Goal: Task Accomplishment & Management: Complete application form

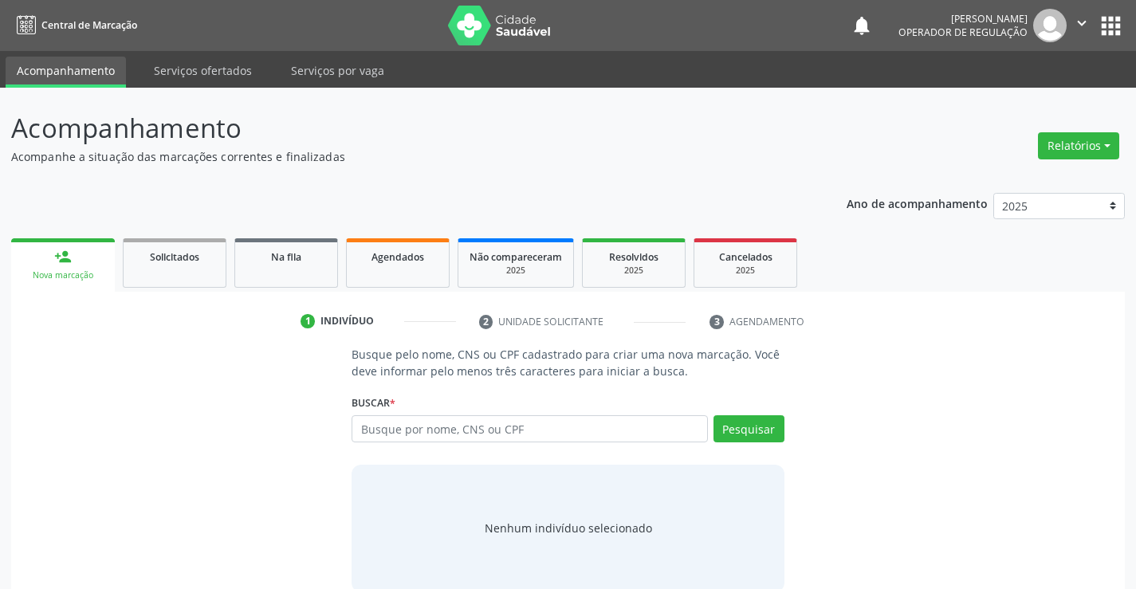
click at [383, 432] on input "text" at bounding box center [530, 428] width 356 height 27
type input "705407477772992"
click at [766, 431] on button "Pesquisar" at bounding box center [749, 428] width 71 height 27
type input "705407477772992"
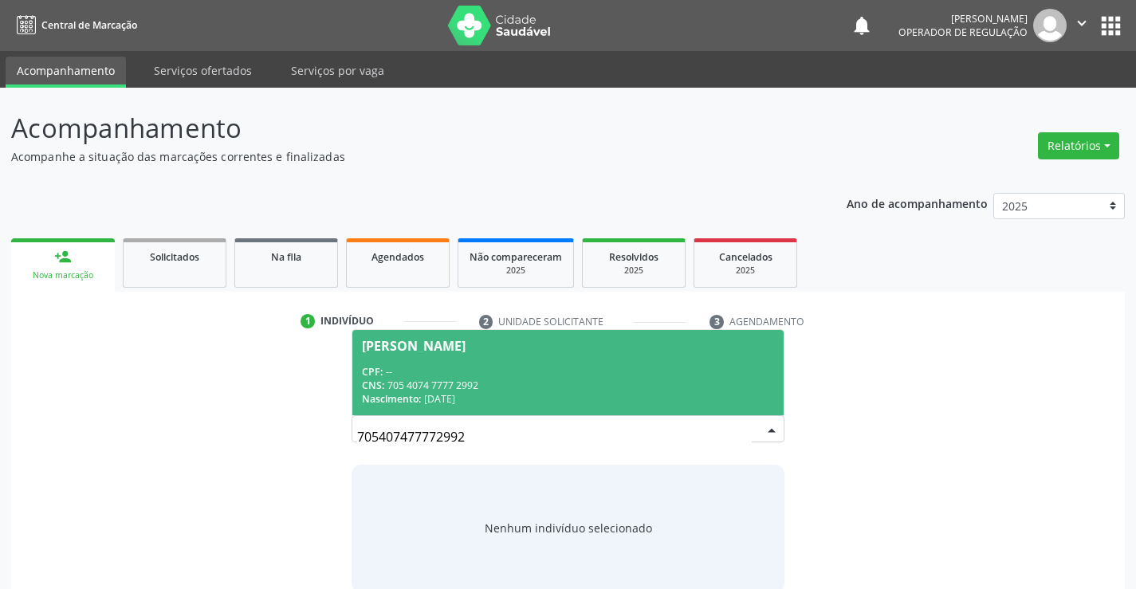
click at [479, 353] on span "[PERSON_NAME] CPF: -- CNS: 705 4074 7777 2992 Nascimento: [DATE]" at bounding box center [567, 372] width 431 height 85
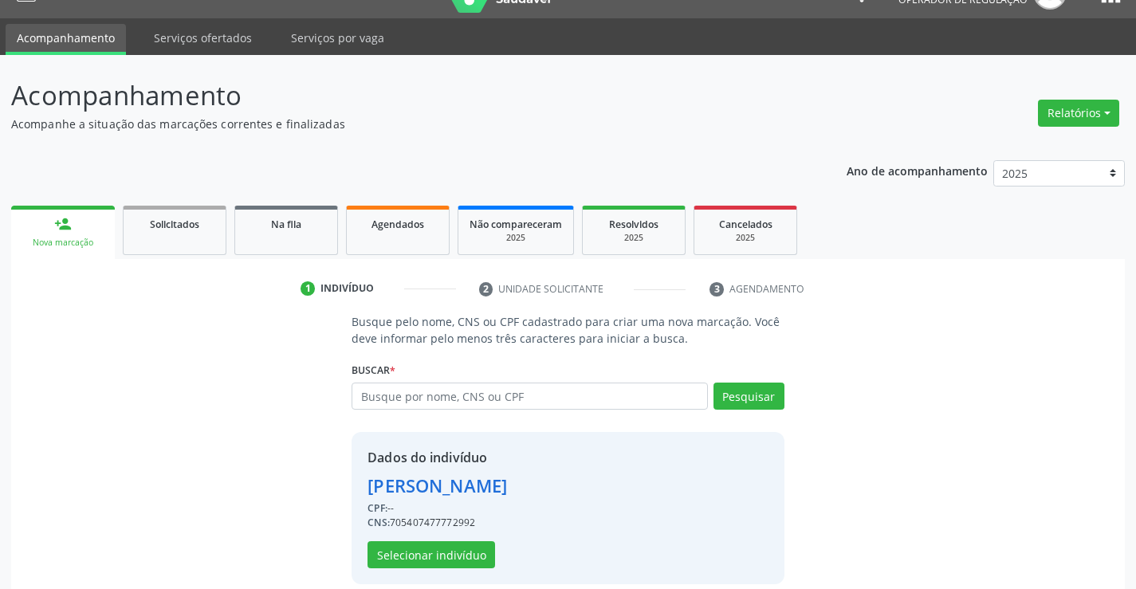
scroll to position [50, 0]
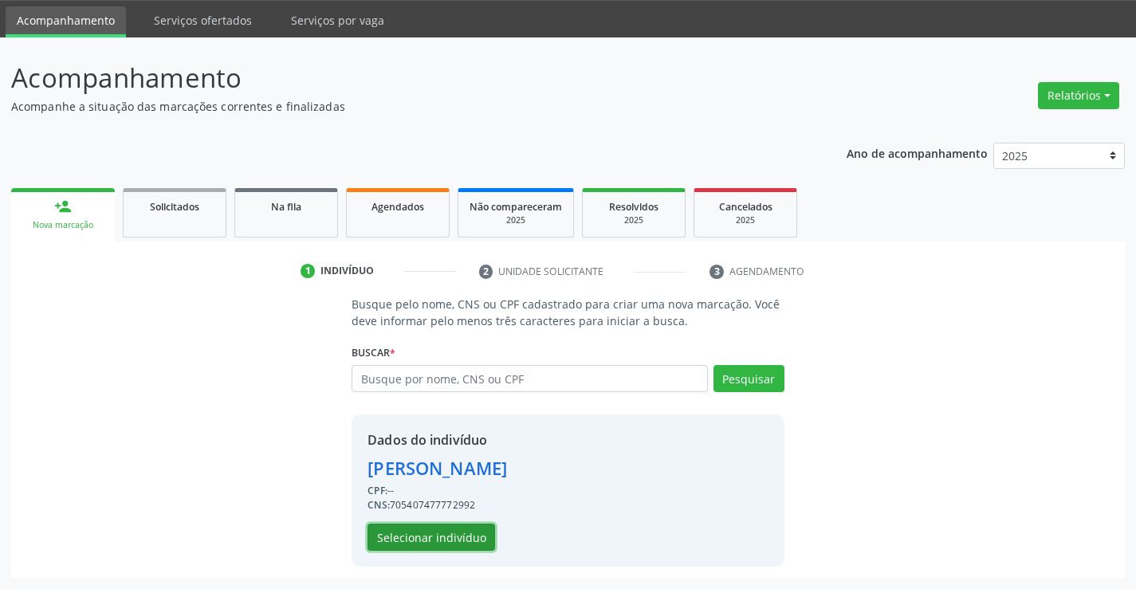
click at [404, 543] on button "Selecionar indivíduo" at bounding box center [432, 537] width 128 height 27
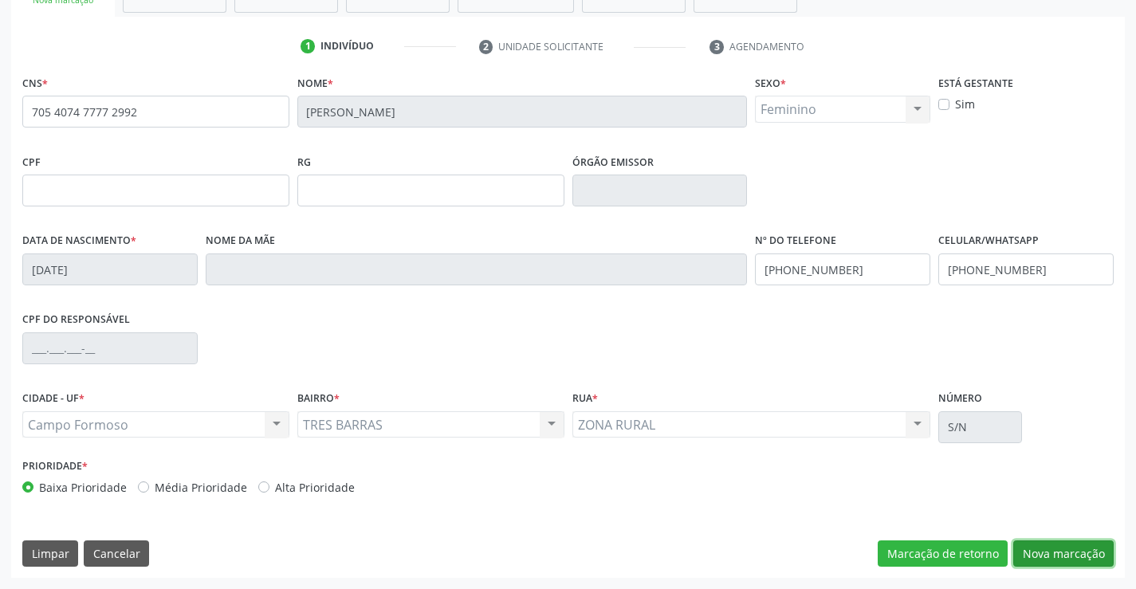
click at [1060, 556] on button "Nova marcação" at bounding box center [1063, 554] width 100 height 27
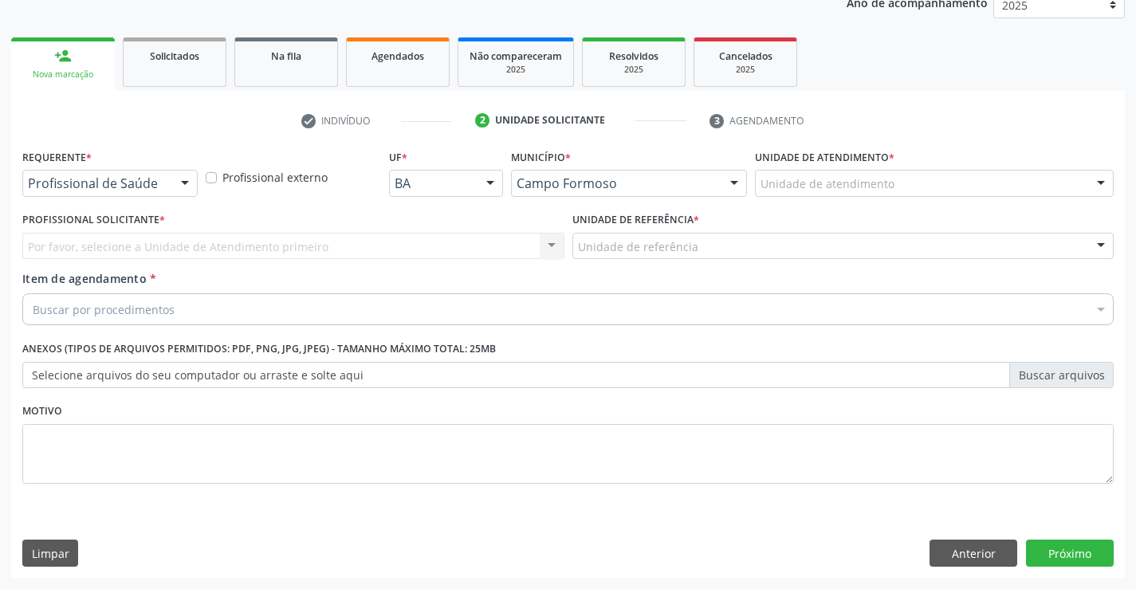
click at [179, 177] on div at bounding box center [185, 184] width 24 height 27
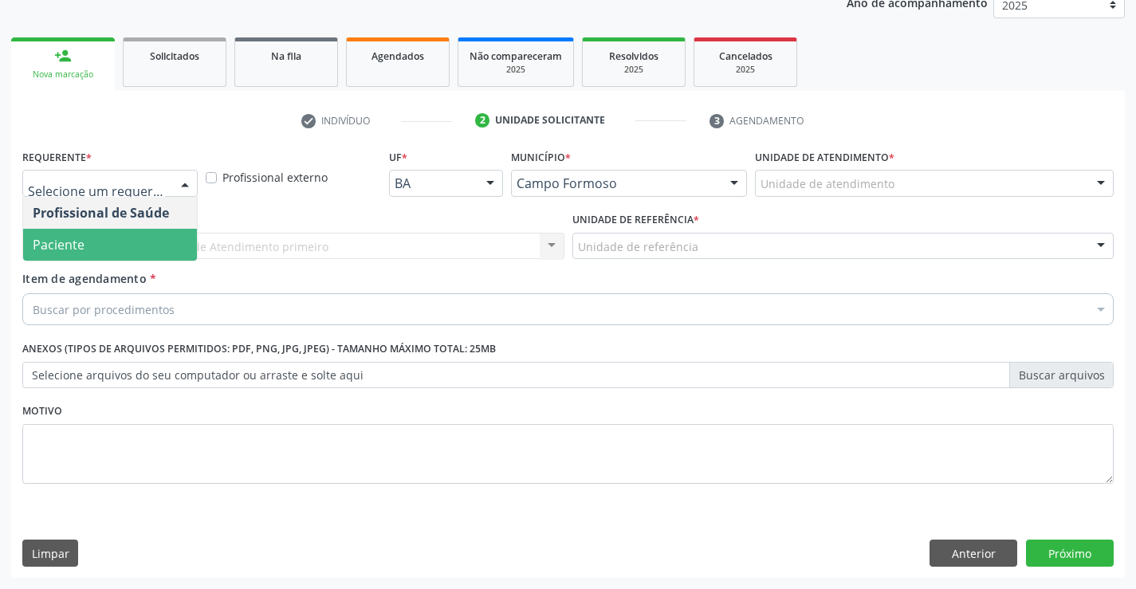
click at [128, 240] on span "Paciente" at bounding box center [110, 245] width 174 height 32
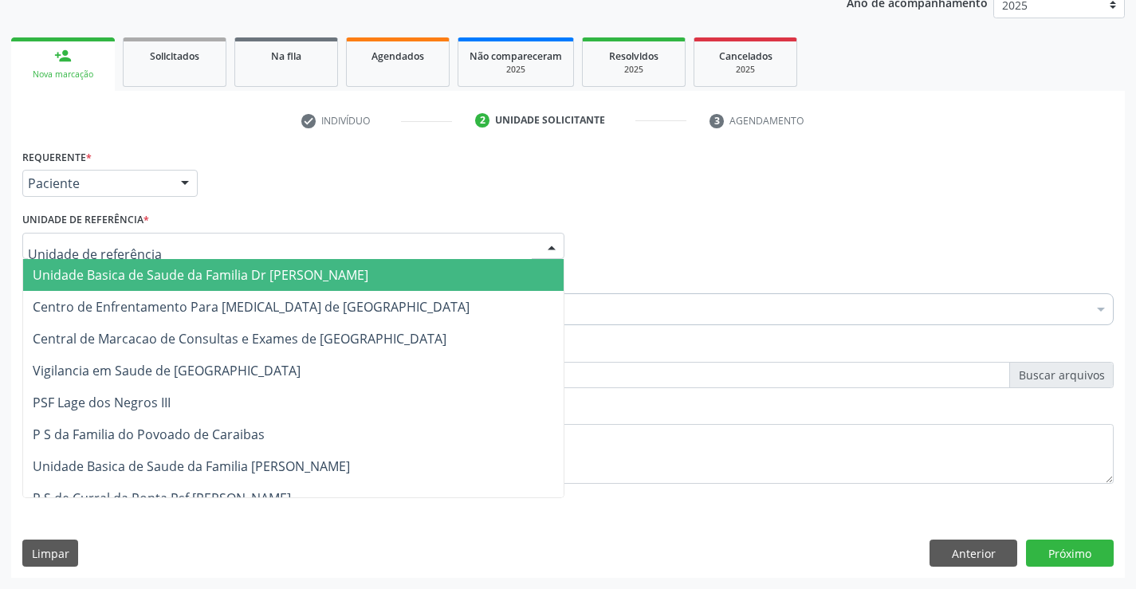
click at [556, 246] on div at bounding box center [552, 247] width 24 height 27
click at [186, 281] on span "Unidade Basica de Saude da Familia Dr [PERSON_NAME]" at bounding box center [201, 275] width 336 height 18
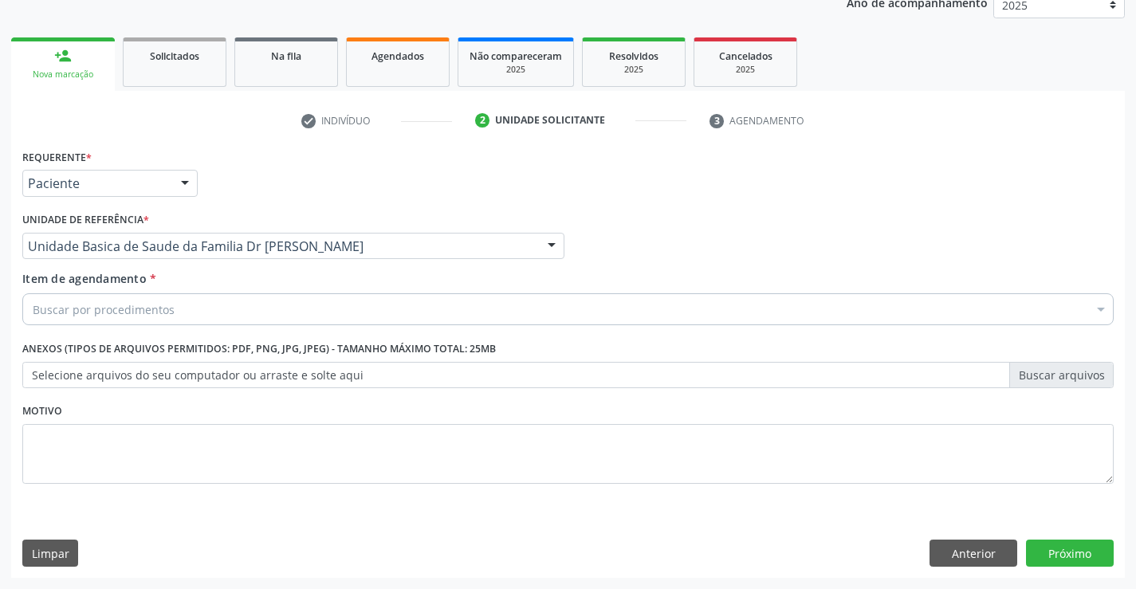
click at [174, 303] on div "Buscar por procedimentos" at bounding box center [567, 309] width 1091 height 32
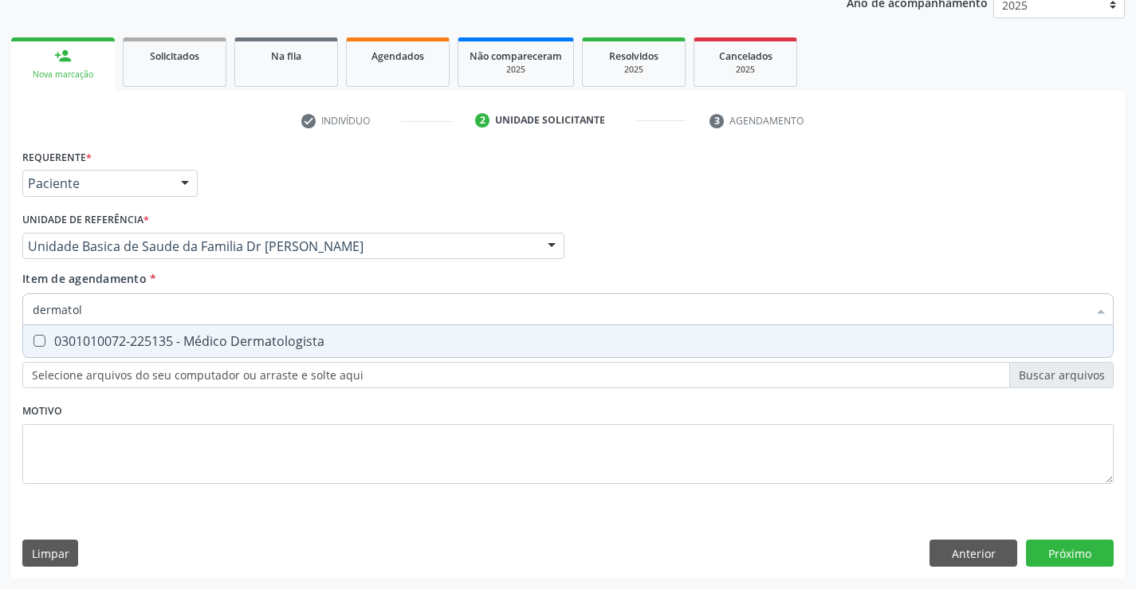
type input "dermatolo"
click at [79, 343] on div "0301010072-225135 - Médico Dermatologista" at bounding box center [568, 341] width 1071 height 13
checkbox Dermatologista "true"
click at [1071, 555] on div "Requerente * Paciente Profissional de Saúde Paciente Nenhum resultado encontrad…" at bounding box center [568, 361] width 1114 height 433
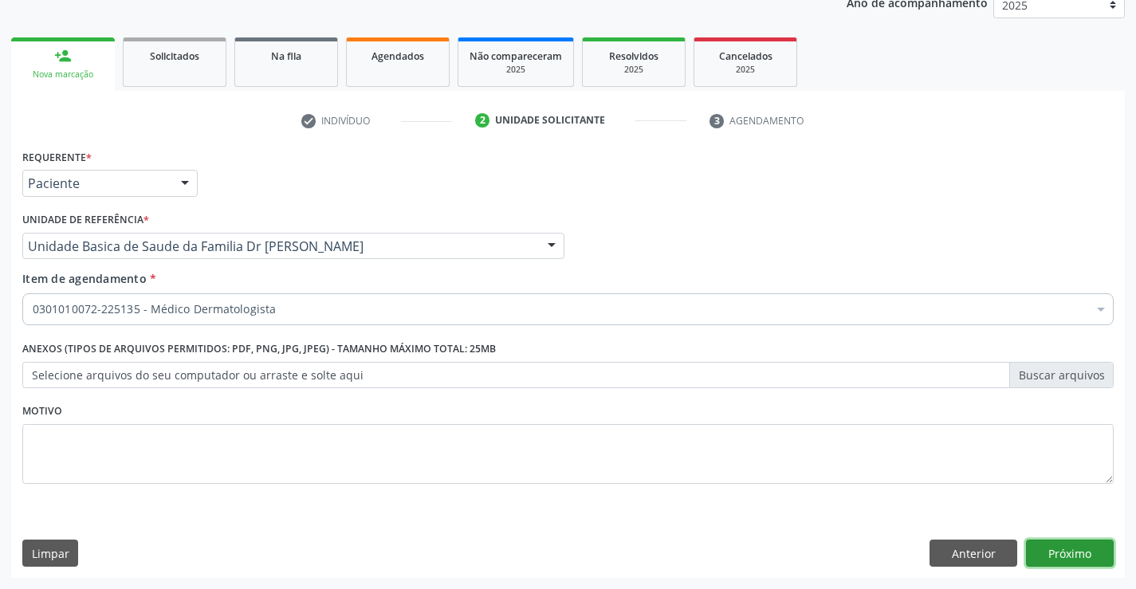
click at [1071, 549] on button "Próximo" at bounding box center [1070, 553] width 88 height 27
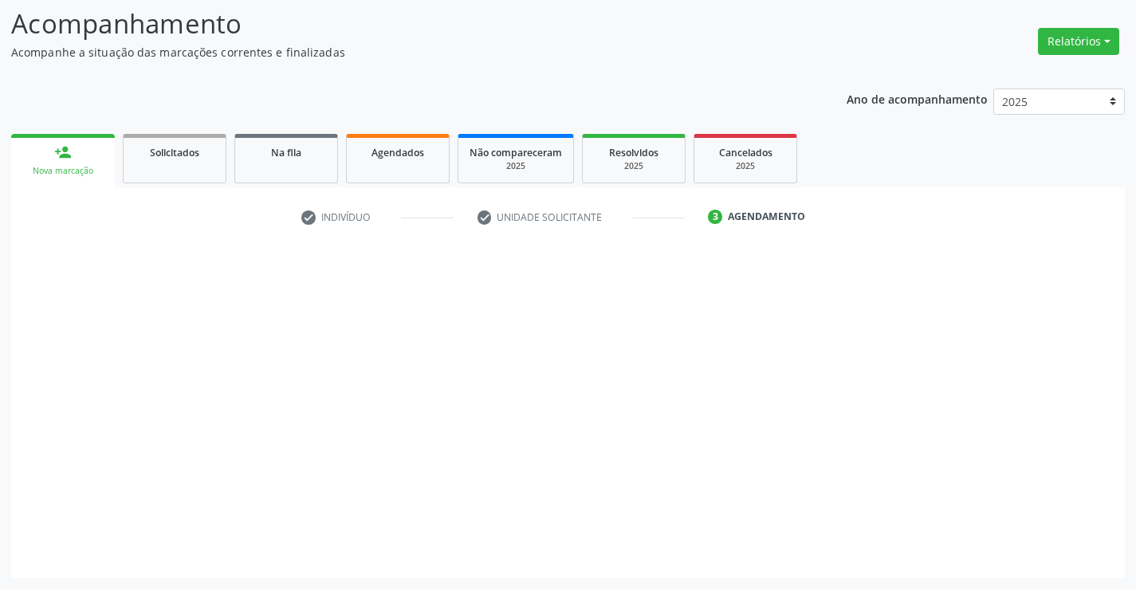
scroll to position [104, 0]
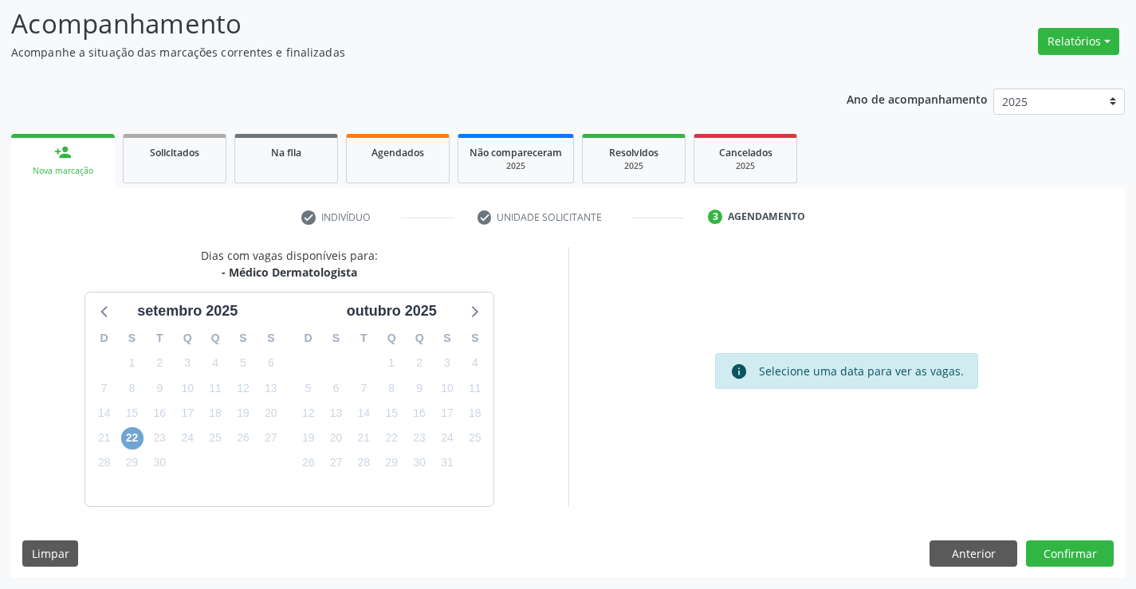
click at [124, 441] on span "22" at bounding box center [132, 438] width 22 height 22
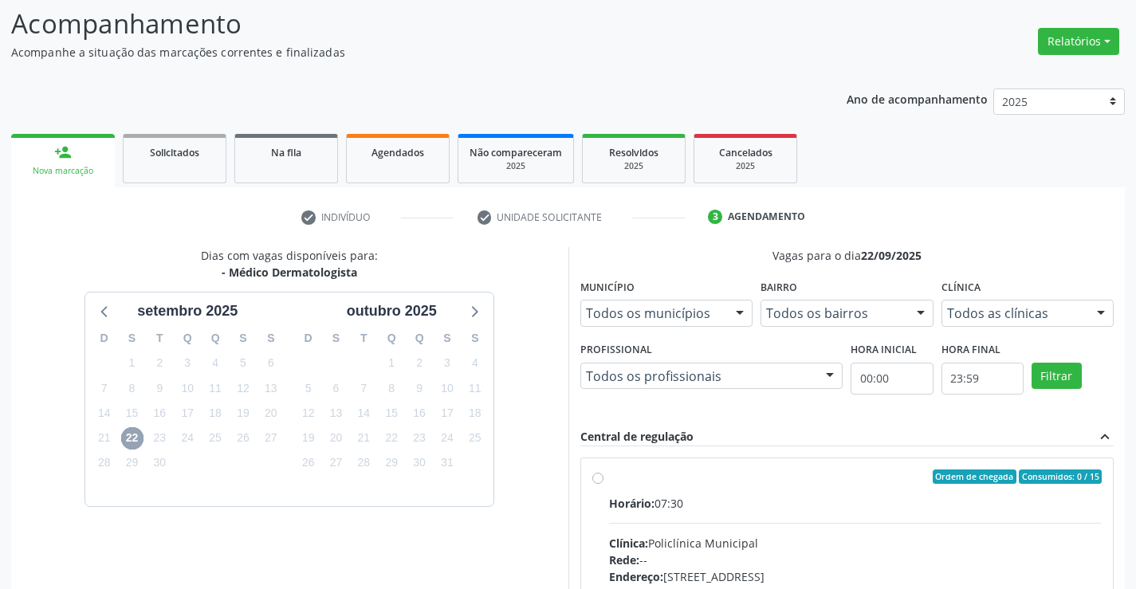
scroll to position [364, 0]
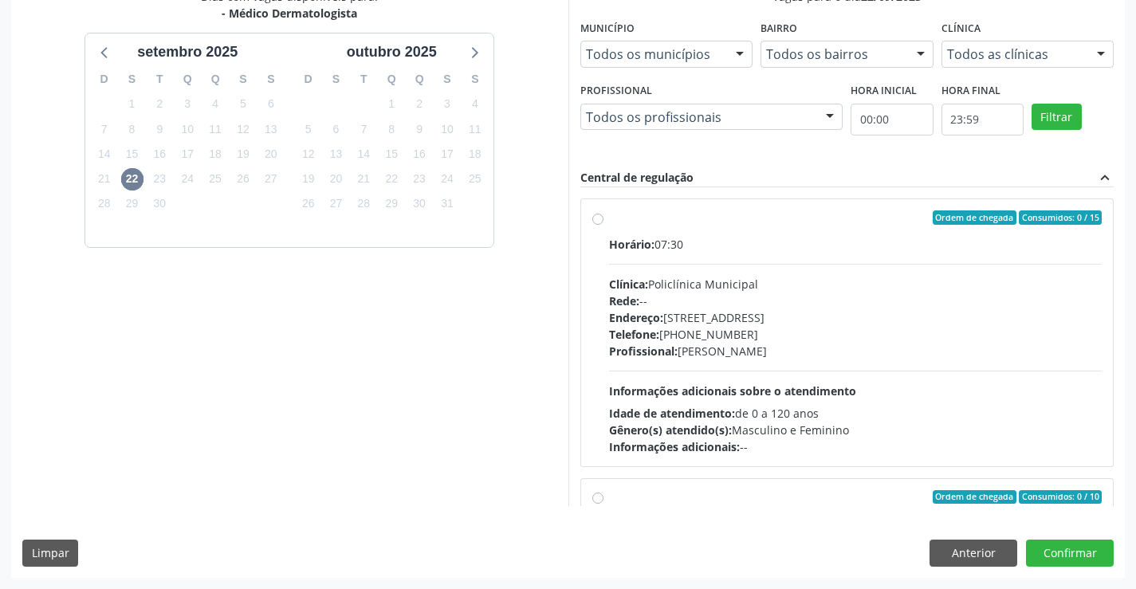
click at [609, 219] on label "Ordem de chegada Consumidos: 0 / 15 Horário: 07:30 Clínica: Policlínica Municip…" at bounding box center [856, 332] width 494 height 245
click at [600, 219] on input "Ordem de chegada Consumidos: 0 / 15 Horário: 07:30 Clínica: Policlínica Municip…" at bounding box center [597, 217] width 11 height 14
radio input "true"
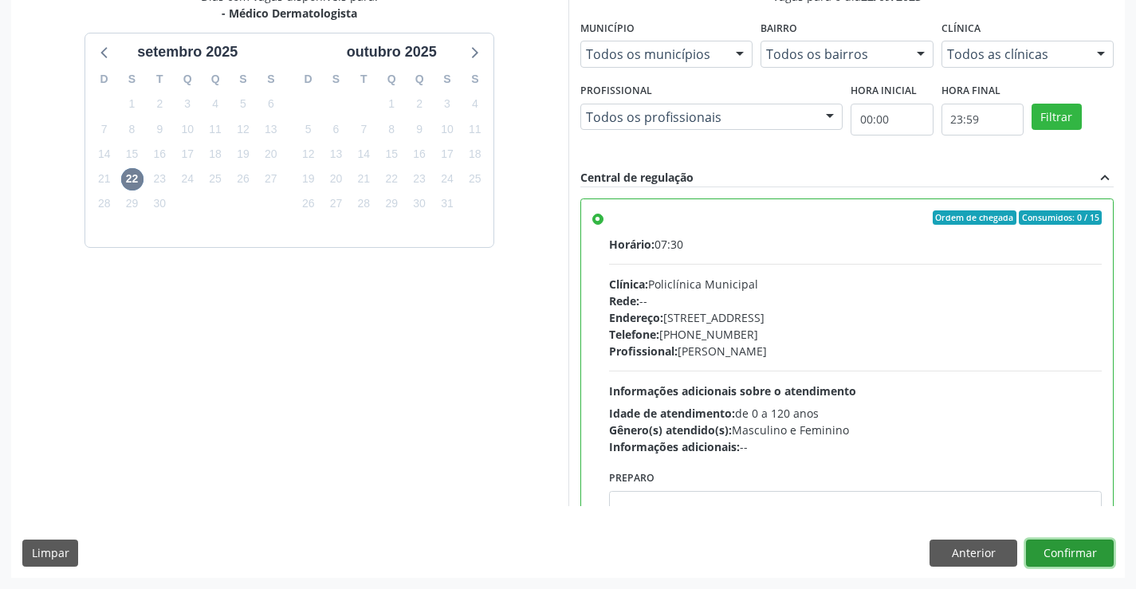
click at [1046, 556] on button "Confirmar" at bounding box center [1070, 553] width 88 height 27
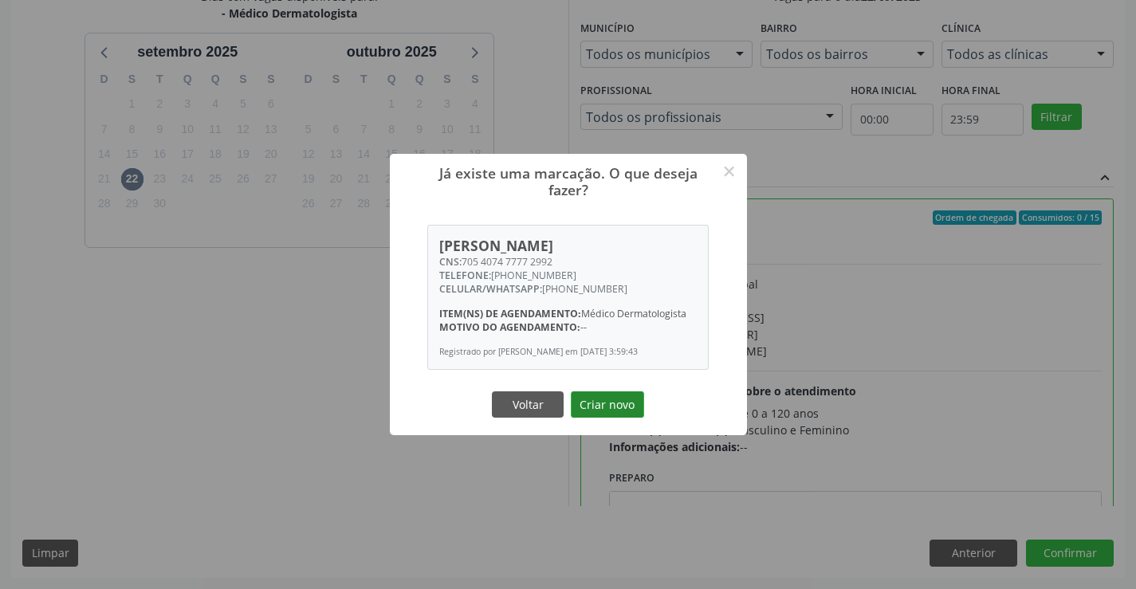
click at [616, 412] on button "Criar novo" at bounding box center [607, 404] width 73 height 27
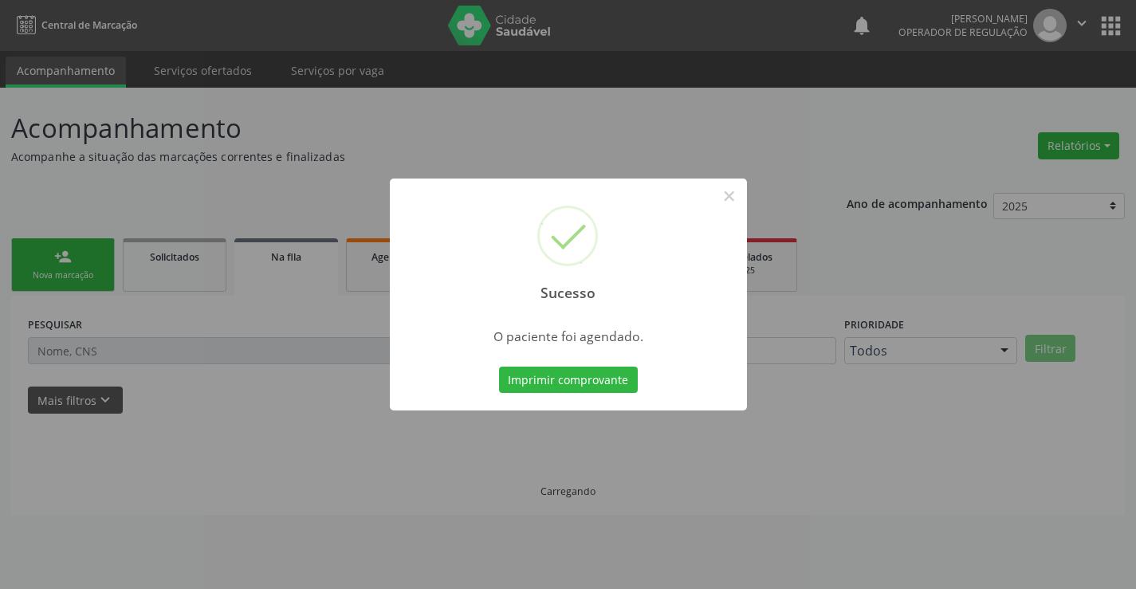
scroll to position [0, 0]
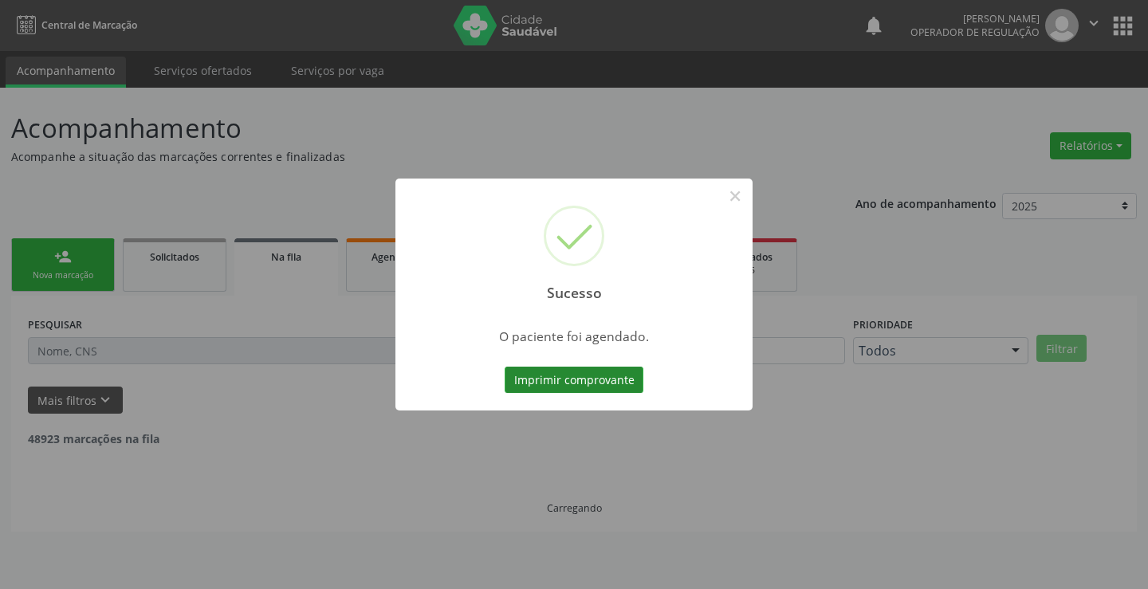
click at [523, 387] on button "Imprimir comprovante" at bounding box center [574, 380] width 139 height 27
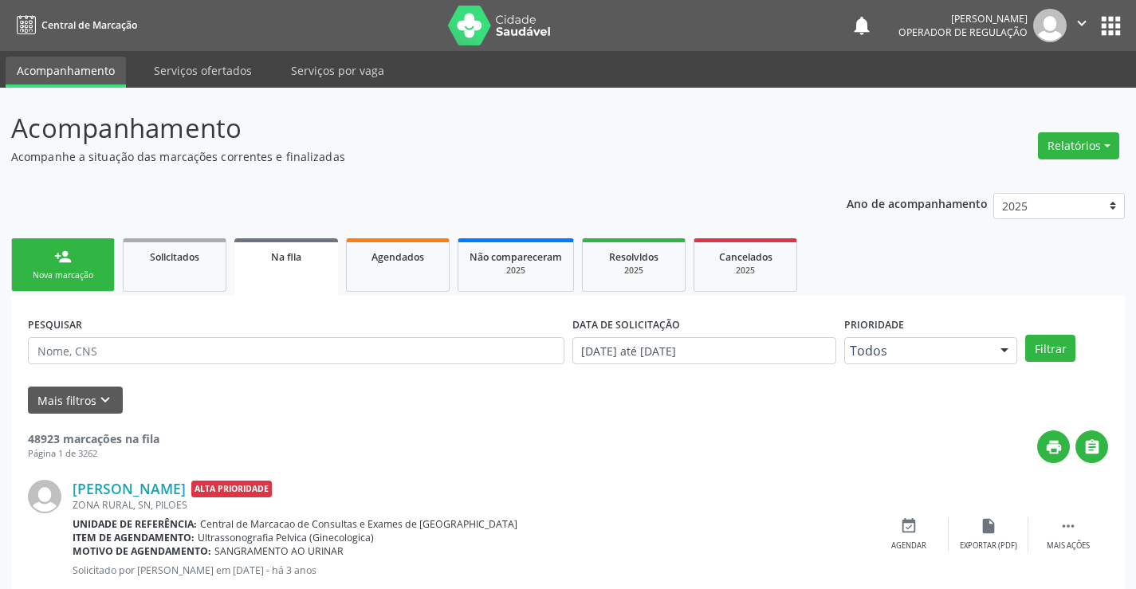
click at [78, 269] on div "Nova marcação" at bounding box center [63, 275] width 80 height 12
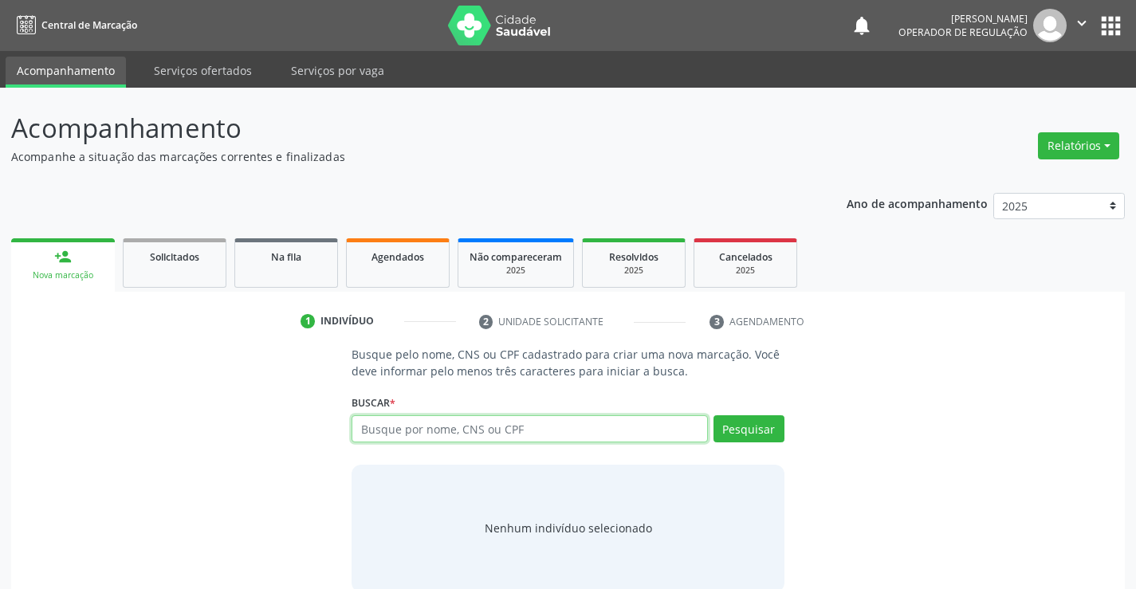
click at [375, 434] on input "text" at bounding box center [530, 428] width 356 height 27
type input "709603691362179"
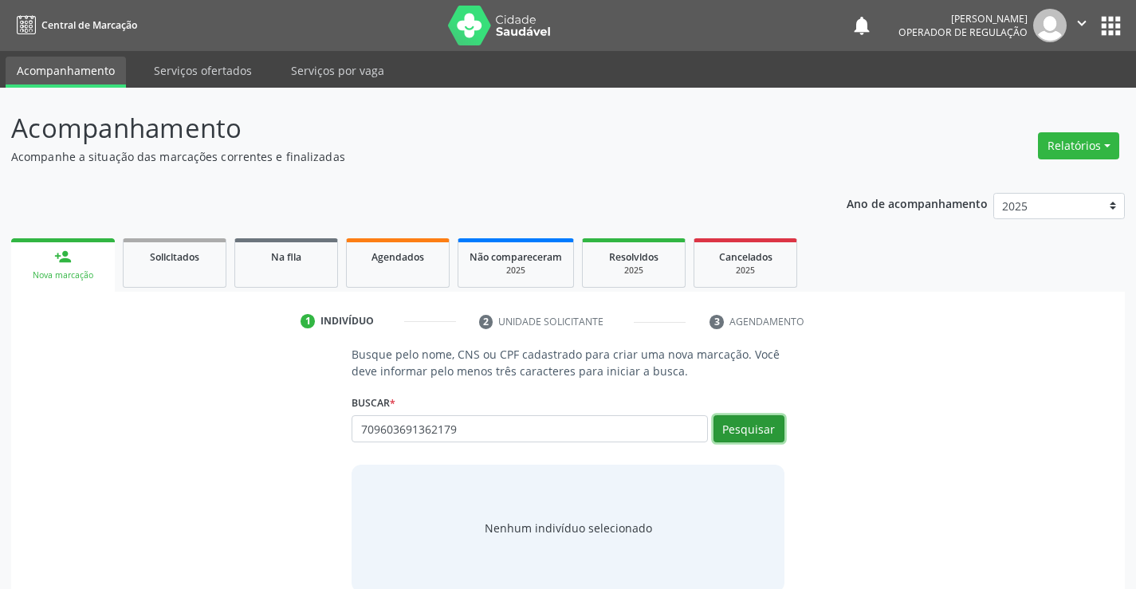
click at [735, 427] on button "Pesquisar" at bounding box center [749, 428] width 71 height 27
type input "709603691362179"
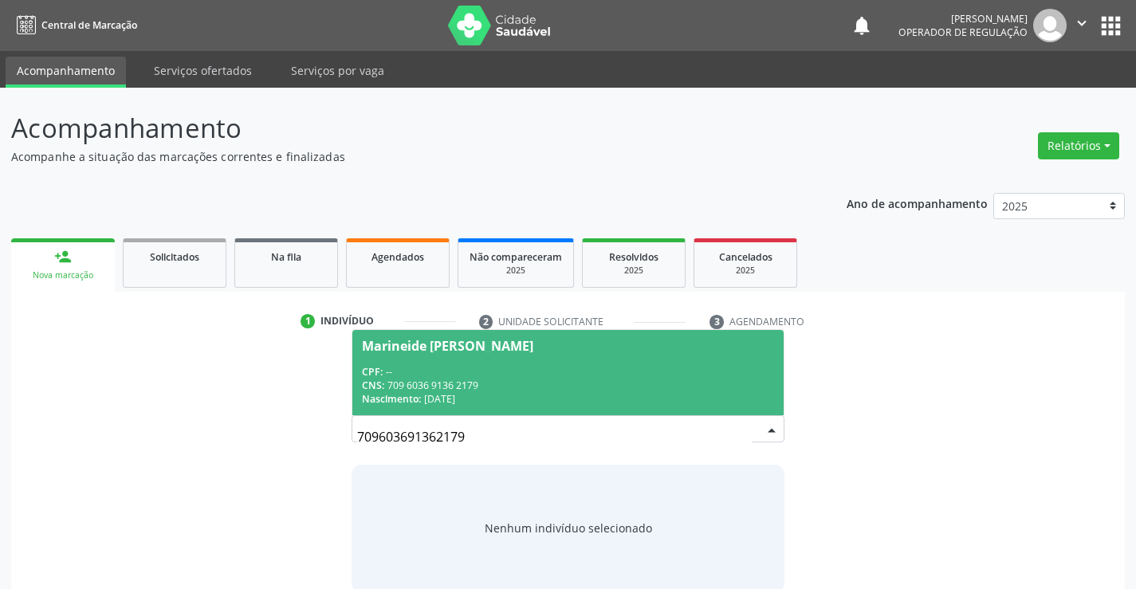
click at [517, 346] on div "Marineide [PERSON_NAME]" at bounding box center [447, 346] width 171 height 13
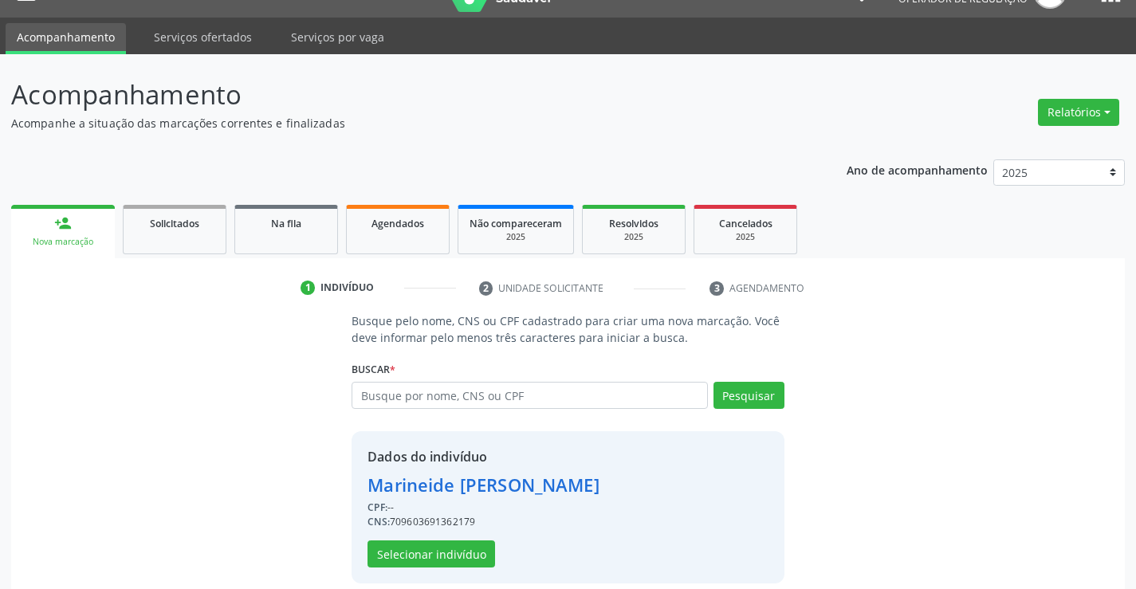
scroll to position [50, 0]
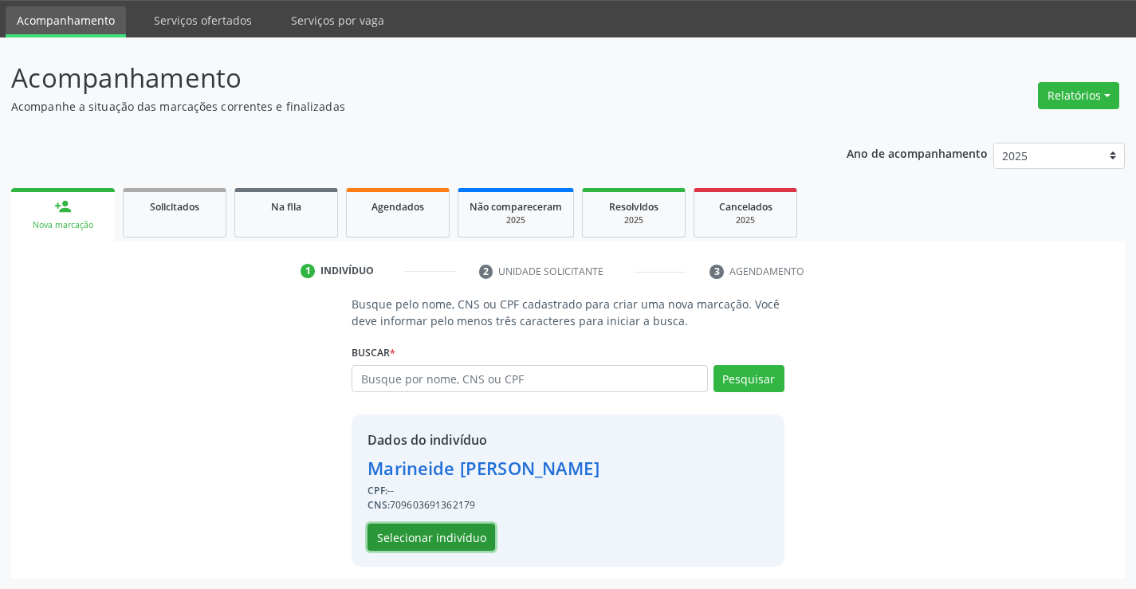
click at [451, 535] on button "Selecionar indivíduo" at bounding box center [432, 537] width 128 height 27
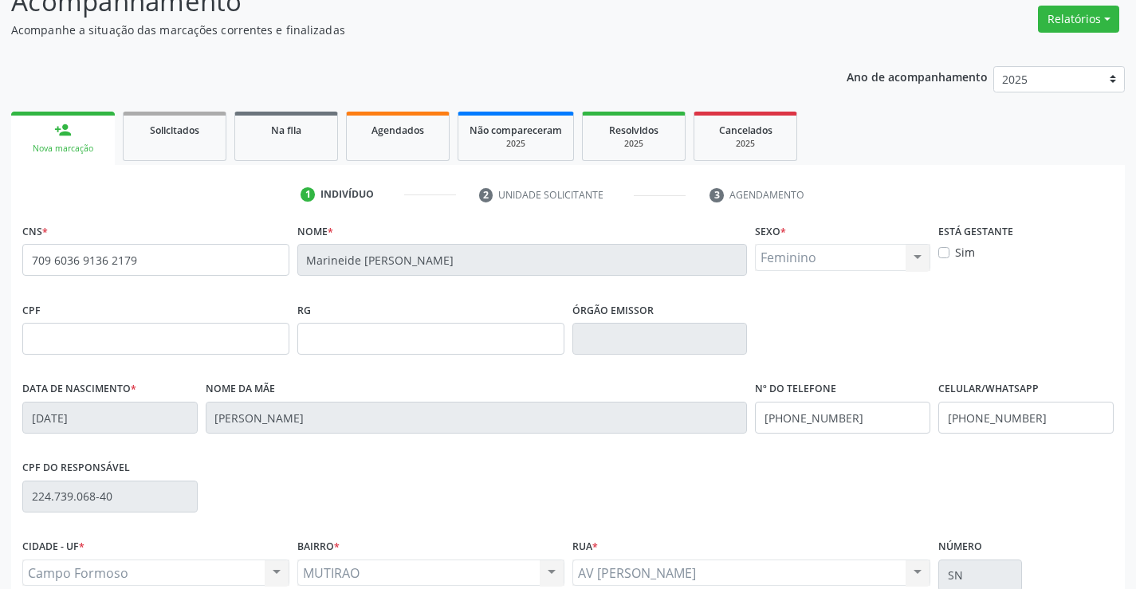
scroll to position [275, 0]
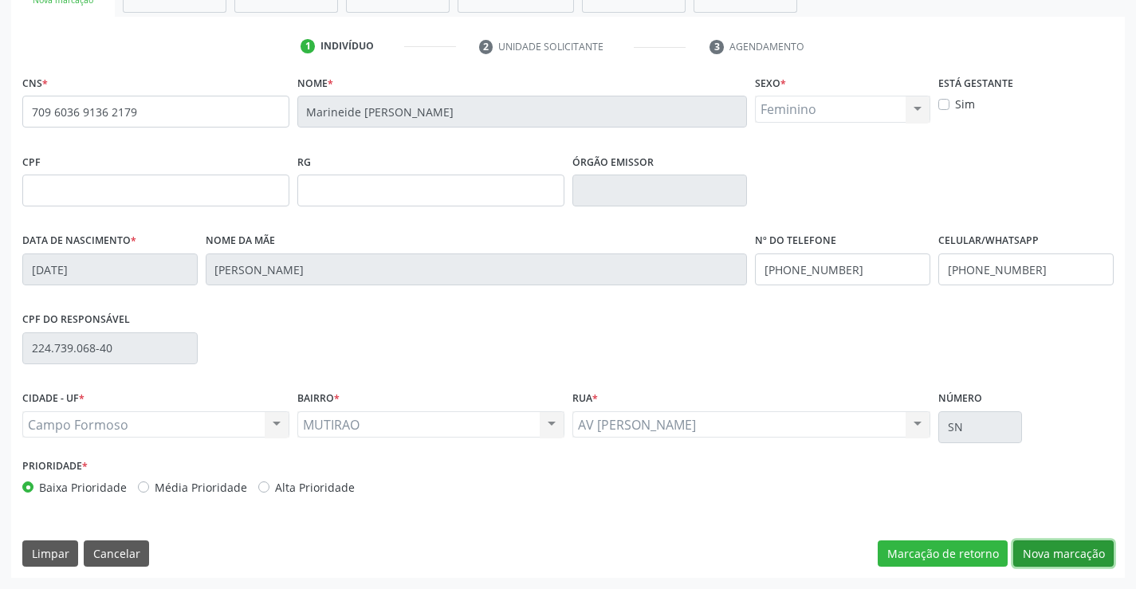
click at [1064, 547] on button "Nova marcação" at bounding box center [1063, 554] width 100 height 27
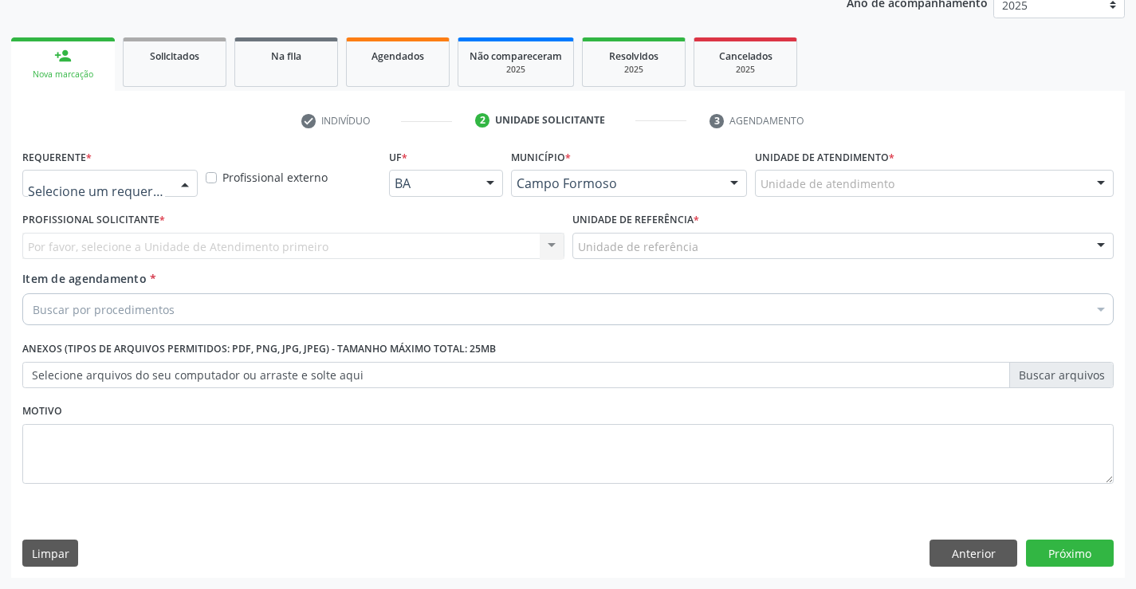
click at [183, 183] on div at bounding box center [185, 184] width 24 height 27
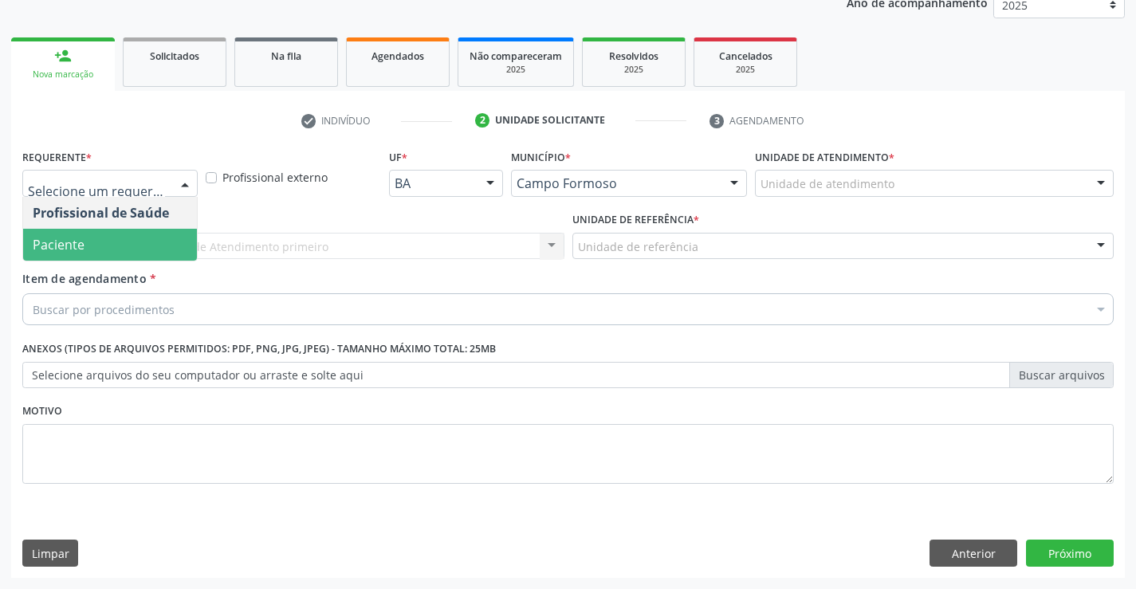
click at [96, 242] on span "Paciente" at bounding box center [110, 245] width 174 height 32
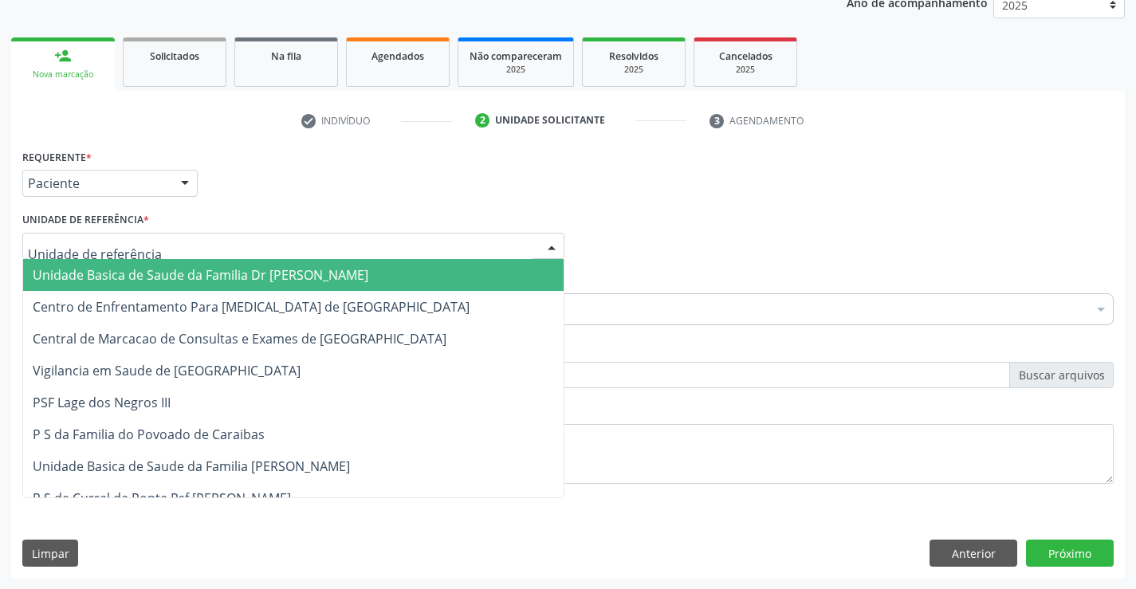
click at [545, 254] on div at bounding box center [552, 247] width 24 height 27
click at [438, 277] on span "Unidade Basica de Saude da Familia Dr [PERSON_NAME]" at bounding box center [293, 275] width 541 height 32
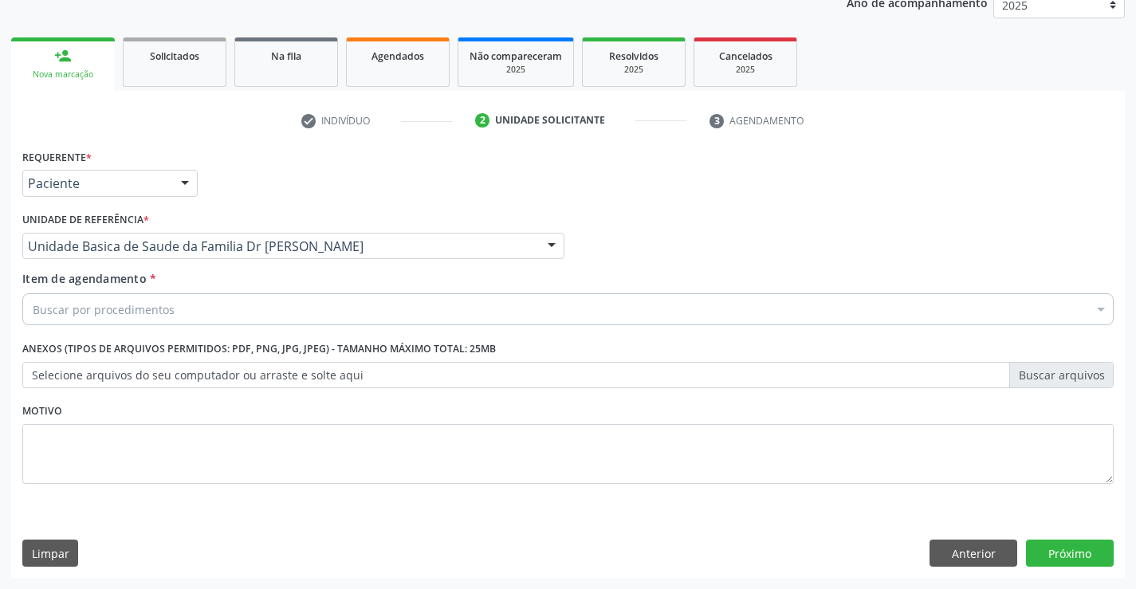
click at [341, 305] on div "Buscar por procedimentos" at bounding box center [567, 309] width 1091 height 32
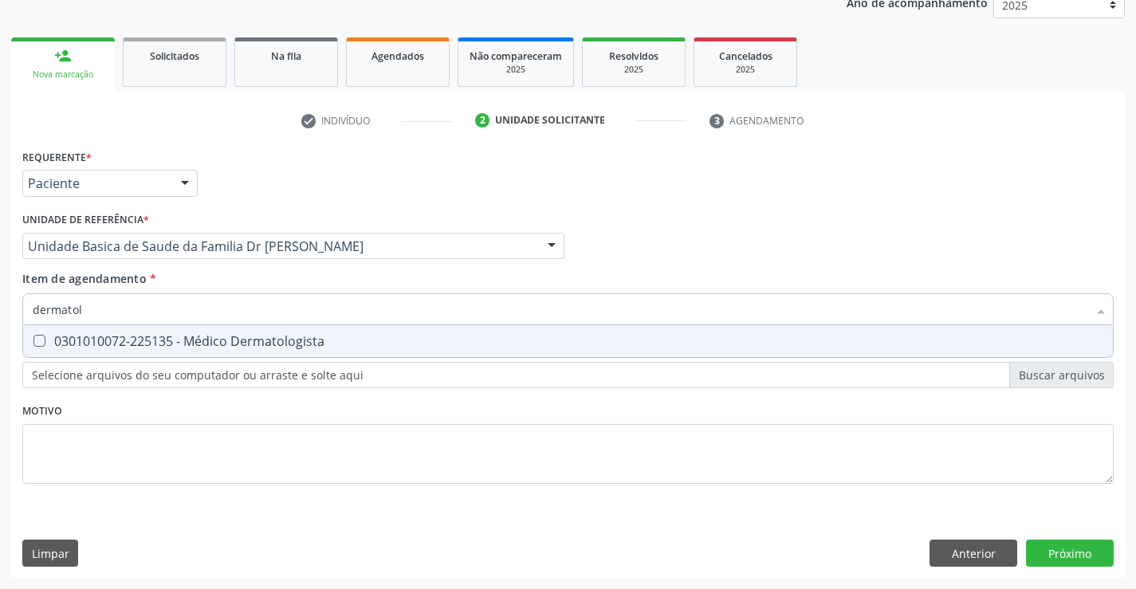
type input "dermatolo"
click at [140, 343] on div "0301010072-225135 - Médico Dermatologista" at bounding box center [568, 341] width 1071 height 13
checkbox Dermatologista "true"
click at [1071, 552] on div "Requerente * Paciente Profissional de Saúde Paciente Nenhum resultado encontrad…" at bounding box center [568, 361] width 1114 height 433
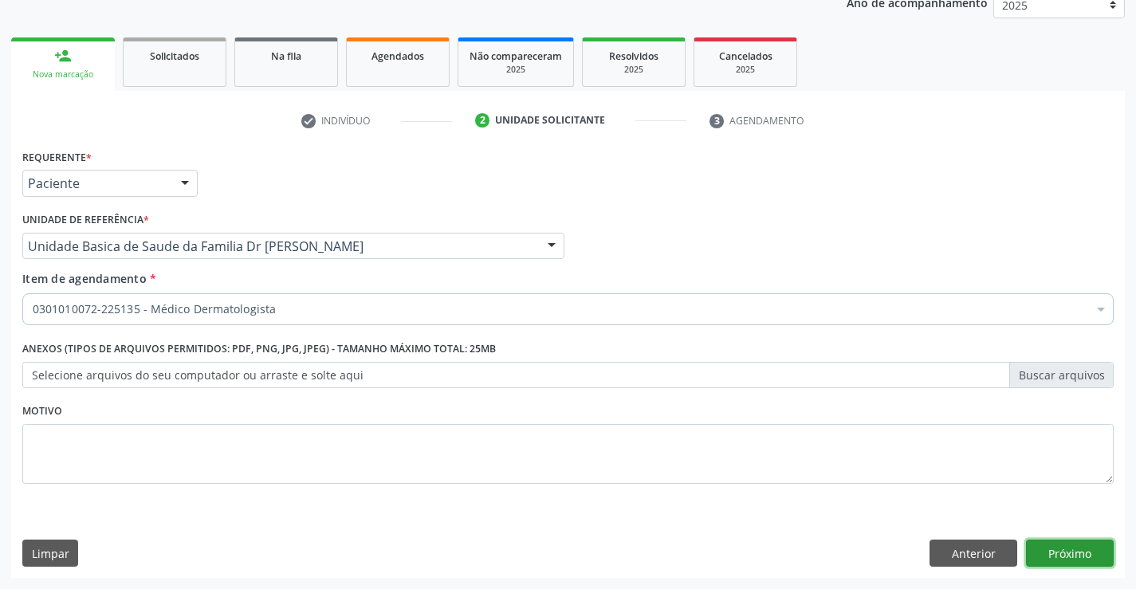
click at [1074, 554] on button "Próximo" at bounding box center [1070, 553] width 88 height 27
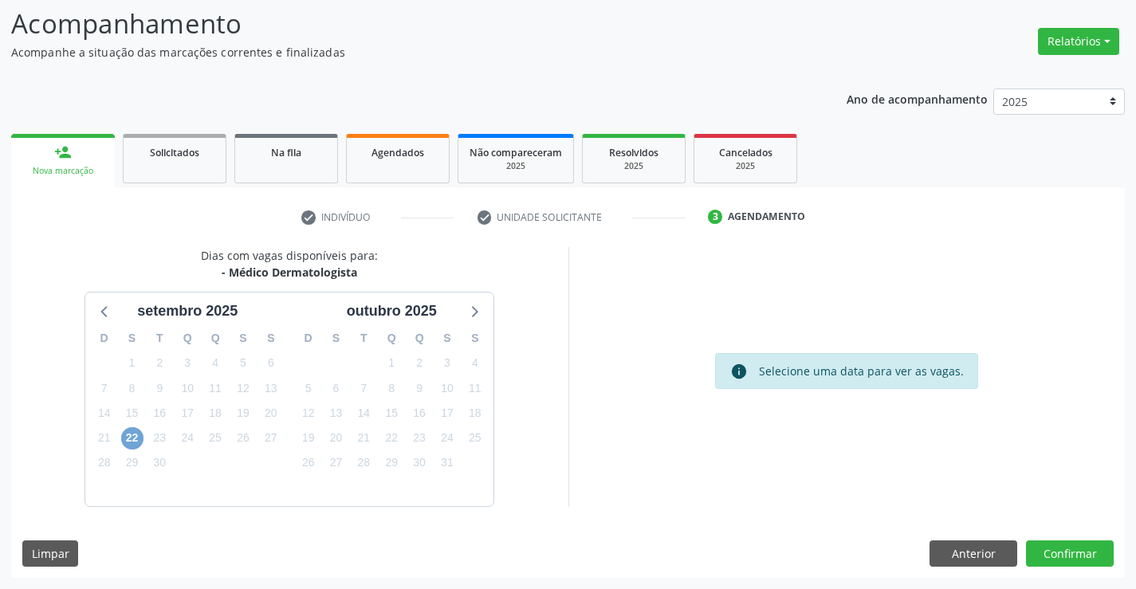
click at [125, 441] on span "22" at bounding box center [132, 438] width 22 height 22
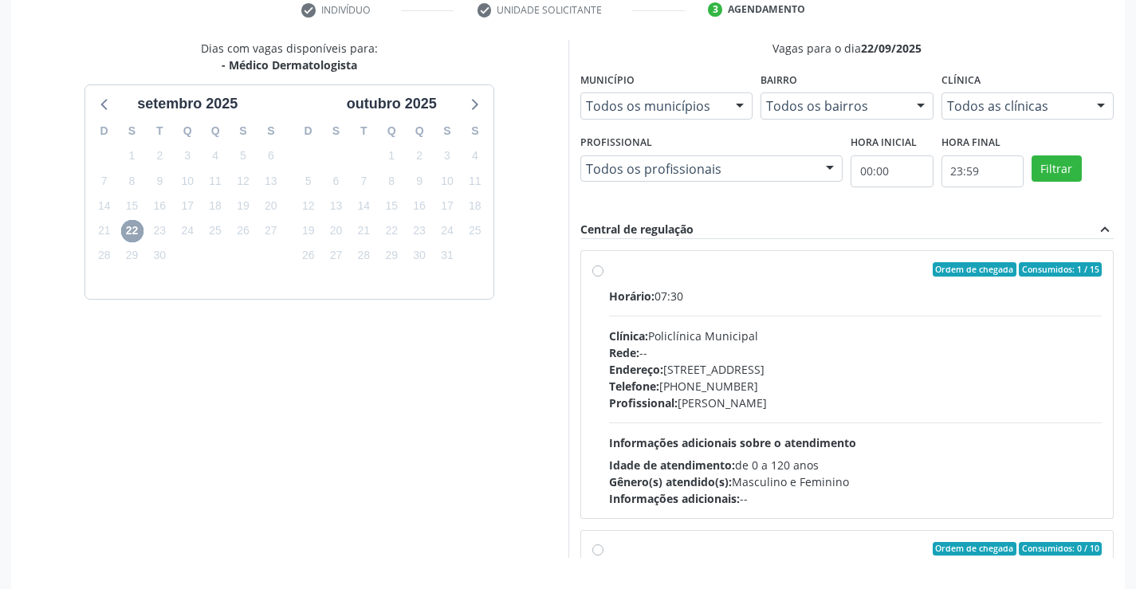
scroll to position [315, 0]
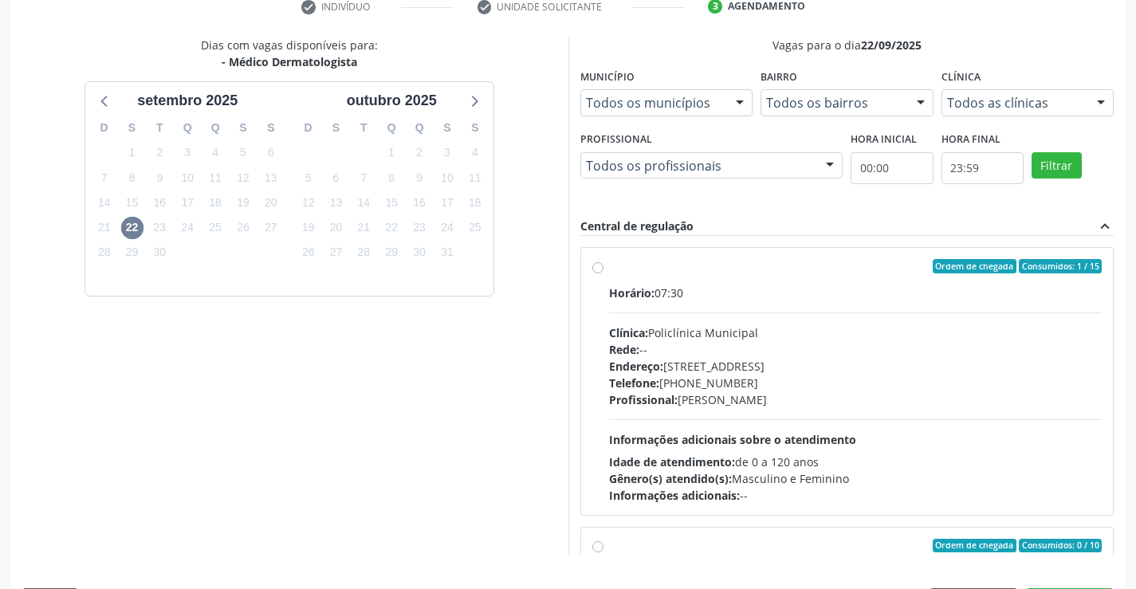
click at [604, 271] on div "Ordem de chegada Consumidos: 1 / 15 Horário: 07:30 Clínica: Policlínica Municip…" at bounding box center [847, 381] width 510 height 245
radio input "true"
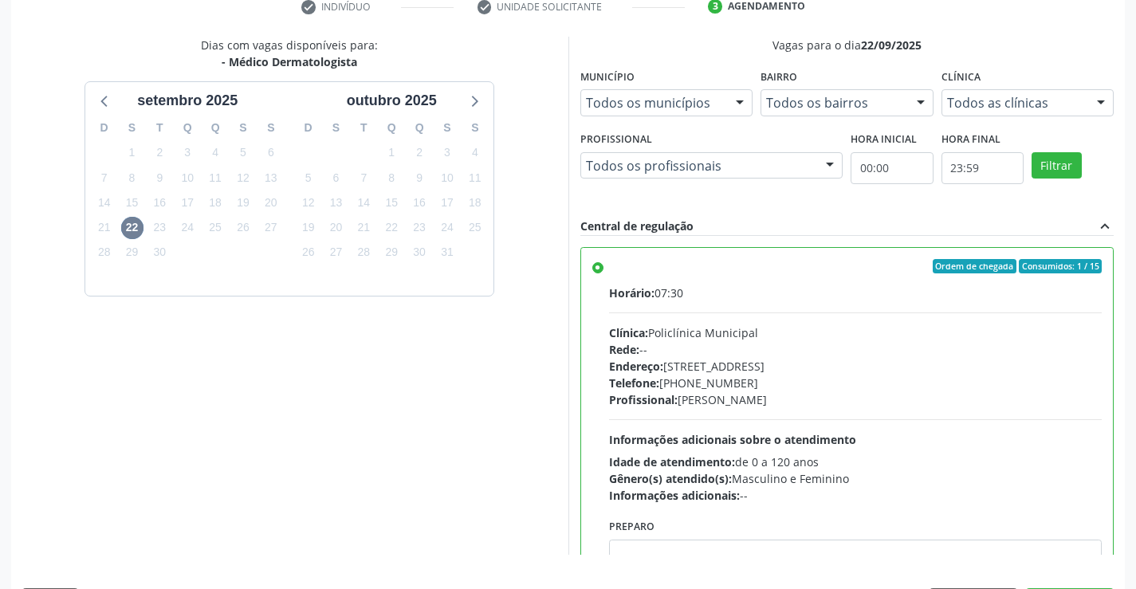
scroll to position [364, 0]
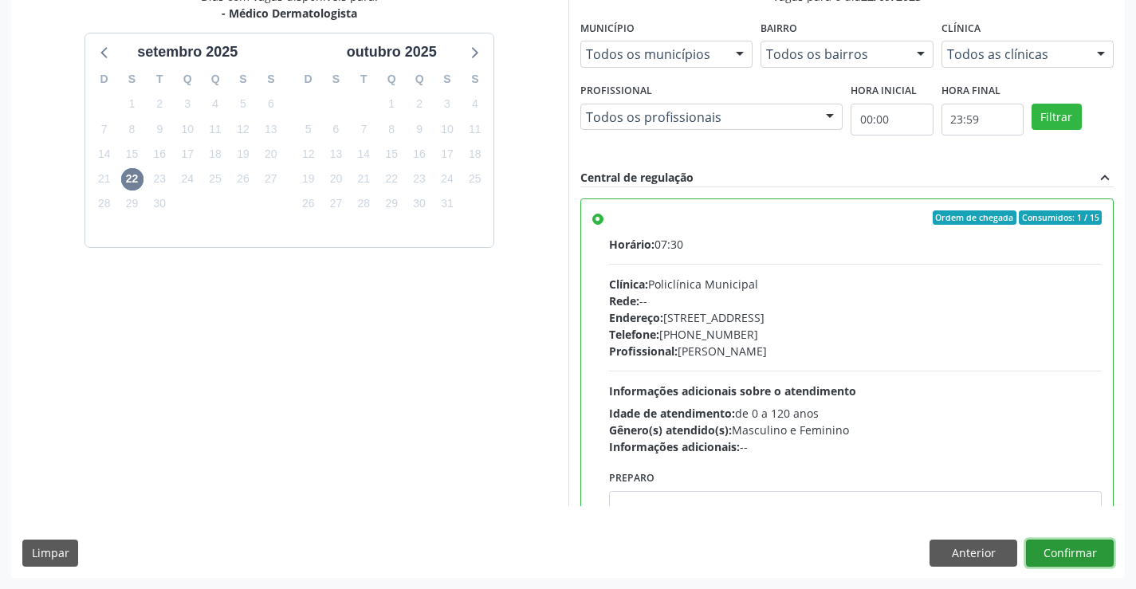
click at [1052, 549] on button "Confirmar" at bounding box center [1070, 553] width 88 height 27
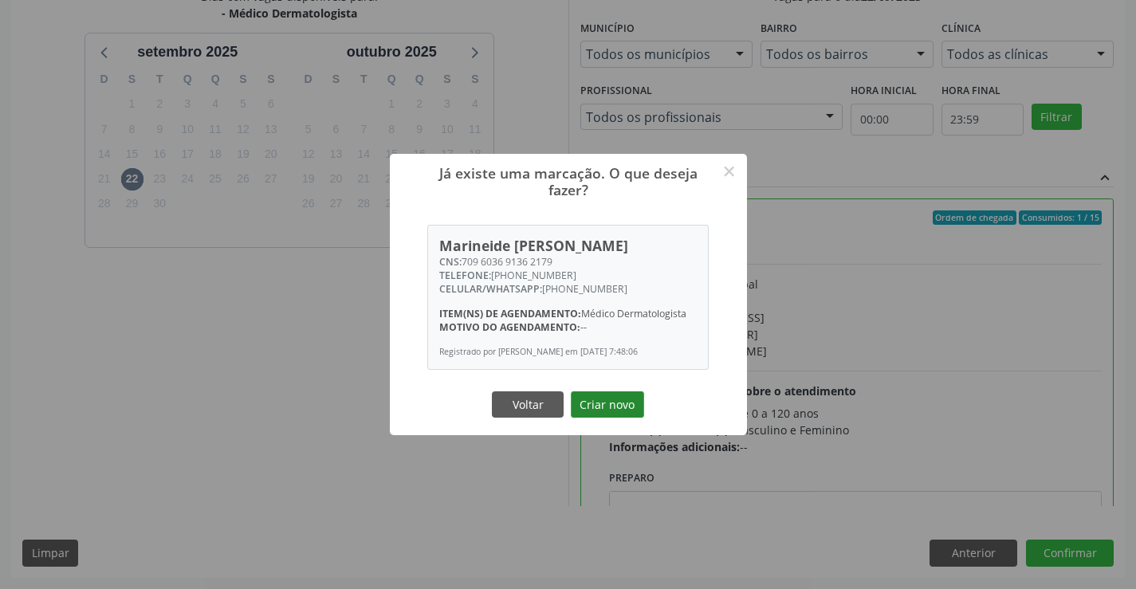
click at [589, 415] on button "Criar novo" at bounding box center [607, 404] width 73 height 27
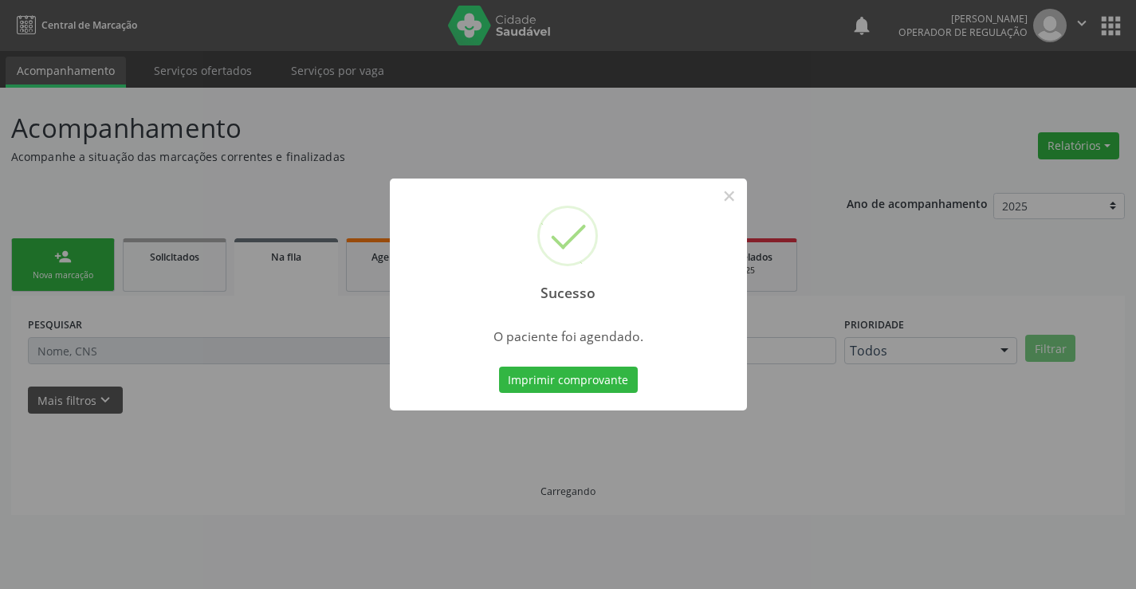
scroll to position [0, 0]
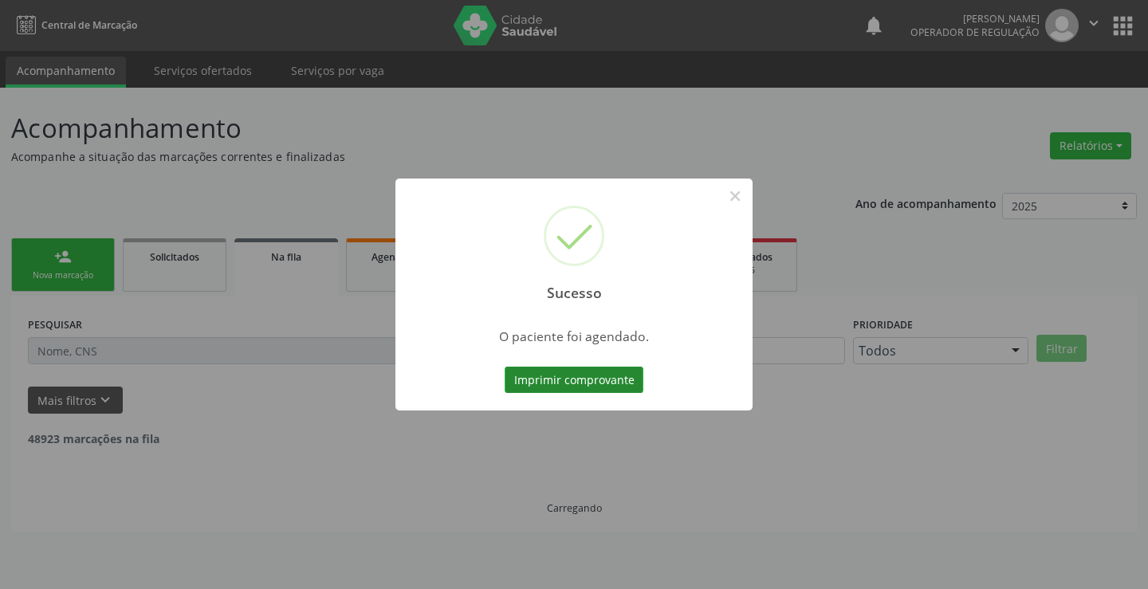
click at [599, 389] on button "Imprimir comprovante" at bounding box center [574, 380] width 139 height 27
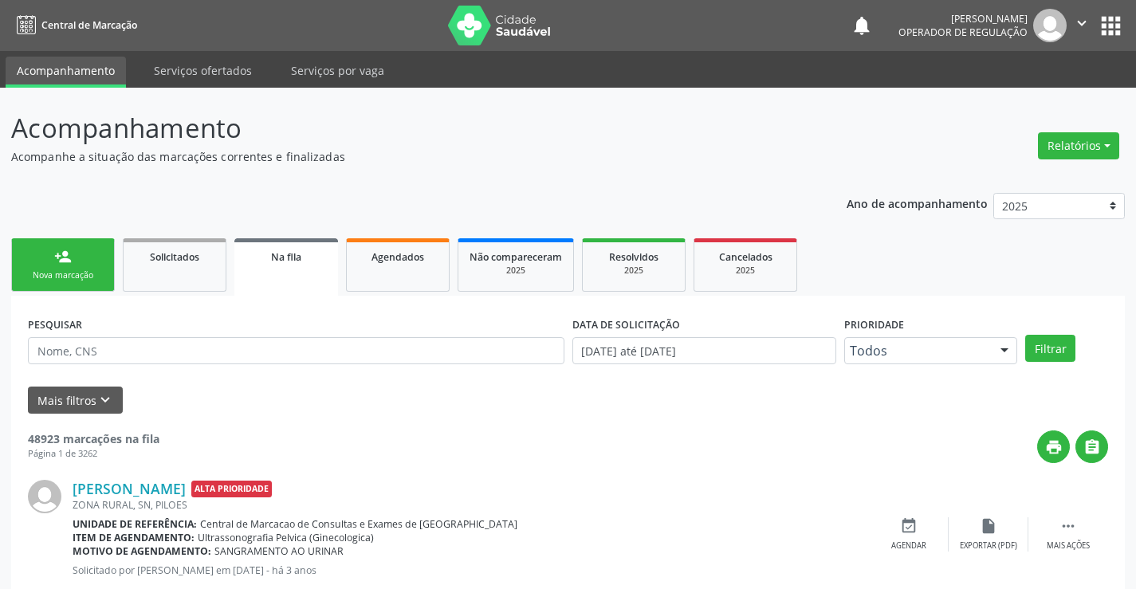
click at [75, 259] on link "person_add Nova marcação" at bounding box center [63, 264] width 104 height 53
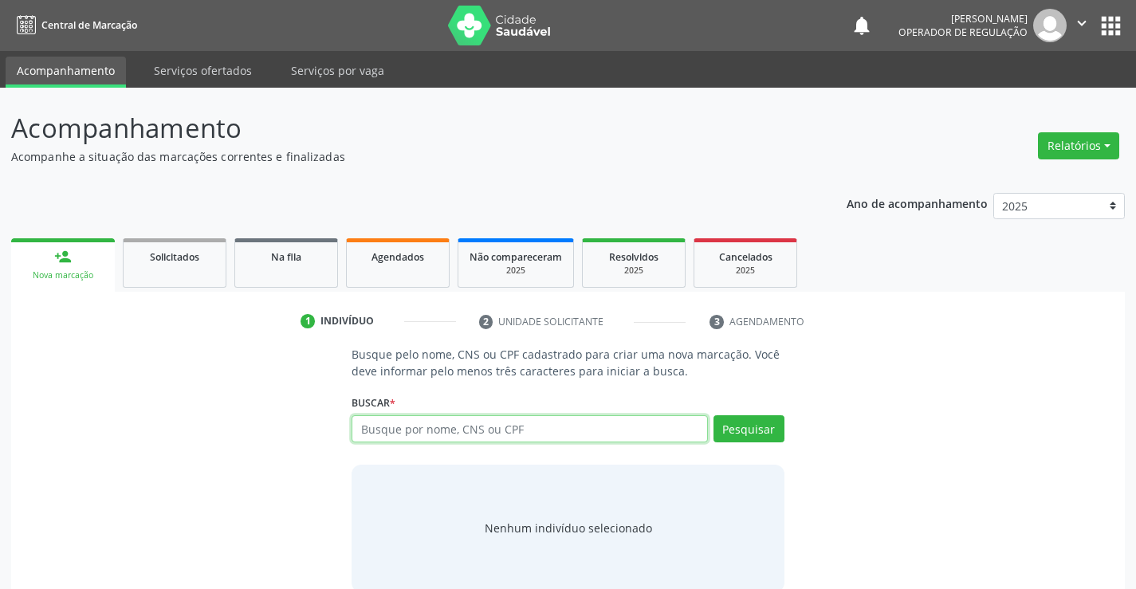
click at [495, 427] on input "text" at bounding box center [530, 428] width 356 height 27
type input "700201969497222"
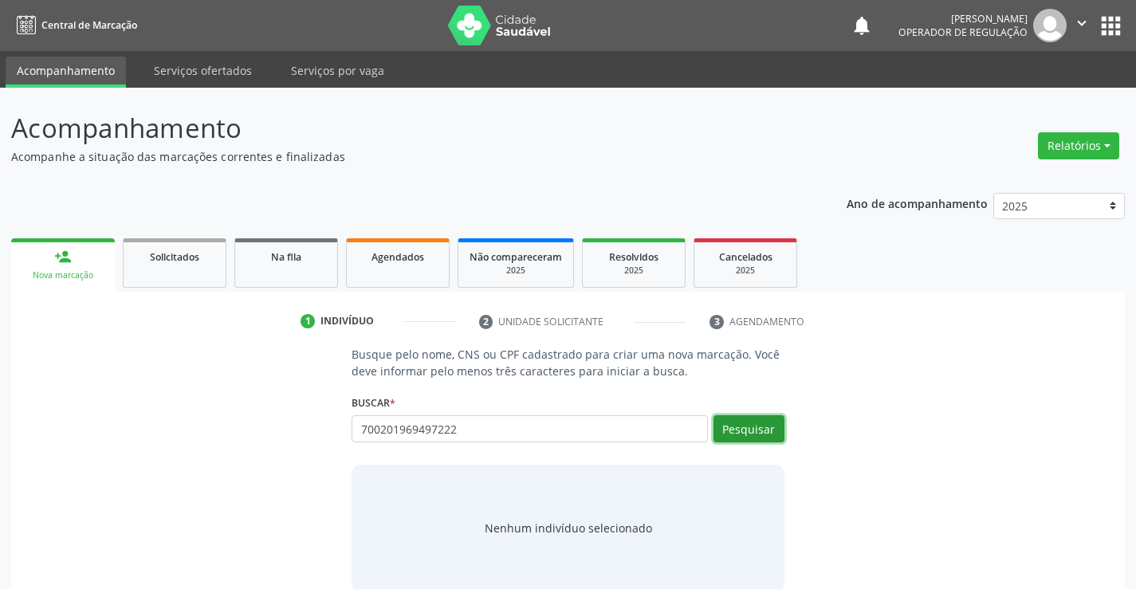
click at [746, 433] on button "Pesquisar" at bounding box center [749, 428] width 71 height 27
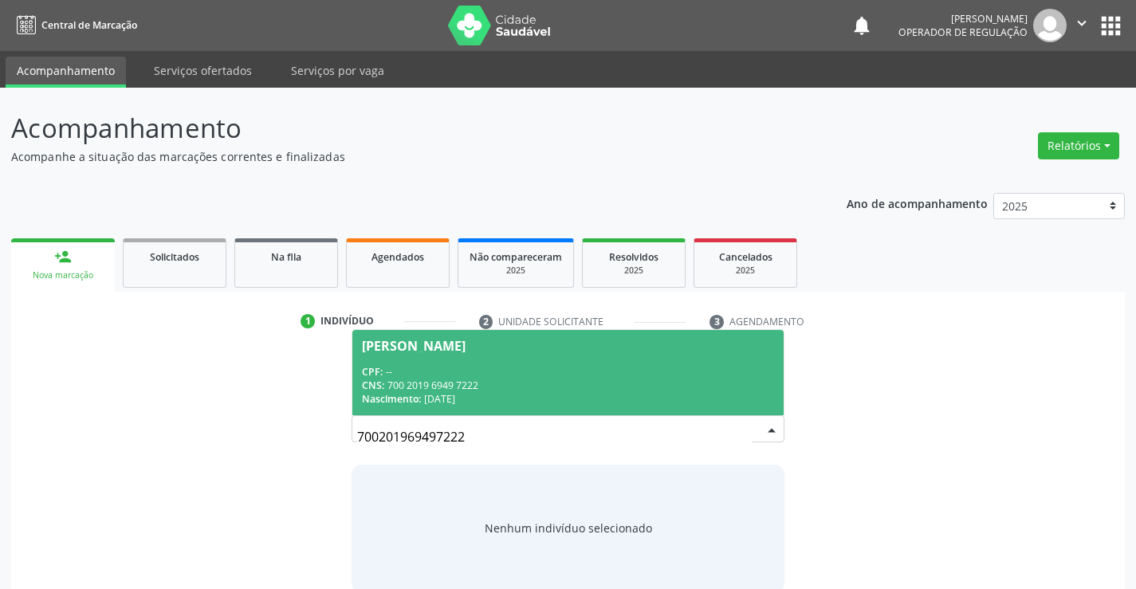
click at [412, 349] on div "[PERSON_NAME]" at bounding box center [414, 346] width 104 height 13
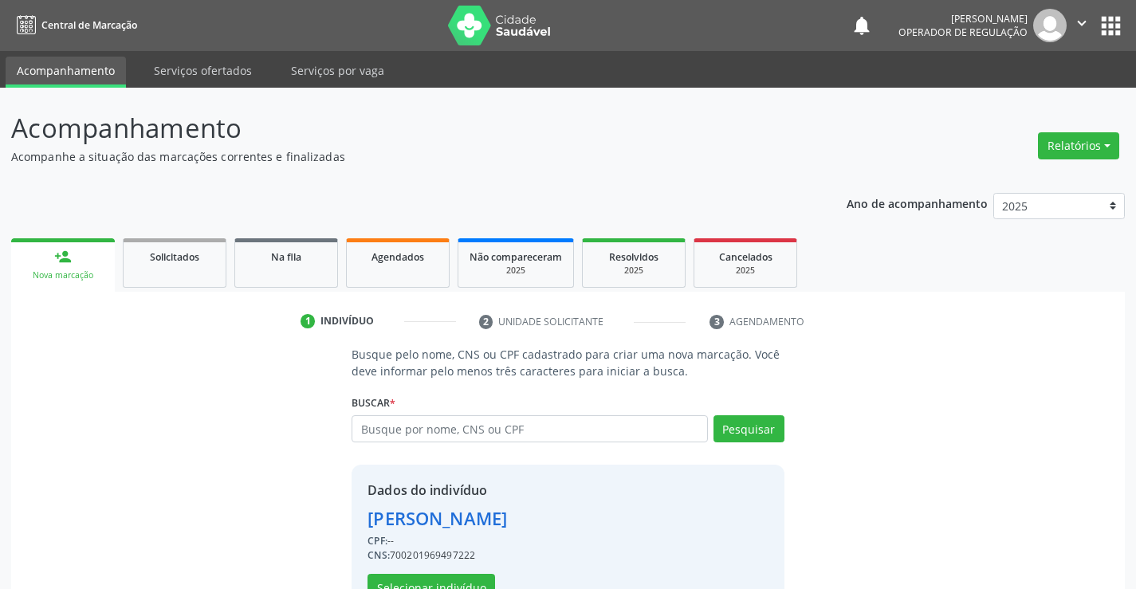
scroll to position [50, 0]
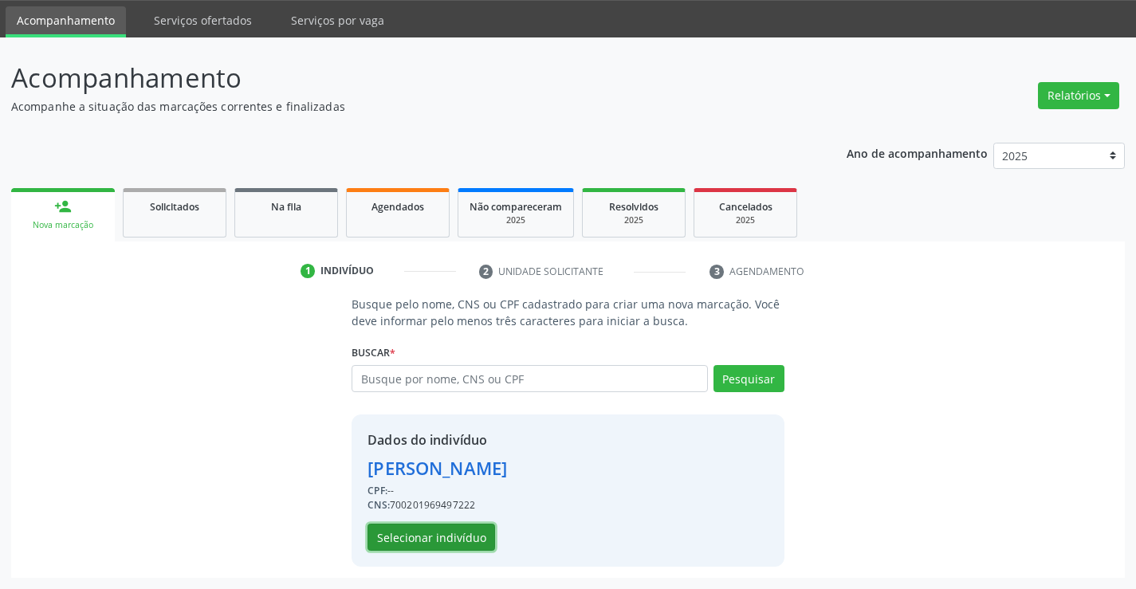
click at [428, 530] on button "Selecionar indivíduo" at bounding box center [432, 537] width 128 height 27
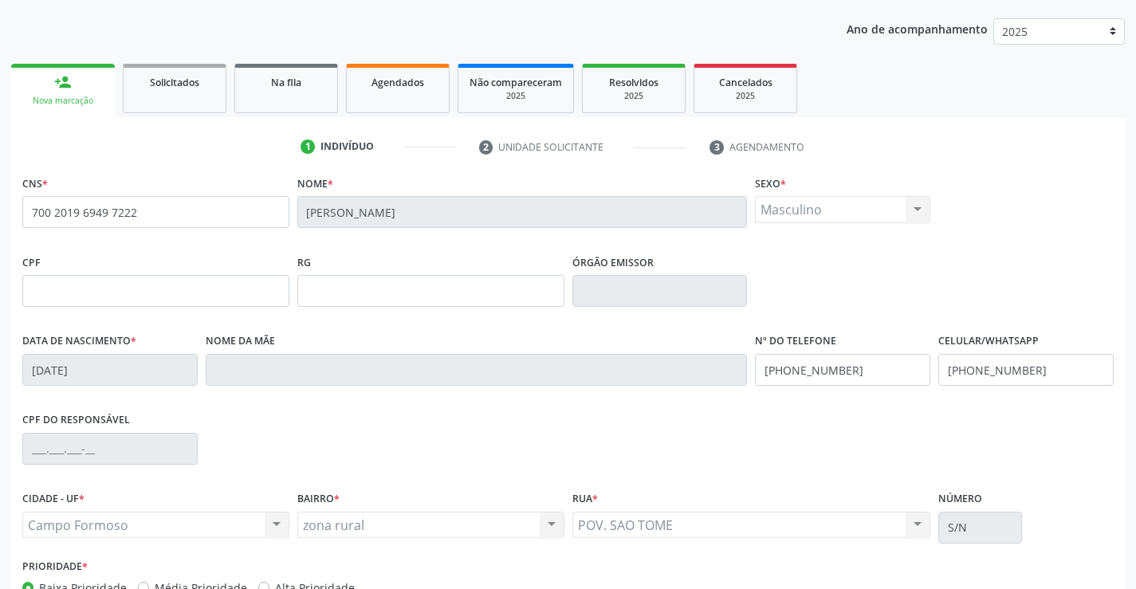
scroll to position [275, 0]
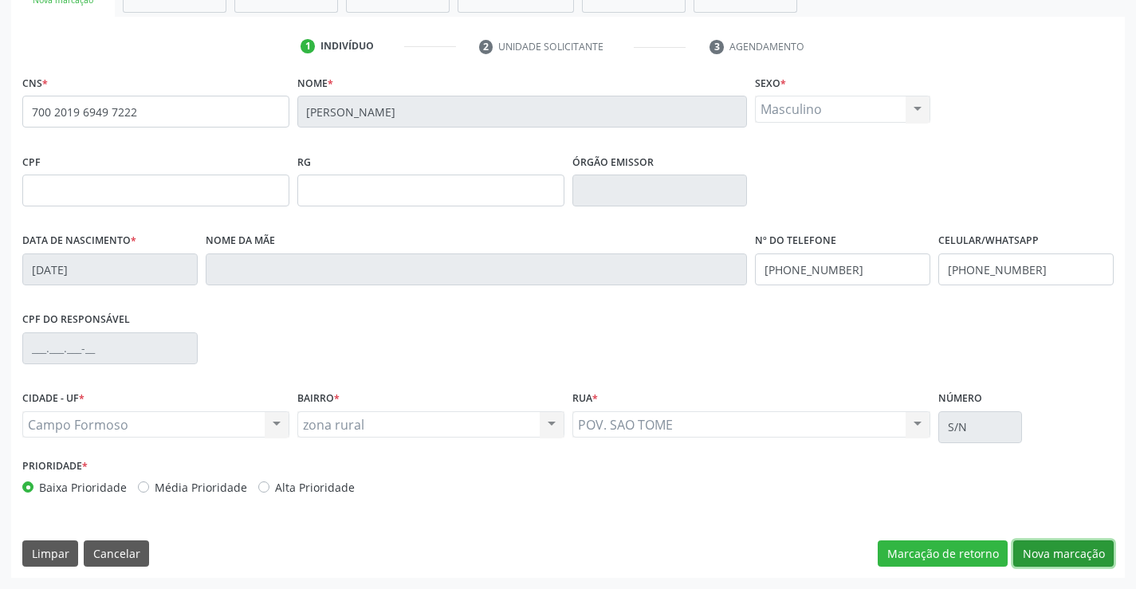
click at [1036, 549] on button "Nova marcação" at bounding box center [1063, 554] width 100 height 27
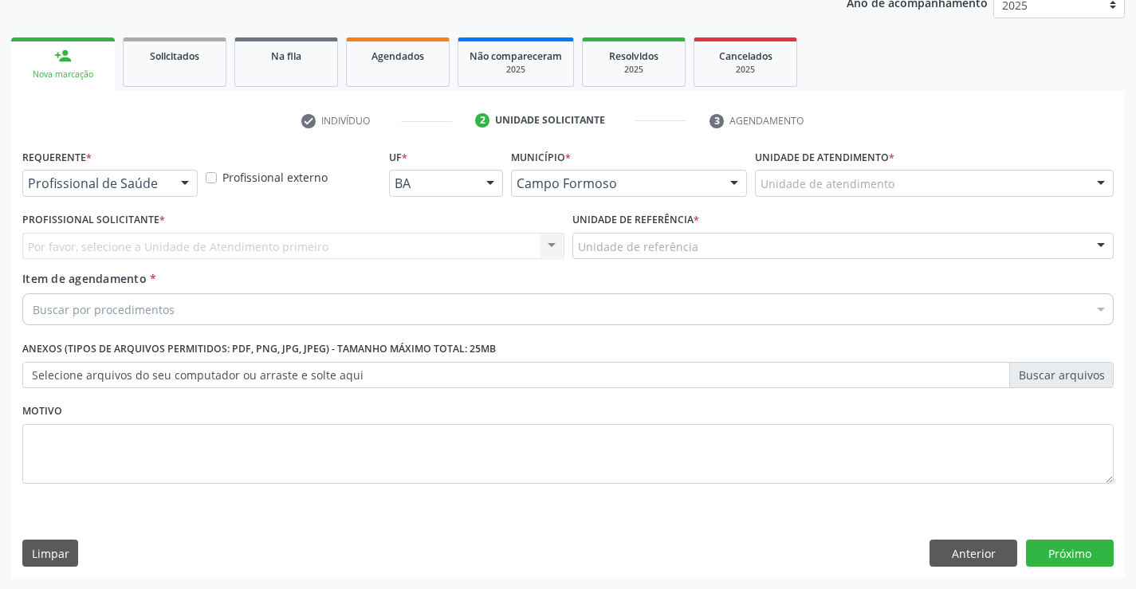
scroll to position [201, 0]
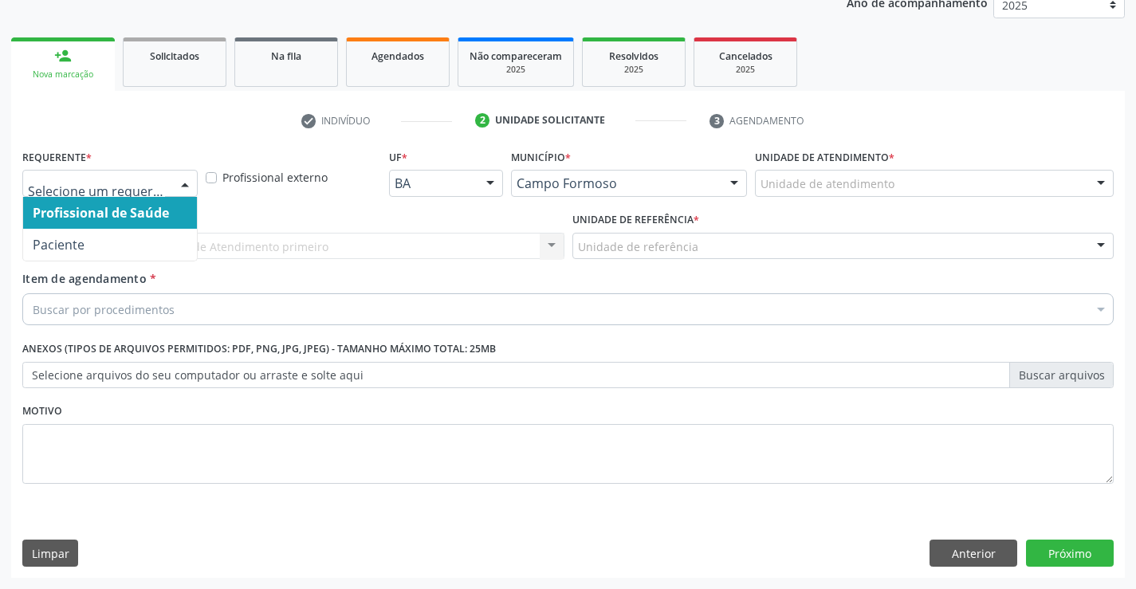
click at [178, 184] on div at bounding box center [185, 184] width 24 height 27
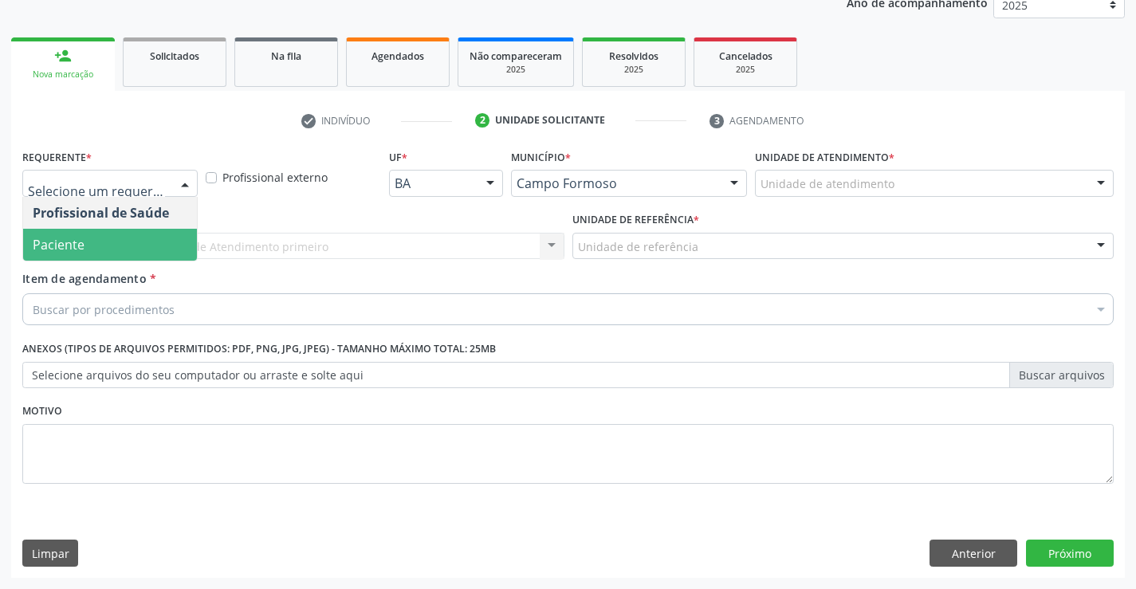
click at [136, 242] on span "Paciente" at bounding box center [110, 245] width 174 height 32
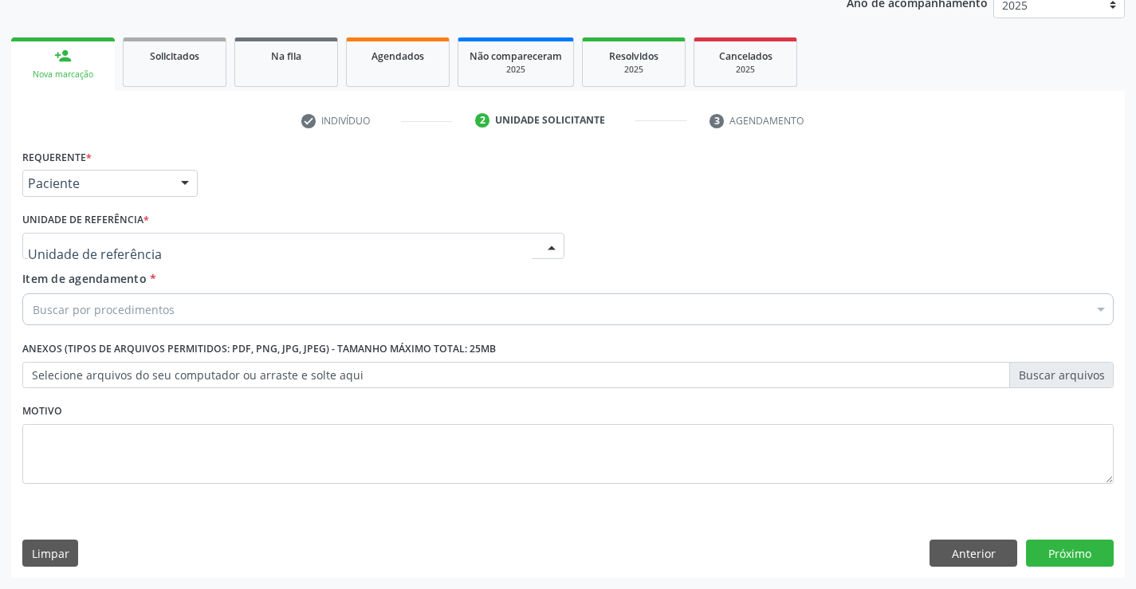
click at [553, 243] on div at bounding box center [552, 247] width 24 height 27
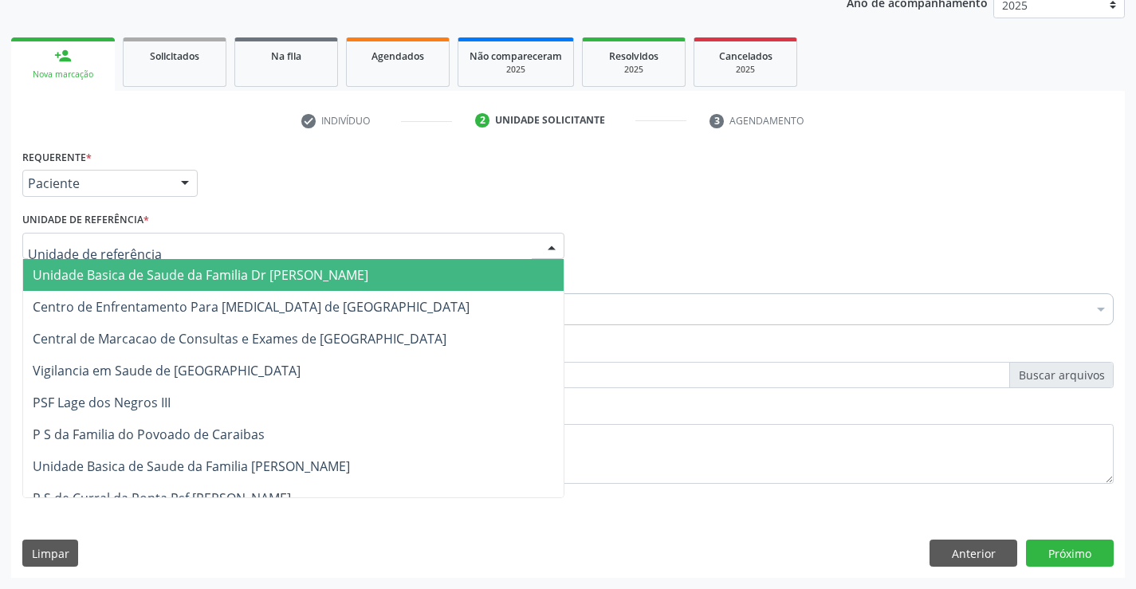
click at [319, 281] on span "Unidade Basica de Saude da Familia Dr [PERSON_NAME]" at bounding box center [201, 275] width 336 height 18
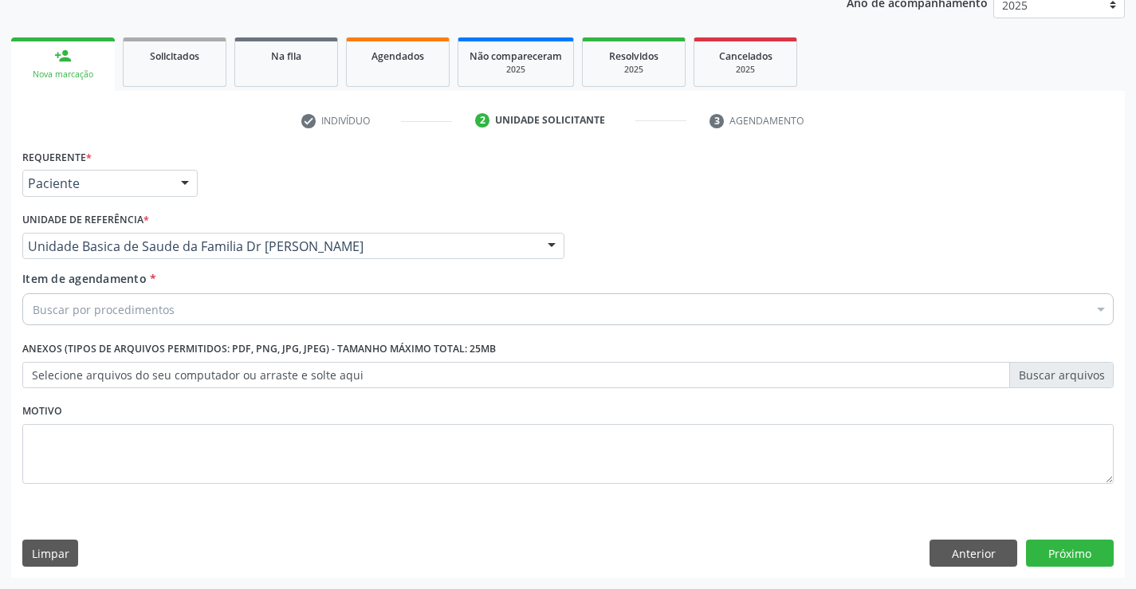
click at [277, 306] on div "Buscar por procedimentos" at bounding box center [567, 309] width 1091 height 32
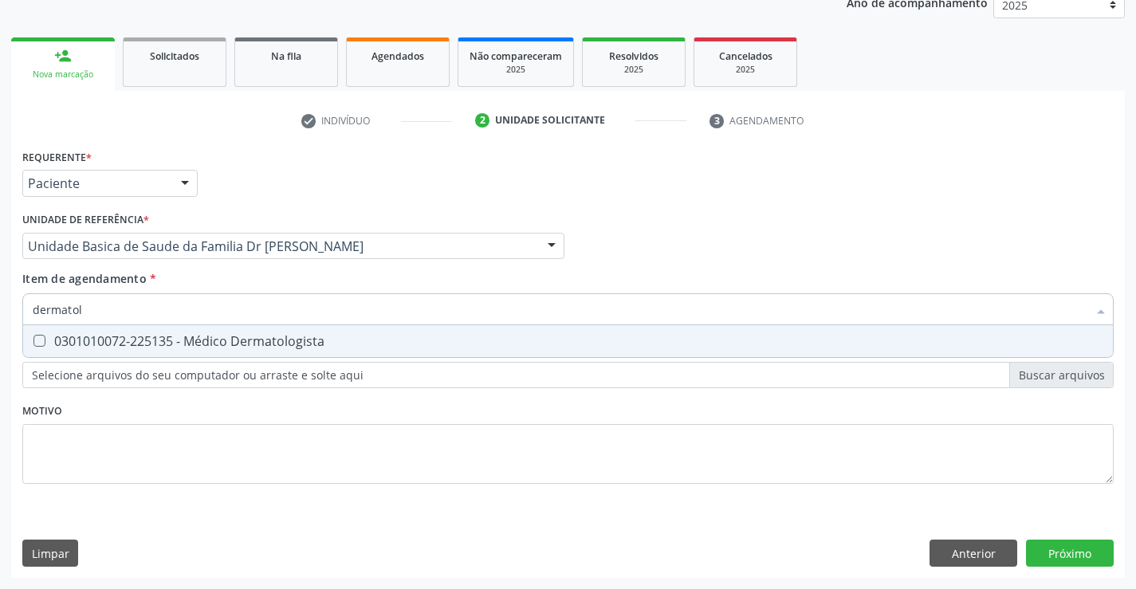
type input "dermatolo"
click at [270, 338] on div "0301010072-225135 - Médico Dermatologista" at bounding box center [568, 341] width 1071 height 13
checkbox Dermatologista "true"
click at [1070, 545] on div "Requerente * Paciente Profissional de Saúde Paciente Nenhum resultado encontrad…" at bounding box center [568, 361] width 1114 height 433
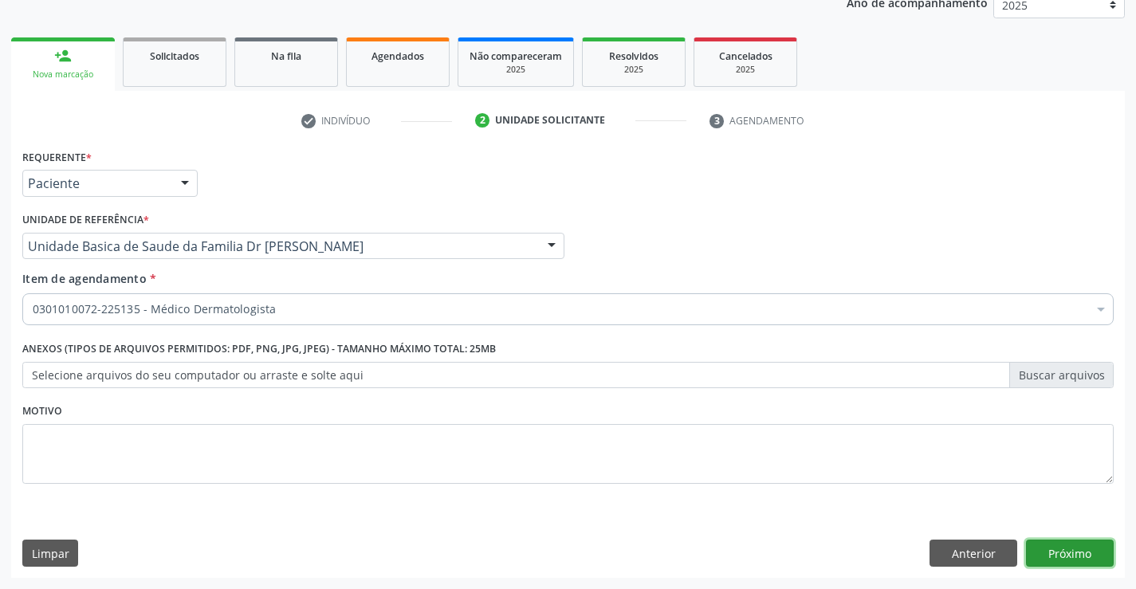
click at [1068, 557] on button "Próximo" at bounding box center [1070, 553] width 88 height 27
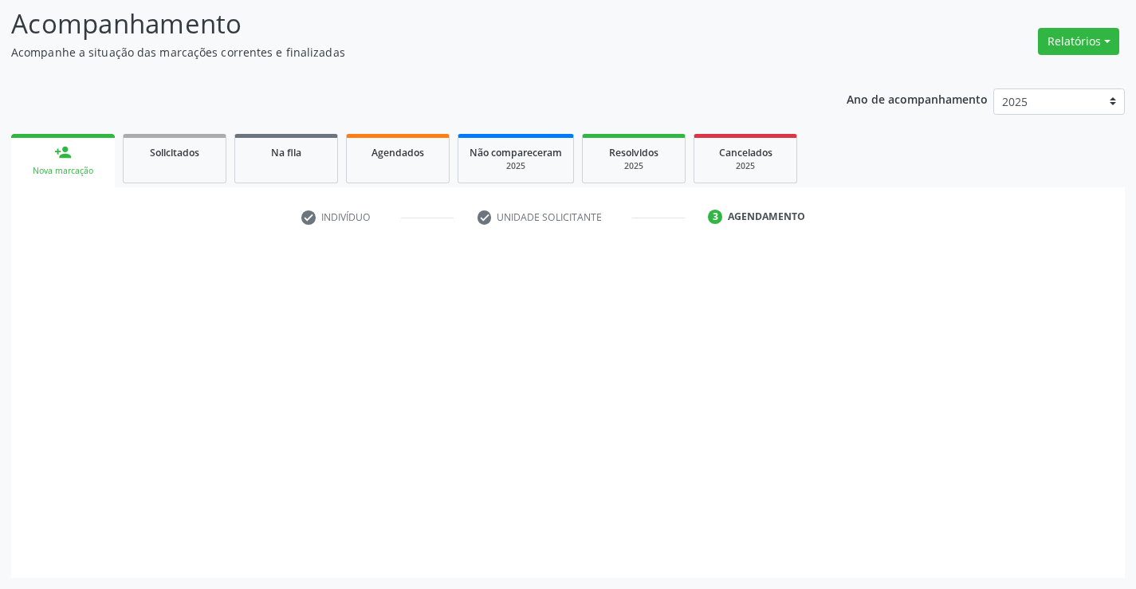
scroll to position [104, 0]
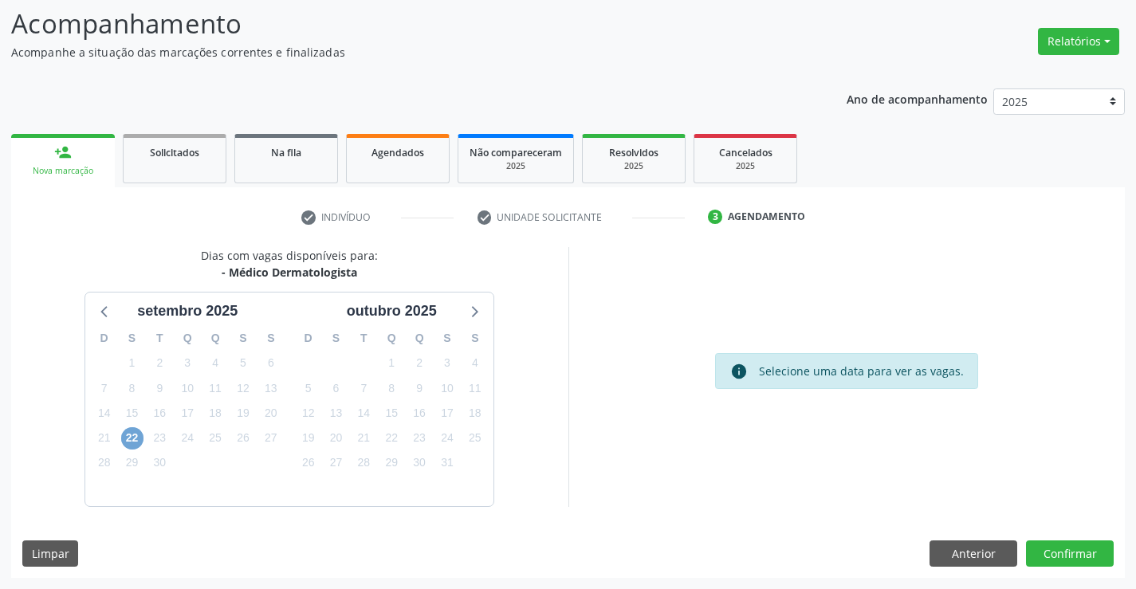
click at [126, 441] on span "22" at bounding box center [132, 438] width 22 height 22
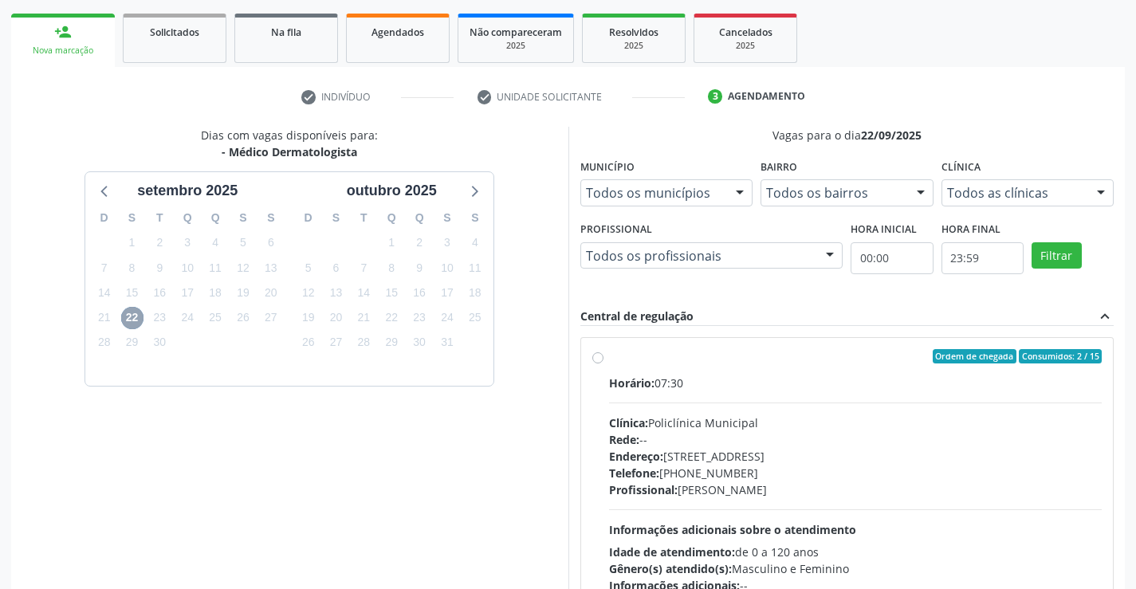
scroll to position [236, 0]
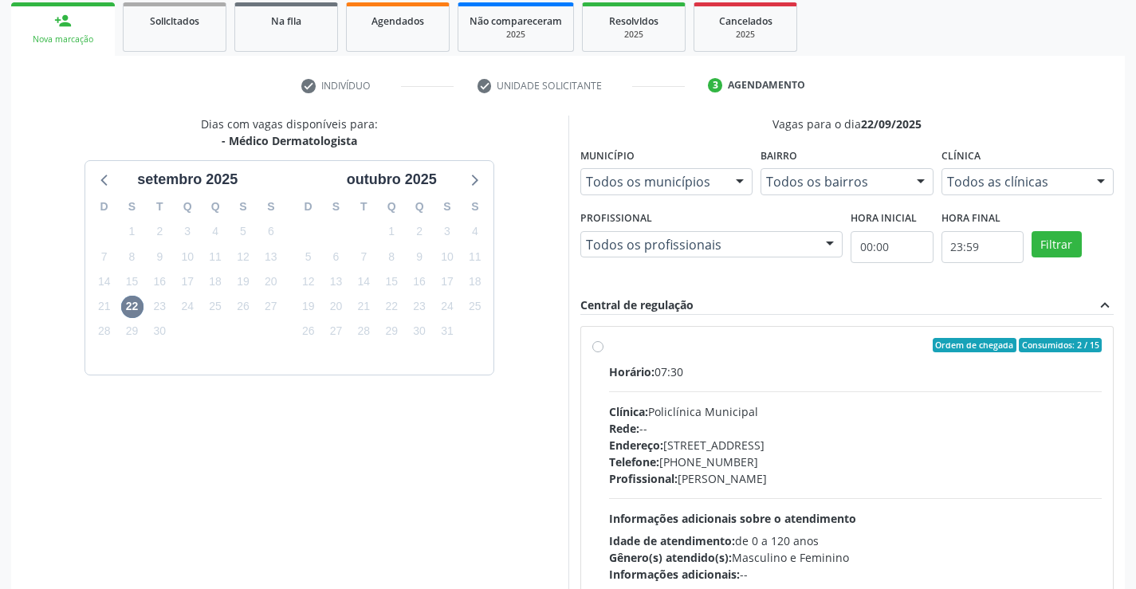
click at [609, 342] on label "Ordem de chegada Consumidos: 2 / 15 Horário: 07:30 Clínica: Policlínica Municip…" at bounding box center [856, 460] width 494 height 245
click at [599, 342] on input "Ordem de chegada Consumidos: 2 / 15 Horário: 07:30 Clínica: Policlínica Municip…" at bounding box center [597, 345] width 11 height 14
radio input "true"
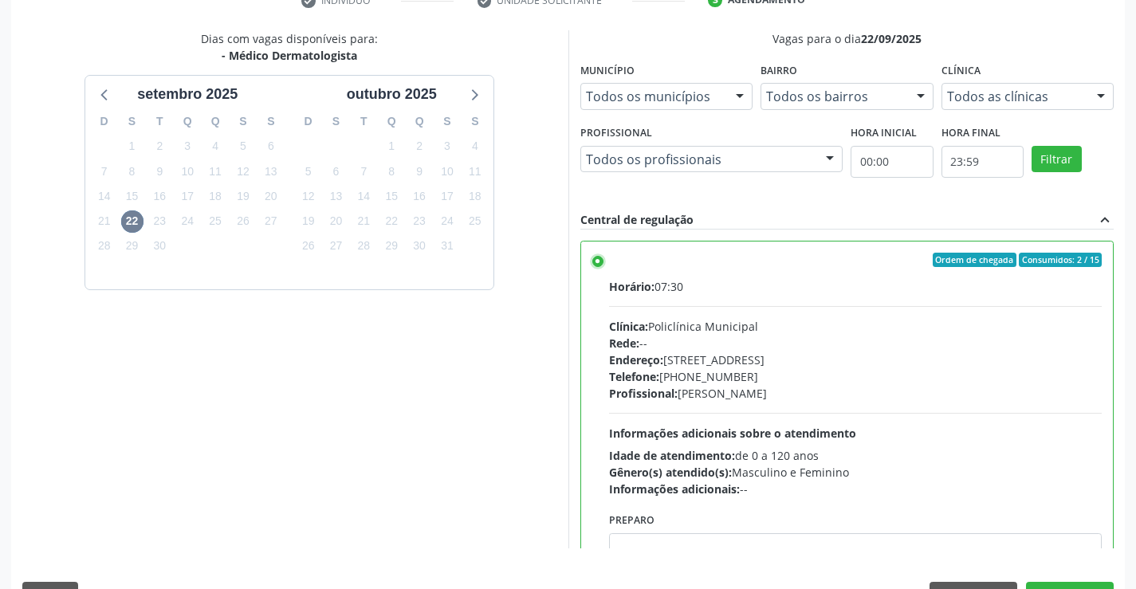
scroll to position [364, 0]
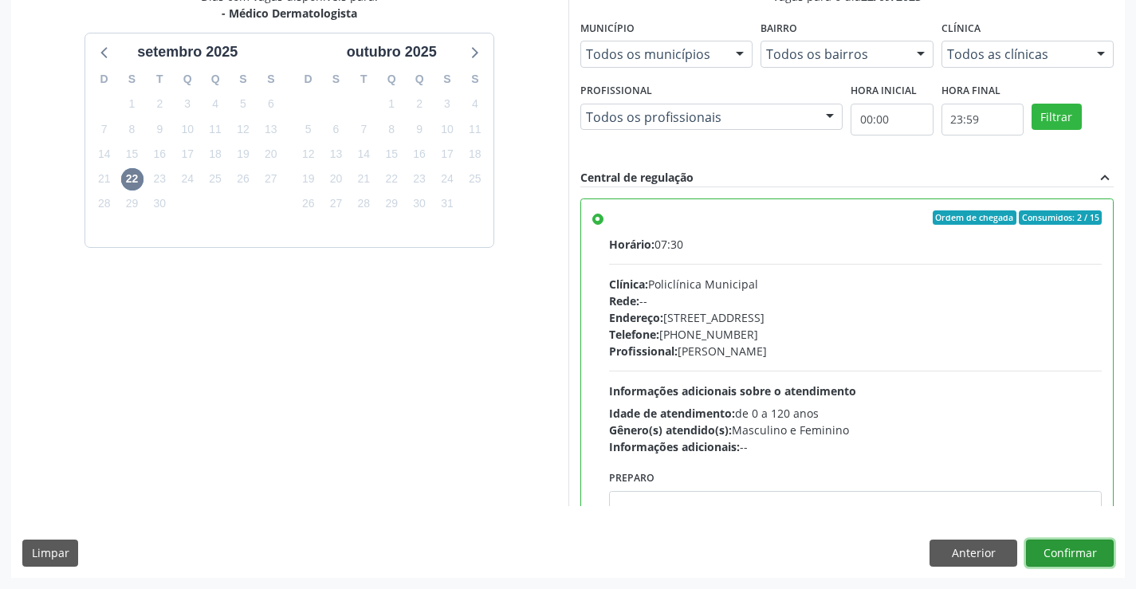
click at [1033, 547] on button "Confirmar" at bounding box center [1070, 553] width 88 height 27
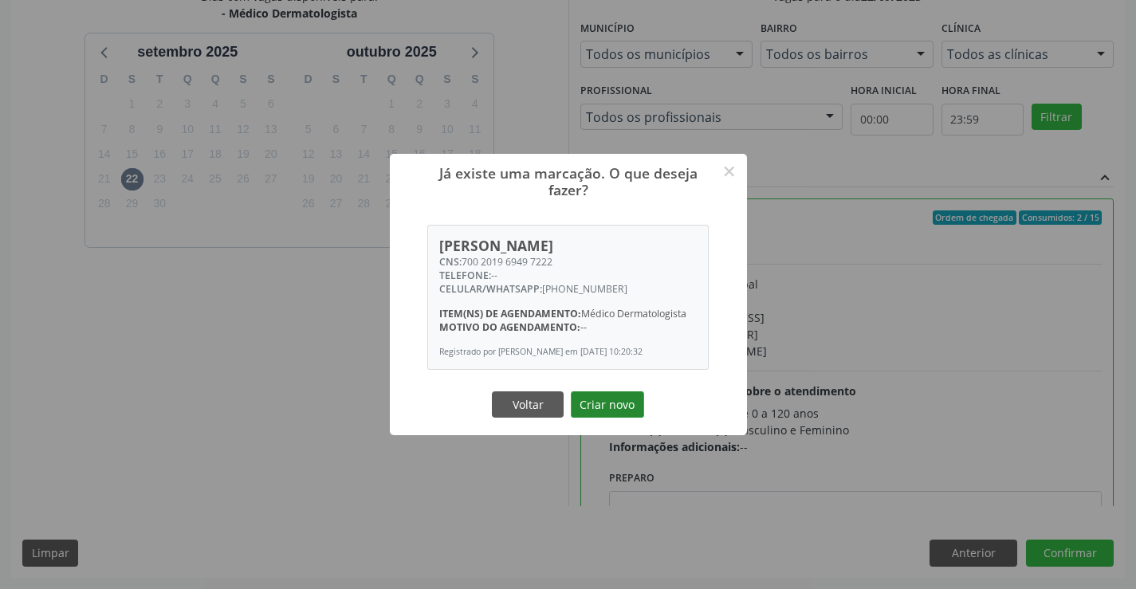
click at [615, 401] on button "Criar novo" at bounding box center [607, 404] width 73 height 27
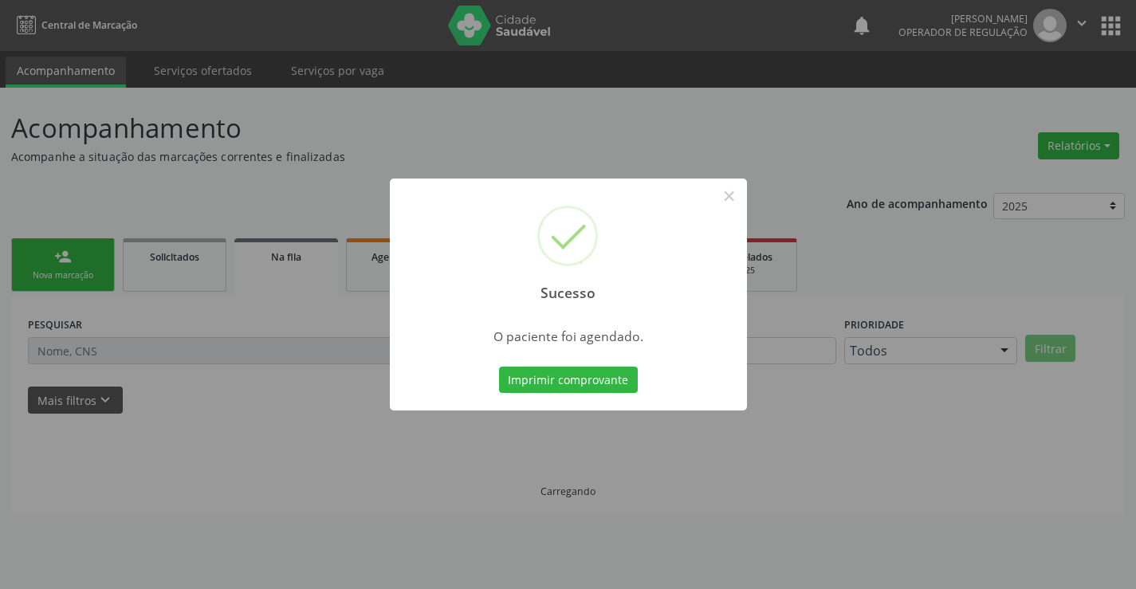
scroll to position [0, 0]
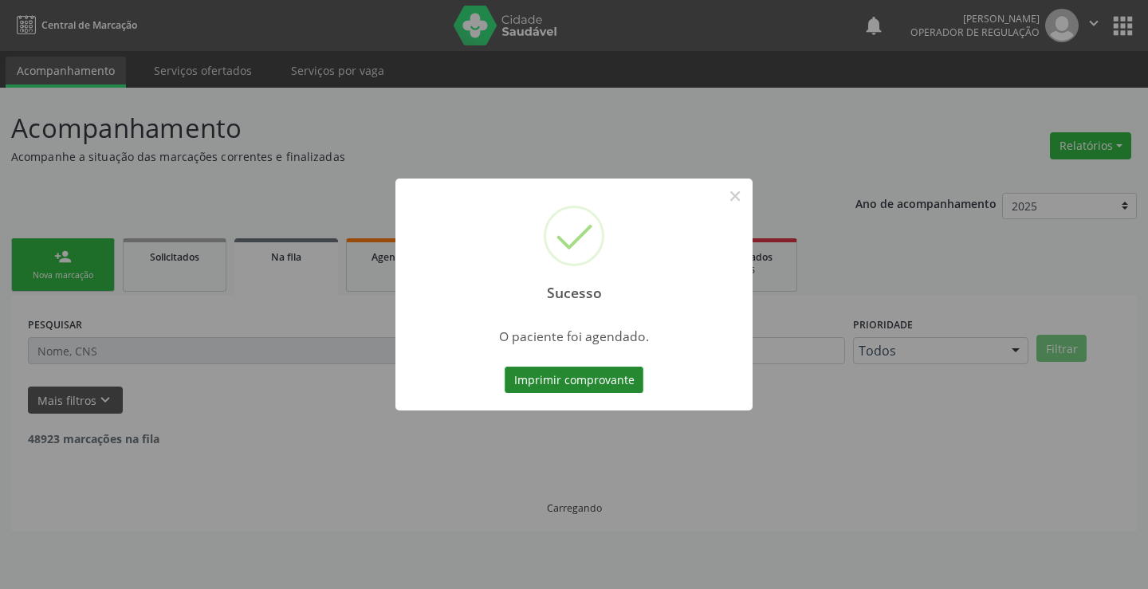
click at [537, 381] on button "Imprimir comprovante" at bounding box center [574, 380] width 139 height 27
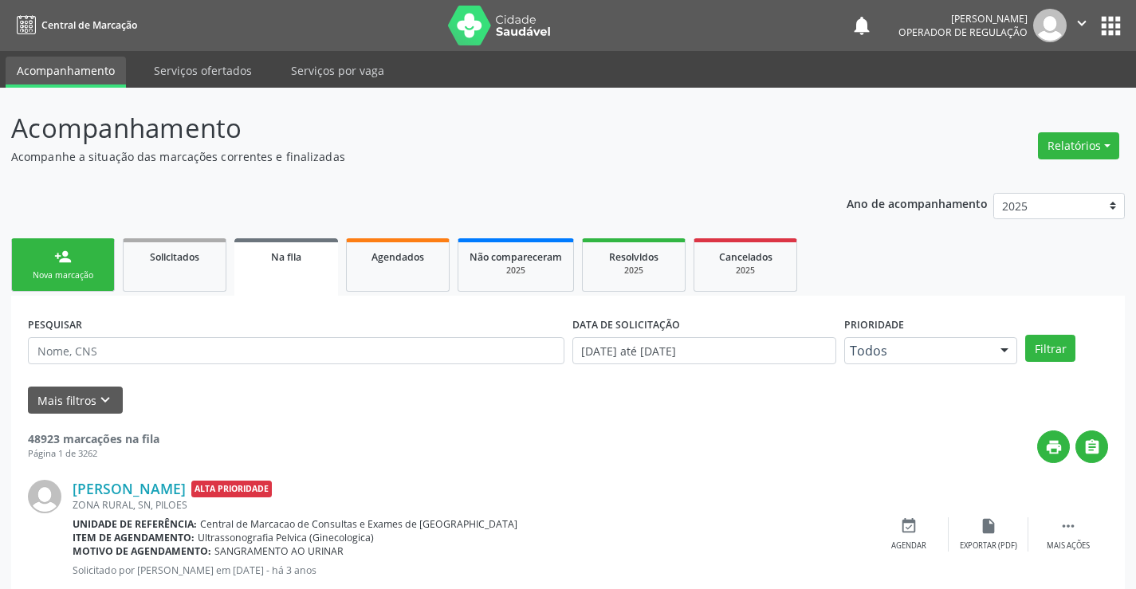
click at [57, 273] on div "Nova marcação" at bounding box center [63, 275] width 80 height 12
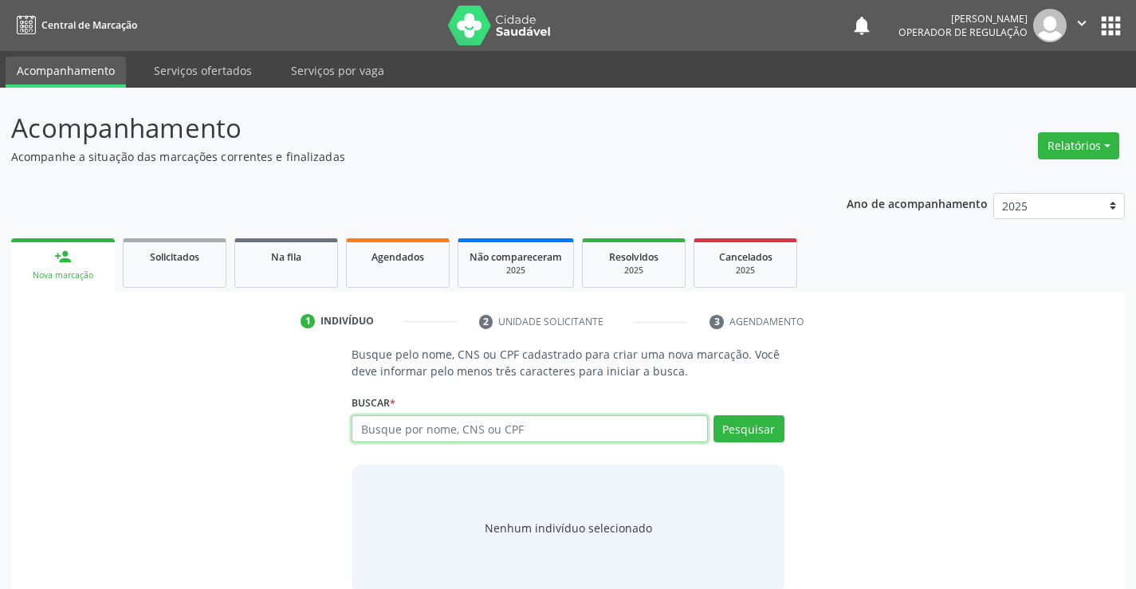
click at [419, 433] on input "text" at bounding box center [530, 428] width 356 height 27
type input "700005601810103"
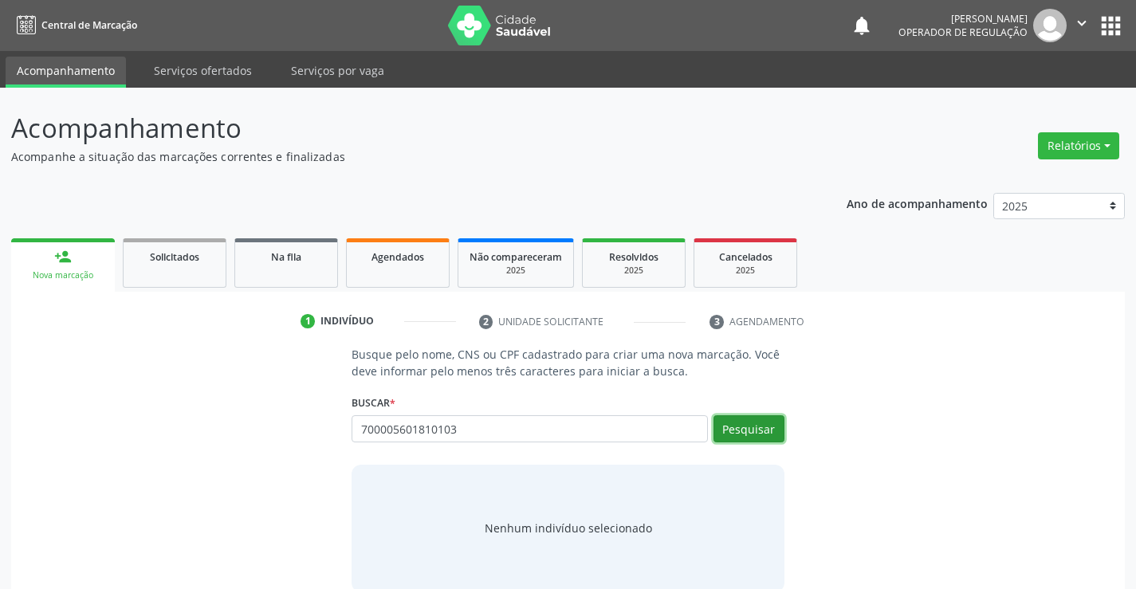
click at [768, 424] on button "Pesquisar" at bounding box center [749, 428] width 71 height 27
type input "700005601810103"
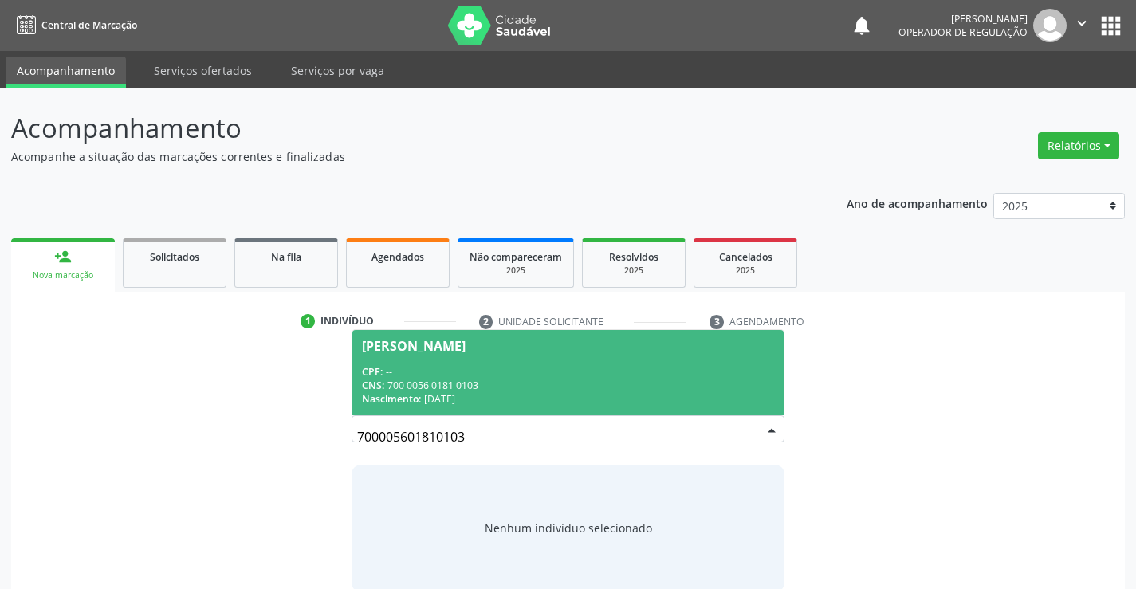
click at [455, 340] on div "[PERSON_NAME]" at bounding box center [414, 346] width 104 height 13
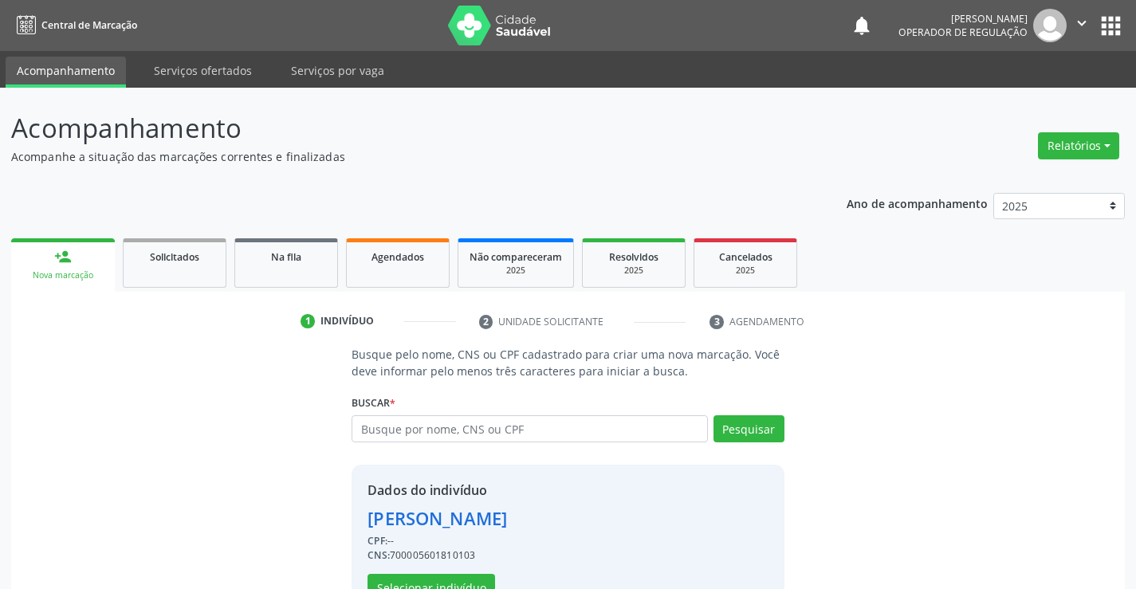
scroll to position [50, 0]
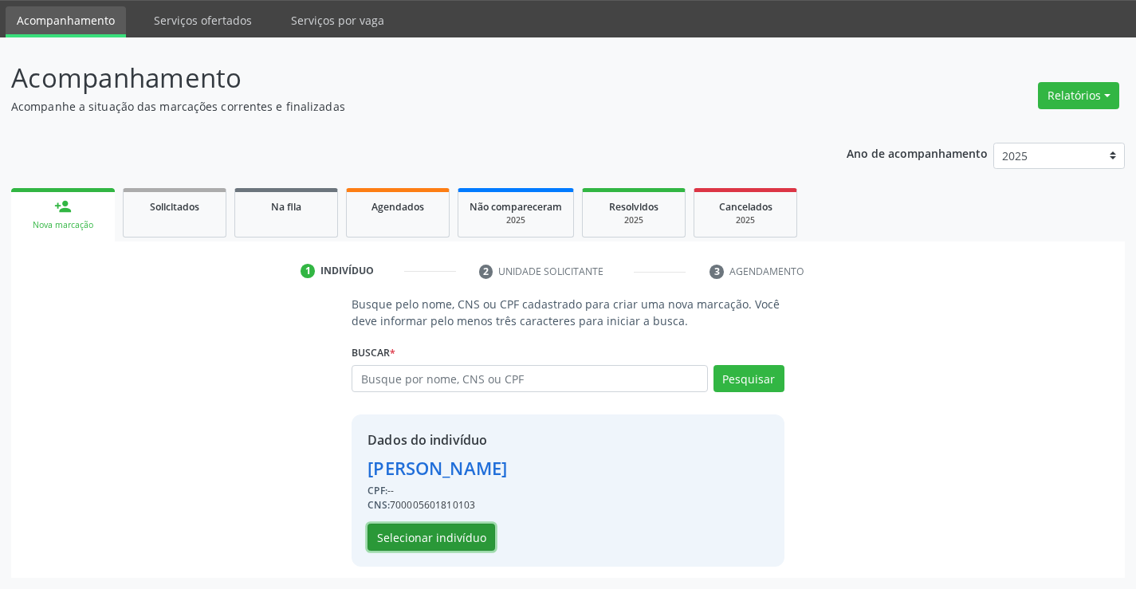
click at [428, 546] on button "Selecionar indivíduo" at bounding box center [432, 537] width 128 height 27
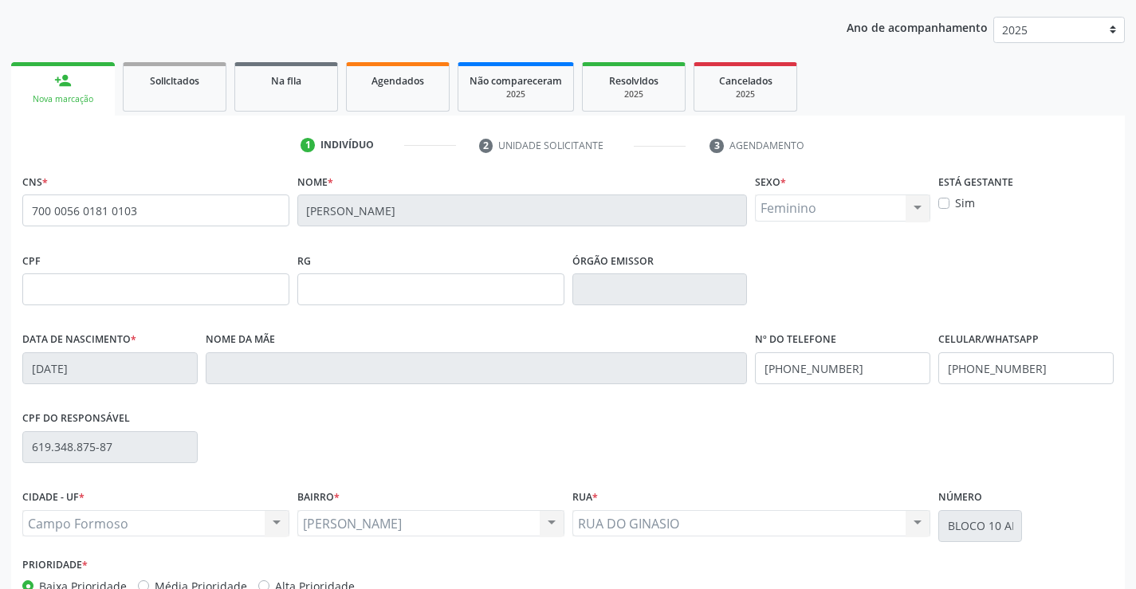
scroll to position [275, 0]
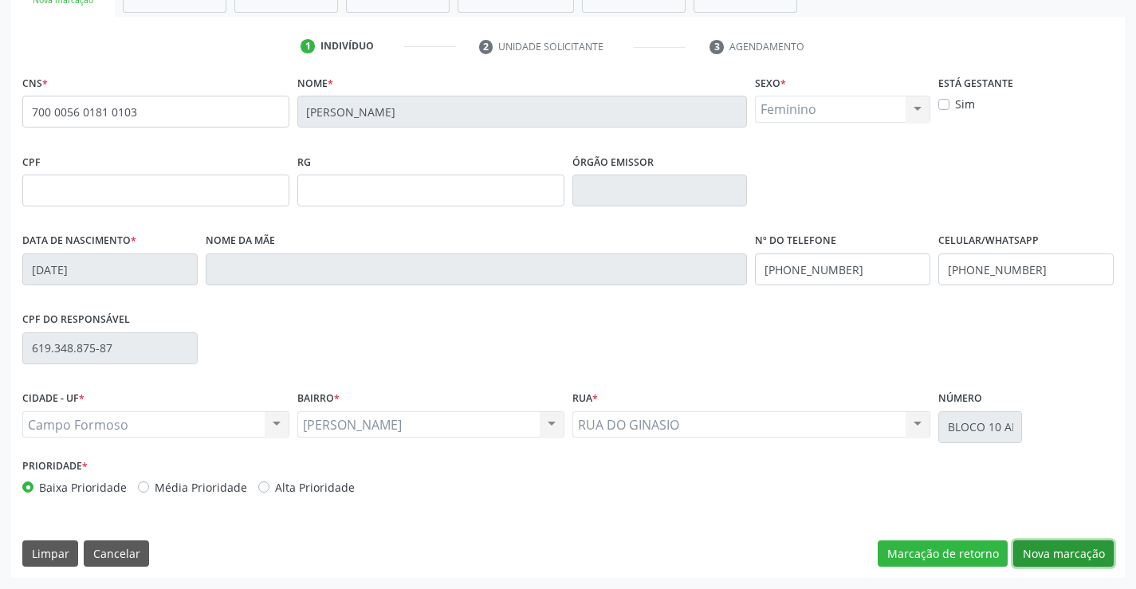
click at [1044, 552] on button "Nova marcação" at bounding box center [1063, 554] width 100 height 27
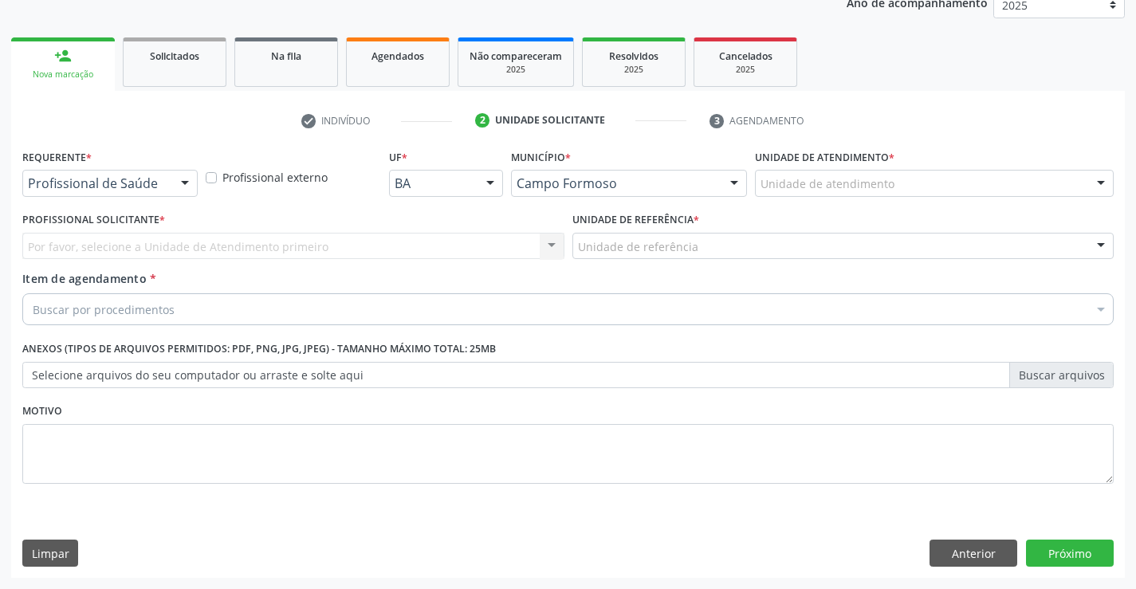
scroll to position [201, 0]
click at [186, 189] on div at bounding box center [185, 184] width 24 height 27
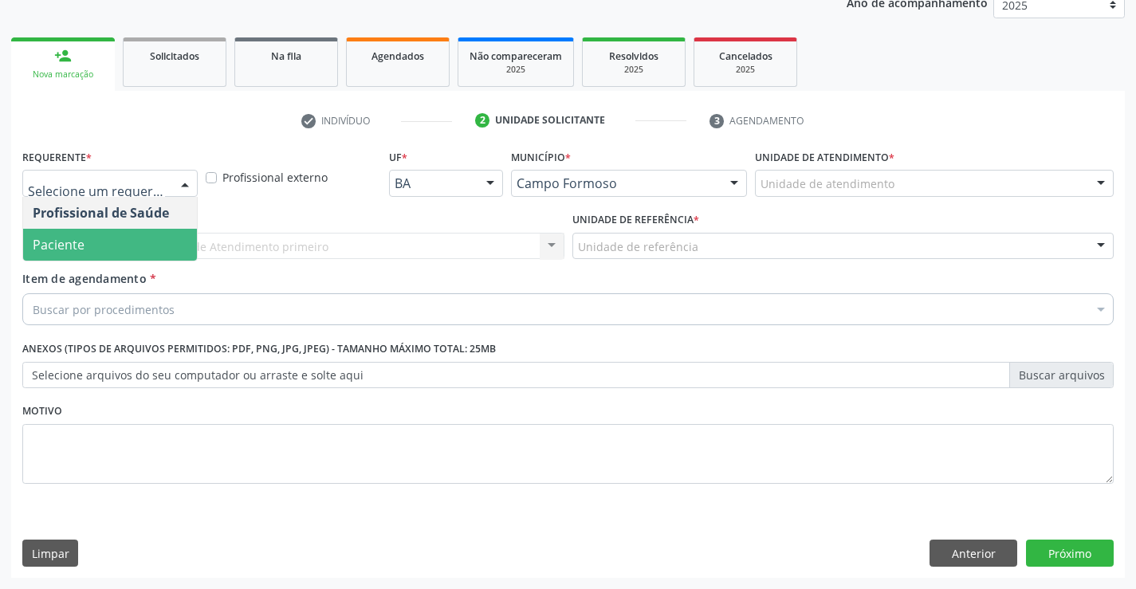
click at [126, 243] on span "Paciente" at bounding box center [110, 245] width 174 height 32
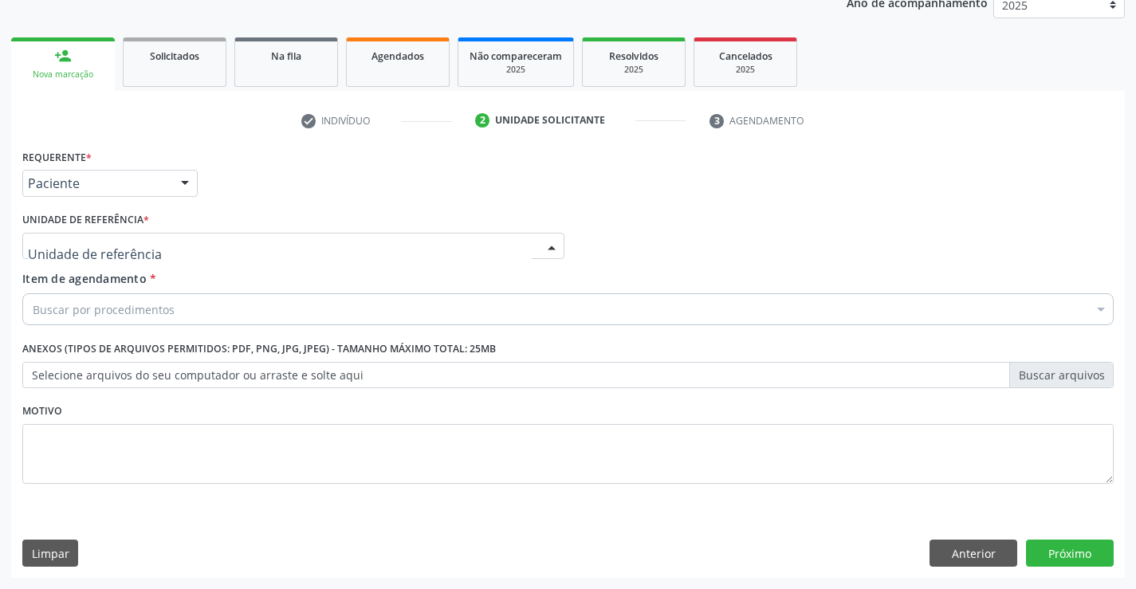
click at [549, 241] on div at bounding box center [552, 247] width 24 height 27
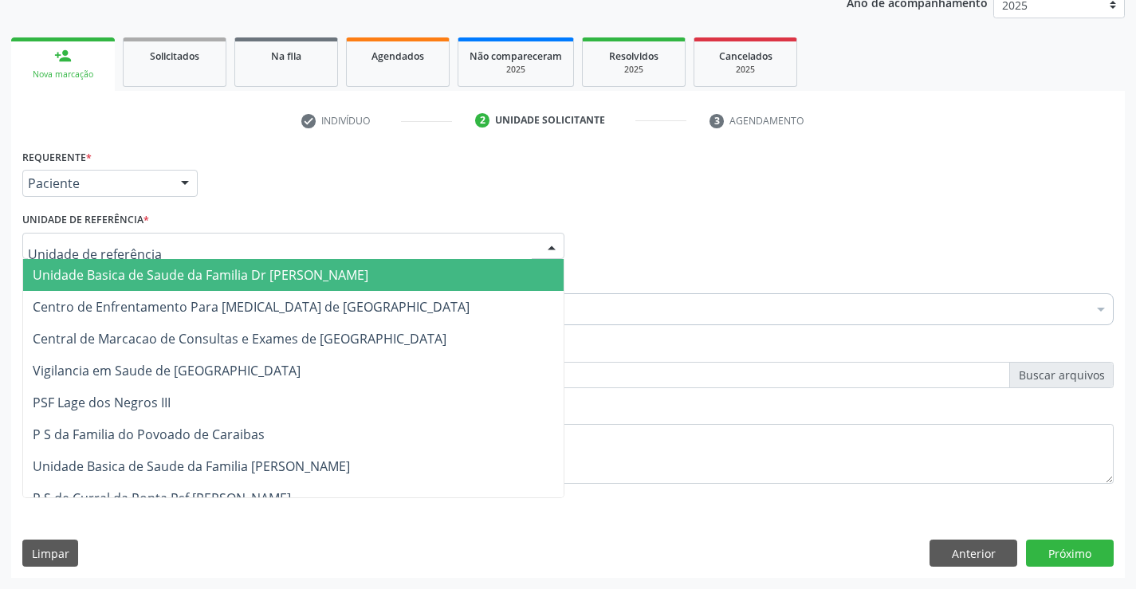
click at [395, 273] on span "Unidade Basica de Saude da Familia Dr [PERSON_NAME]" at bounding box center [293, 275] width 541 height 32
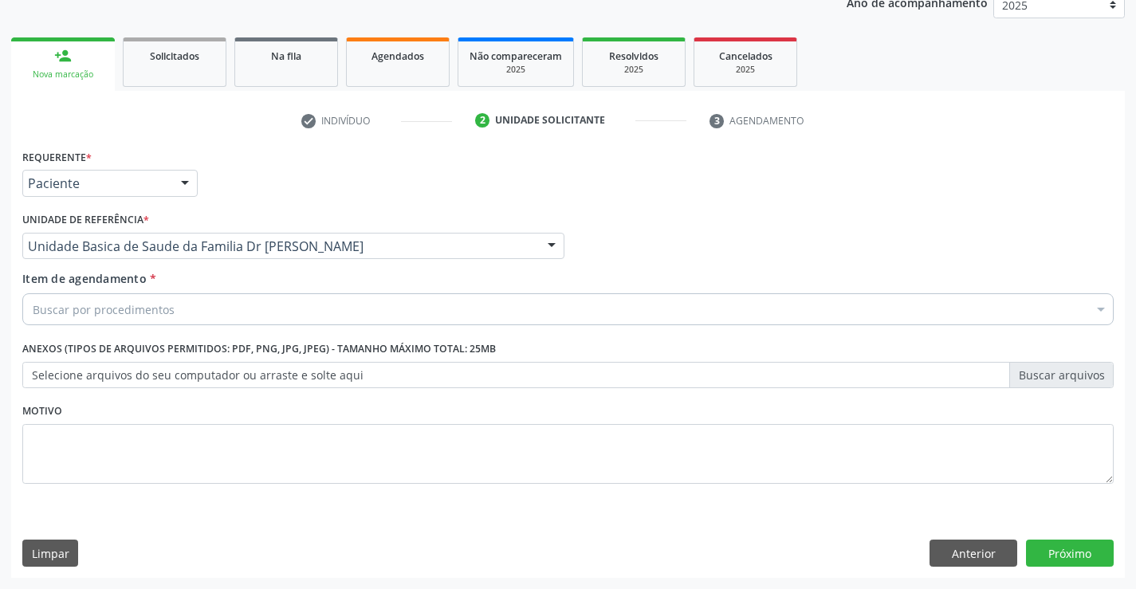
click at [344, 300] on div "Buscar por procedimentos" at bounding box center [567, 309] width 1091 height 32
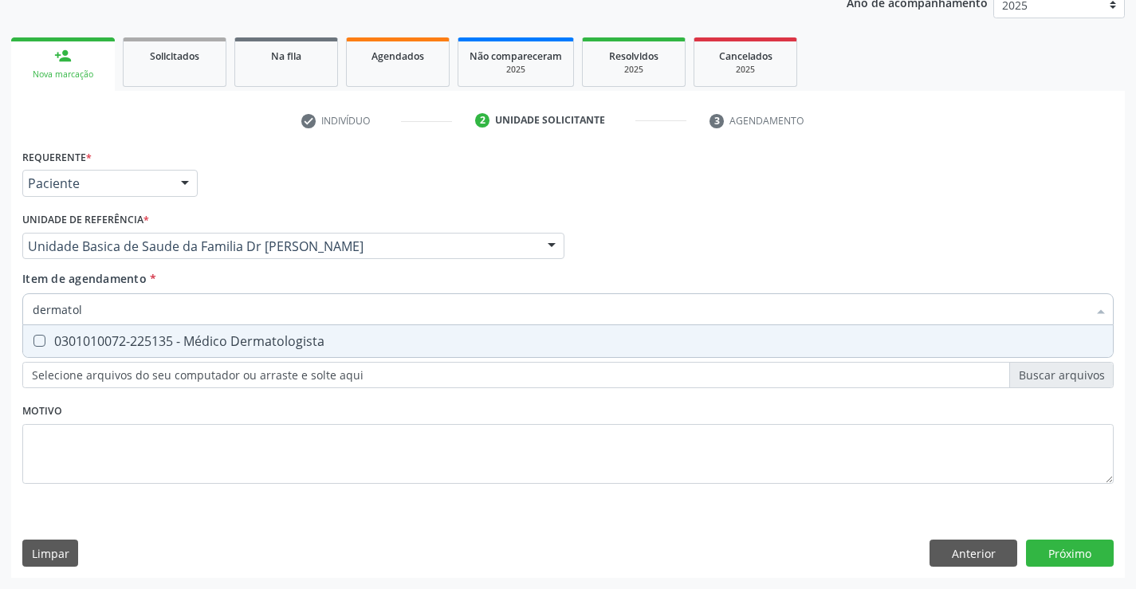
type input "dermatolo"
click at [293, 335] on div "0301010072-225135 - Médico Dermatologista" at bounding box center [568, 341] width 1071 height 13
checkbox Dermatologista "true"
click at [1068, 545] on div "Requerente * Paciente Profissional de Saúde Paciente Nenhum resultado encontrad…" at bounding box center [568, 361] width 1114 height 433
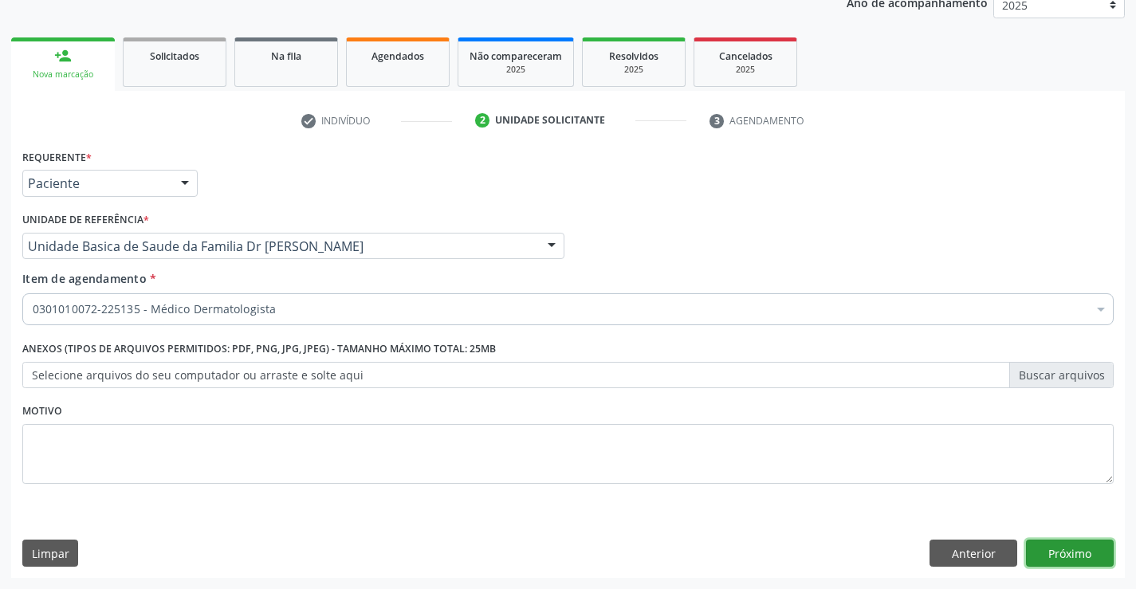
click at [1045, 542] on button "Próximo" at bounding box center [1070, 553] width 88 height 27
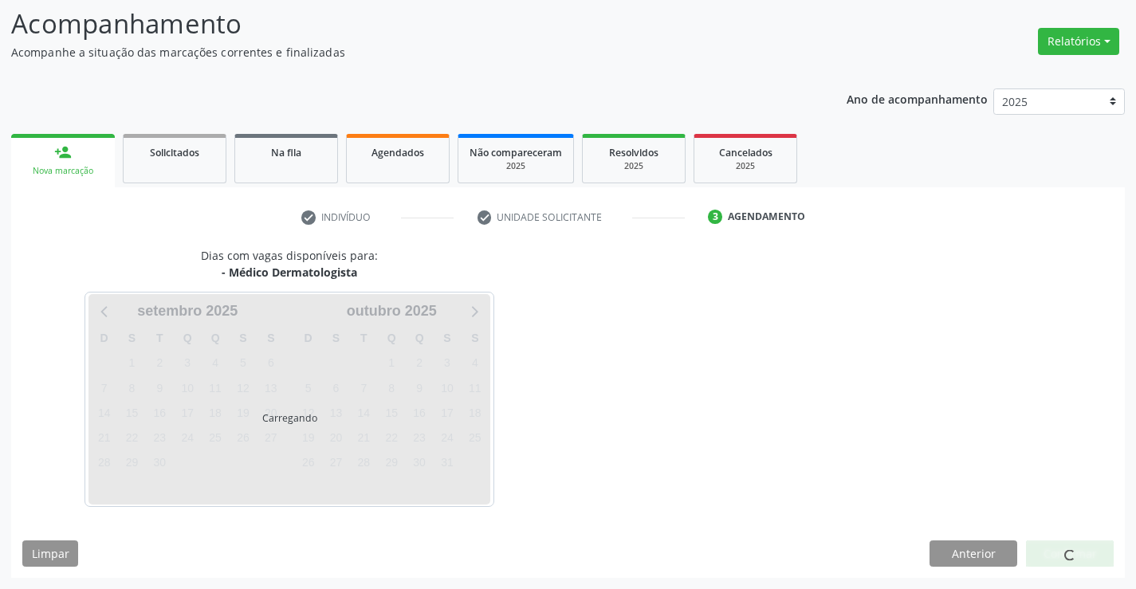
scroll to position [104, 0]
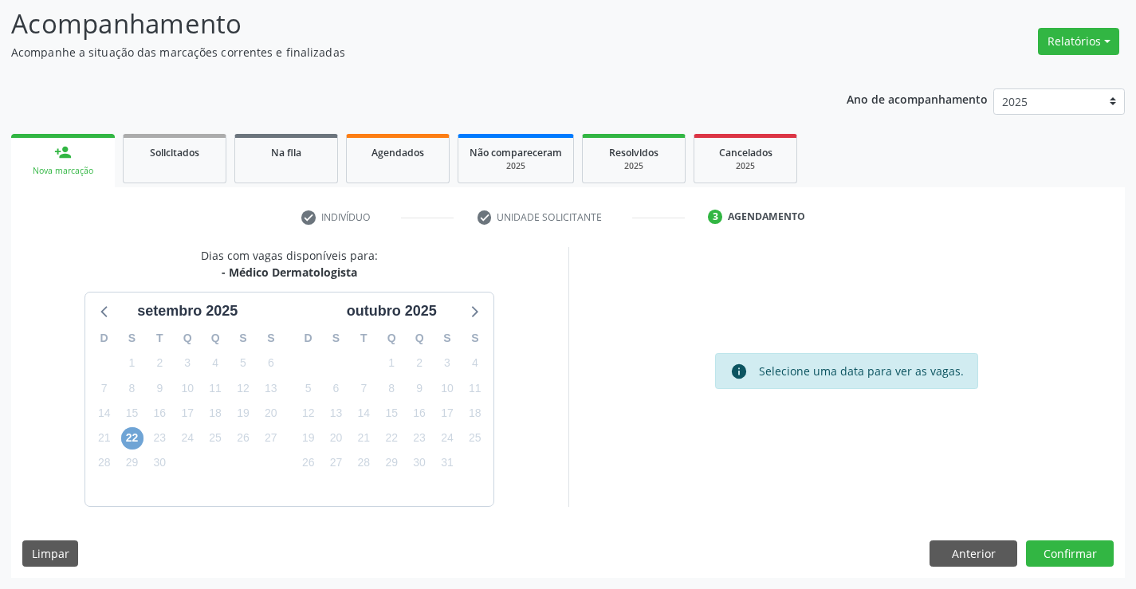
click at [132, 435] on span "22" at bounding box center [132, 438] width 22 height 22
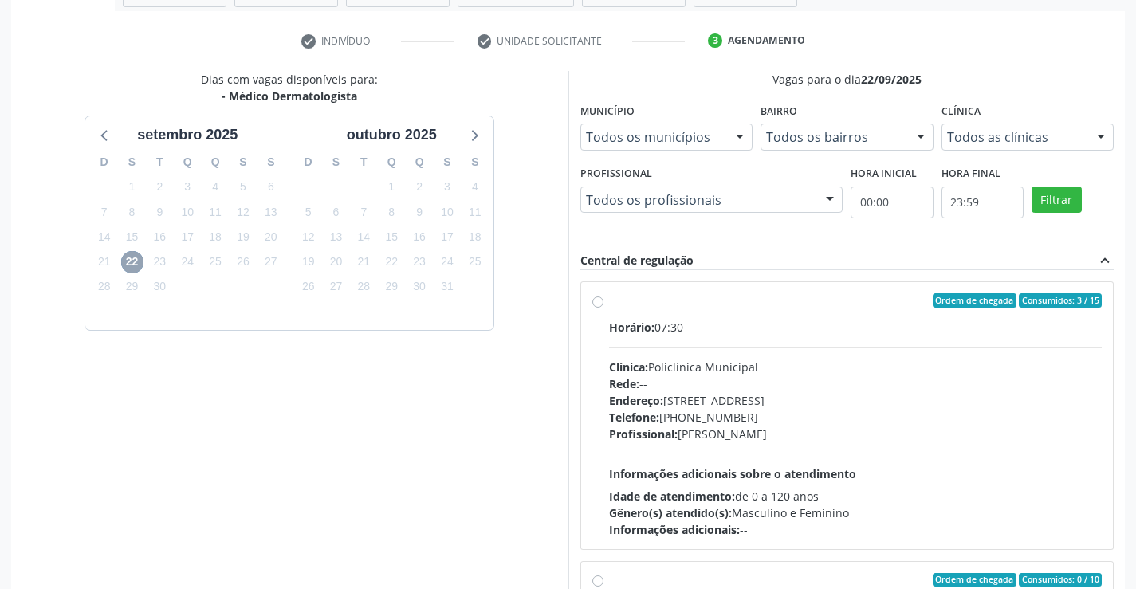
scroll to position [286, 0]
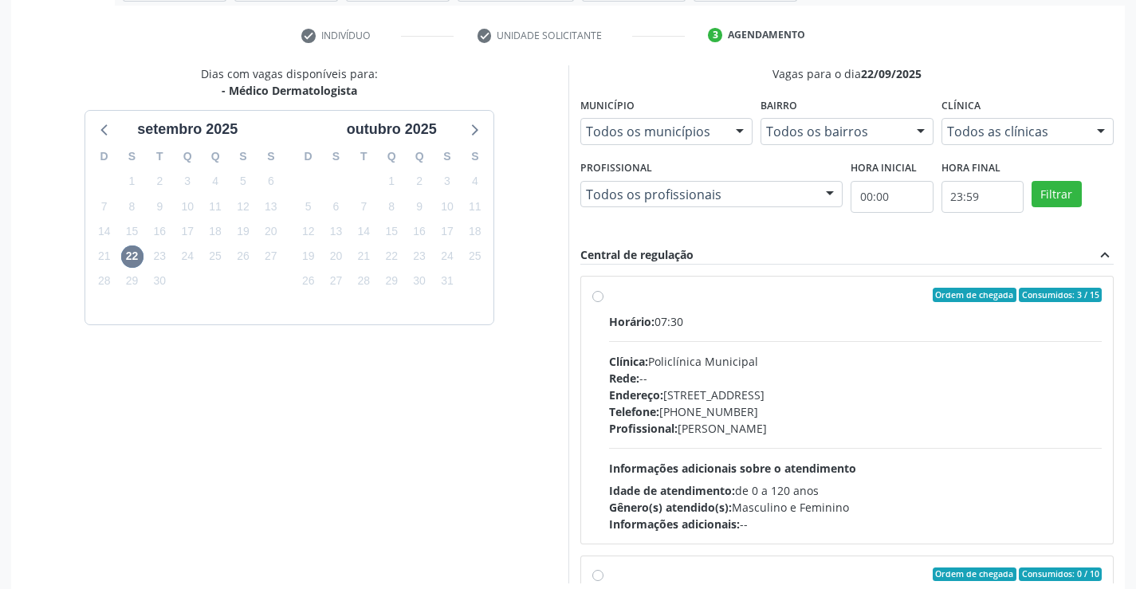
click at [596, 303] on div "Ordem de chegada Consumidos: 3 / 15 Horário: 07:30 Clínica: Policlínica Municip…" at bounding box center [847, 410] width 510 height 245
radio input "true"
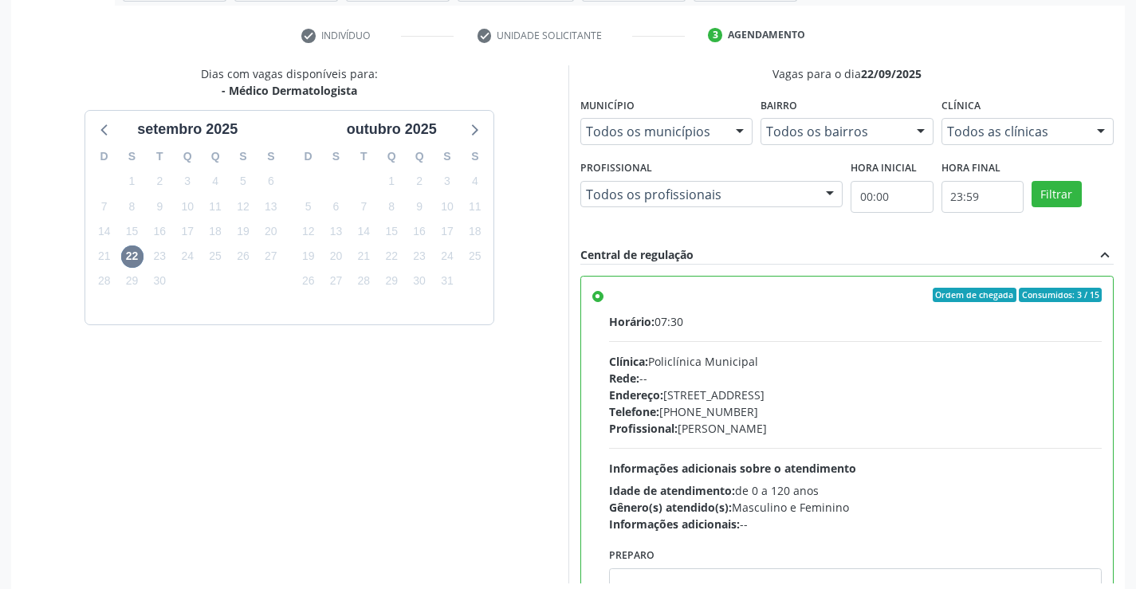
scroll to position [364, 0]
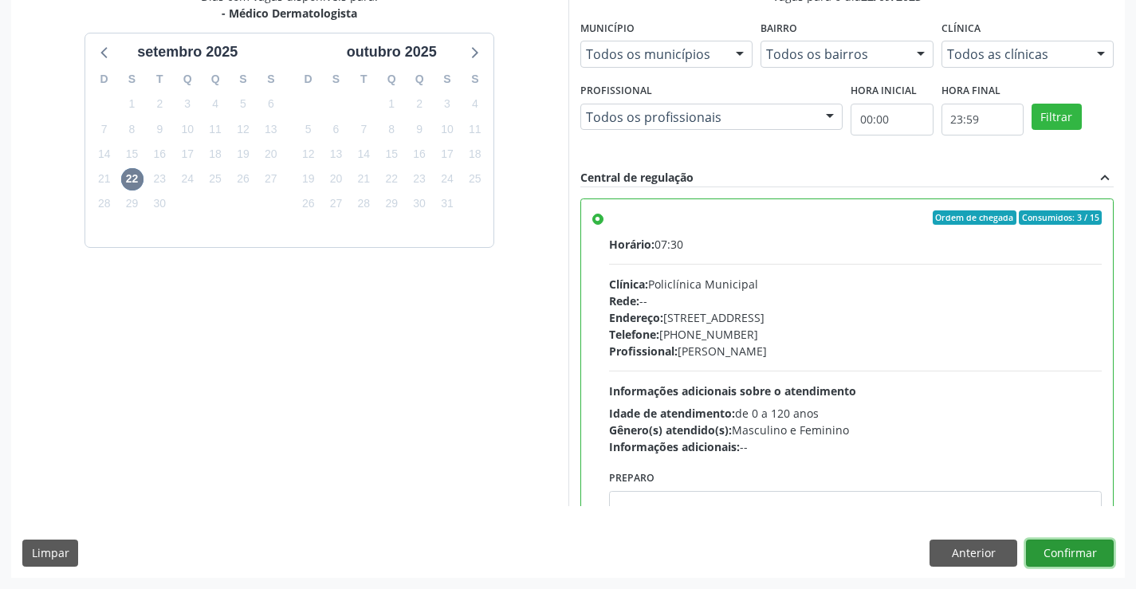
click at [1055, 558] on button "Confirmar" at bounding box center [1070, 553] width 88 height 27
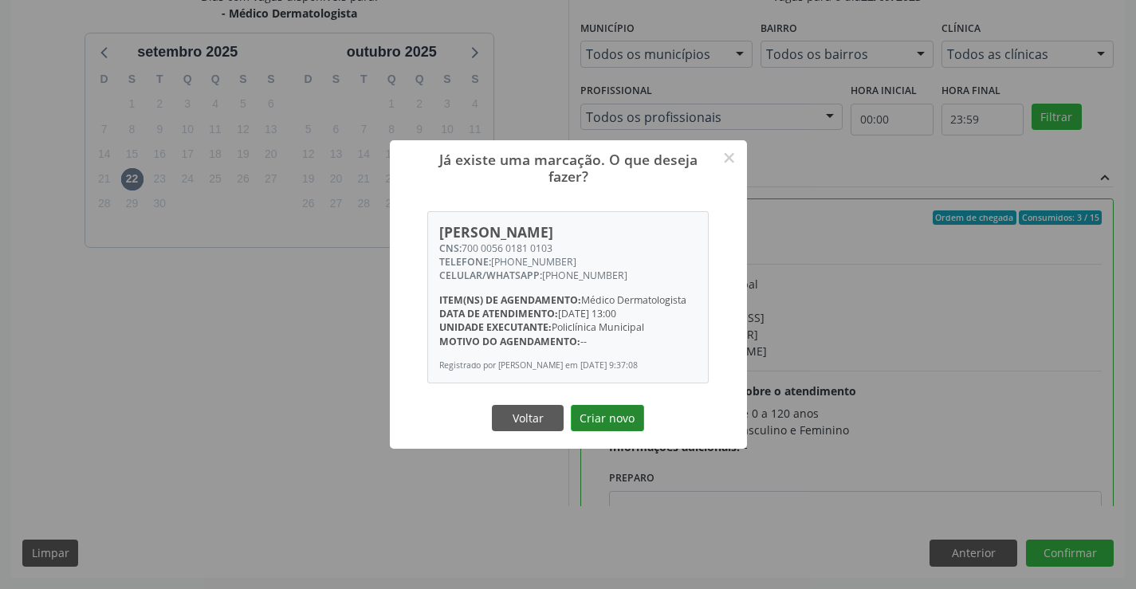
click at [596, 412] on button "Criar novo" at bounding box center [607, 418] width 73 height 27
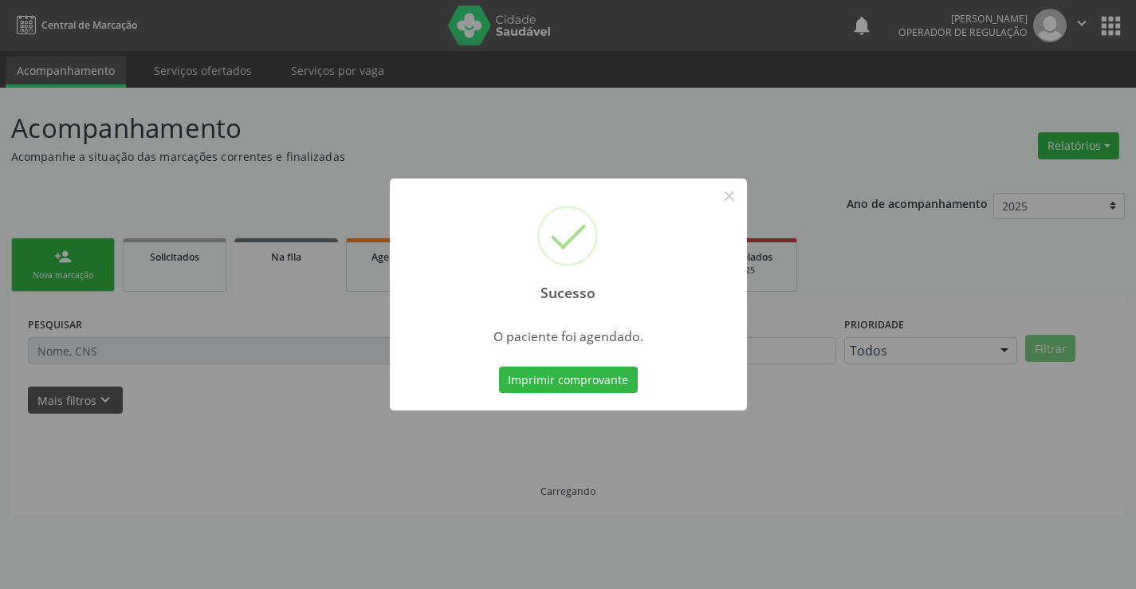
scroll to position [0, 0]
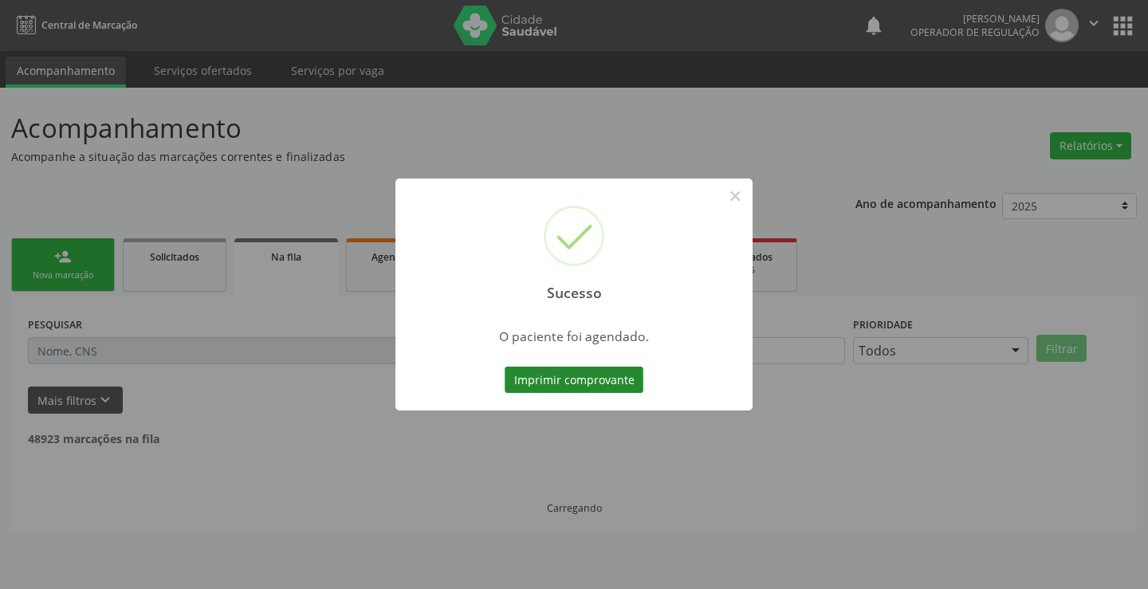
click at [553, 380] on button "Imprimir comprovante" at bounding box center [574, 380] width 139 height 27
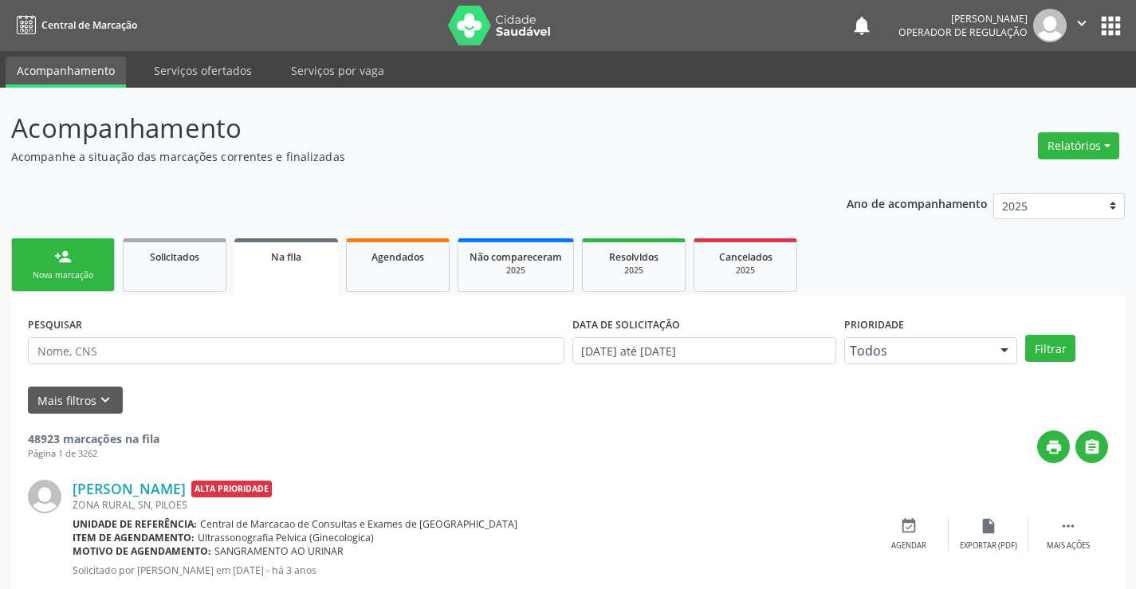
click at [63, 260] on div "person_add" at bounding box center [63, 257] width 18 height 18
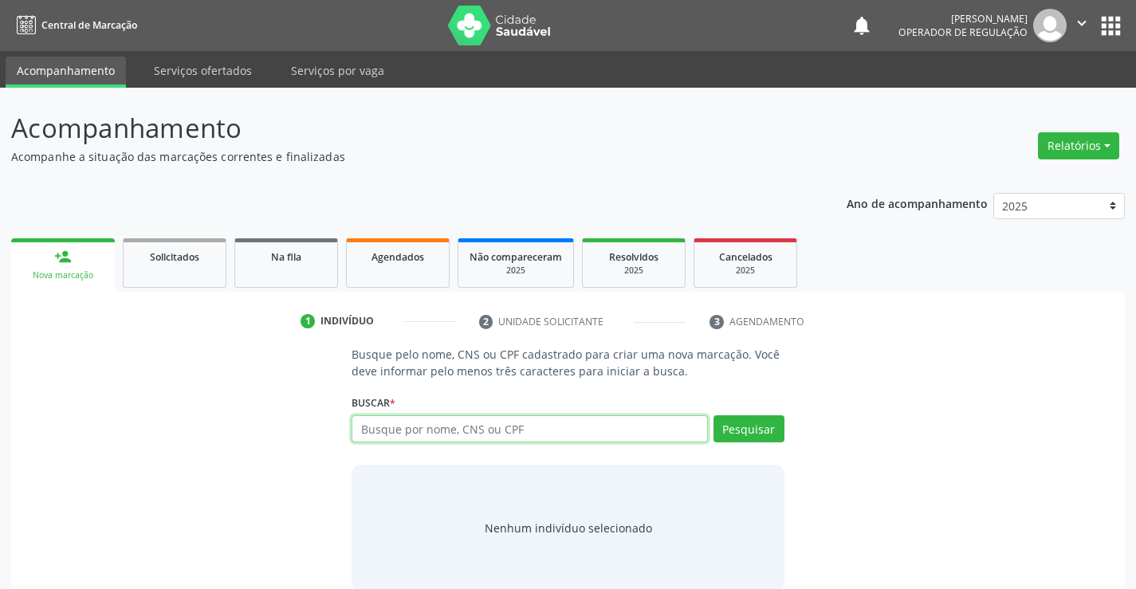
click at [409, 429] on input "text" at bounding box center [530, 428] width 356 height 27
type input "702609265261140"
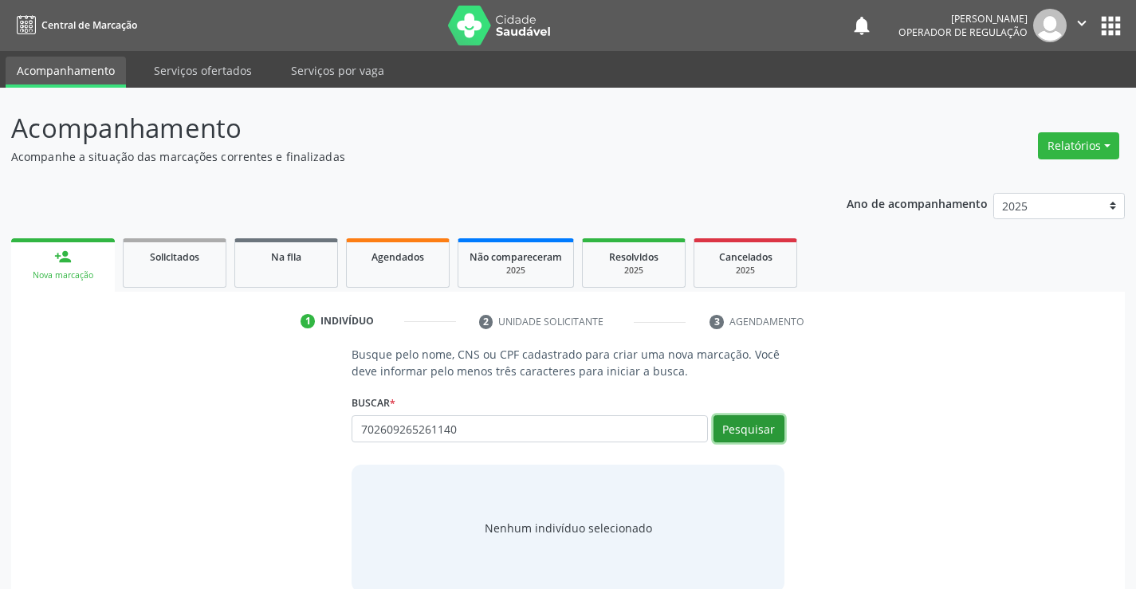
click at [746, 431] on button "Pesquisar" at bounding box center [749, 428] width 71 height 27
type input "702609265261140"
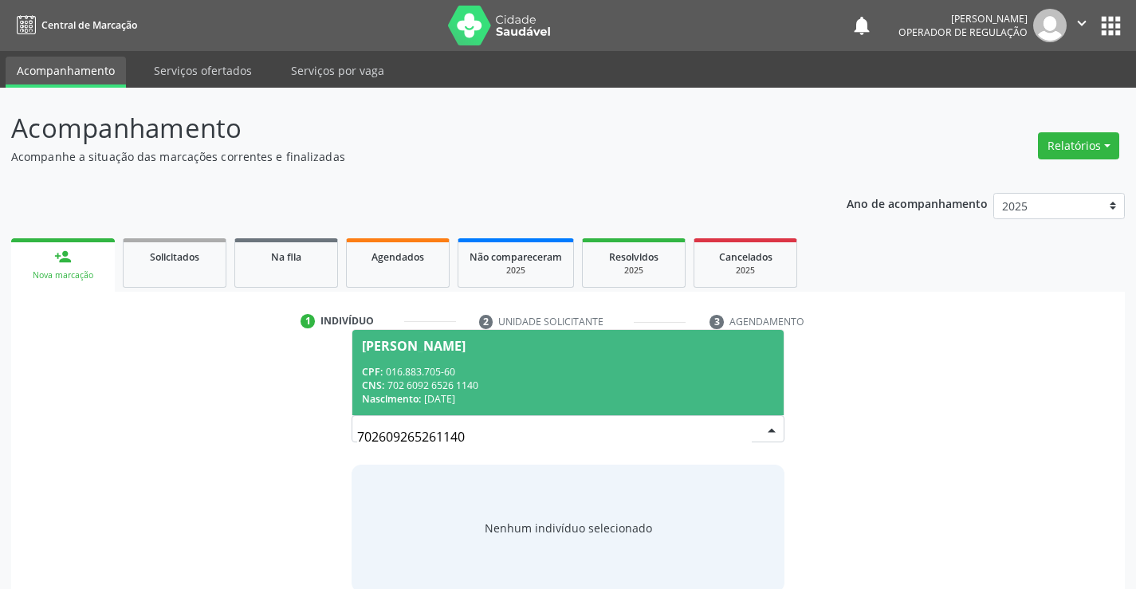
click at [467, 393] on div "Nascimento: [DATE]" at bounding box center [567, 399] width 411 height 14
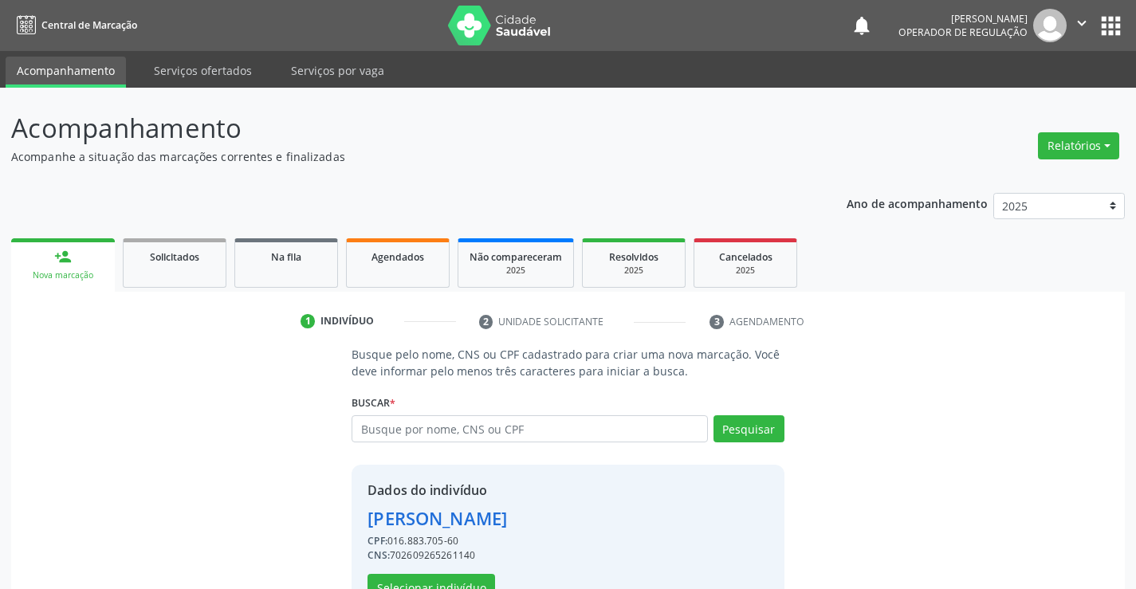
scroll to position [50, 0]
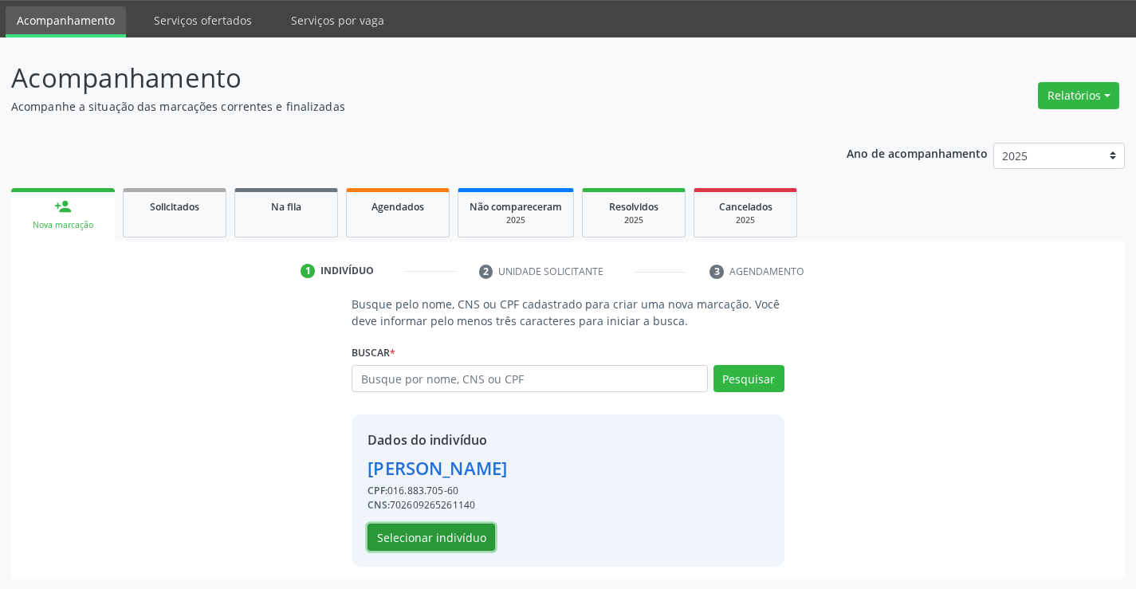
click at [442, 539] on button "Selecionar indivíduo" at bounding box center [432, 537] width 128 height 27
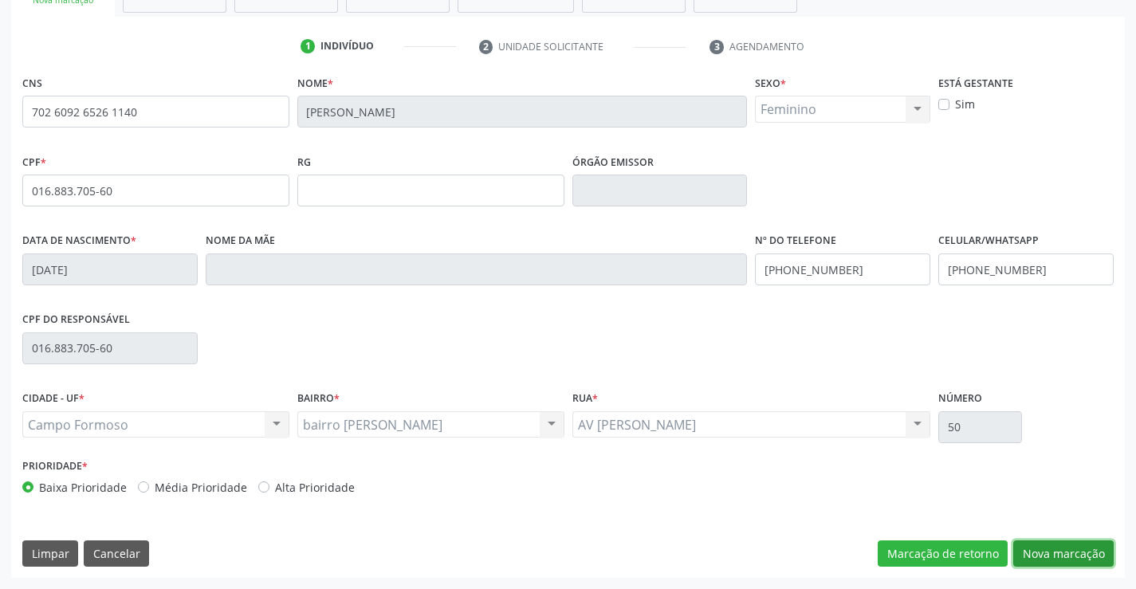
click at [1050, 554] on button "Nova marcação" at bounding box center [1063, 554] width 100 height 27
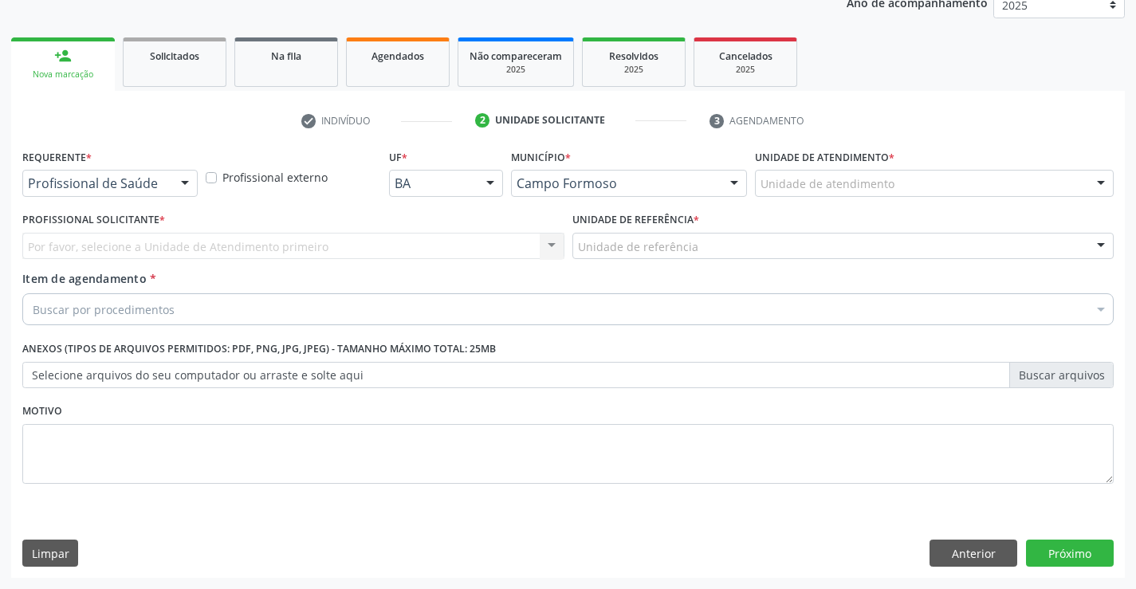
scroll to position [201, 0]
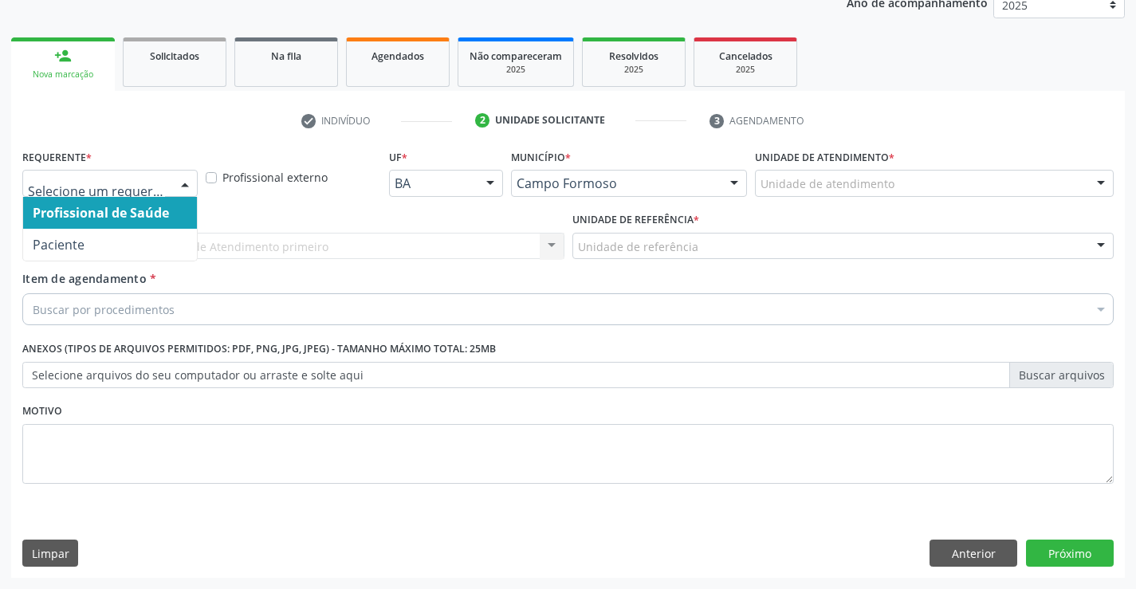
click at [184, 187] on div at bounding box center [185, 184] width 24 height 27
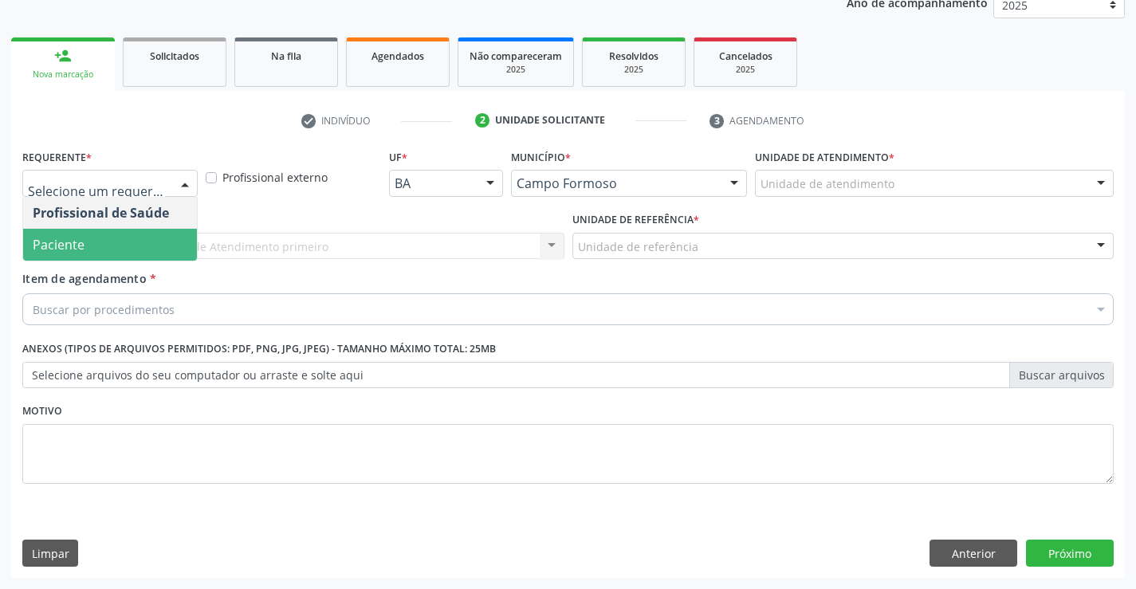
click at [140, 249] on span "Paciente" at bounding box center [110, 245] width 174 height 32
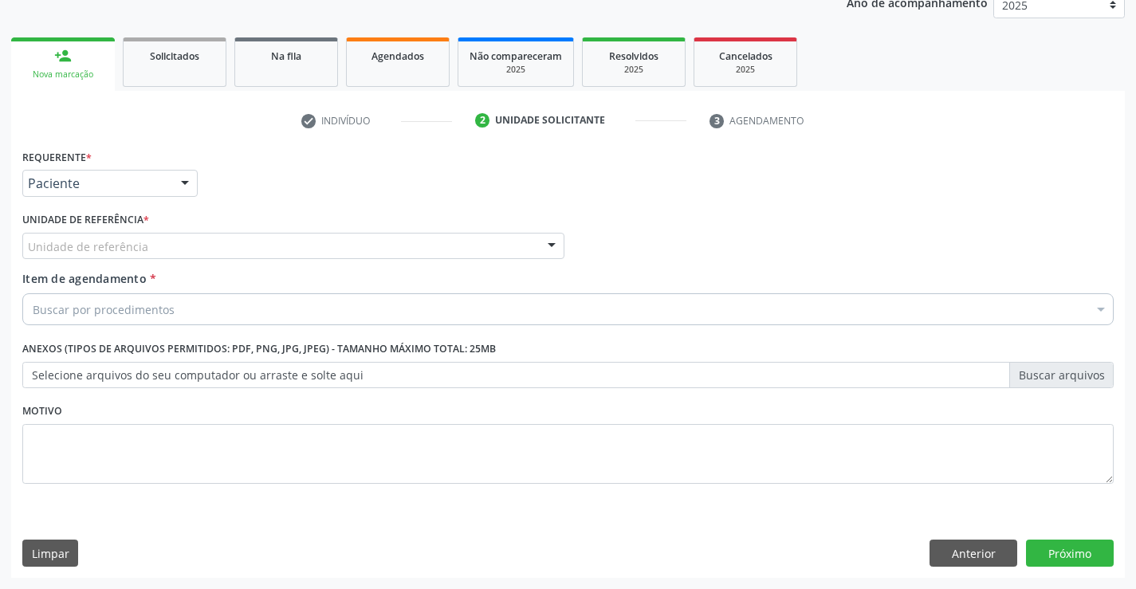
click at [550, 243] on div at bounding box center [552, 247] width 24 height 27
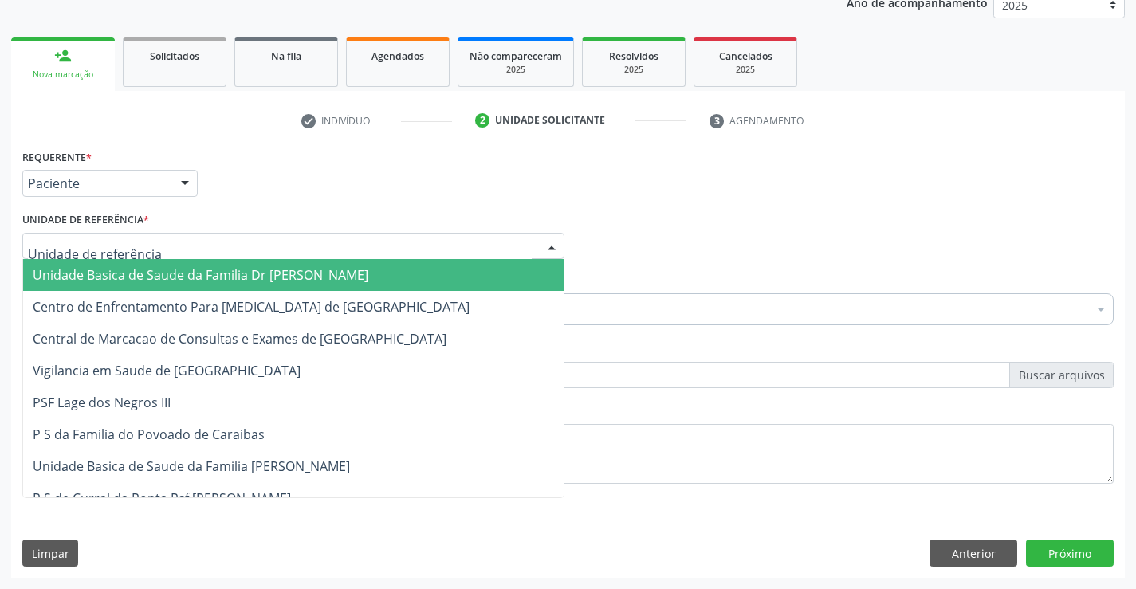
click at [424, 271] on span "Unidade Basica de Saude da Familia Dr [PERSON_NAME]" at bounding box center [293, 275] width 541 height 32
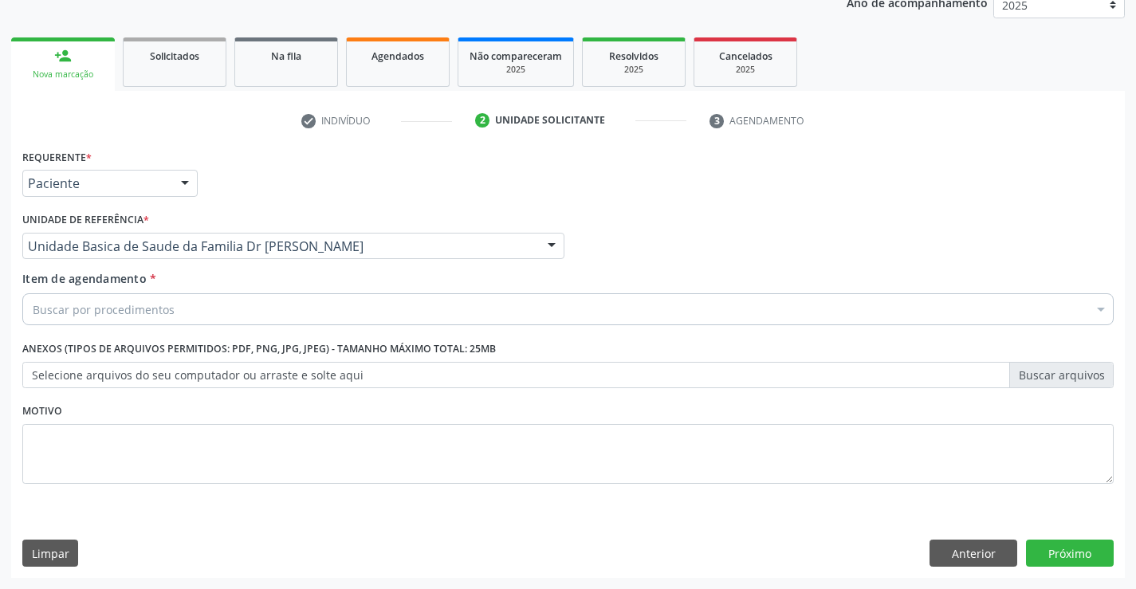
click at [368, 300] on div "Buscar por procedimentos" at bounding box center [567, 309] width 1091 height 32
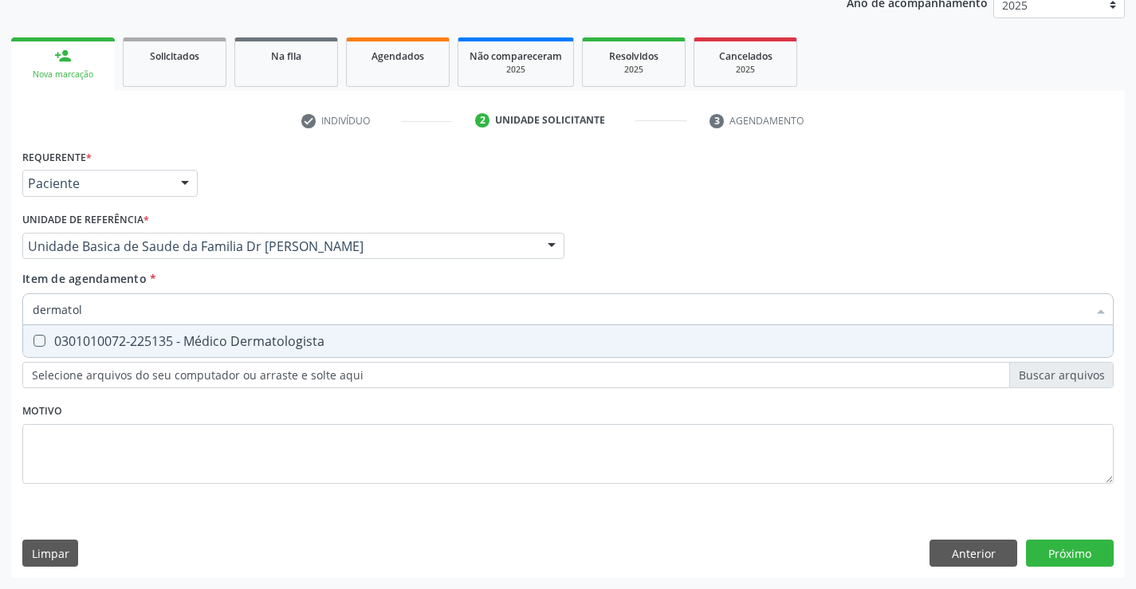
type input "dermatolo"
click at [273, 348] on div "0301010072-225135 - Médico Dermatologista" at bounding box center [568, 341] width 1071 height 13
checkbox Dermatologista "true"
click at [1073, 560] on div "Requerente * Paciente Profissional de Saúde Paciente Nenhum resultado encontrad…" at bounding box center [568, 361] width 1114 height 433
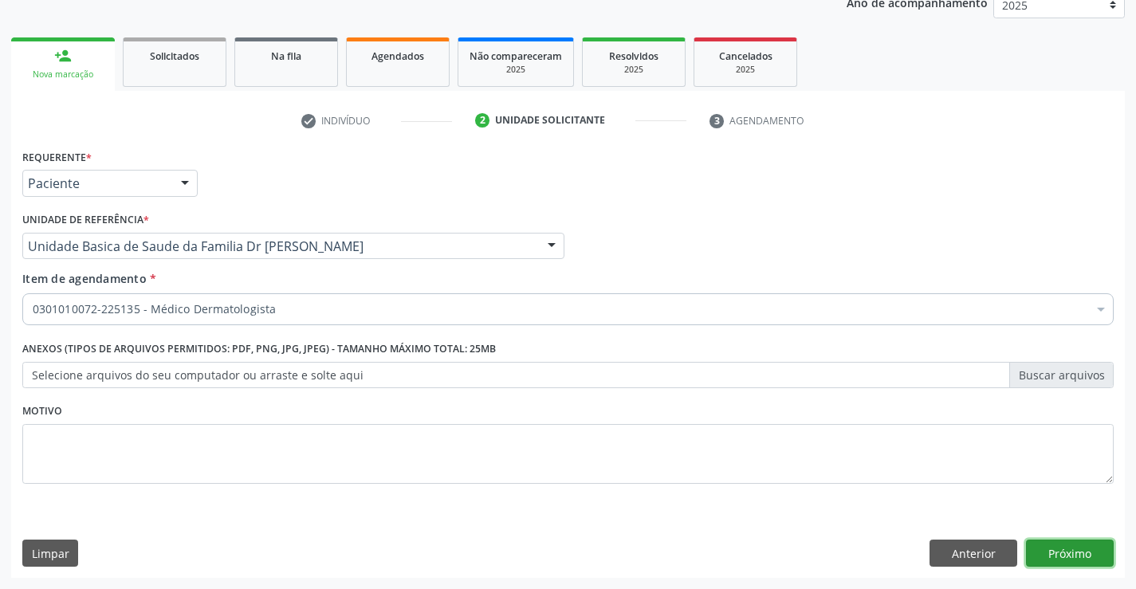
click at [1045, 546] on button "Próximo" at bounding box center [1070, 553] width 88 height 27
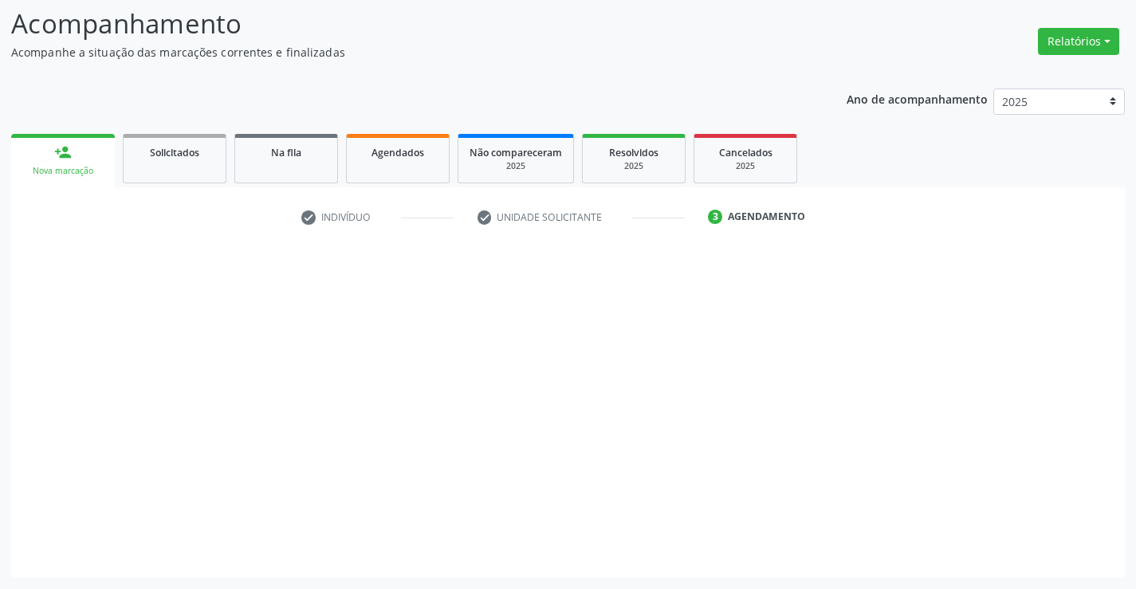
scroll to position [104, 0]
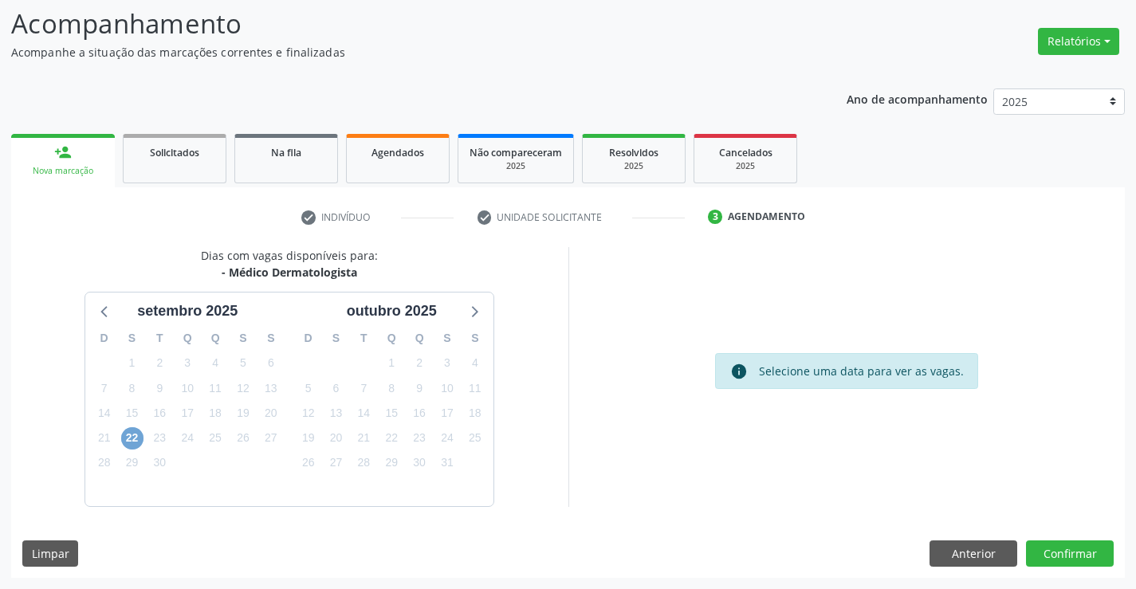
click at [133, 439] on span "22" at bounding box center [132, 438] width 22 height 22
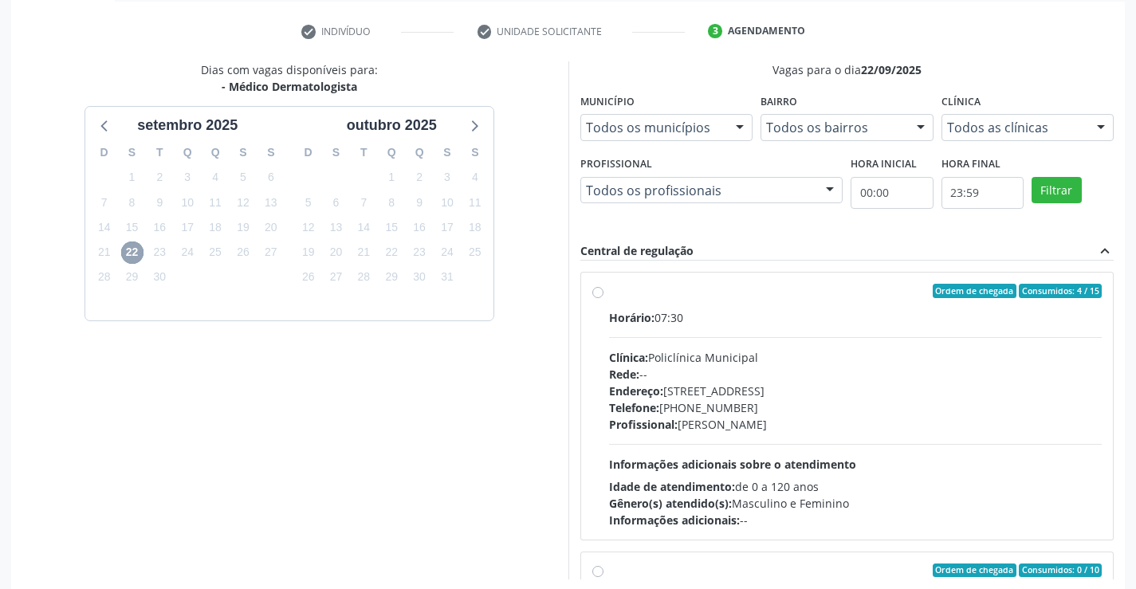
scroll to position [335, 0]
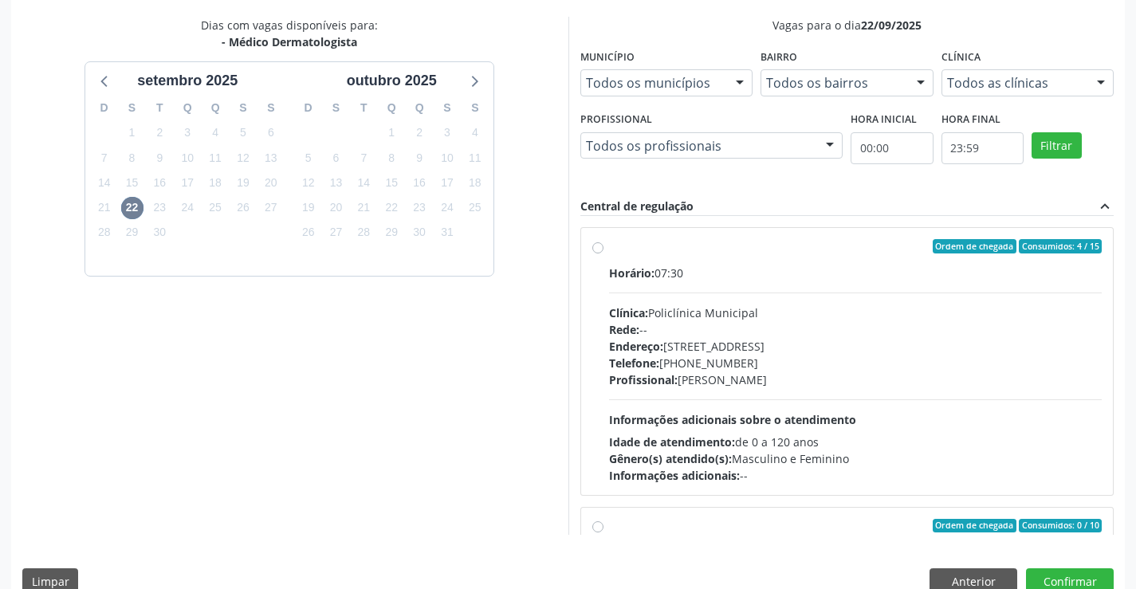
click at [604, 248] on div "Ordem de chegada Consumidos: 4 / 15 Horário: 07:30 Clínica: Policlínica Municip…" at bounding box center [847, 361] width 510 height 245
radio input "true"
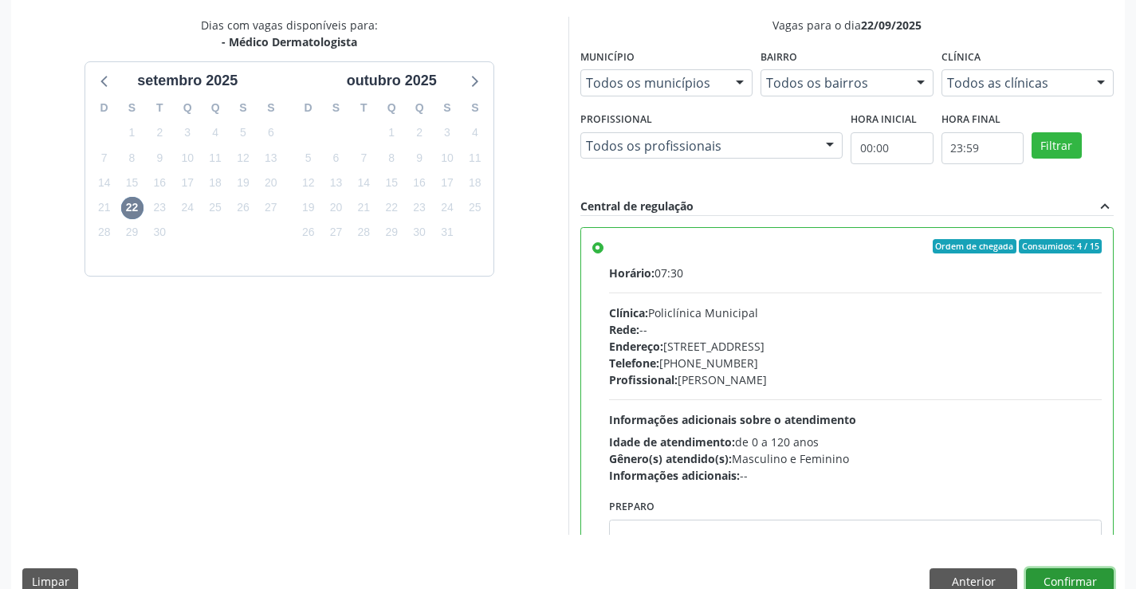
click at [1038, 576] on button "Confirmar" at bounding box center [1070, 581] width 88 height 27
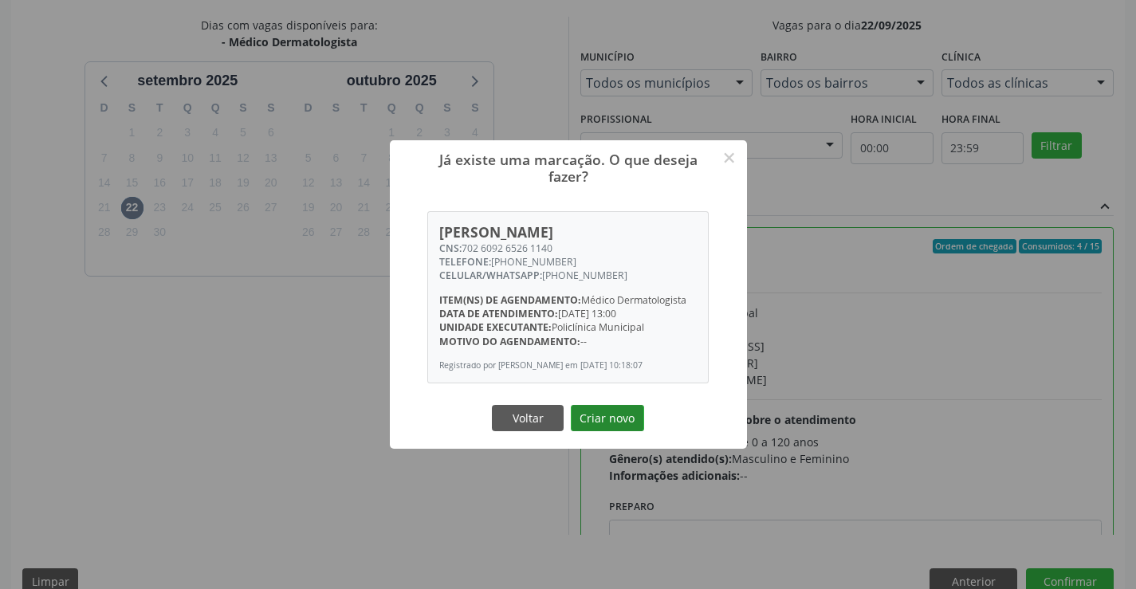
click at [606, 421] on button "Criar novo" at bounding box center [607, 418] width 73 height 27
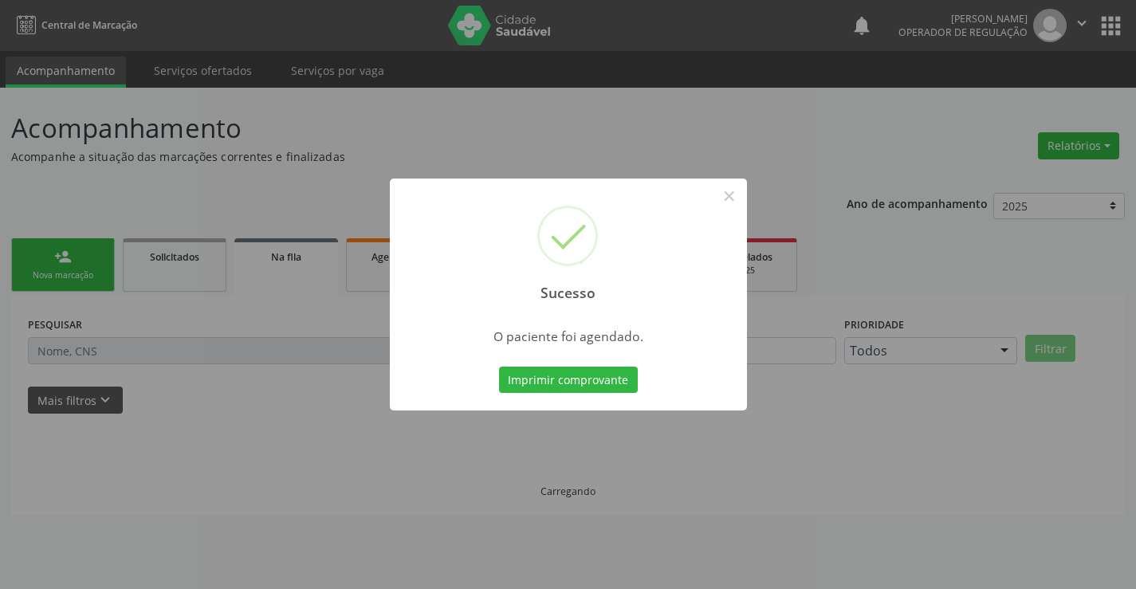
scroll to position [0, 0]
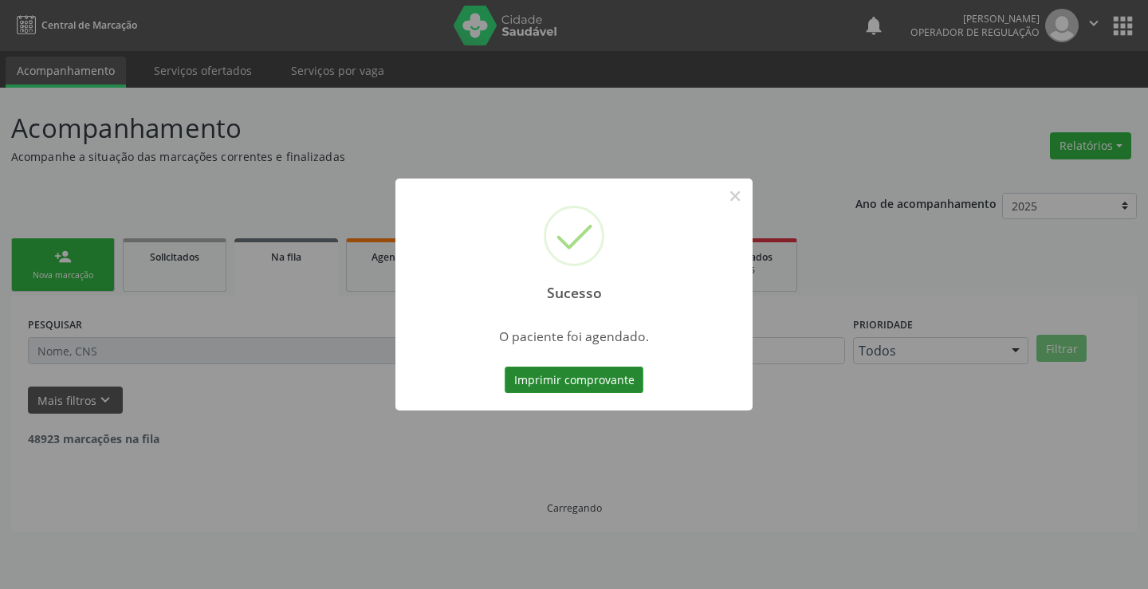
click at [592, 383] on button "Imprimir comprovante" at bounding box center [574, 380] width 139 height 27
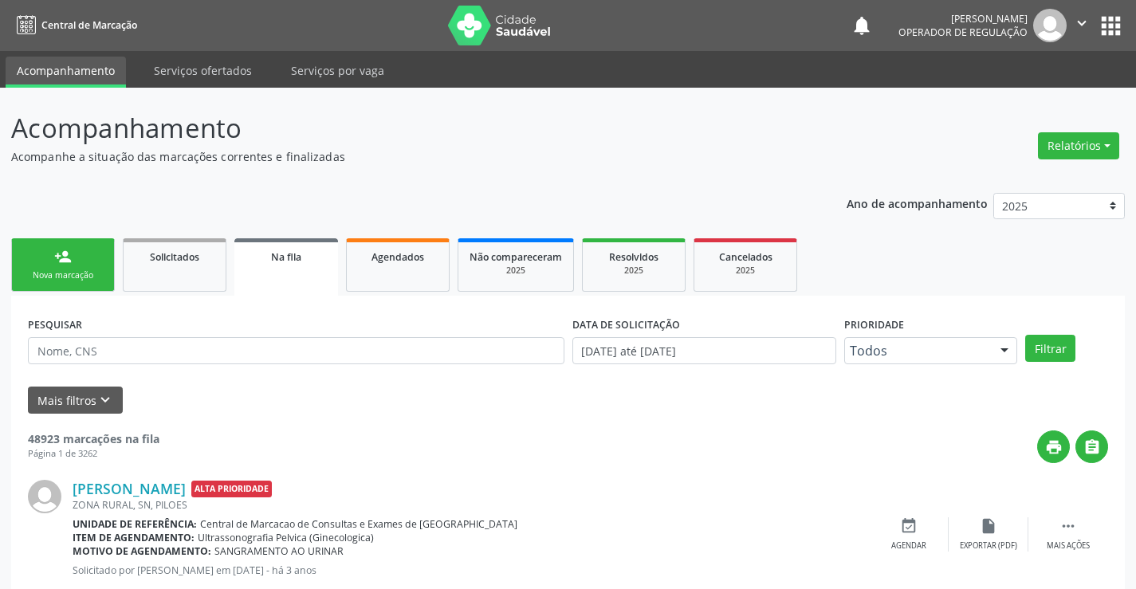
click at [30, 259] on link "person_add Nova marcação" at bounding box center [63, 264] width 104 height 53
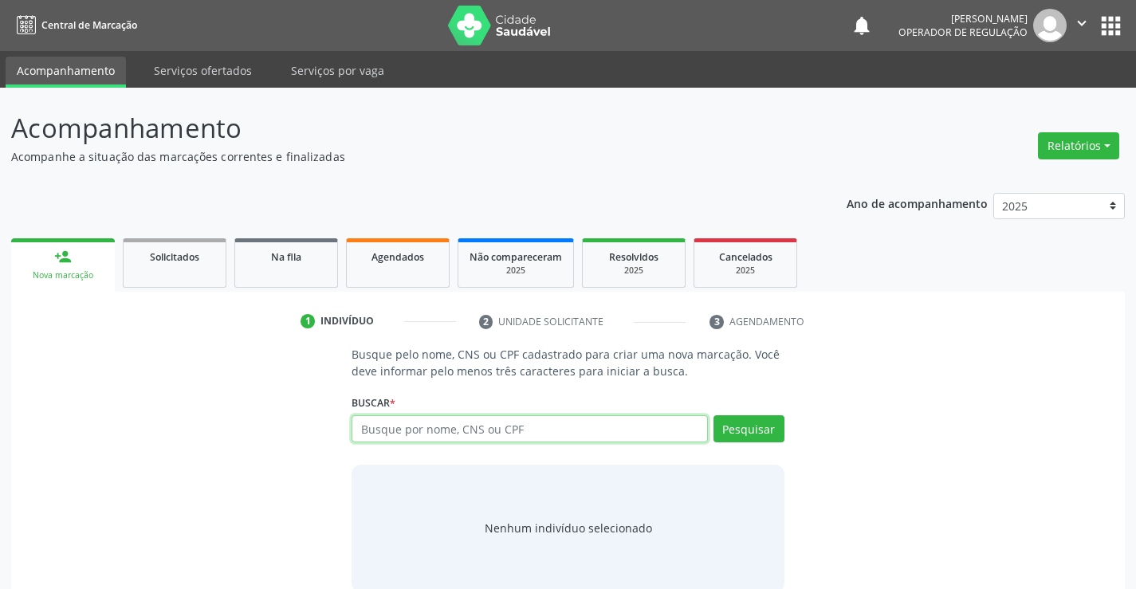
click at [474, 423] on input "text" at bounding box center [530, 428] width 356 height 27
type input "709806008898797"
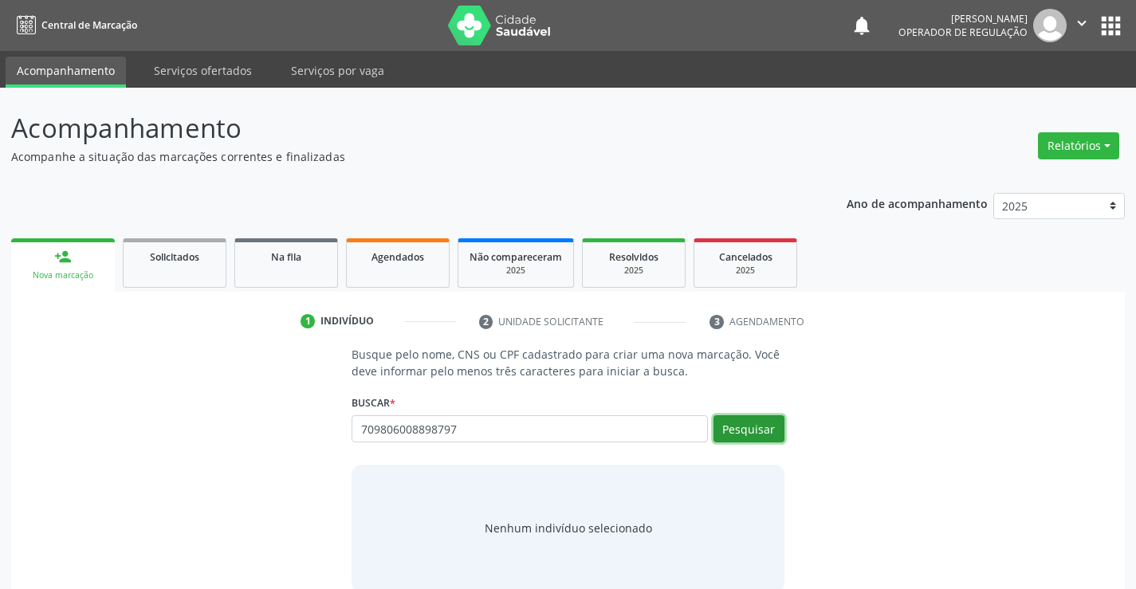
click at [756, 435] on button "Pesquisar" at bounding box center [749, 428] width 71 height 27
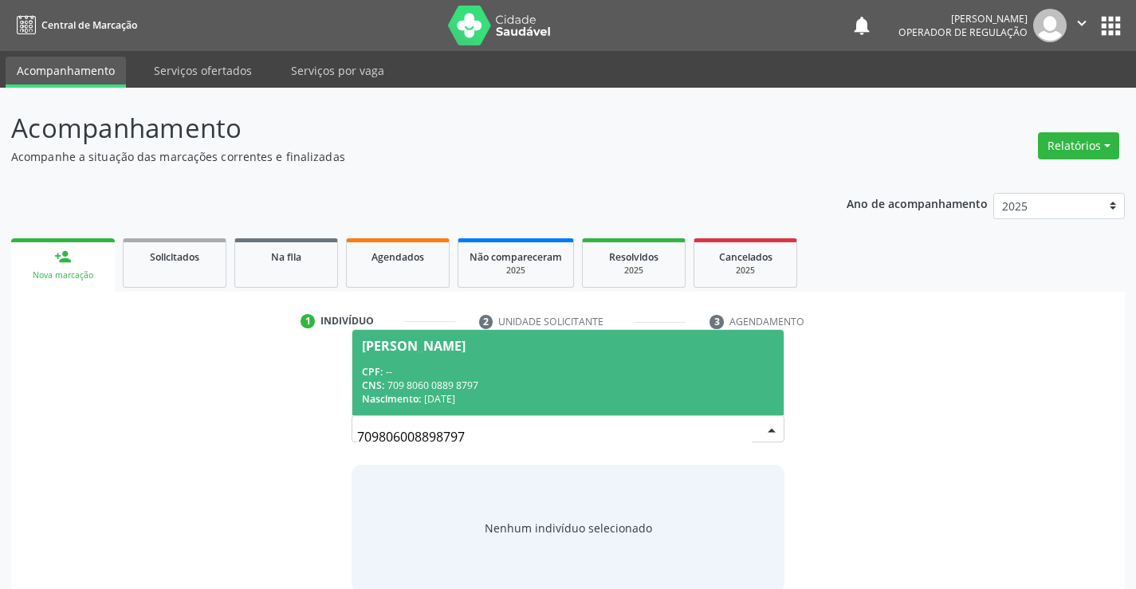
click at [518, 387] on div "CNS: 709 8060 0889 8797" at bounding box center [567, 386] width 411 height 14
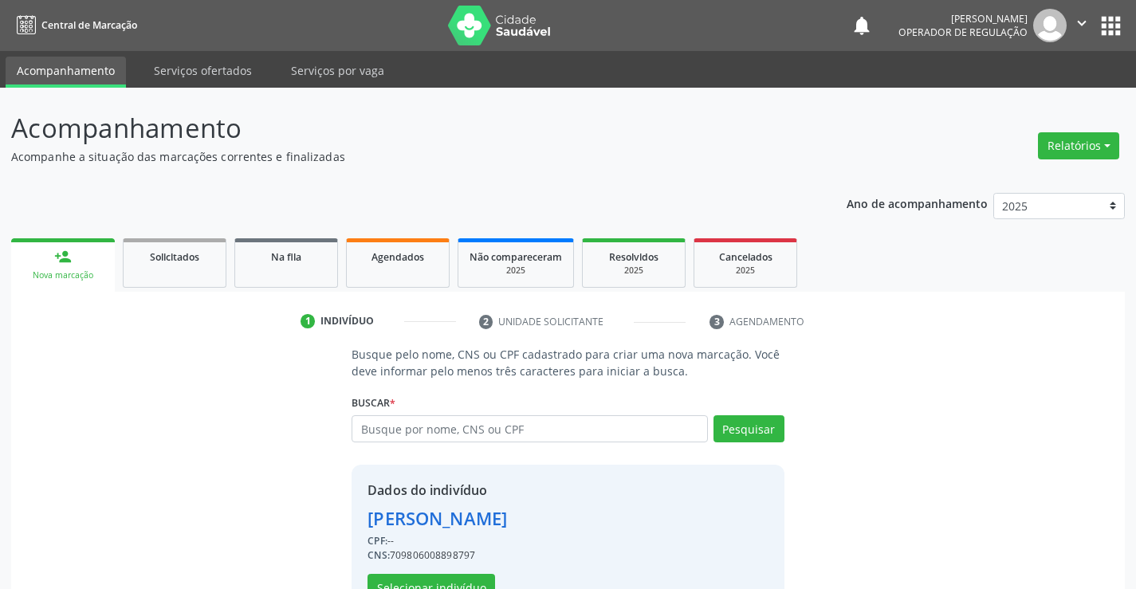
scroll to position [50, 0]
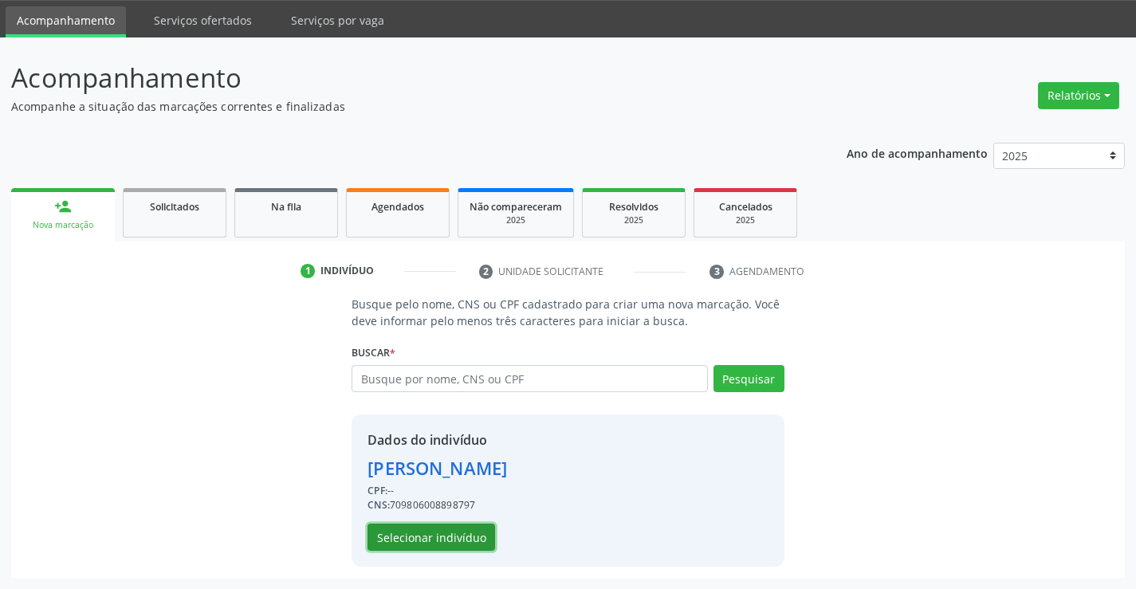
click at [430, 534] on button "Selecionar indivíduo" at bounding box center [432, 537] width 128 height 27
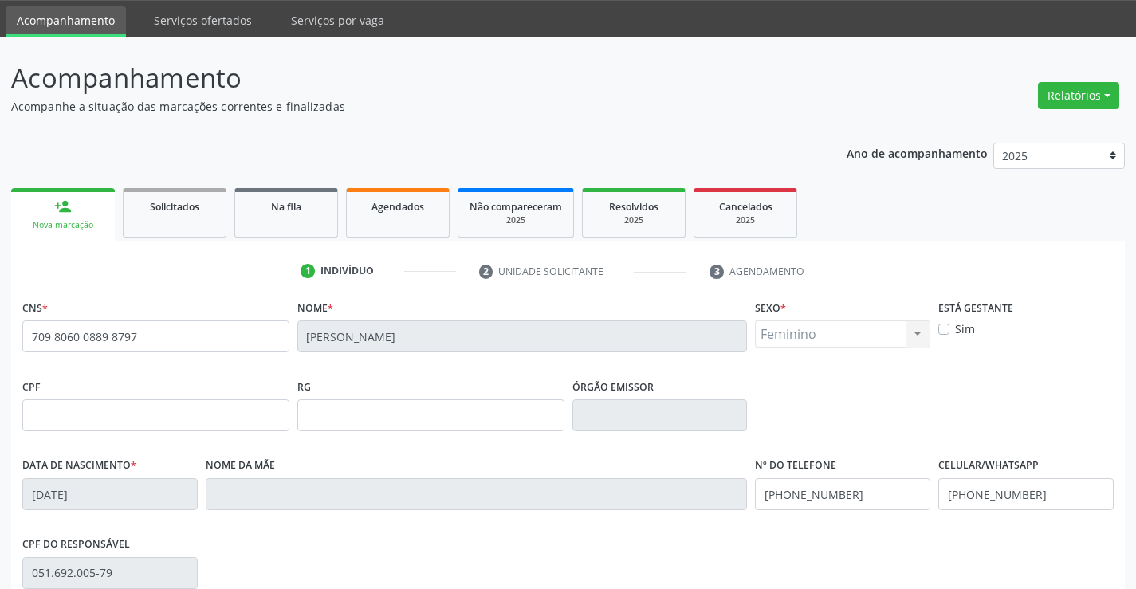
scroll to position [275, 0]
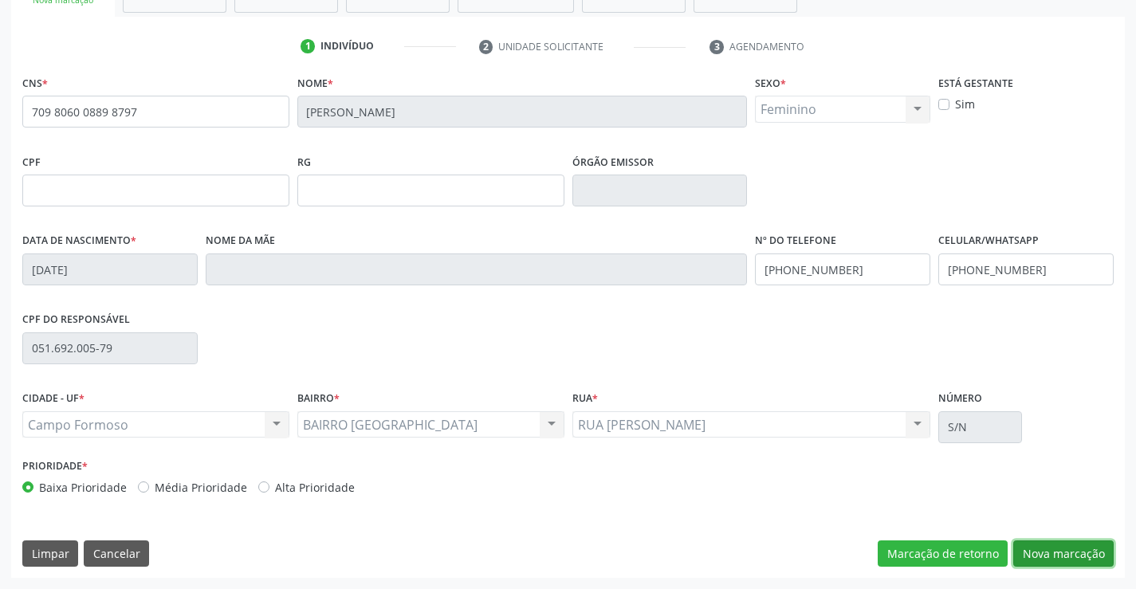
click at [1044, 556] on button "Nova marcação" at bounding box center [1063, 554] width 100 height 27
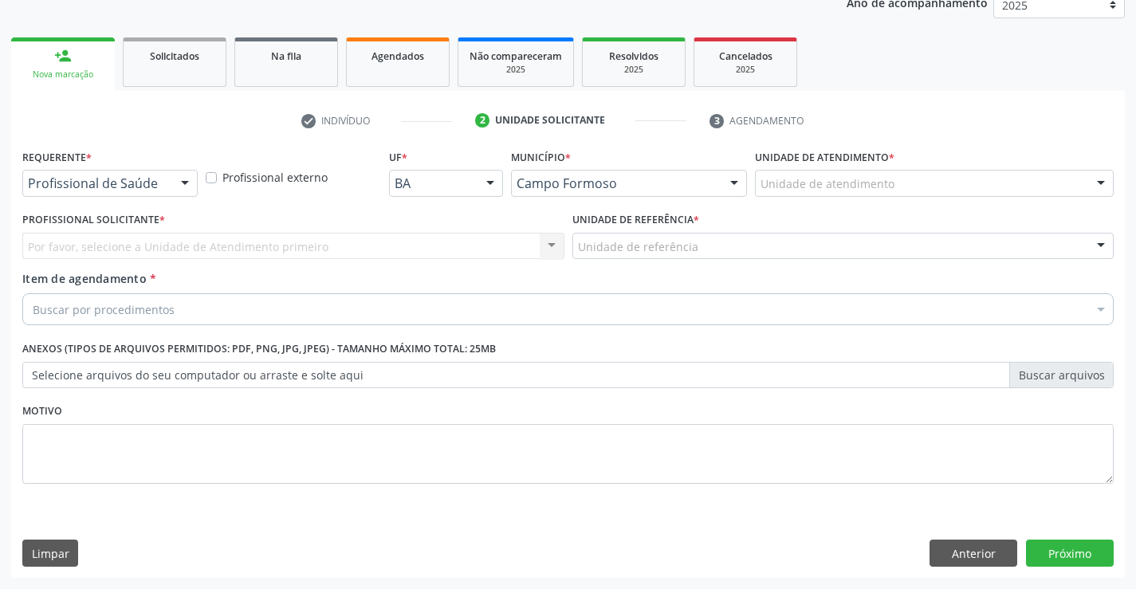
scroll to position [201, 0]
click at [184, 183] on div at bounding box center [185, 184] width 24 height 27
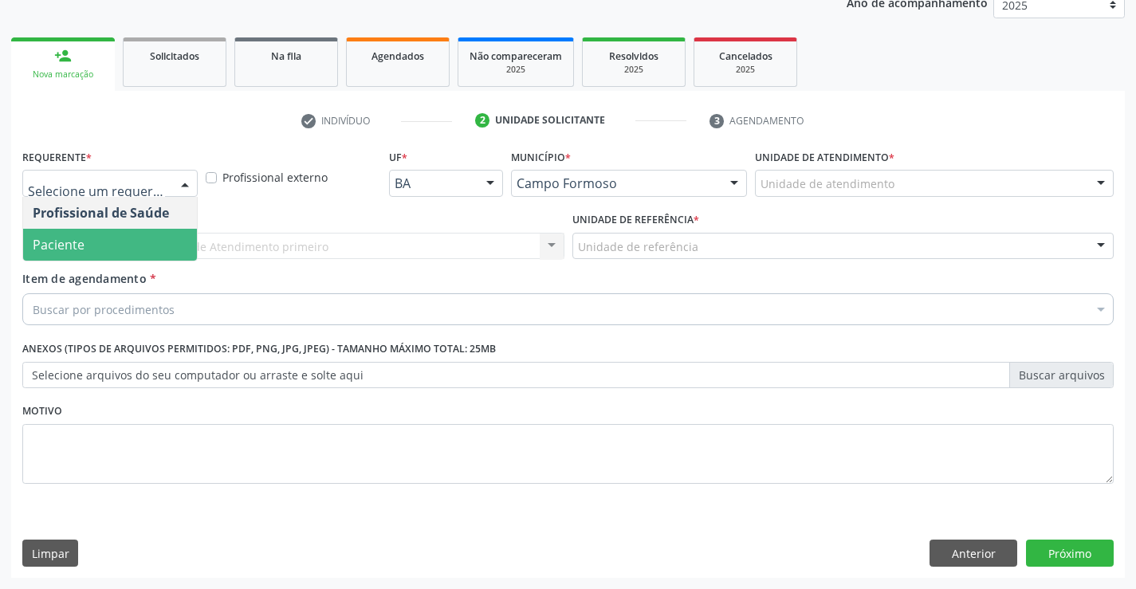
click at [76, 236] on span "Paciente" at bounding box center [59, 245] width 52 height 18
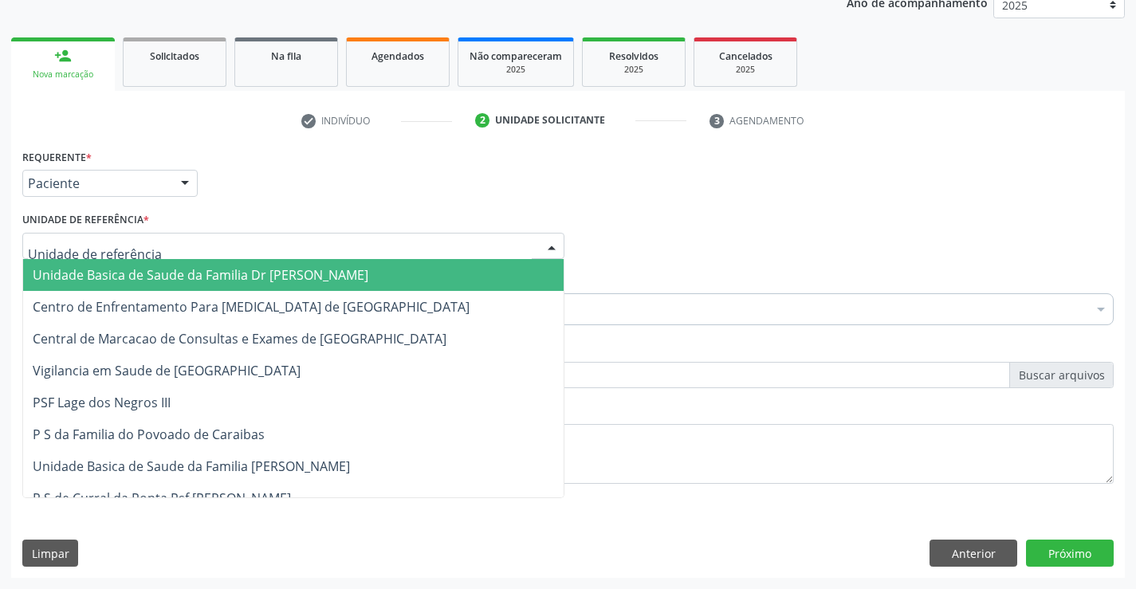
click at [542, 242] on div at bounding box center [552, 247] width 24 height 27
click at [446, 266] on span "Unidade Basica de Saude da Familia Dr [PERSON_NAME]" at bounding box center [293, 275] width 541 height 32
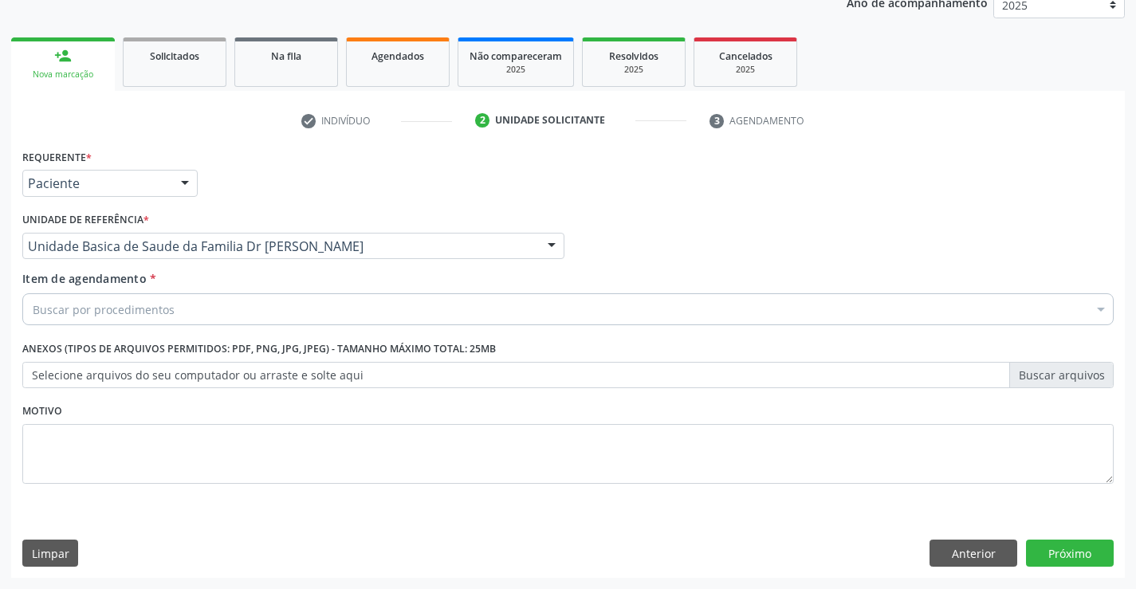
click at [317, 309] on div "Buscar por procedimentos" at bounding box center [567, 309] width 1091 height 32
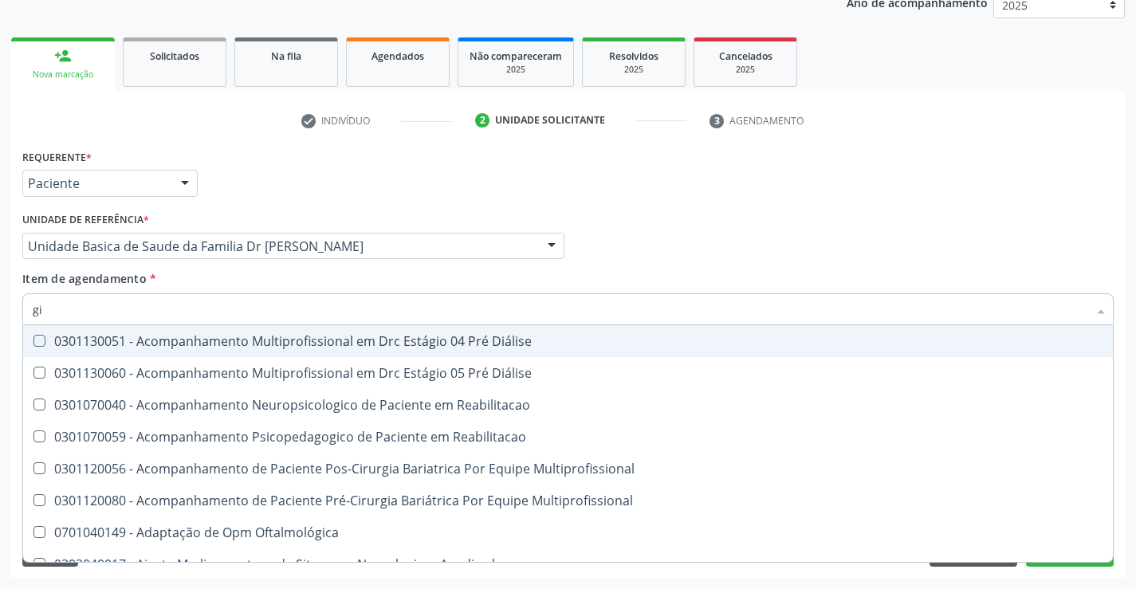
type input "g"
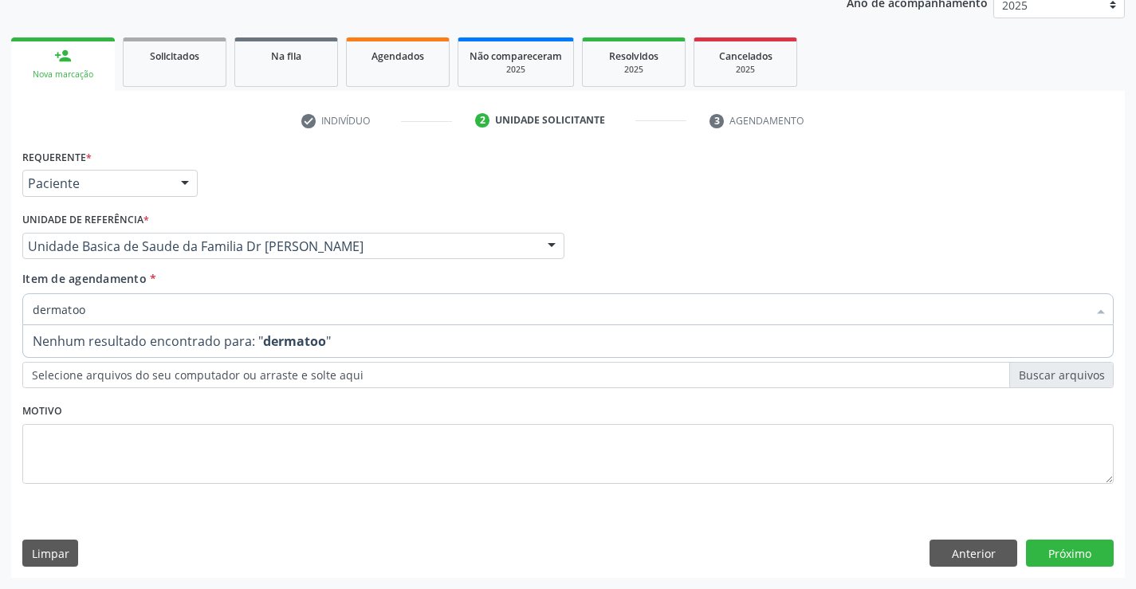
type input "dermato"
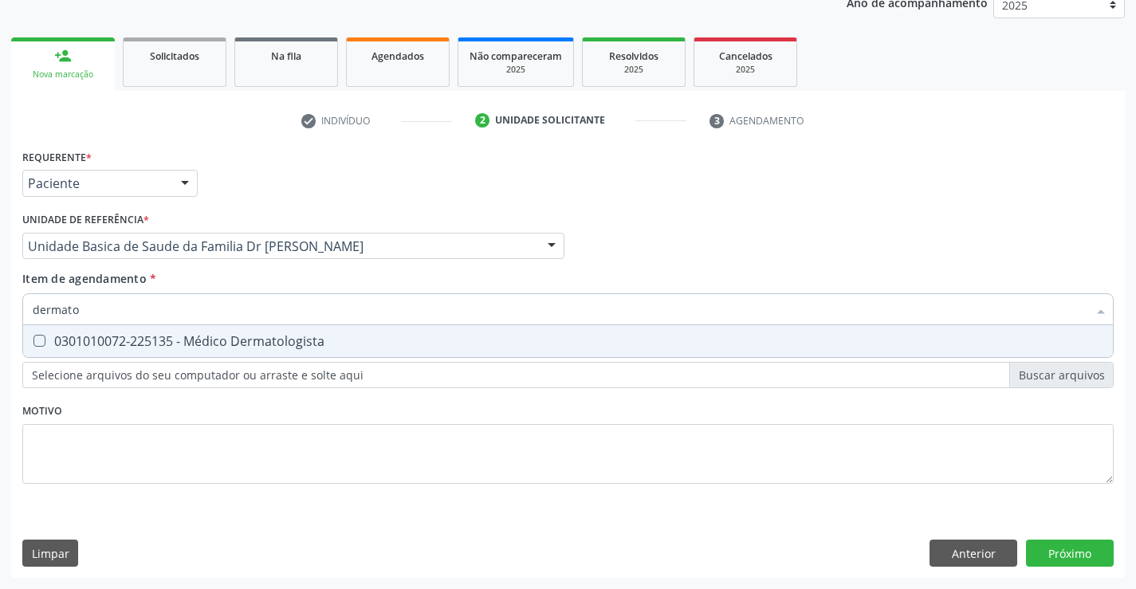
click at [220, 340] on div "0301010072-225135 - Médico Dermatologista" at bounding box center [568, 341] width 1071 height 13
checkbox Dermatologista "true"
click at [1065, 558] on div "Requerente * Paciente Profissional de Saúde Paciente Nenhum resultado encontrad…" at bounding box center [568, 361] width 1114 height 433
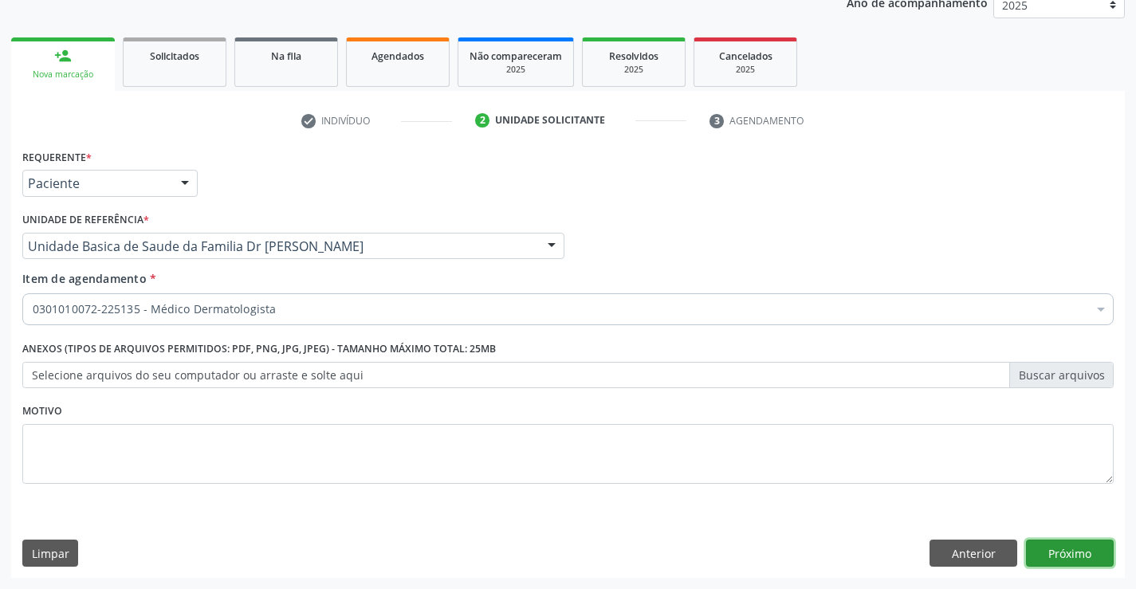
click at [1065, 558] on button "Próximo" at bounding box center [1070, 553] width 88 height 27
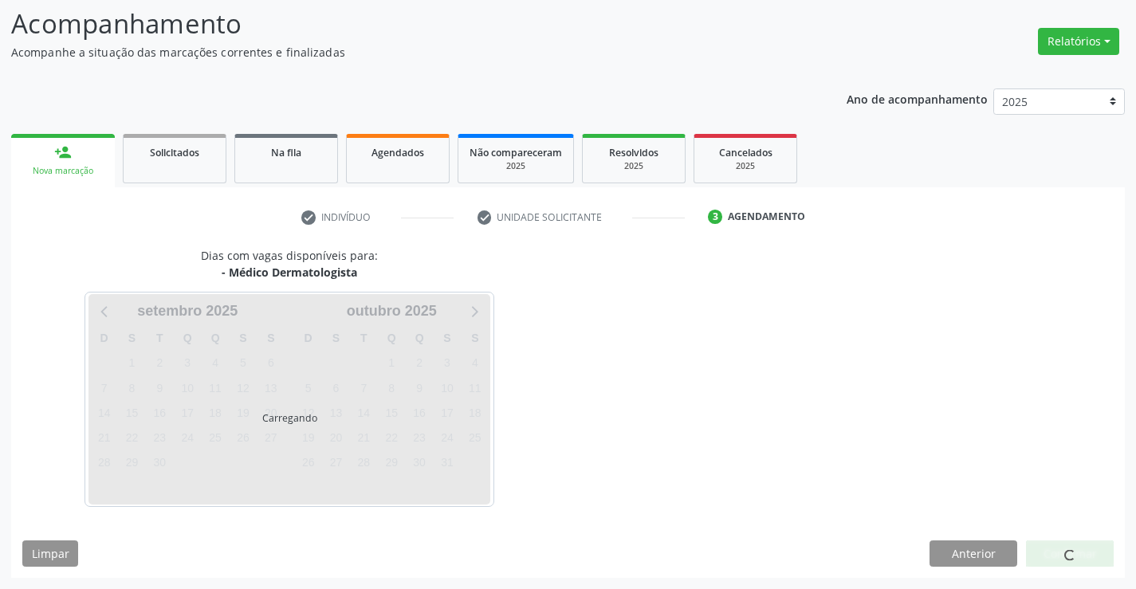
scroll to position [104, 0]
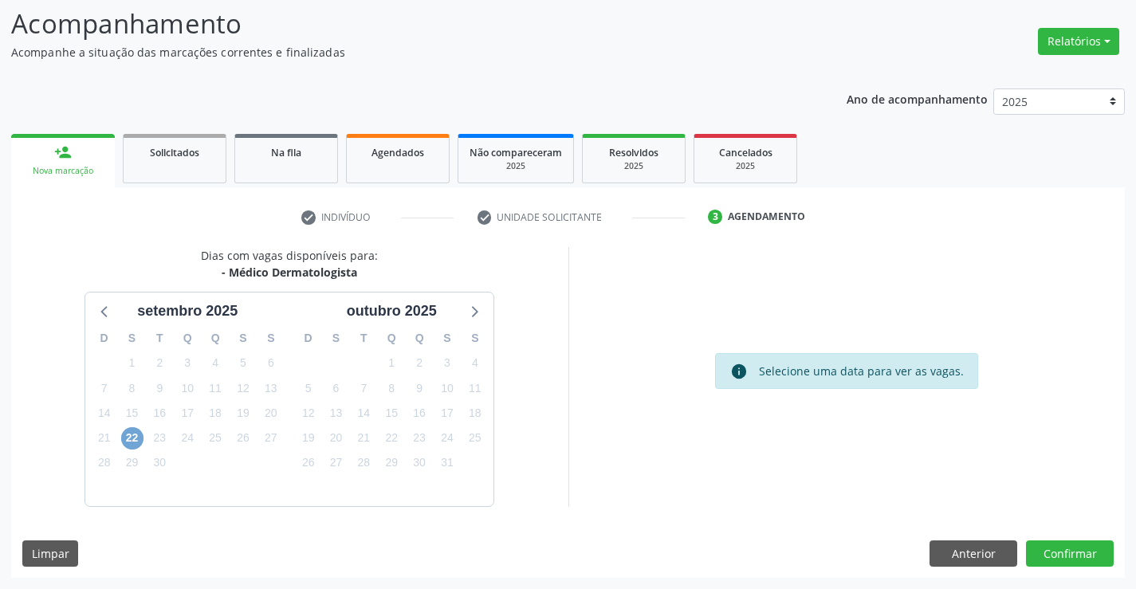
click at [128, 437] on span "22" at bounding box center [132, 438] width 22 height 22
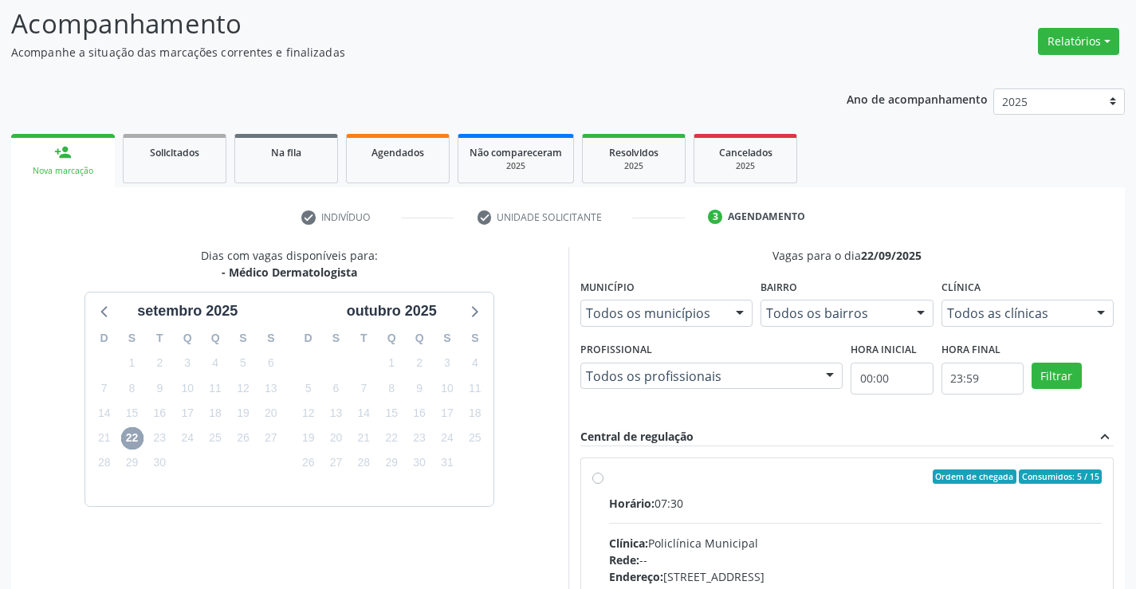
scroll to position [289, 0]
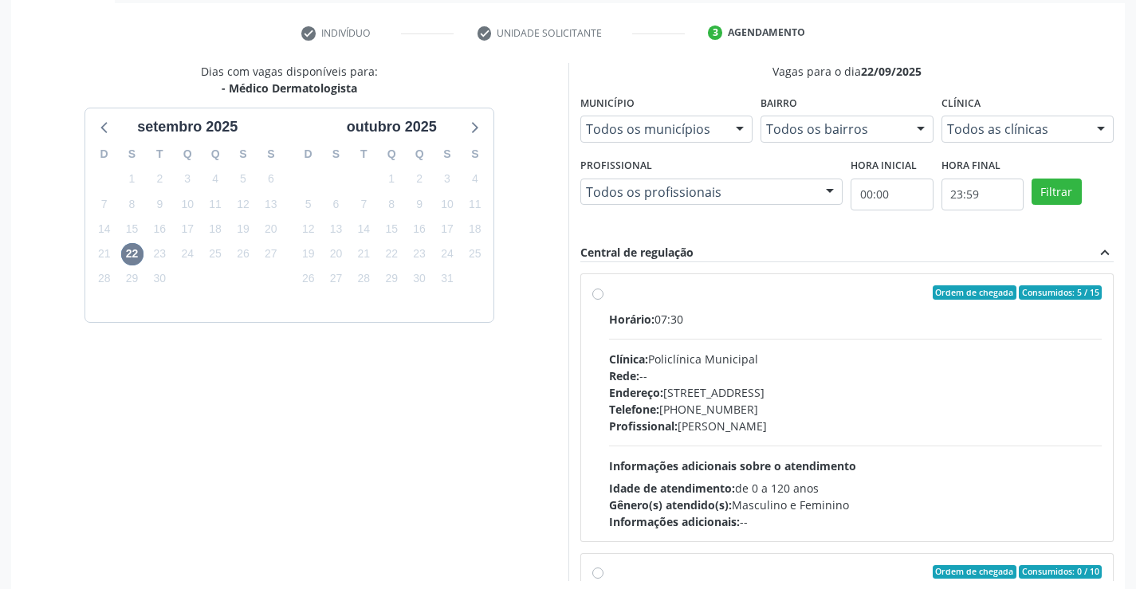
click at [609, 298] on label "Ordem de chegada Consumidos: 5 / 15 Horário: 07:30 Clínica: Policlínica Municip…" at bounding box center [856, 407] width 494 height 245
click at [598, 298] on input "Ordem de chegada Consumidos: 5 / 15 Horário: 07:30 Clínica: Policlínica Municip…" at bounding box center [597, 292] width 11 height 14
radio input "true"
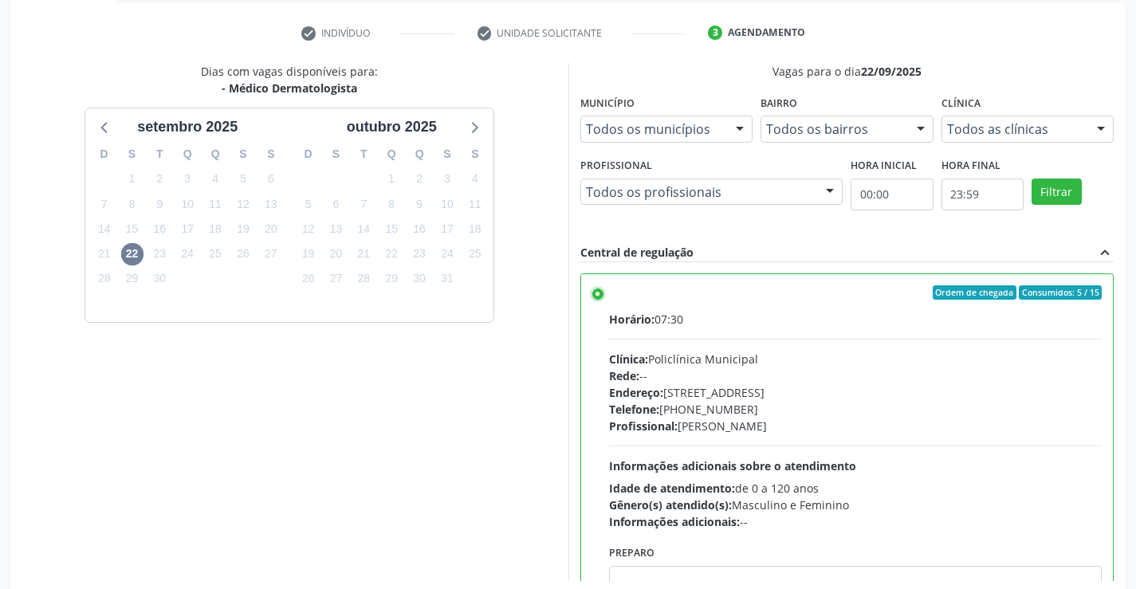
scroll to position [364, 0]
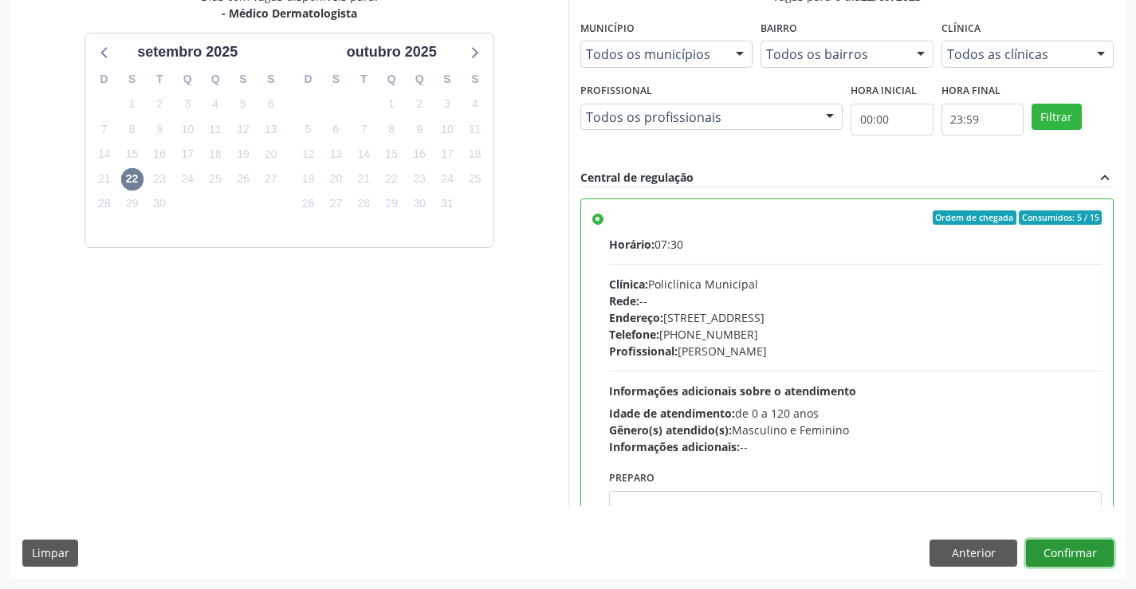
click at [1062, 560] on button "Confirmar" at bounding box center [1070, 553] width 88 height 27
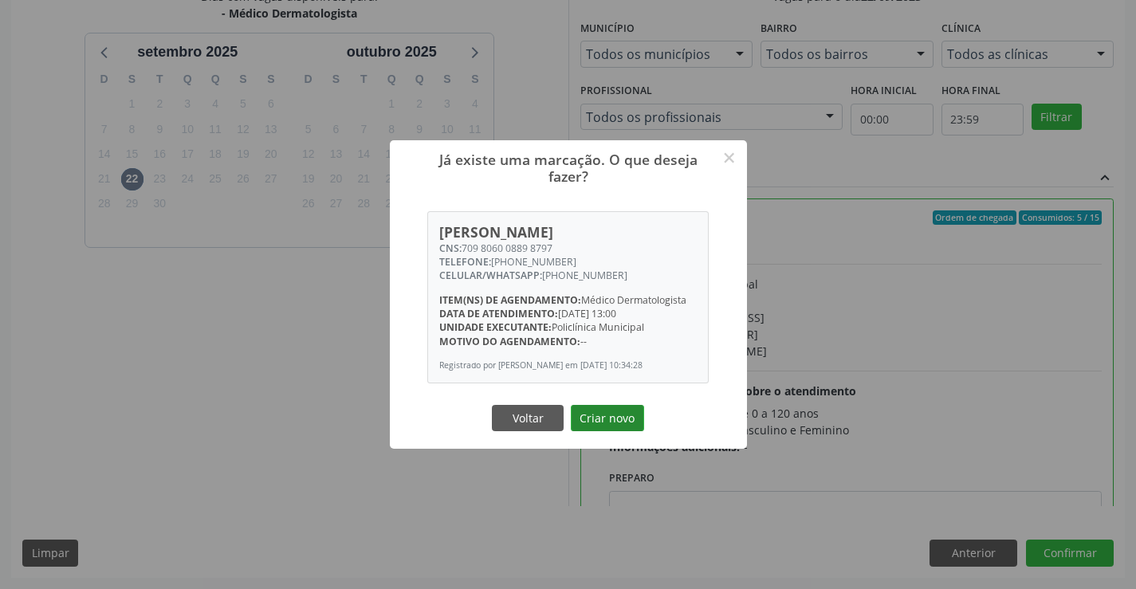
click at [603, 413] on button "Criar novo" at bounding box center [607, 418] width 73 height 27
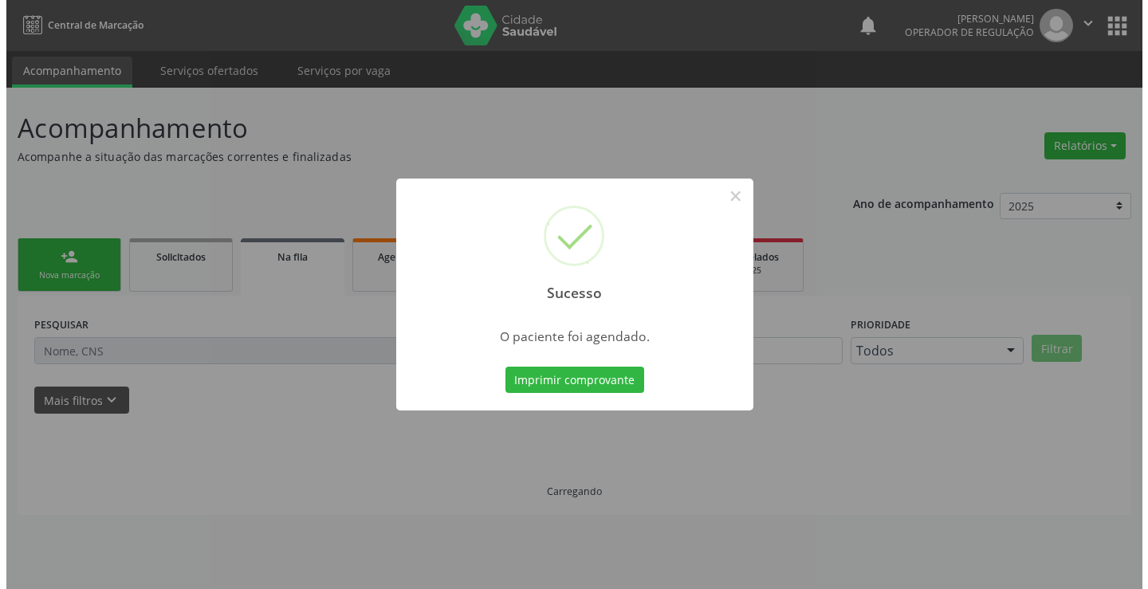
scroll to position [0, 0]
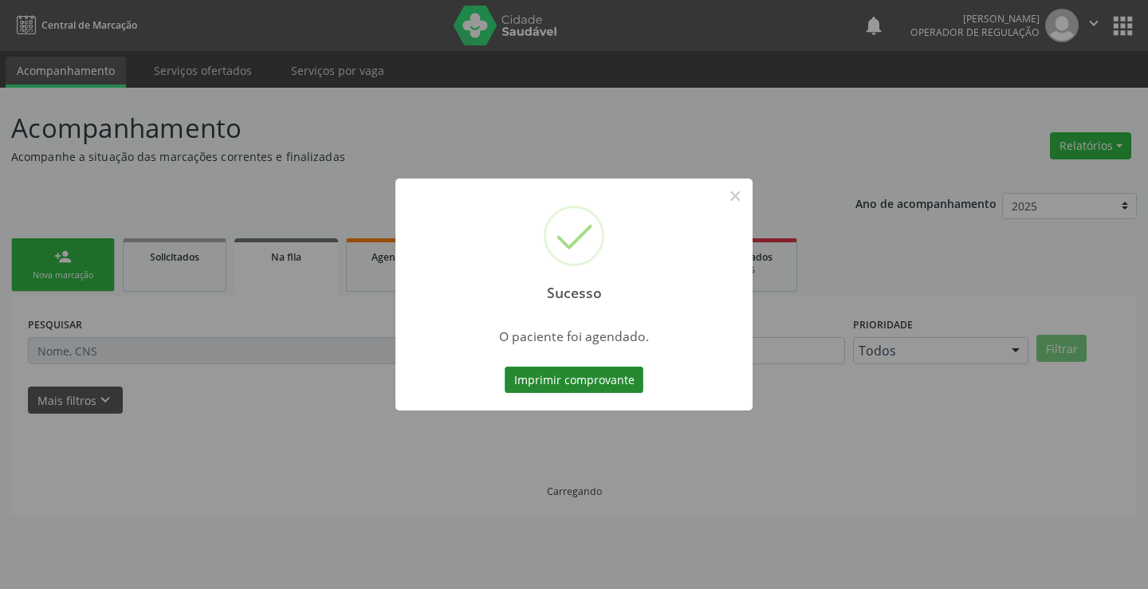
click at [563, 384] on button "Imprimir comprovante" at bounding box center [574, 380] width 139 height 27
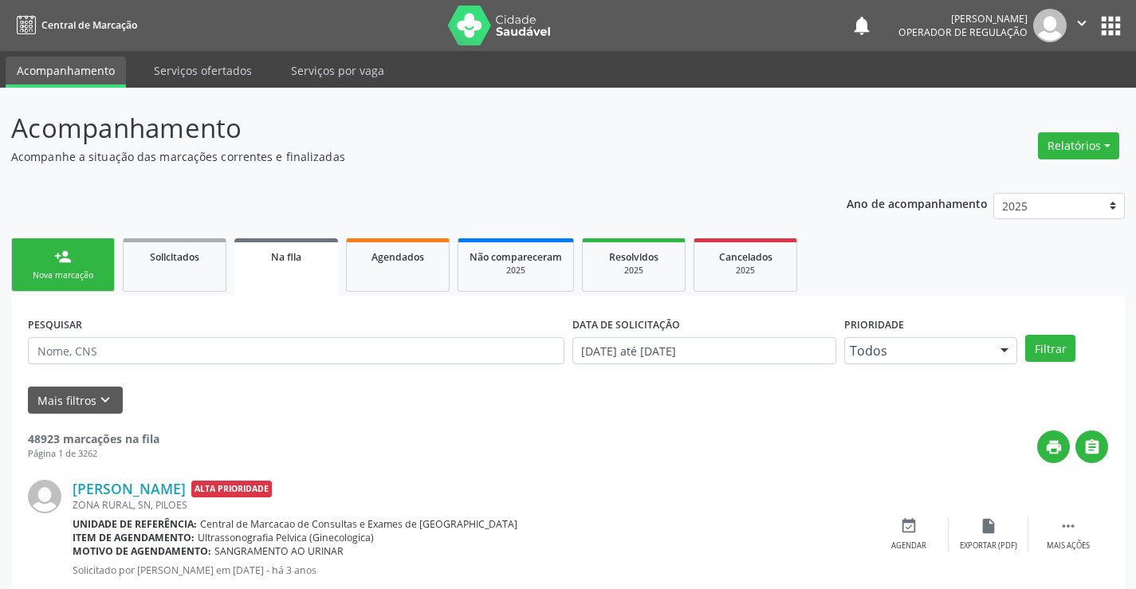
click at [89, 285] on link "person_add Nova marcação" at bounding box center [63, 264] width 104 height 53
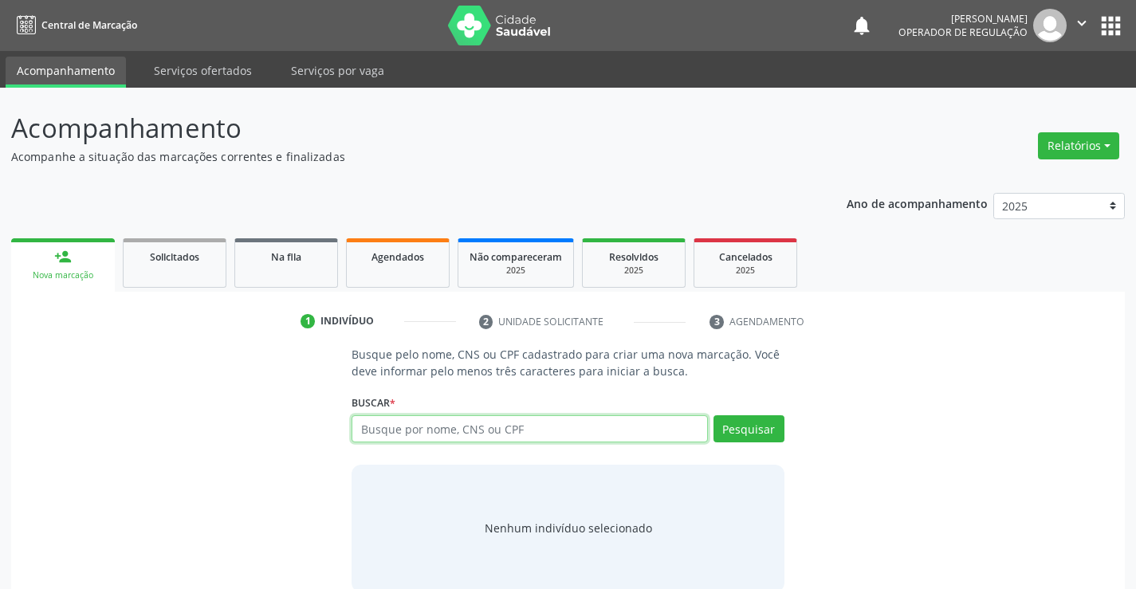
click at [393, 418] on input "text" at bounding box center [530, 428] width 356 height 27
type input "703502006548330"
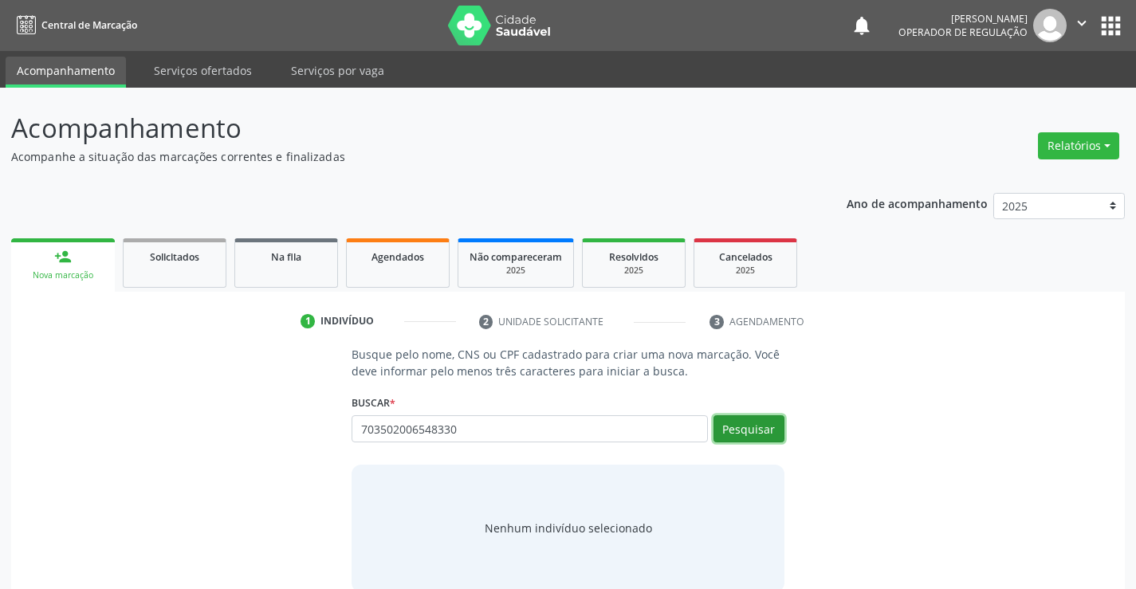
click at [757, 432] on button "Pesquisar" at bounding box center [749, 428] width 71 height 27
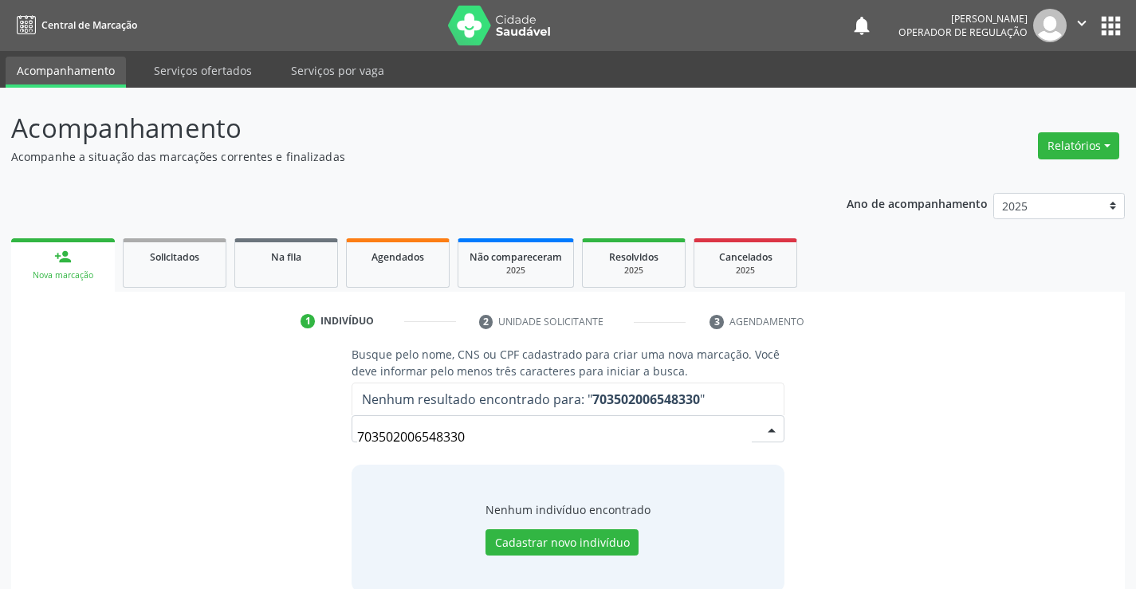
scroll to position [26, 0]
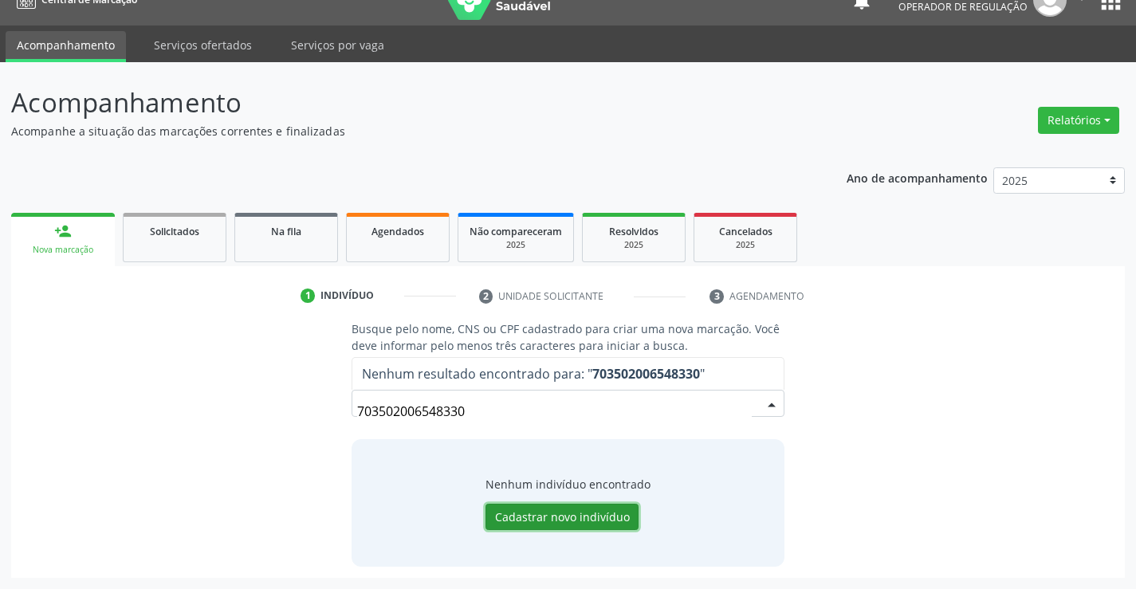
click at [574, 504] on button "Cadastrar novo indivíduo" at bounding box center [562, 517] width 153 height 27
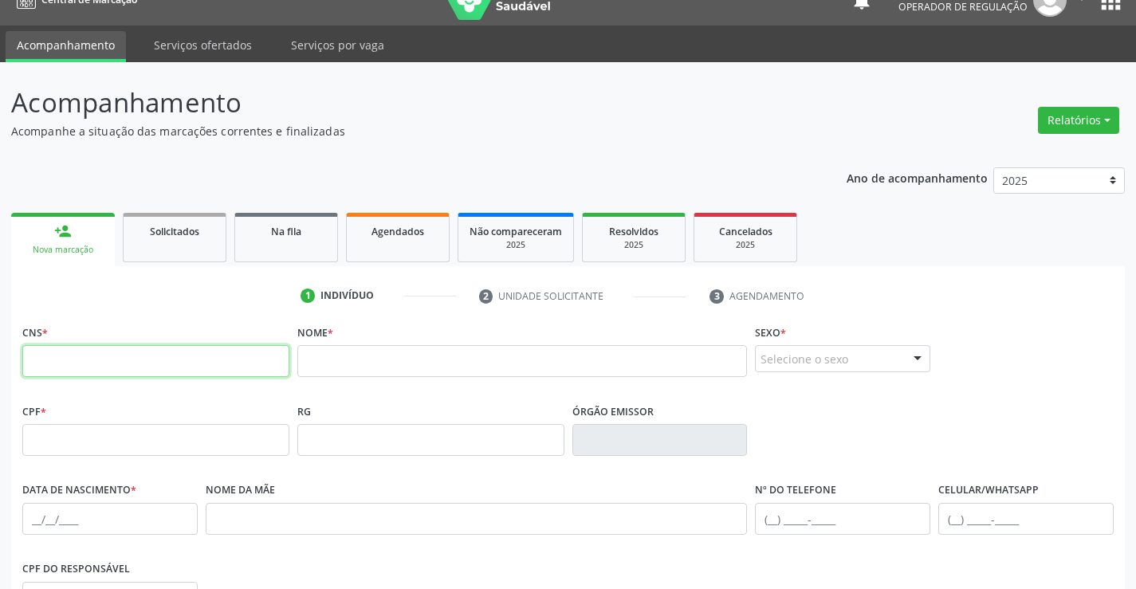
click at [180, 368] on input "text" at bounding box center [155, 361] width 267 height 32
type input "703 5020 0654 8330"
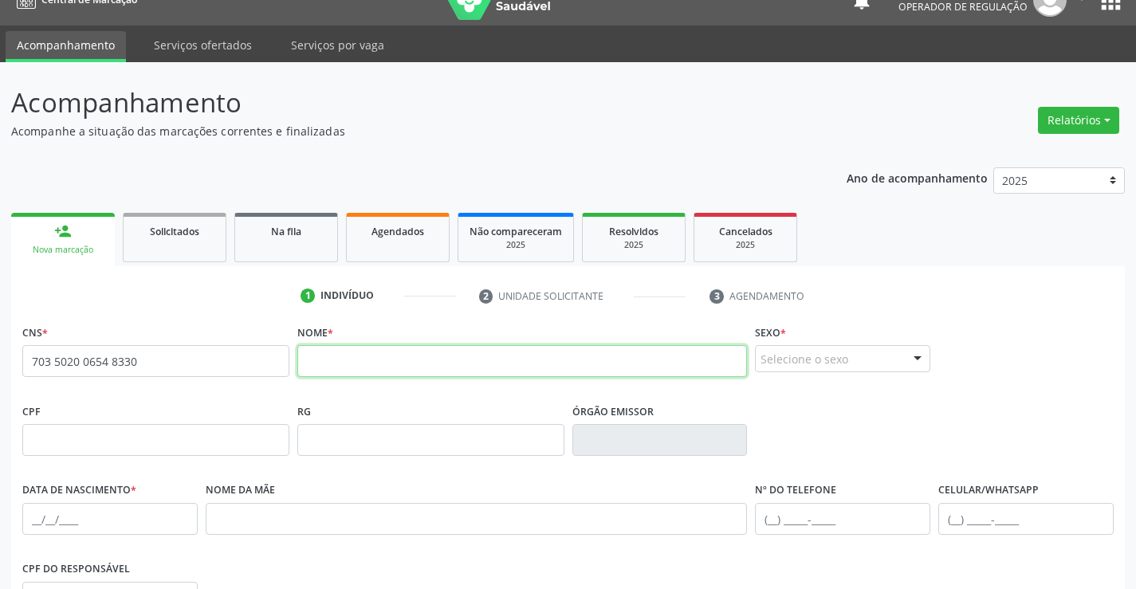
click at [361, 346] on input "text" at bounding box center [522, 361] width 450 height 32
type input "GABRIELA JESUS DA SILVA"
click at [916, 356] on div at bounding box center [918, 359] width 24 height 27
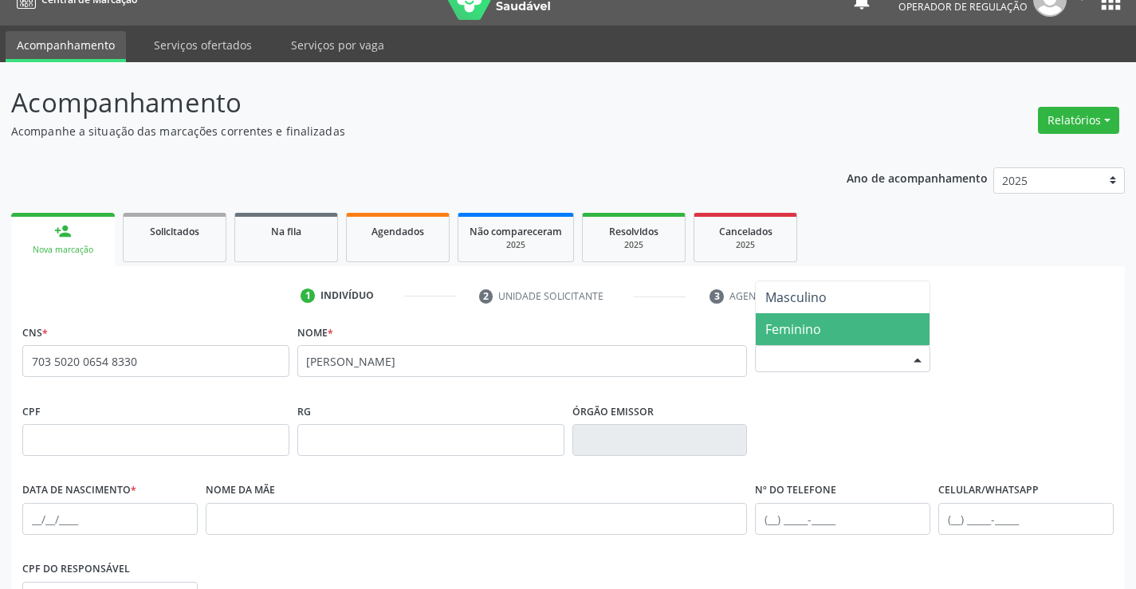
click at [836, 323] on span "Feminino" at bounding box center [843, 329] width 174 height 32
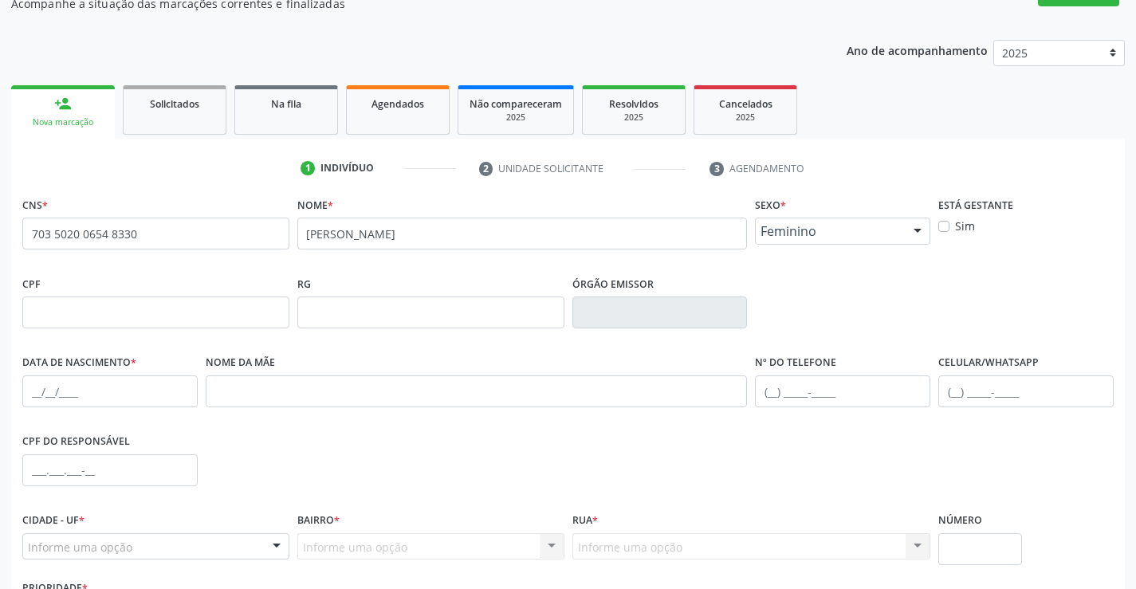
scroll to position [275, 0]
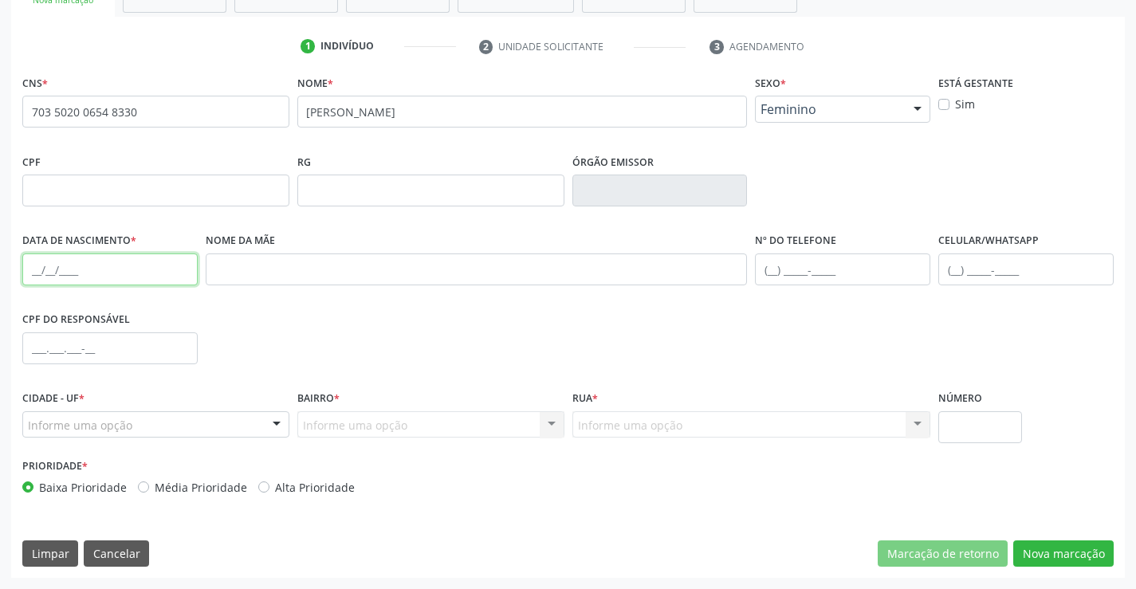
click at [37, 275] on input "text" at bounding box center [109, 270] width 175 height 32
type input "19/10/2002"
click at [776, 269] on input "text" at bounding box center [842, 270] width 175 height 32
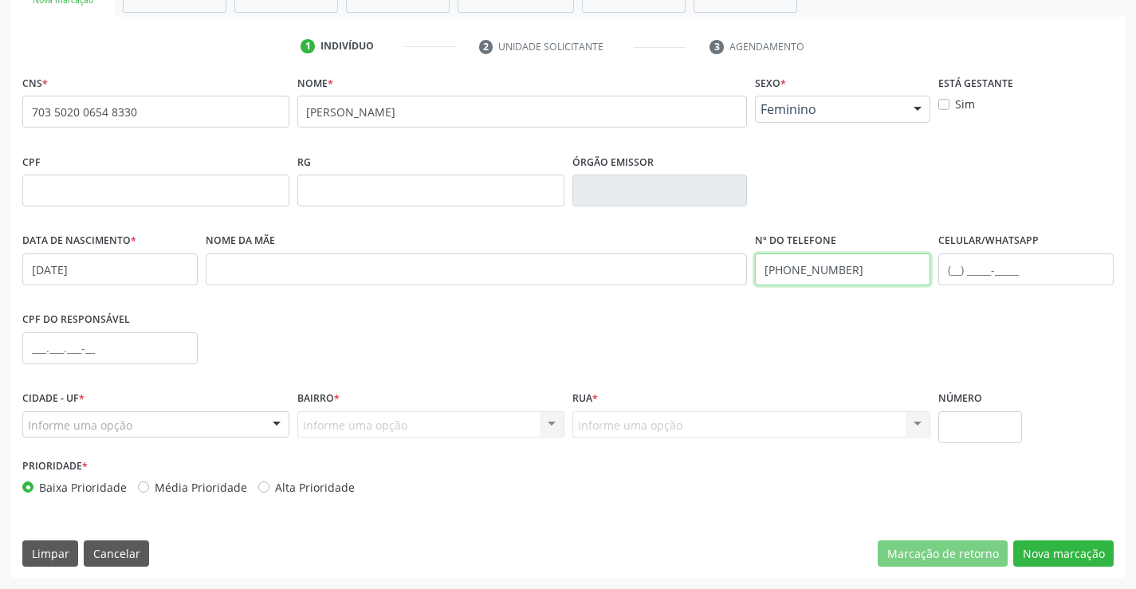
type input "(74) 99913-1169"
click at [275, 419] on div at bounding box center [277, 425] width 24 height 27
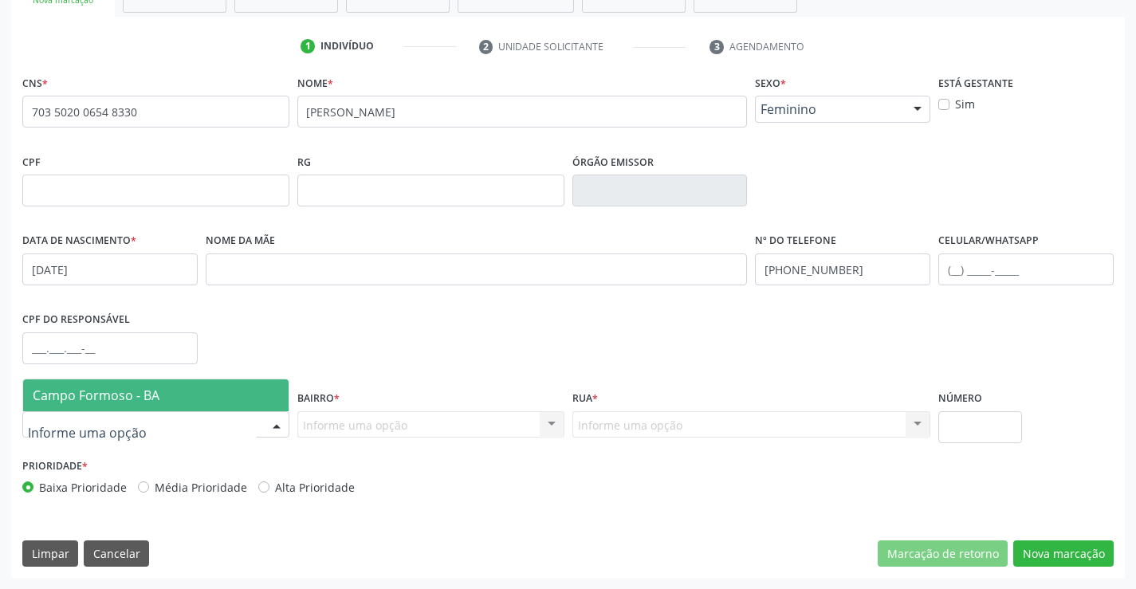
click at [196, 394] on span "Campo Formoso - BA" at bounding box center [155, 396] width 265 height 32
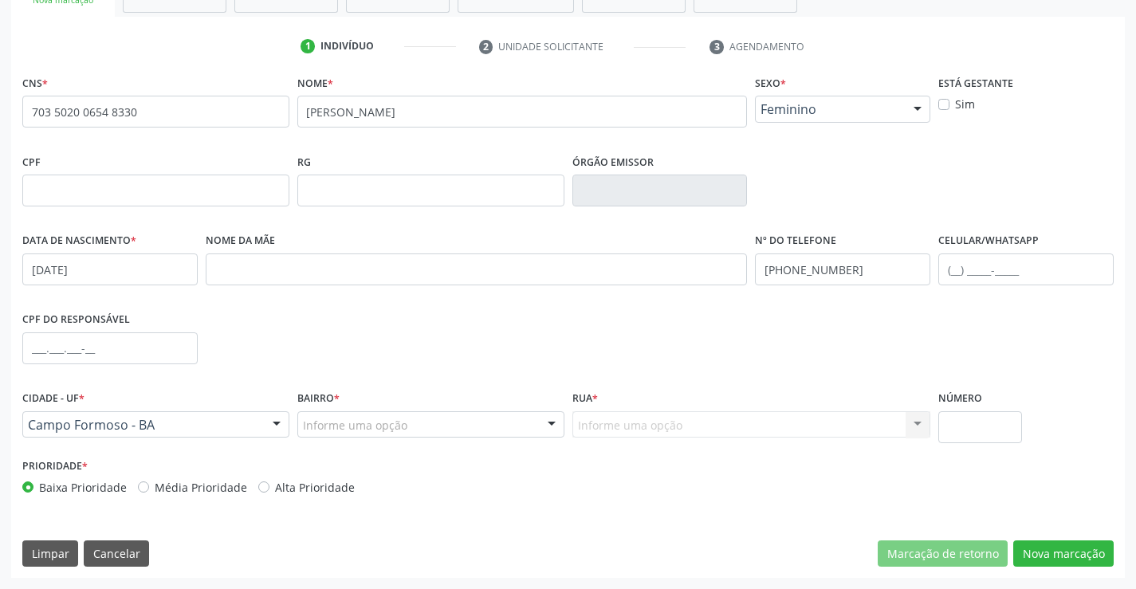
click at [553, 429] on div at bounding box center [552, 425] width 24 height 27
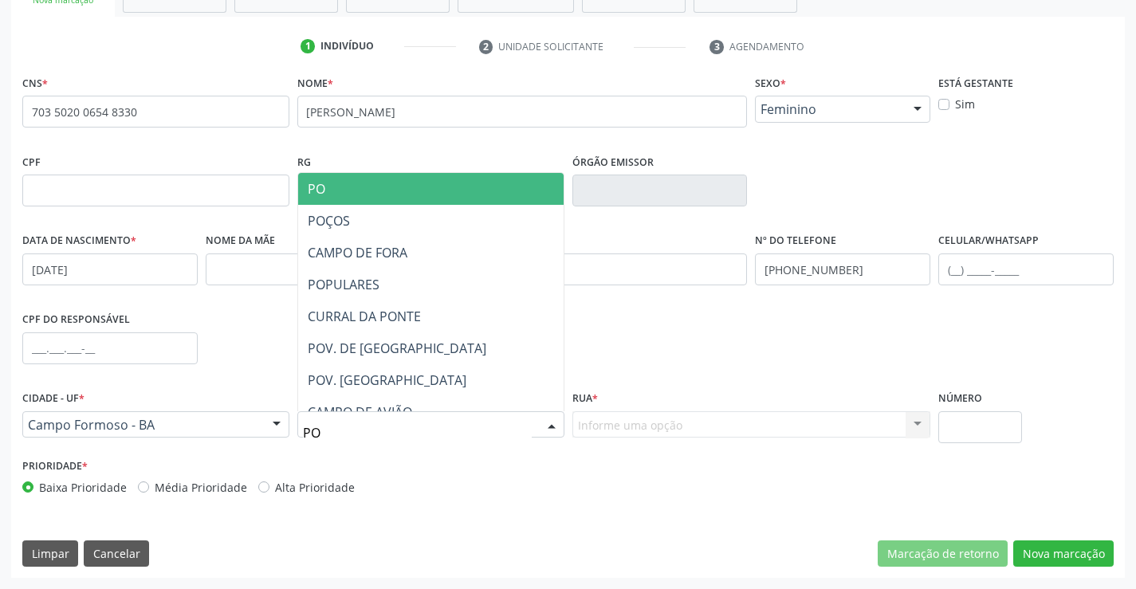
type input "POV"
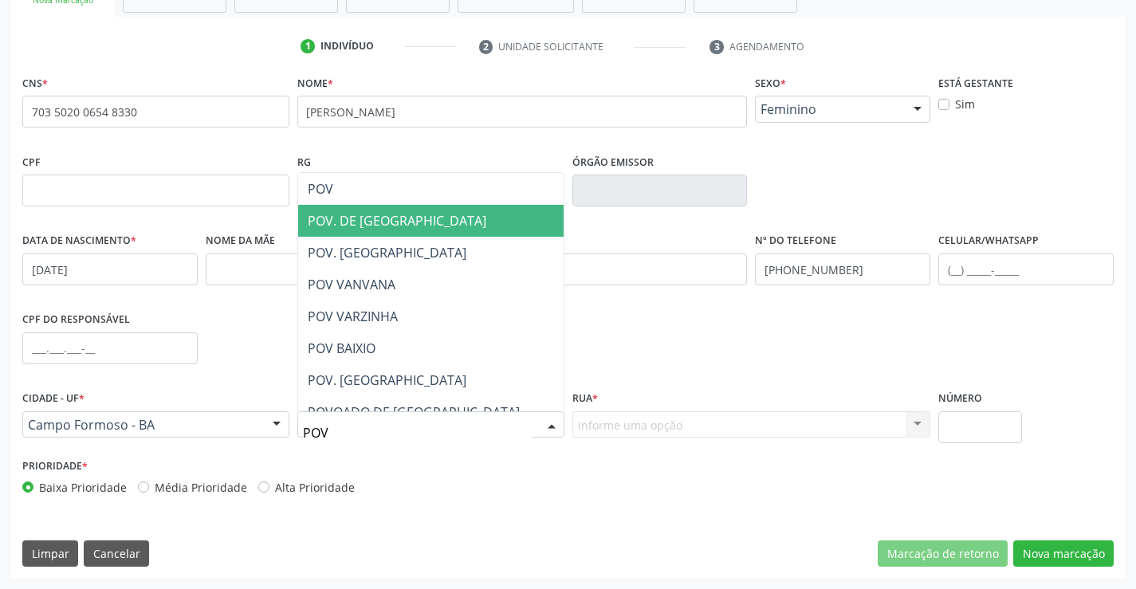
click at [401, 230] on span "POV. DE TUIUTIBA" at bounding box center [466, 221] width 336 height 32
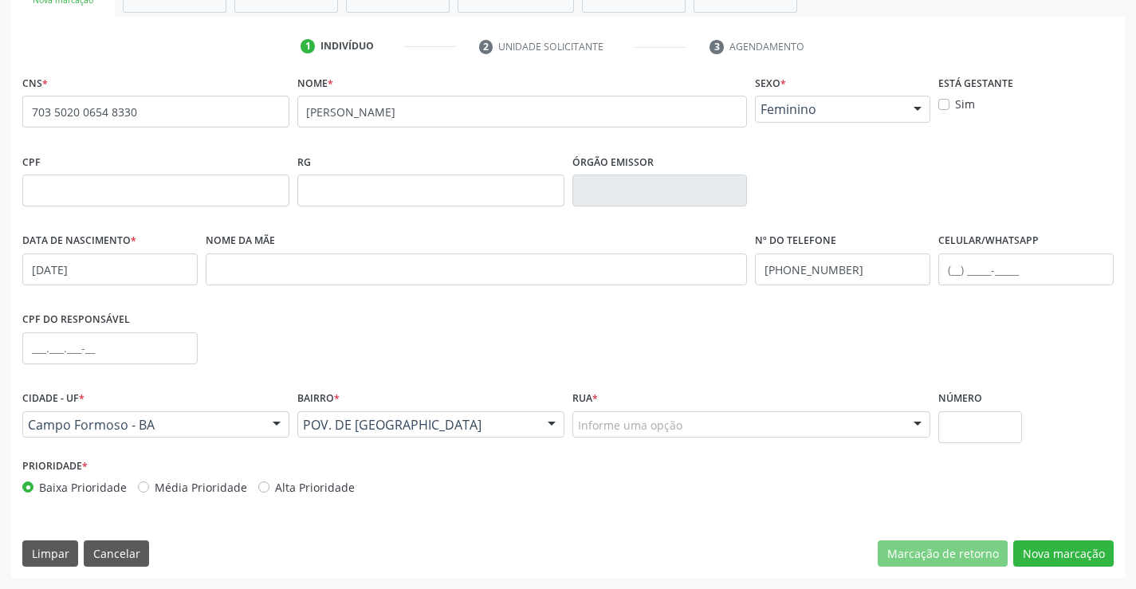
click at [860, 429] on div "Informe uma opção" at bounding box center [751, 424] width 359 height 27
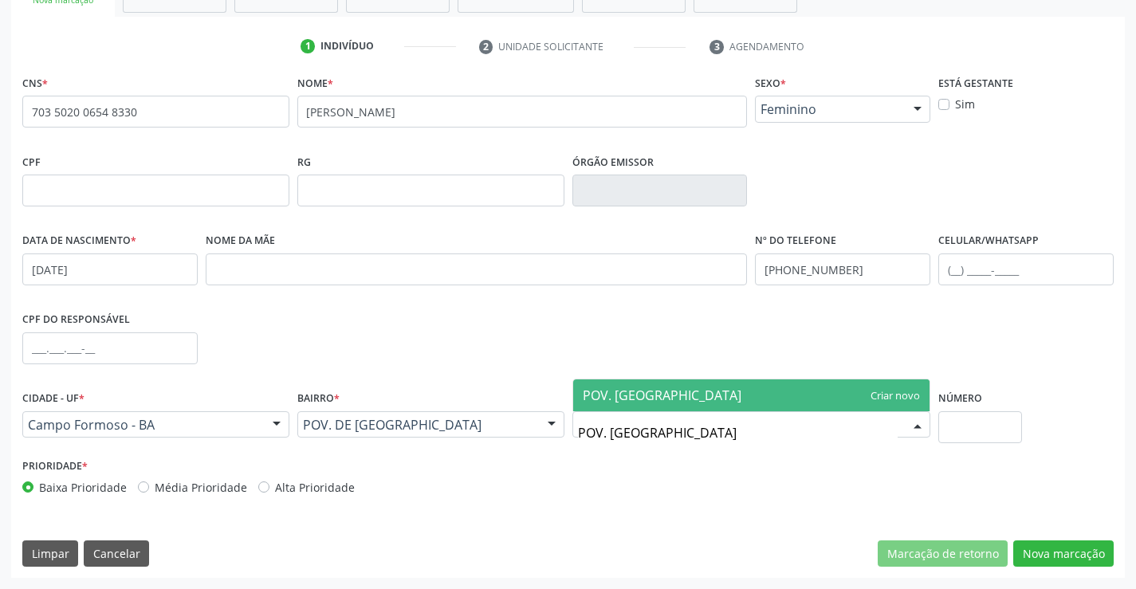
type input "POV. TUIUTIBA"
click at [896, 396] on span "POV. TUIUTIBA" at bounding box center [751, 396] width 357 height 32
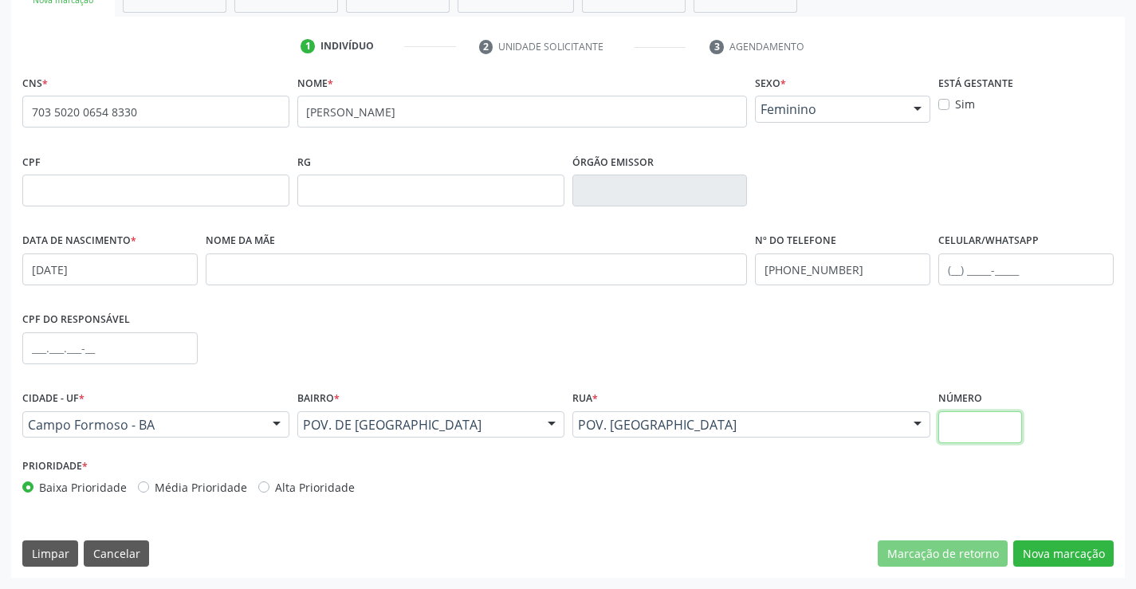
click at [975, 433] on input "text" at bounding box center [980, 427] width 84 height 32
type input "S/N"
click at [1036, 544] on button "Nova marcação" at bounding box center [1063, 554] width 100 height 27
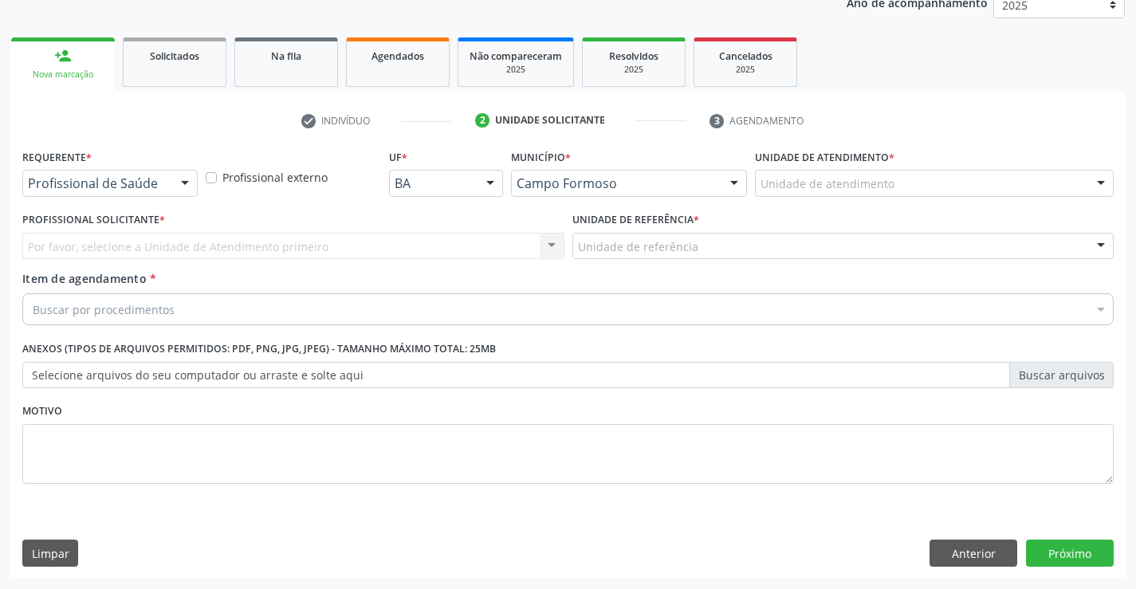
scroll to position [201, 0]
click at [182, 182] on div at bounding box center [185, 184] width 24 height 27
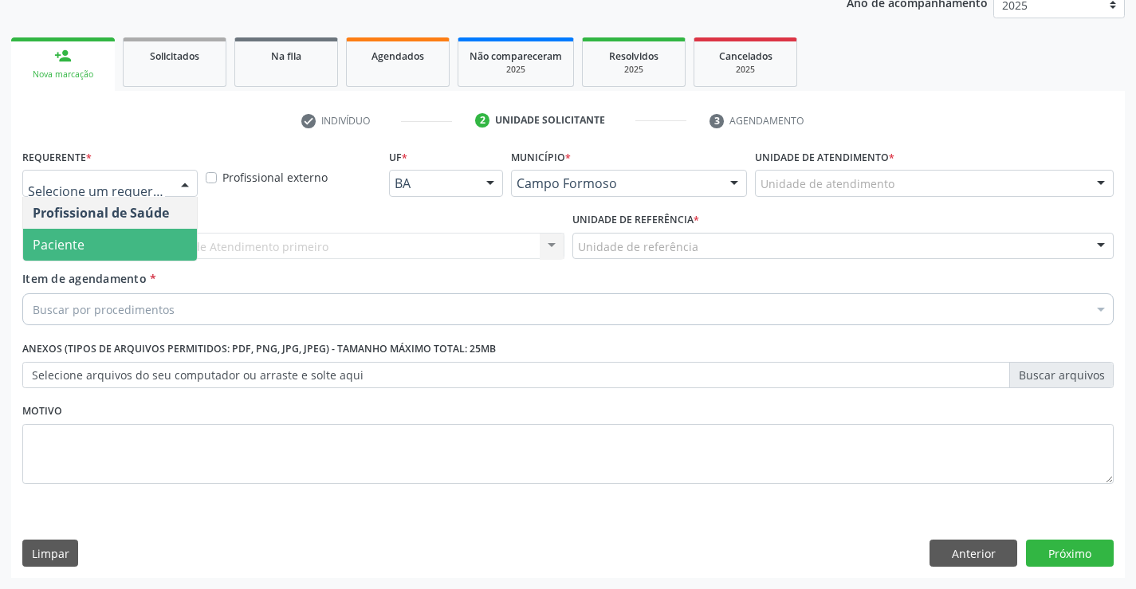
click at [142, 250] on span "Paciente" at bounding box center [110, 245] width 174 height 32
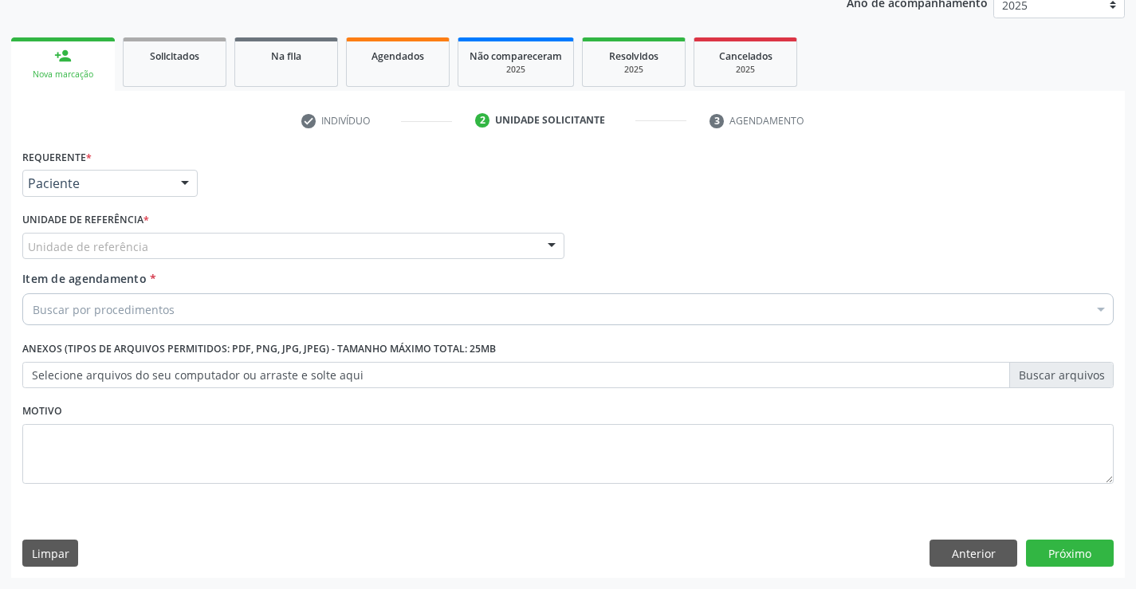
click at [541, 244] on div at bounding box center [552, 247] width 24 height 27
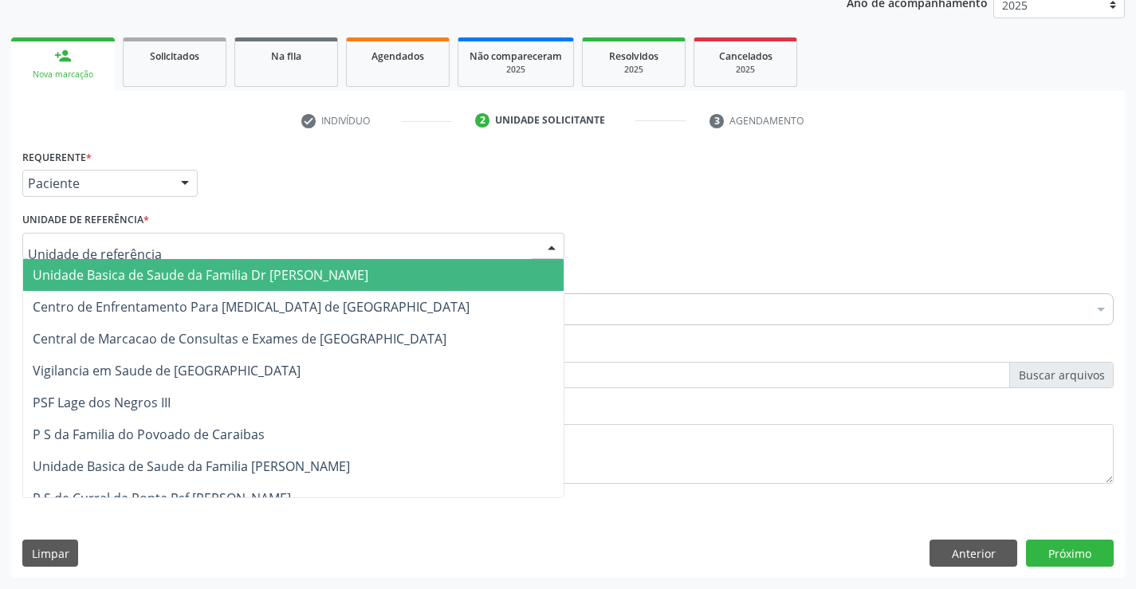
click at [428, 274] on span "Unidade Basica de Saude da Familia Dr [PERSON_NAME]" at bounding box center [293, 275] width 541 height 32
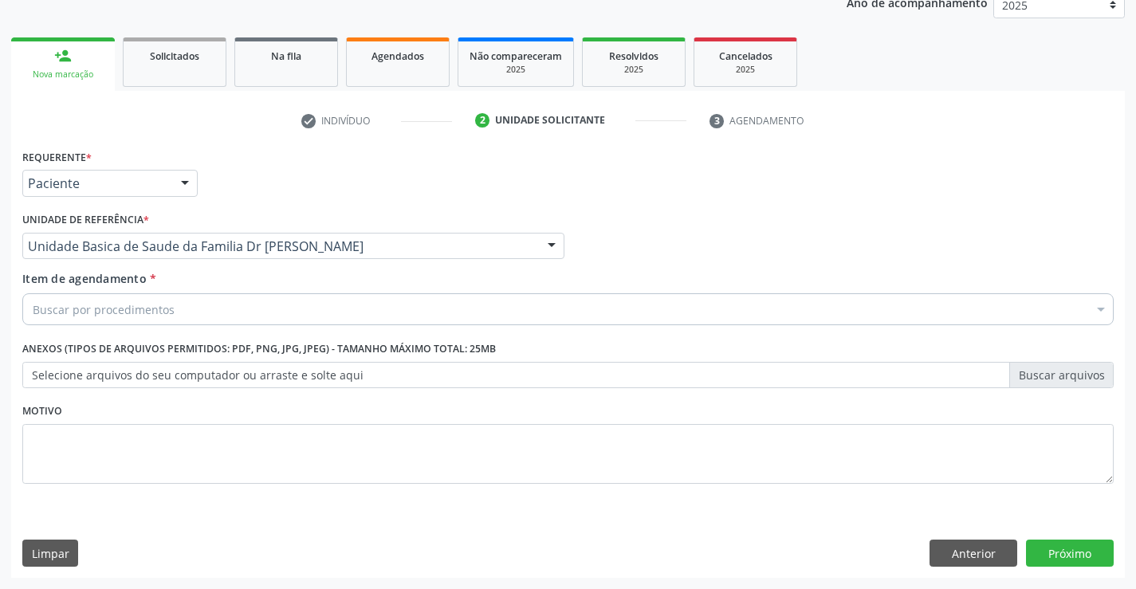
click at [350, 307] on div "Buscar por procedimentos" at bounding box center [567, 309] width 1091 height 32
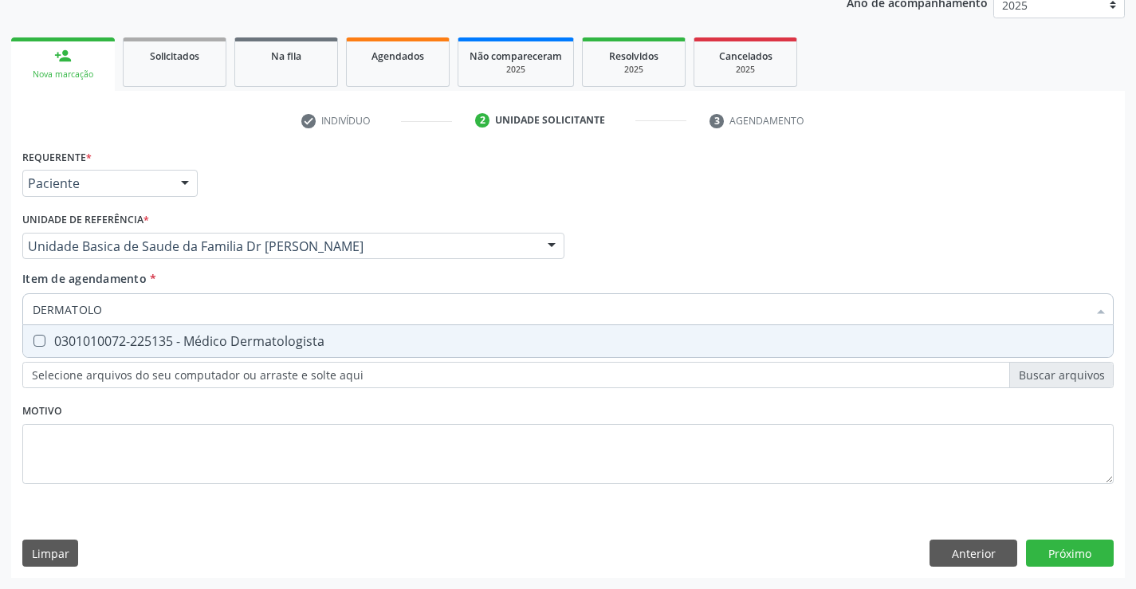
type input "DERMATOLOG"
click at [281, 346] on div "0301010072-225135 - Médico Dermatologista" at bounding box center [568, 341] width 1071 height 13
checkbox Dermatologista "true"
click at [1057, 560] on div "Requerente * Paciente Profissional de Saúde Paciente Nenhum resultado encontrad…" at bounding box center [568, 361] width 1114 height 433
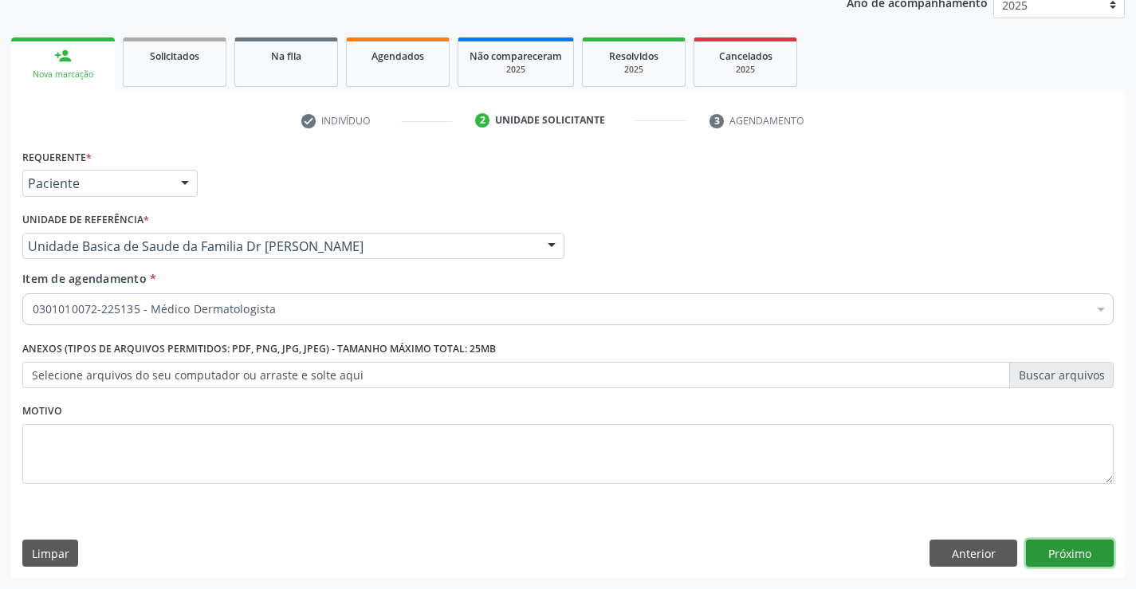
click at [1038, 548] on button "Próximo" at bounding box center [1070, 553] width 88 height 27
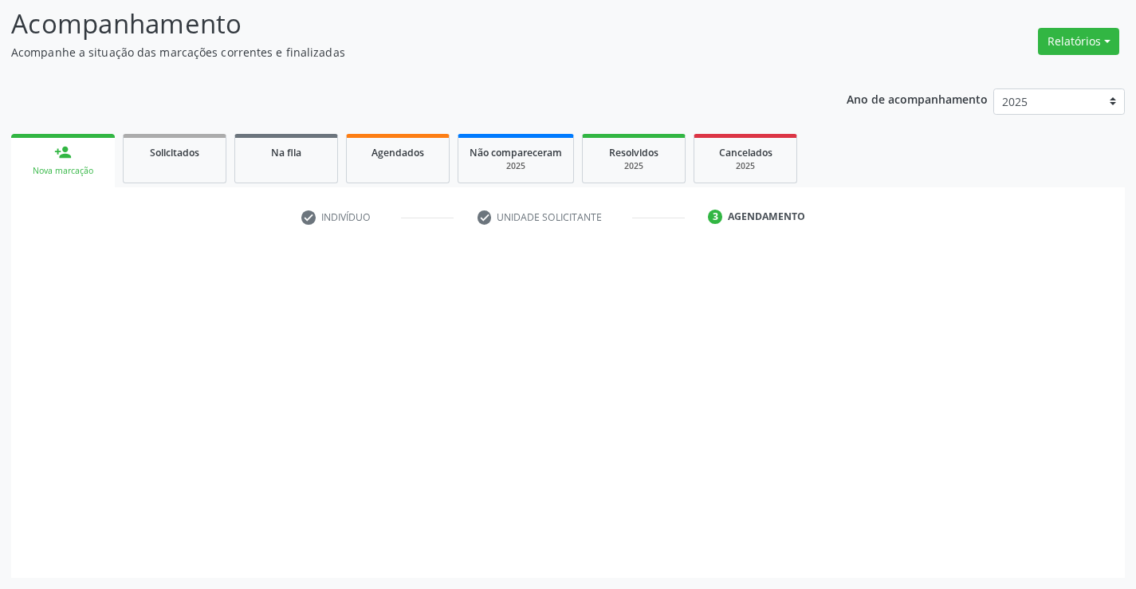
scroll to position [104, 0]
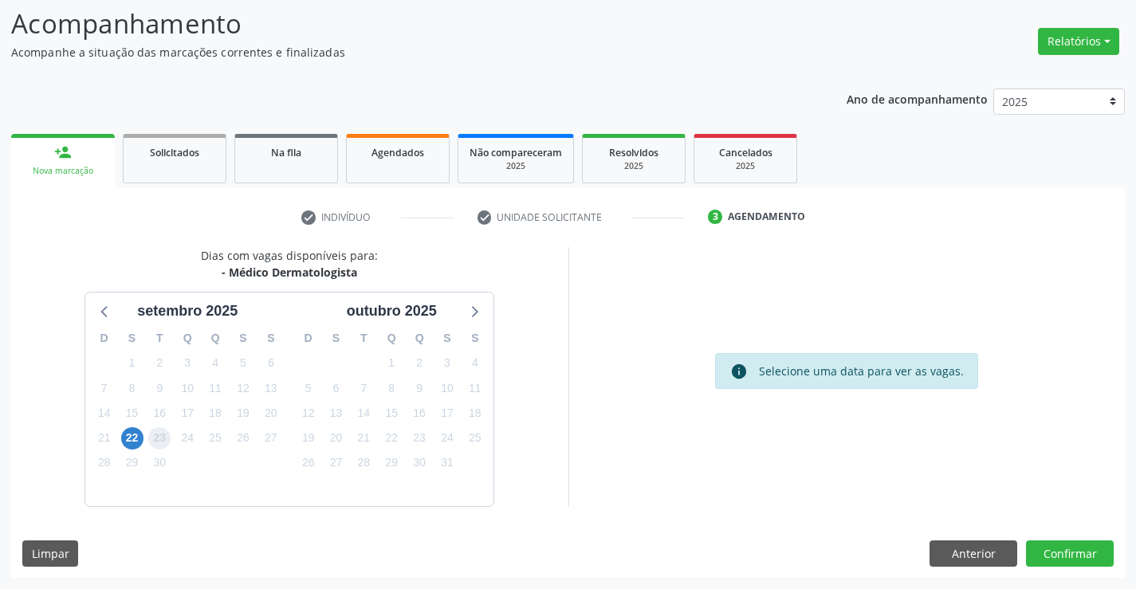
click at [151, 437] on span "23" at bounding box center [159, 438] width 22 height 22
click at [140, 438] on span "22" at bounding box center [132, 438] width 22 height 22
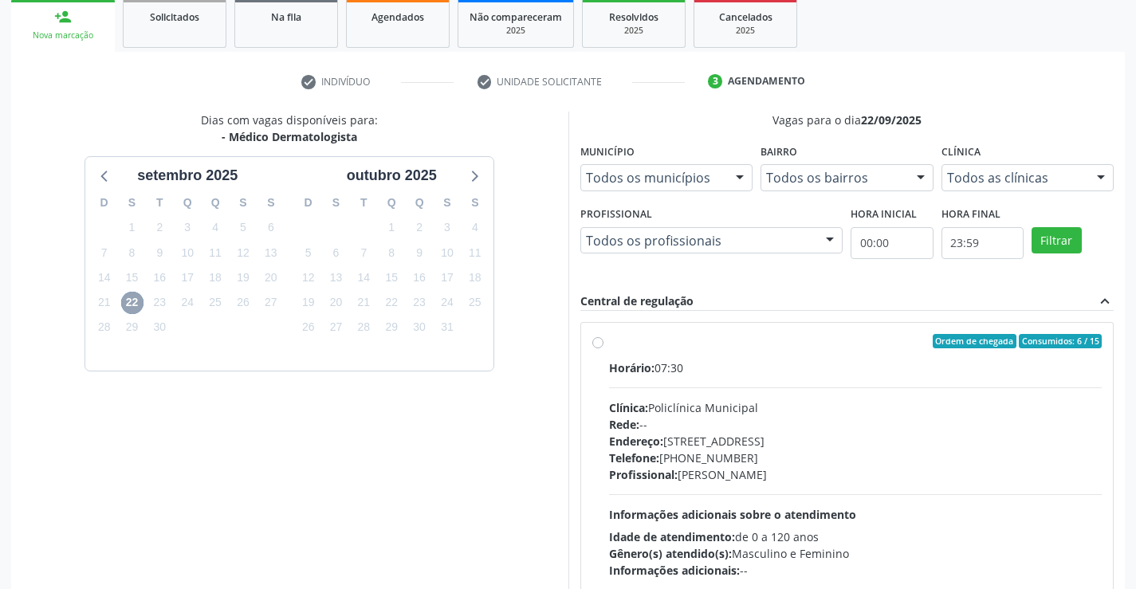
scroll to position [364, 0]
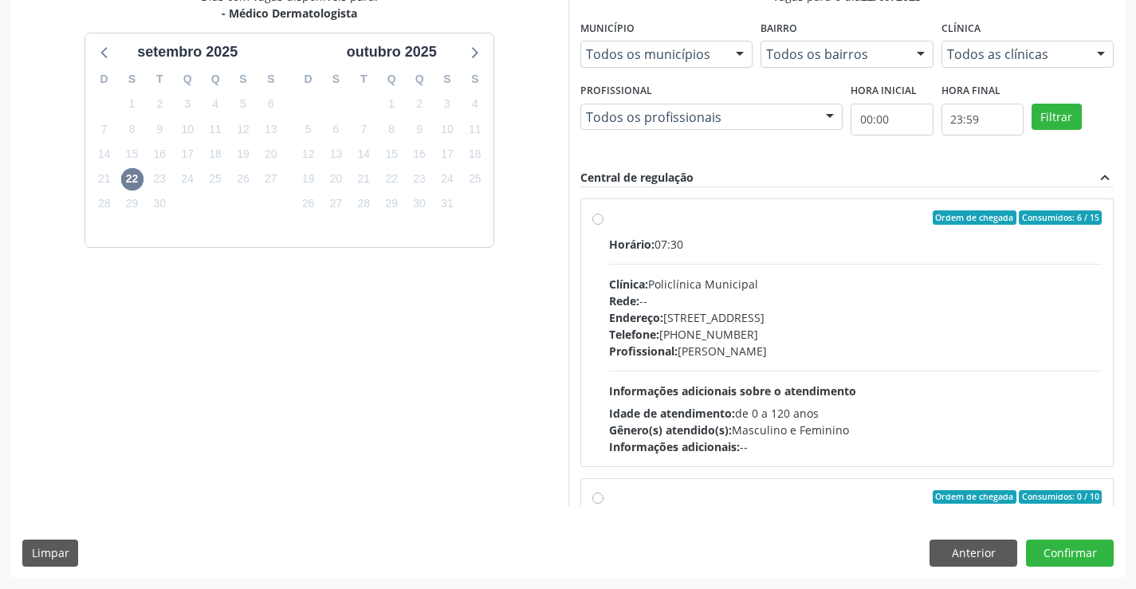
click at [609, 222] on label "Ordem de chegada Consumidos: 6 / 15 Horário: 07:30 Clínica: Policlínica Municip…" at bounding box center [856, 332] width 494 height 245
click at [596, 222] on input "Ordem de chegada Consumidos: 6 / 15 Horário: 07:30 Clínica: Policlínica Municip…" at bounding box center [597, 217] width 11 height 14
radio input "true"
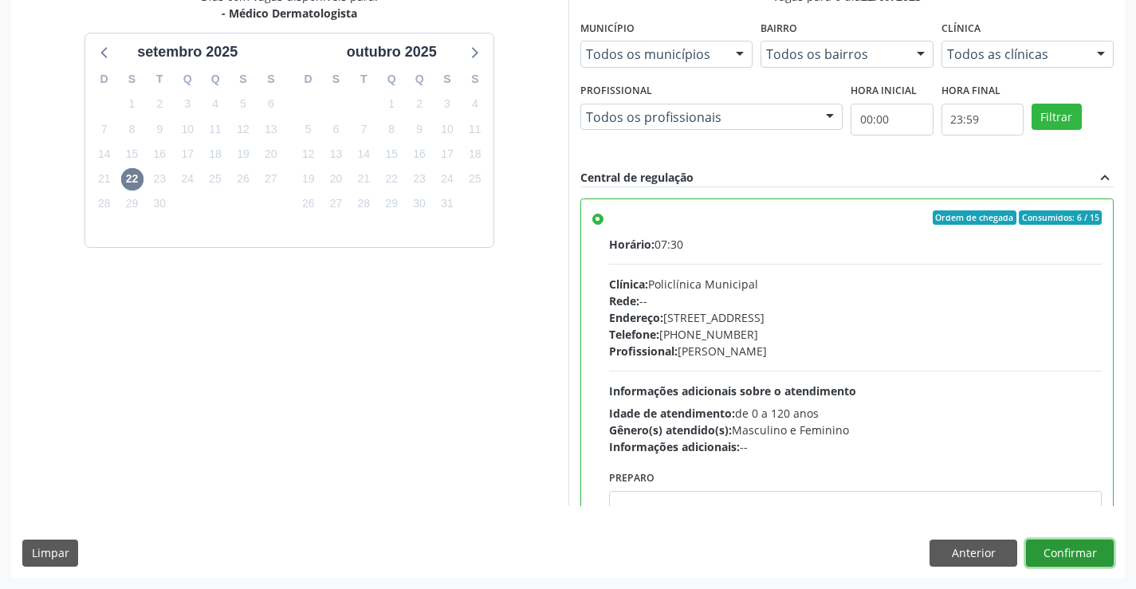
click at [1070, 559] on button "Confirmar" at bounding box center [1070, 553] width 88 height 27
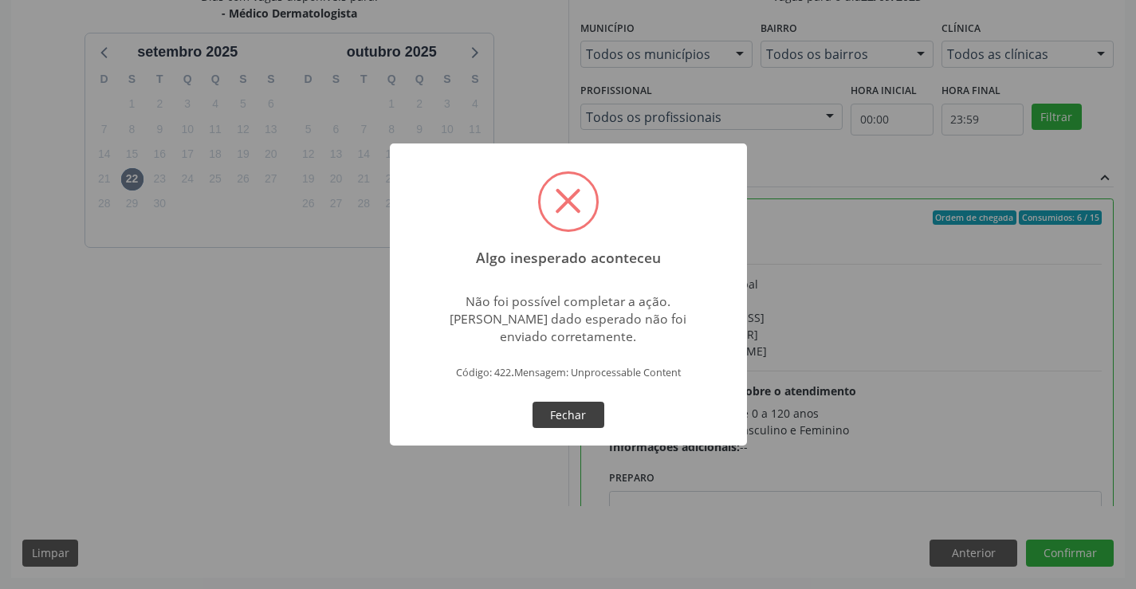
click at [553, 427] on button "Fechar" at bounding box center [569, 415] width 72 height 27
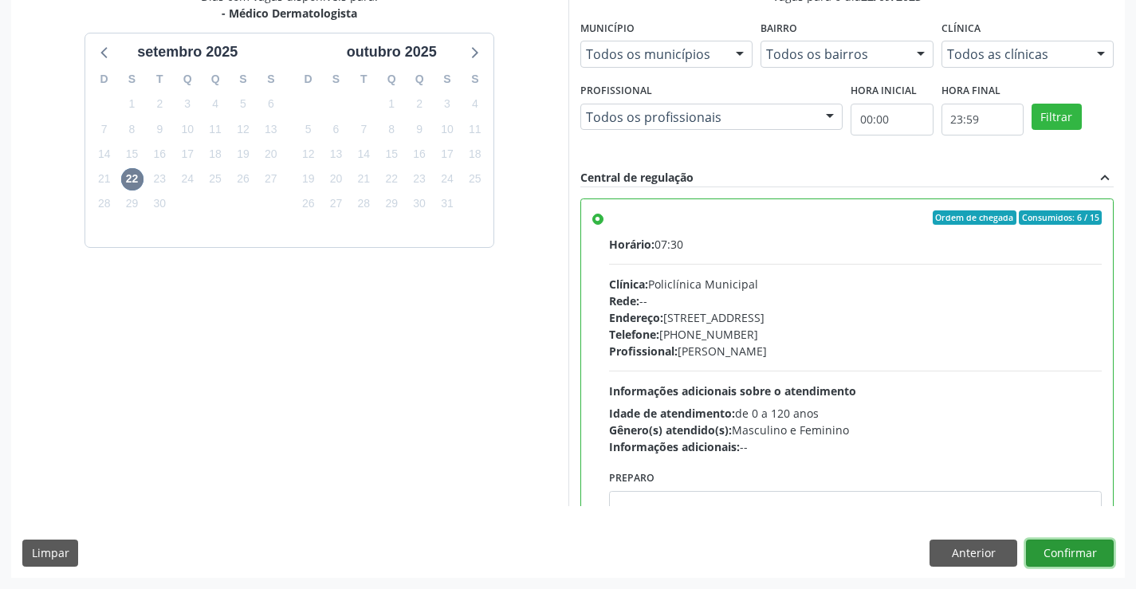
click at [1069, 541] on button "Confirmar" at bounding box center [1070, 553] width 88 height 27
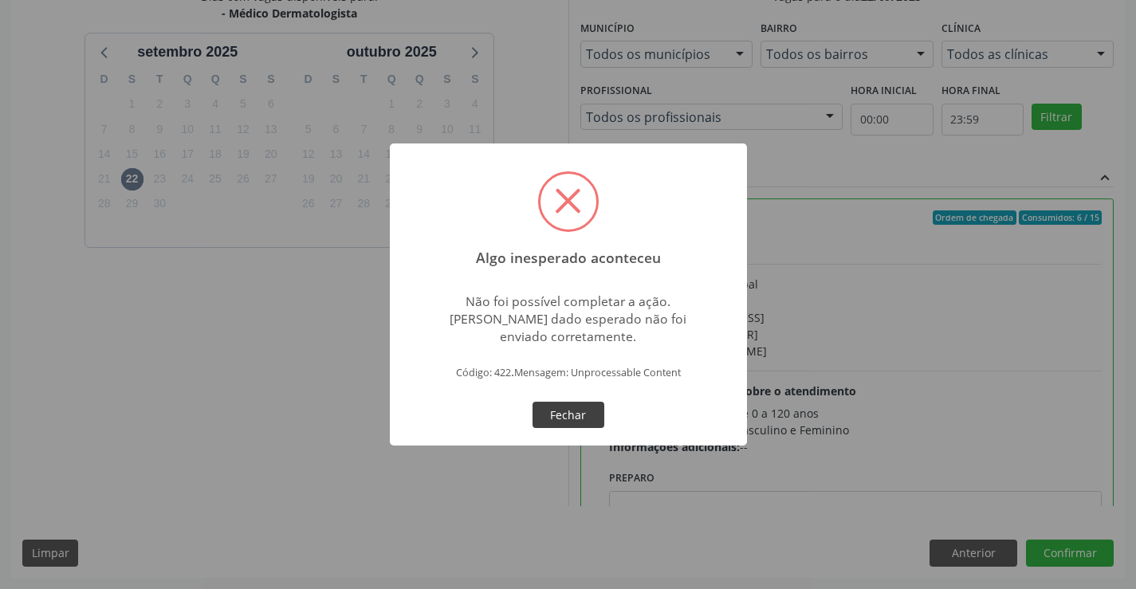
click at [549, 419] on button "Fechar" at bounding box center [569, 415] width 72 height 27
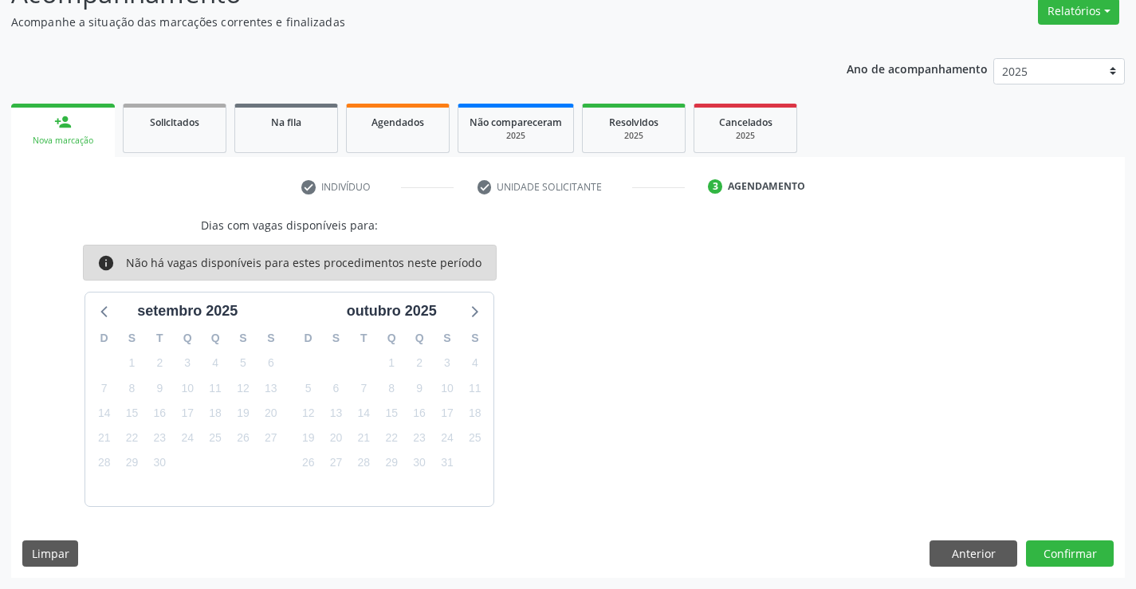
scroll to position [0, 0]
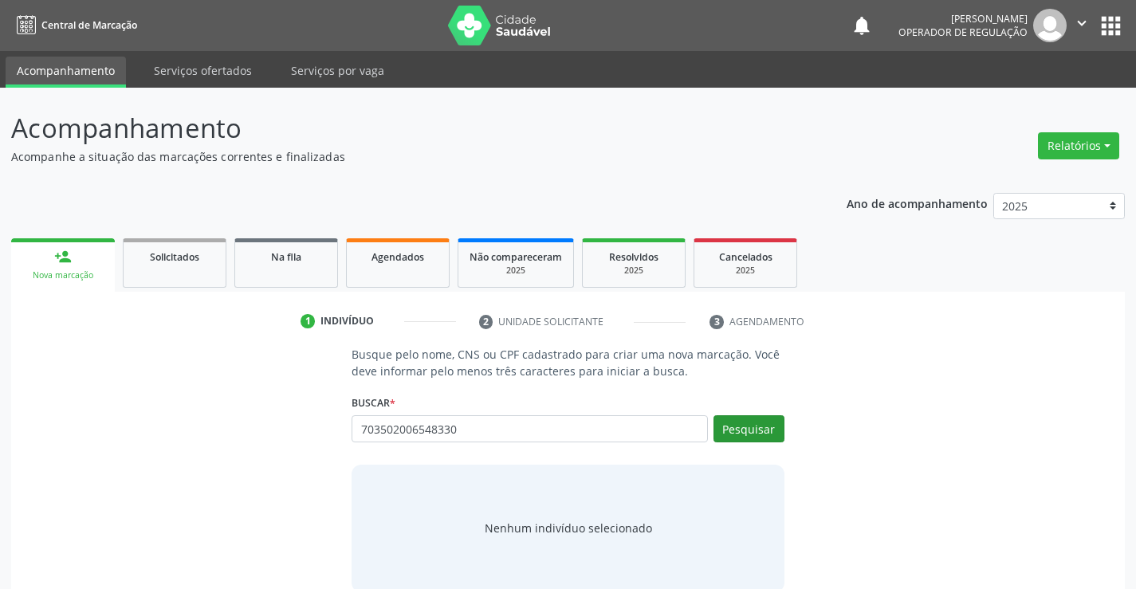
type input "703502006548330"
click at [754, 431] on button "Pesquisar" at bounding box center [749, 428] width 71 height 27
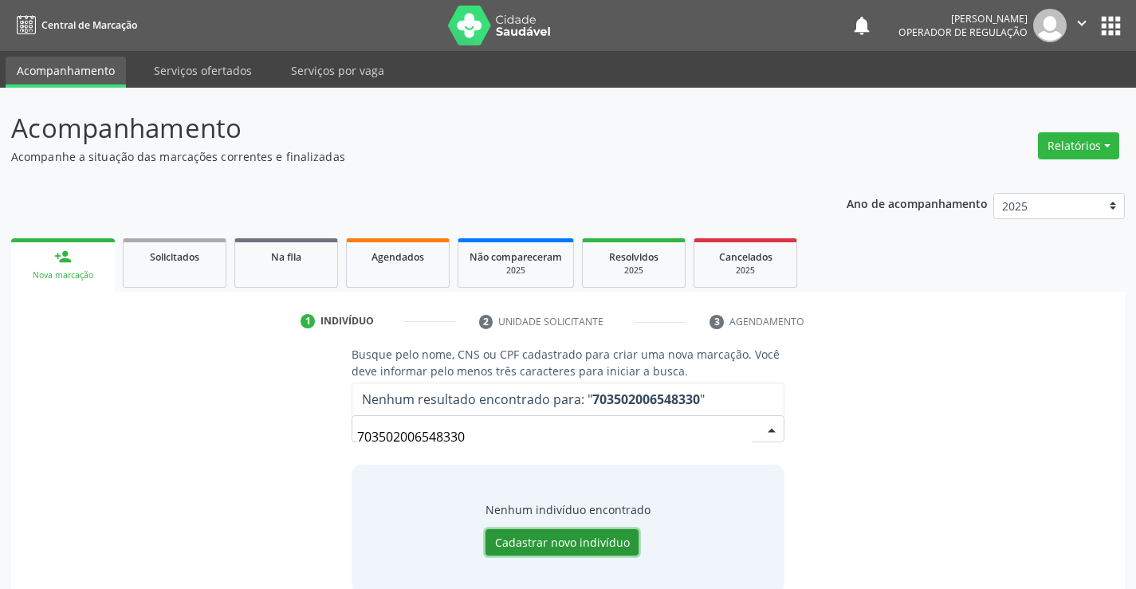
click at [516, 544] on button "Cadastrar novo indivíduo" at bounding box center [562, 542] width 153 height 27
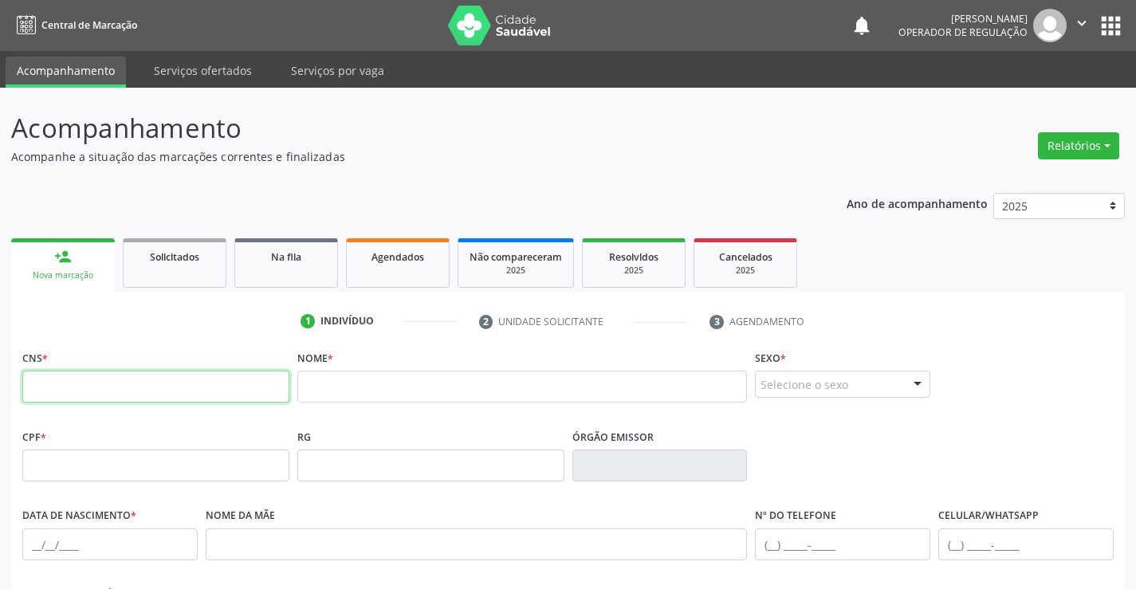
click at [199, 396] on input "text" at bounding box center [155, 387] width 267 height 32
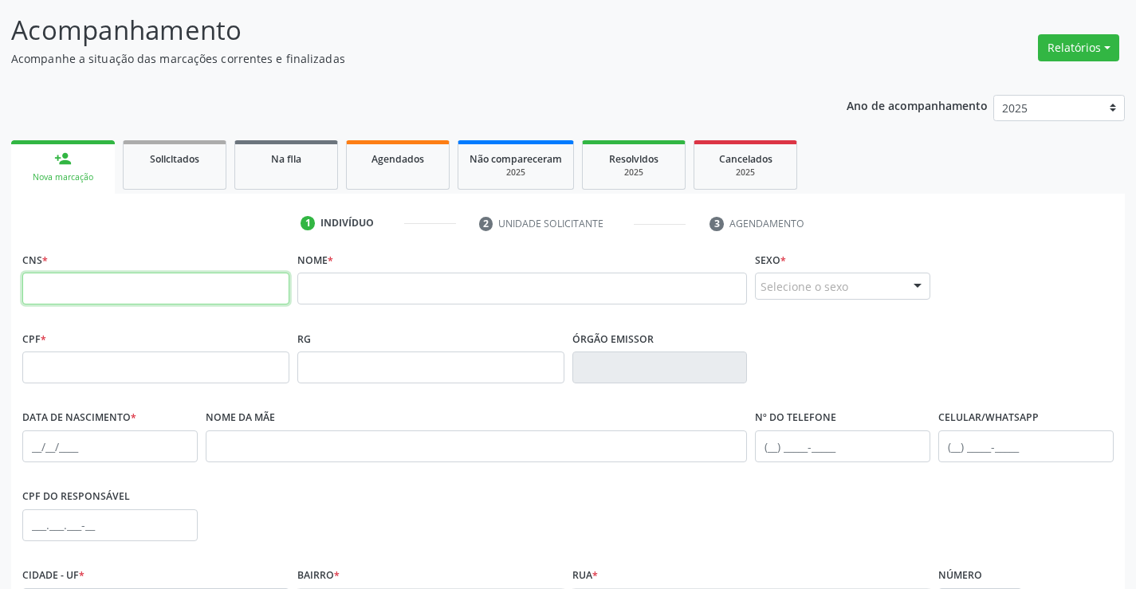
scroll to position [275, 0]
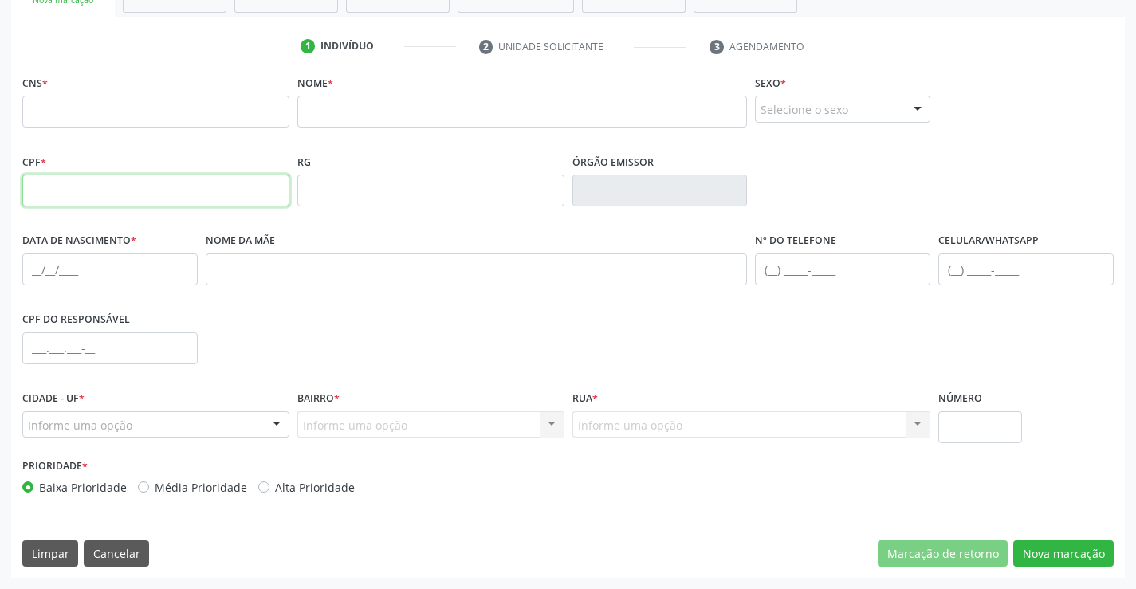
click at [120, 195] on input "text" at bounding box center [155, 191] width 267 height 32
click at [111, 193] on input "102.008.315-88" at bounding box center [155, 191] width 267 height 32
type input "102.008.315-85"
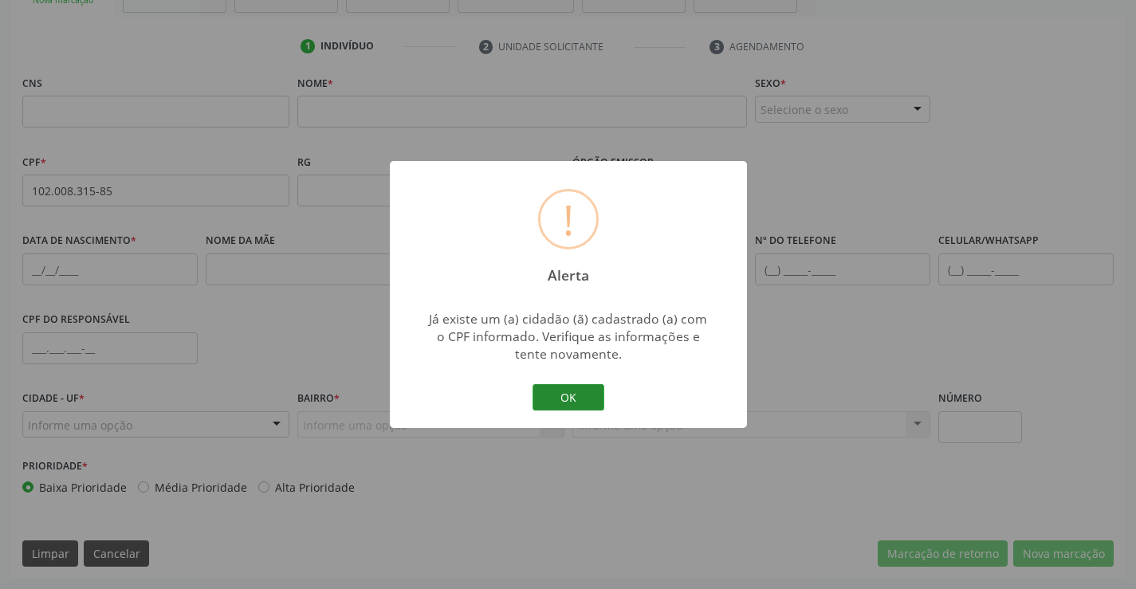
click at [572, 402] on button "OK" at bounding box center [569, 397] width 72 height 27
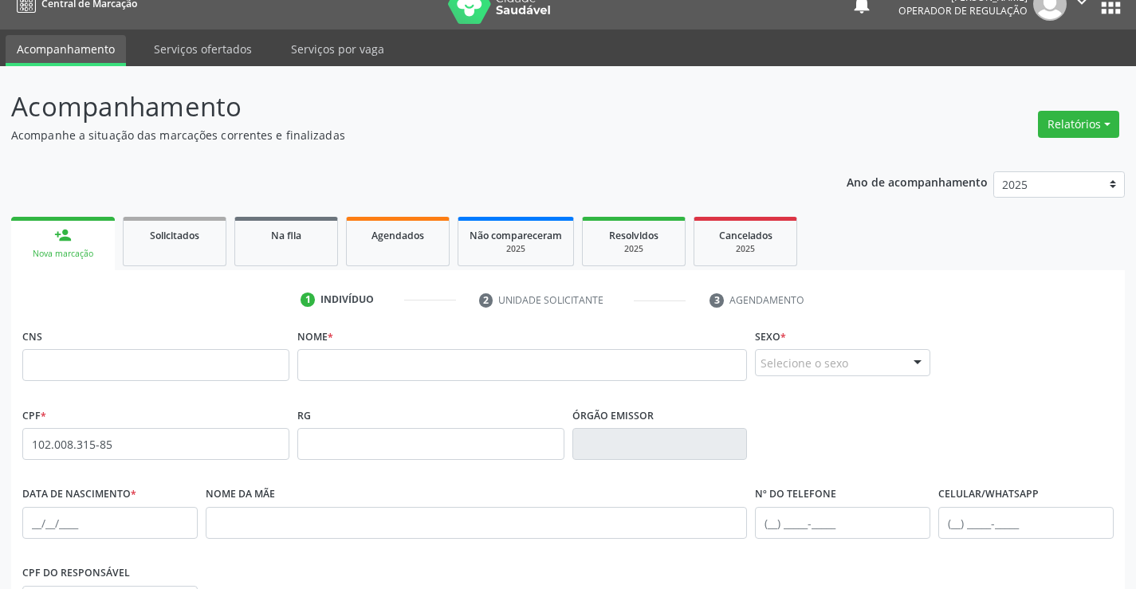
scroll to position [0, 0]
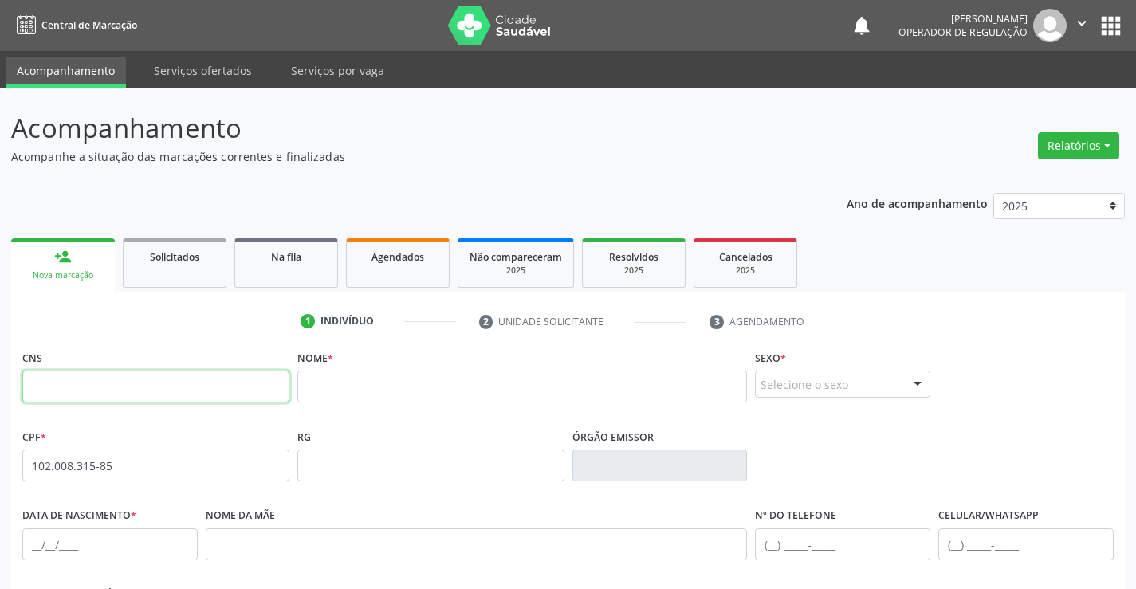
click at [124, 388] on input "text" at bounding box center [155, 387] width 267 height 32
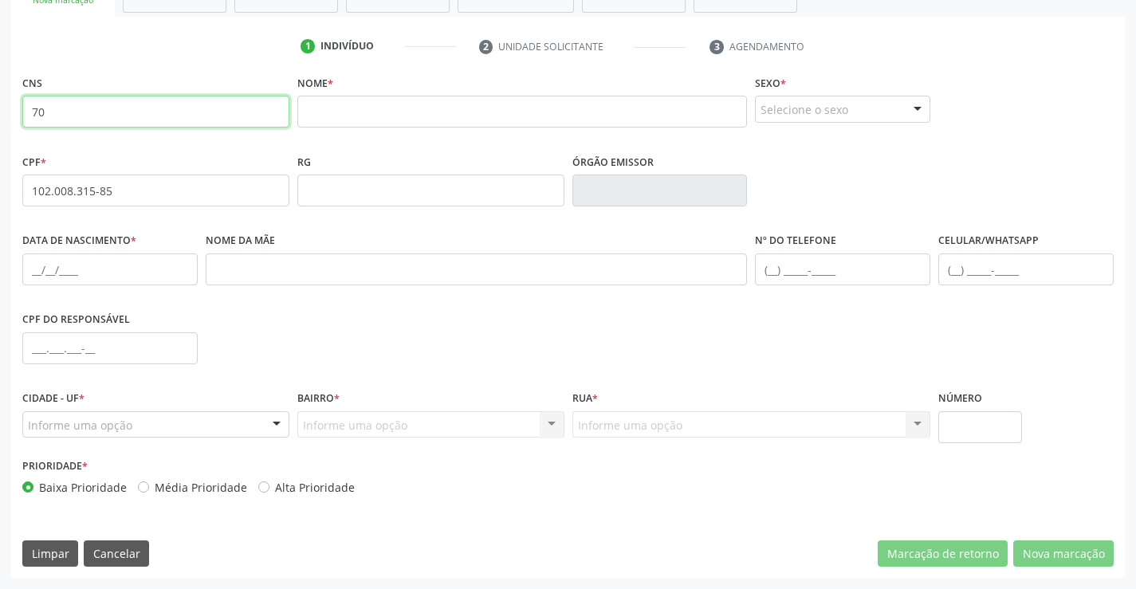
type input "7"
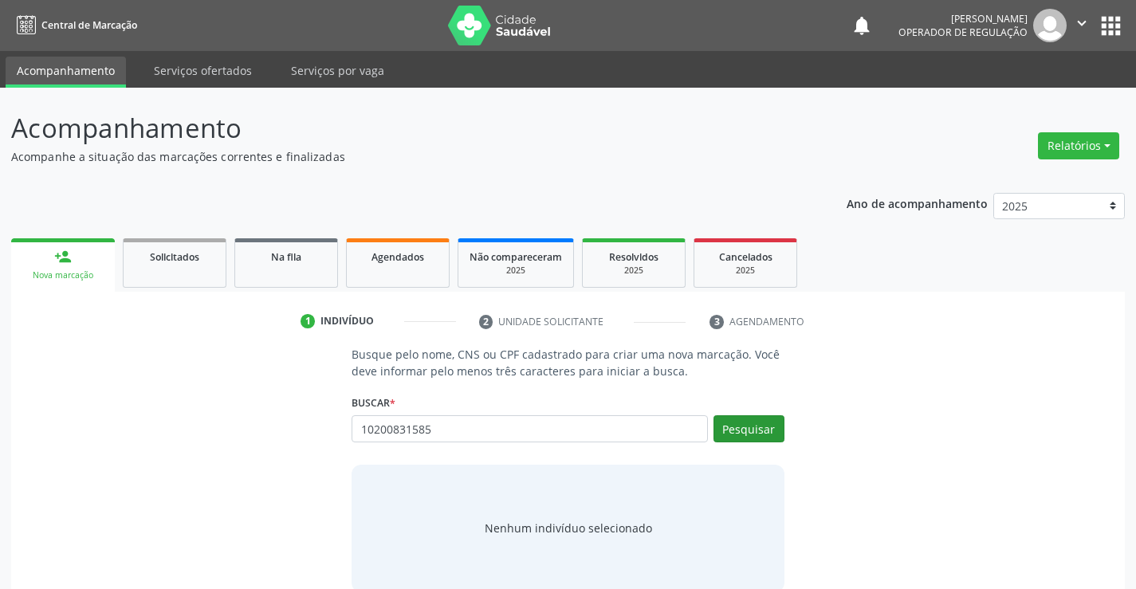
type input "10200831585"
click at [734, 437] on button "Pesquisar" at bounding box center [749, 428] width 71 height 27
type input "10200831585"
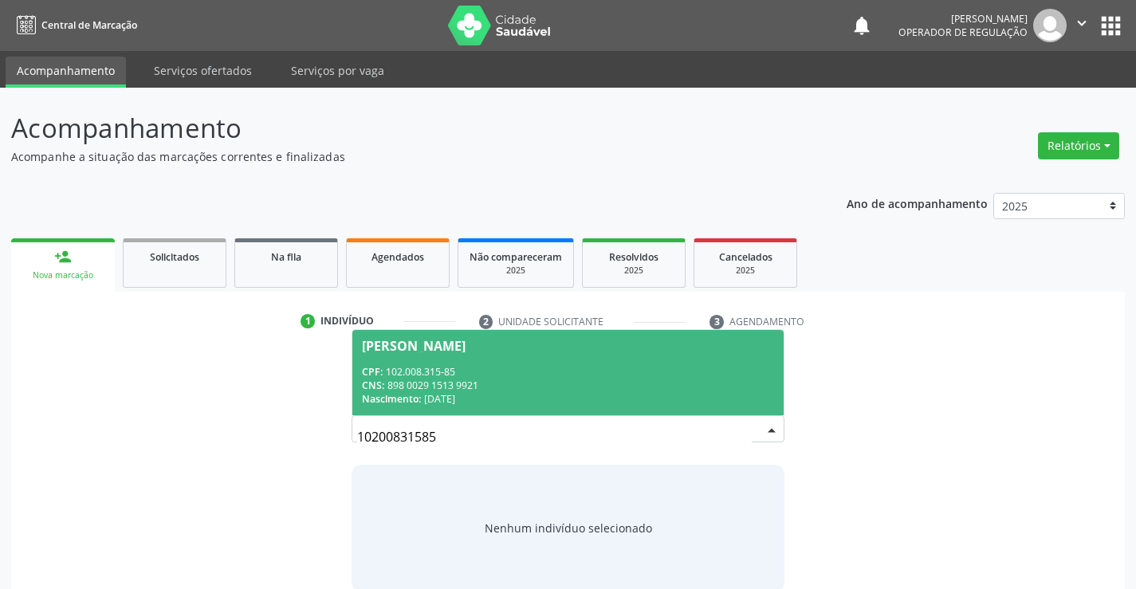
click at [391, 348] on div "Gabriela de Jesus Silva" at bounding box center [414, 346] width 104 height 13
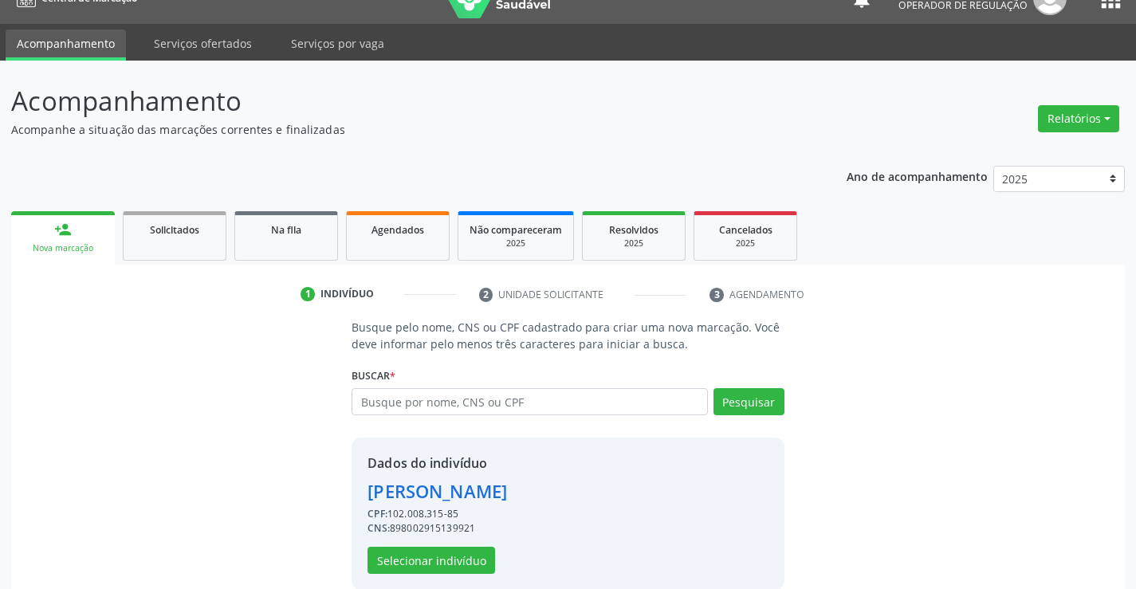
scroll to position [50, 0]
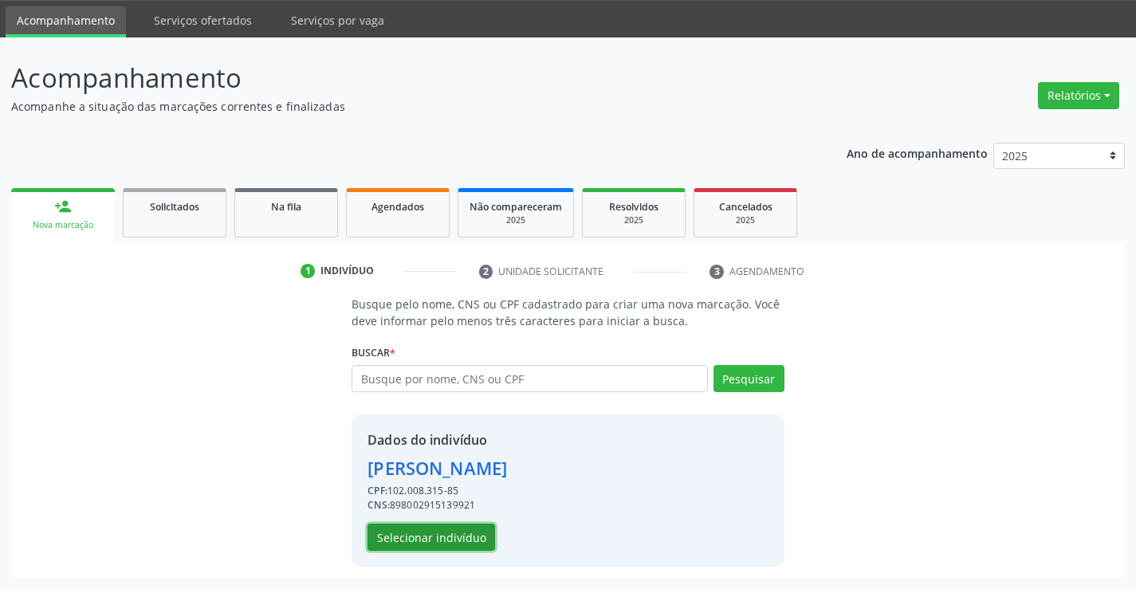
click at [420, 533] on button "Selecionar indivíduo" at bounding box center [432, 537] width 128 height 27
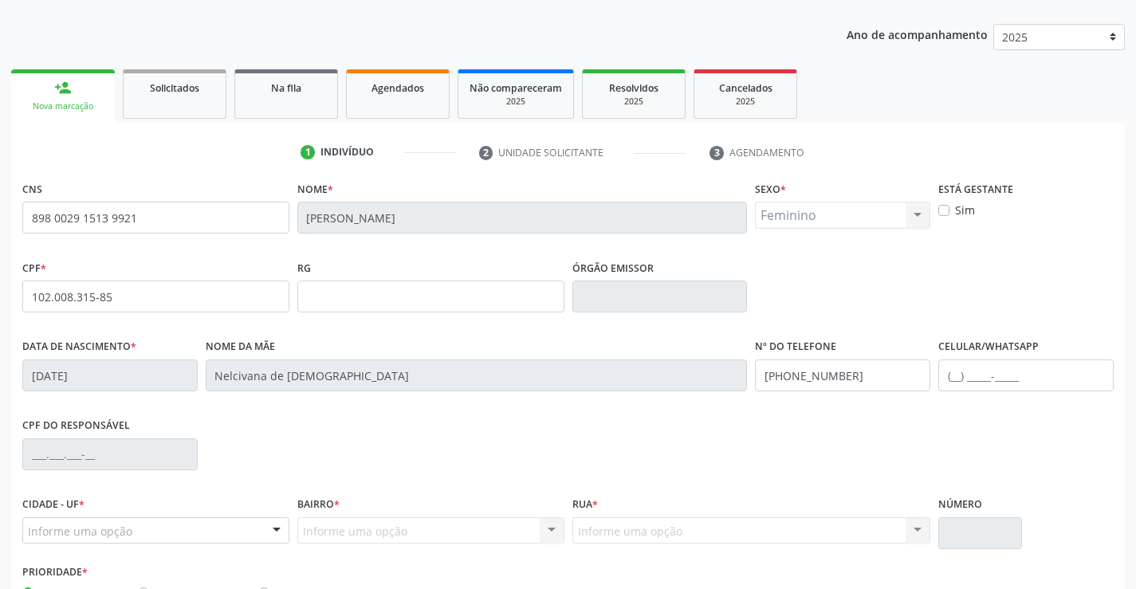
scroll to position [275, 0]
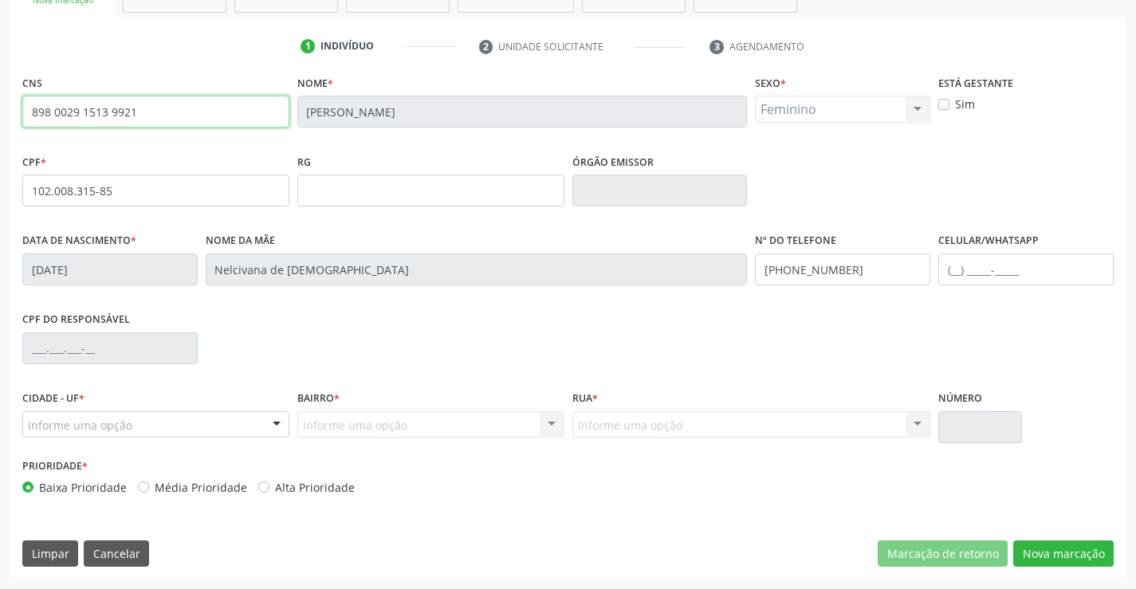
click at [146, 114] on input "898 0029 1513 9921" at bounding box center [155, 112] width 267 height 32
type input "8"
type input "703 5020 0654 8330"
click at [274, 426] on div at bounding box center [277, 425] width 24 height 27
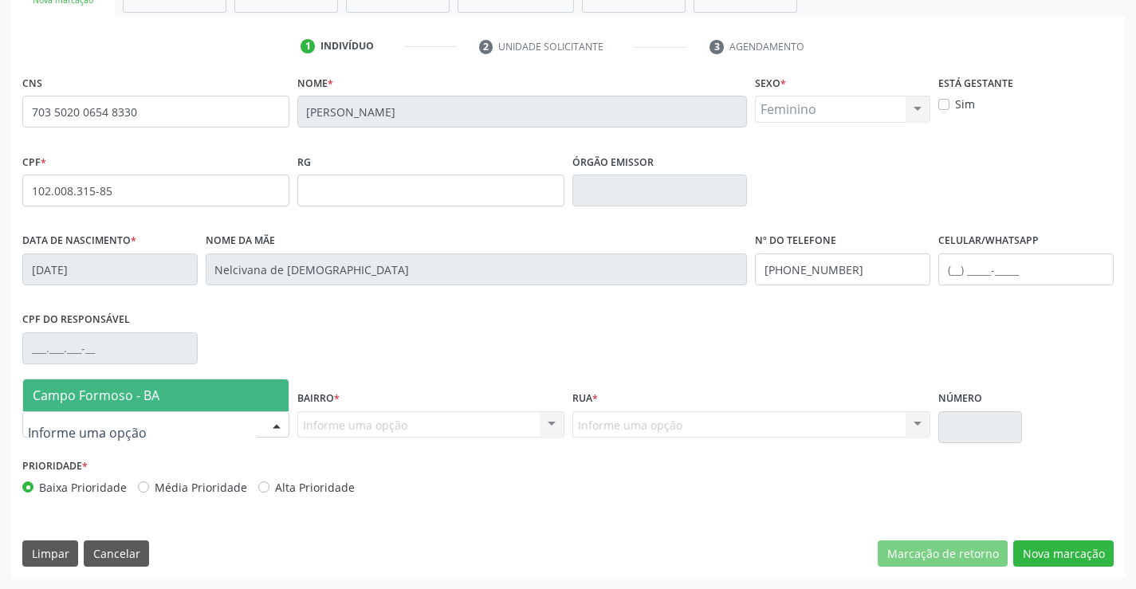
click at [186, 397] on span "Campo Formoso - BA" at bounding box center [155, 396] width 265 height 32
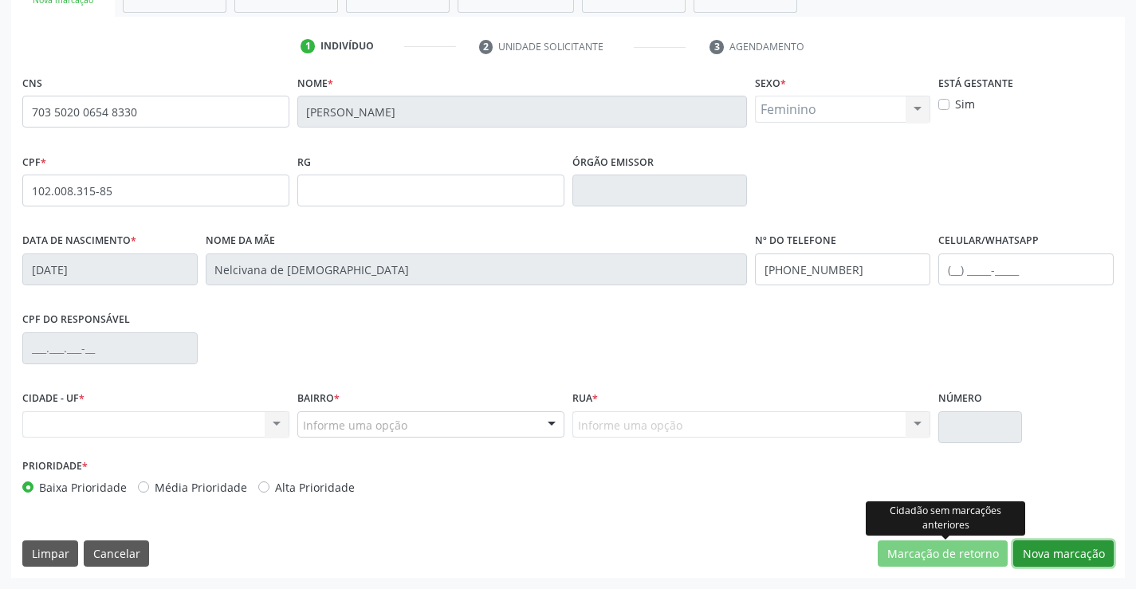
click at [1048, 543] on button "Nova marcação" at bounding box center [1063, 554] width 100 height 27
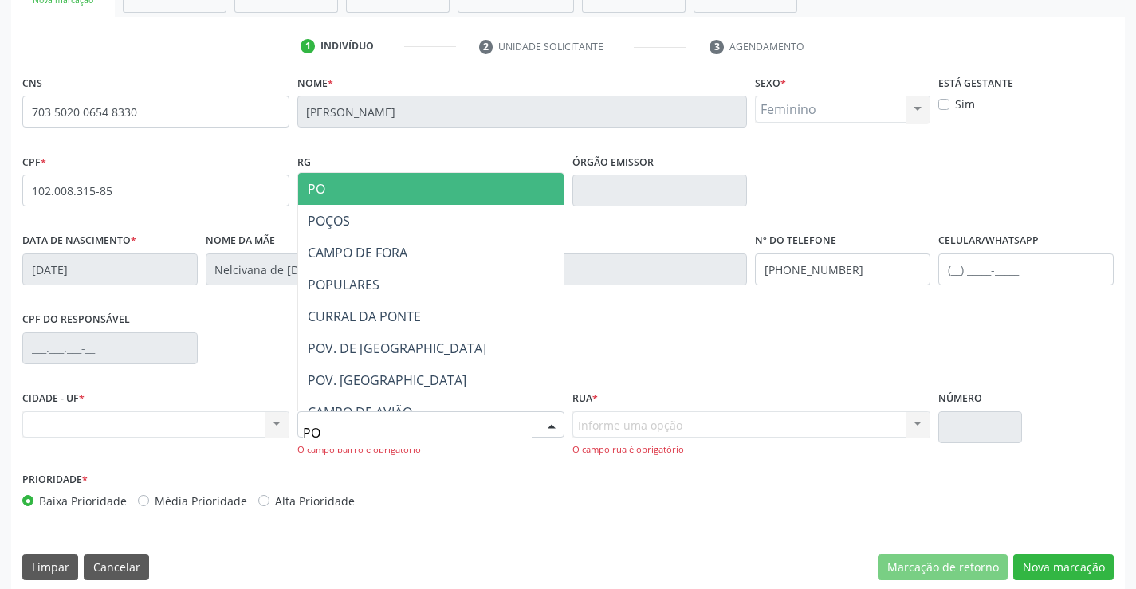
type input "POV"
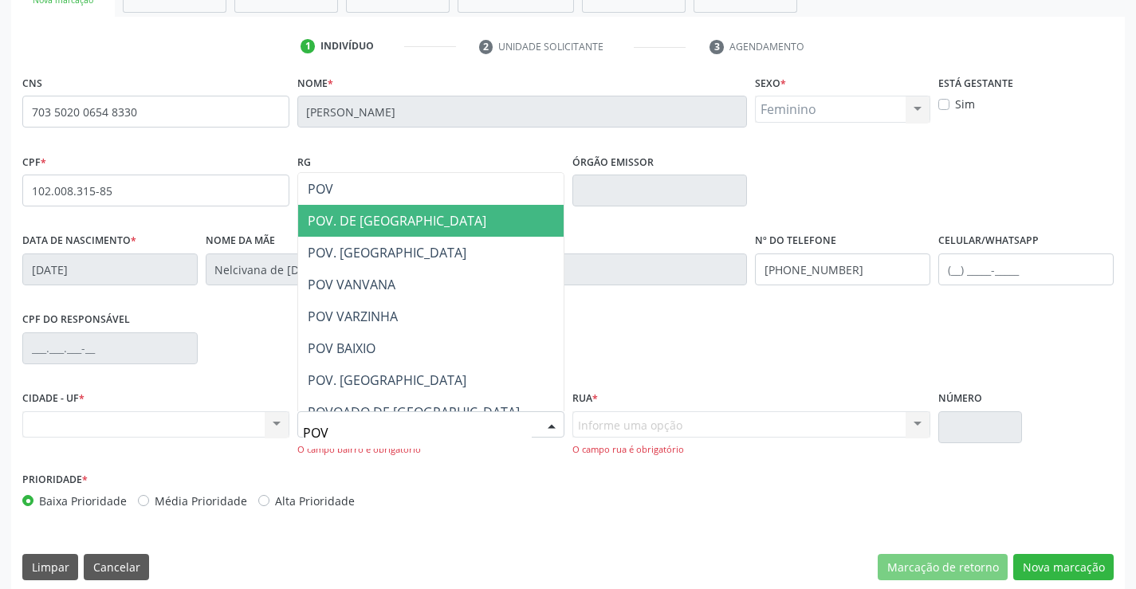
click at [381, 219] on span "POV. DE TUIUTIBA" at bounding box center [397, 221] width 179 height 18
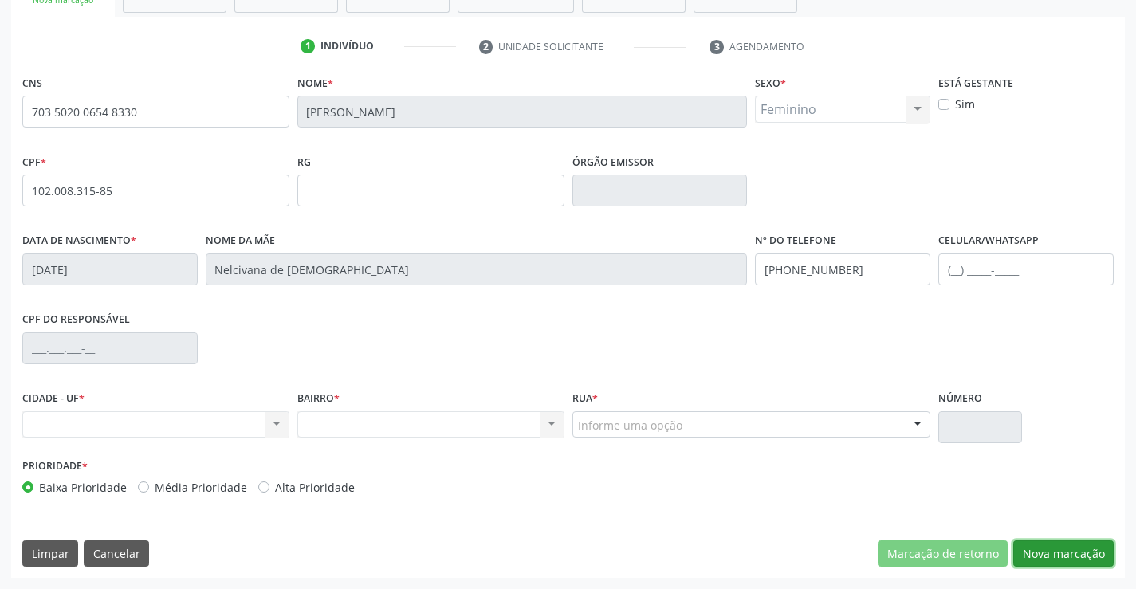
click at [1054, 553] on button "Nova marcação" at bounding box center [1063, 554] width 100 height 27
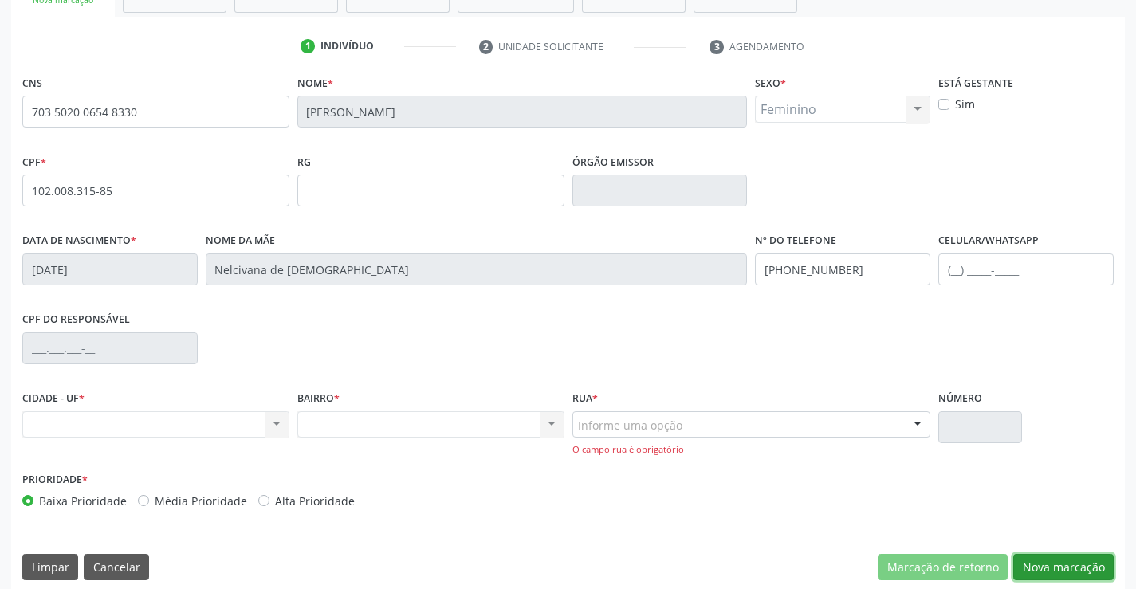
click at [1054, 564] on button "Nova marcação" at bounding box center [1063, 567] width 100 height 27
click at [734, 424] on div "Informe uma opção" at bounding box center [751, 424] width 359 height 27
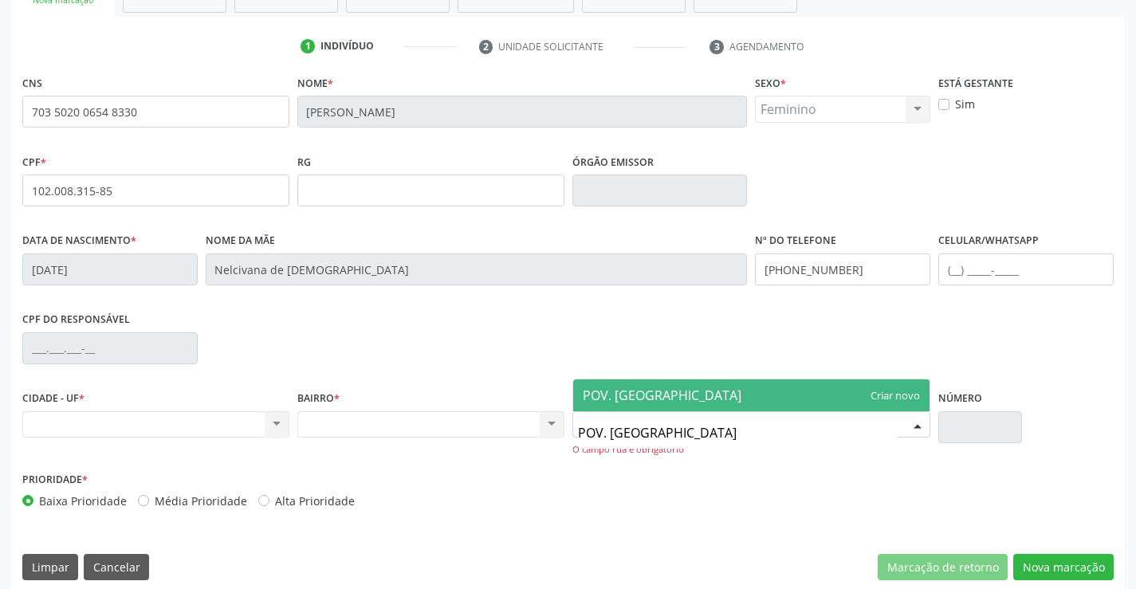
type input "POV. TUIUTIBA"
click at [893, 393] on span "POV. TUIUTIBA" at bounding box center [751, 396] width 357 height 32
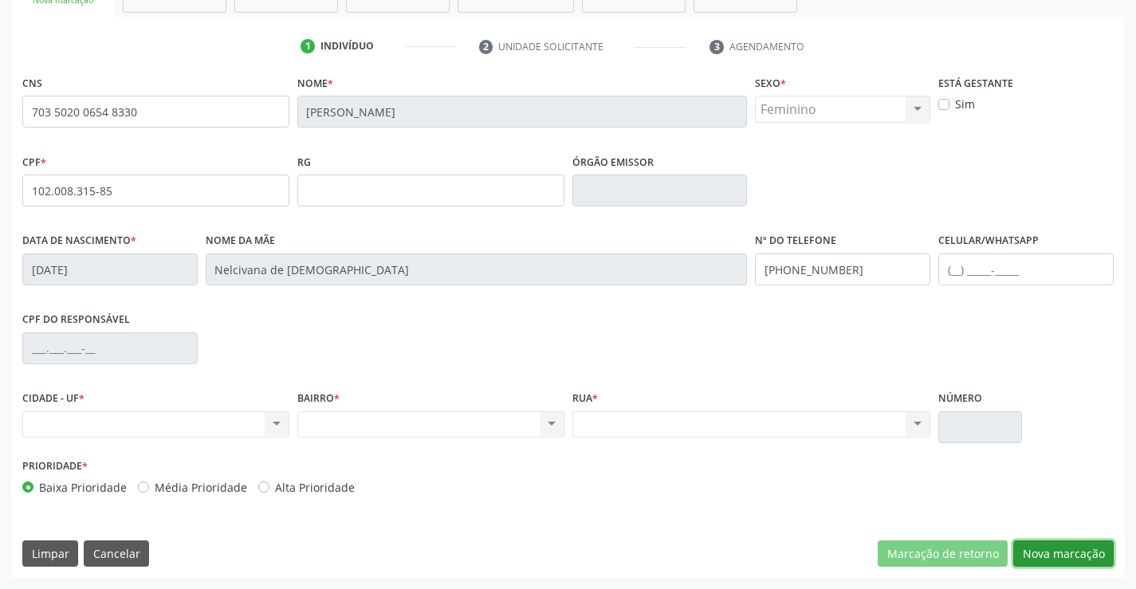
click at [1047, 549] on button "Nova marcação" at bounding box center [1063, 554] width 100 height 27
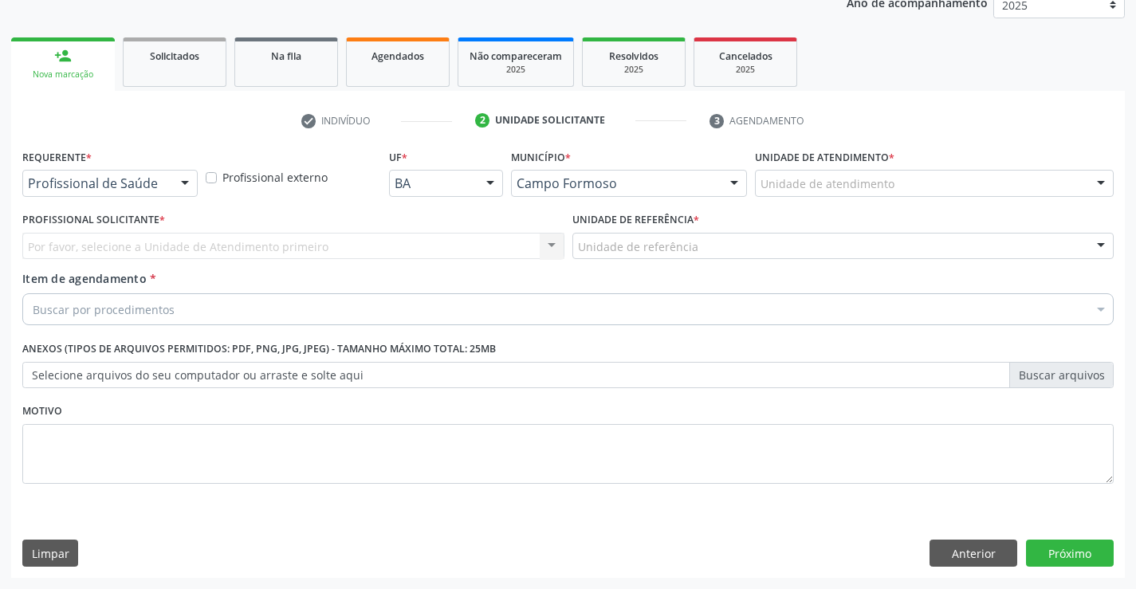
scroll to position [201, 0]
click at [186, 183] on div at bounding box center [185, 184] width 24 height 27
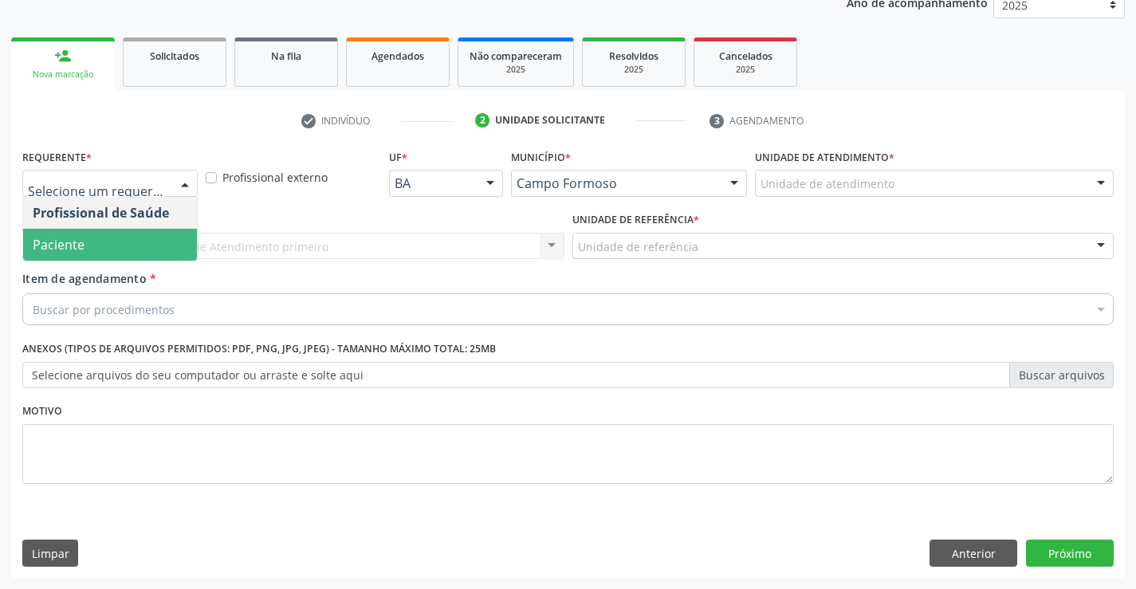
click at [98, 243] on span "Paciente" at bounding box center [110, 245] width 174 height 32
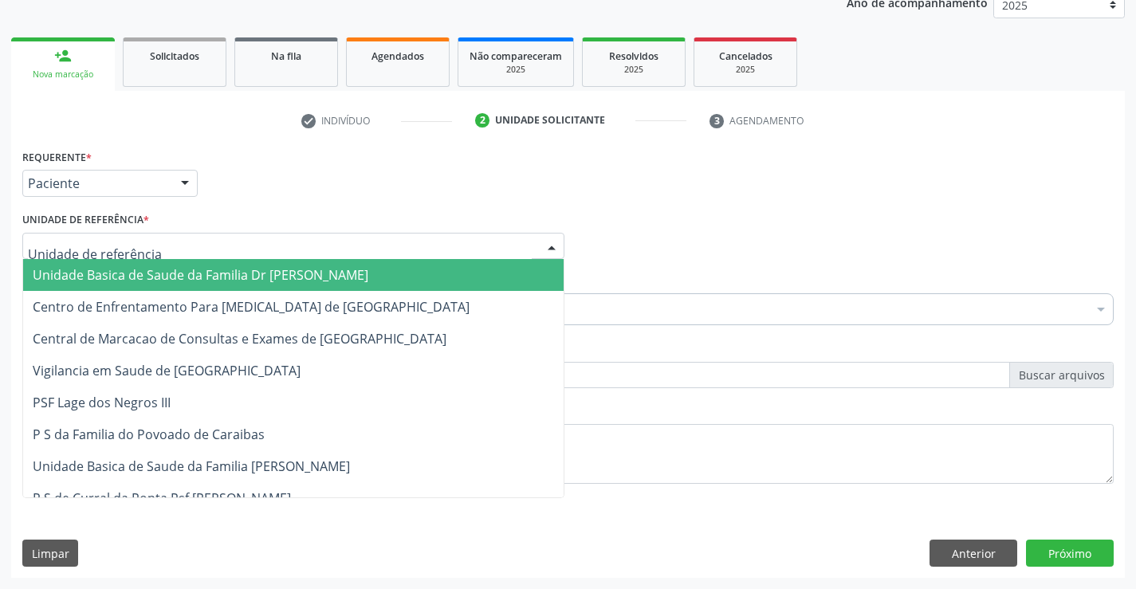
click at [541, 238] on div at bounding box center [552, 247] width 24 height 27
click at [382, 268] on span "Unidade Basica de Saude da Familia Dr [PERSON_NAME]" at bounding box center [293, 275] width 541 height 32
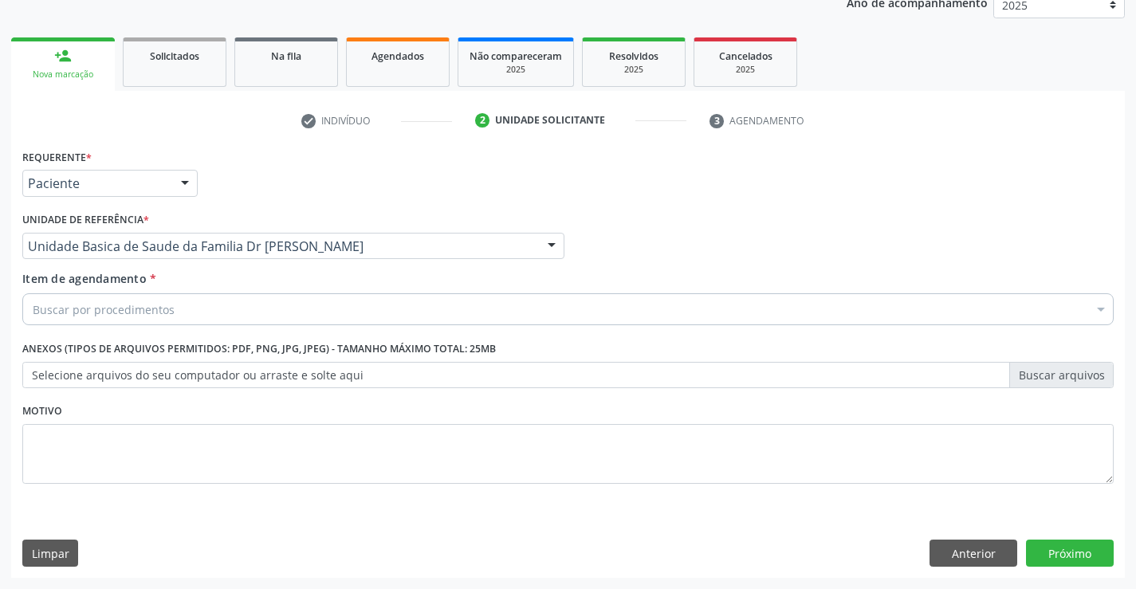
click at [294, 309] on div "Buscar por procedimentos" at bounding box center [567, 309] width 1091 height 32
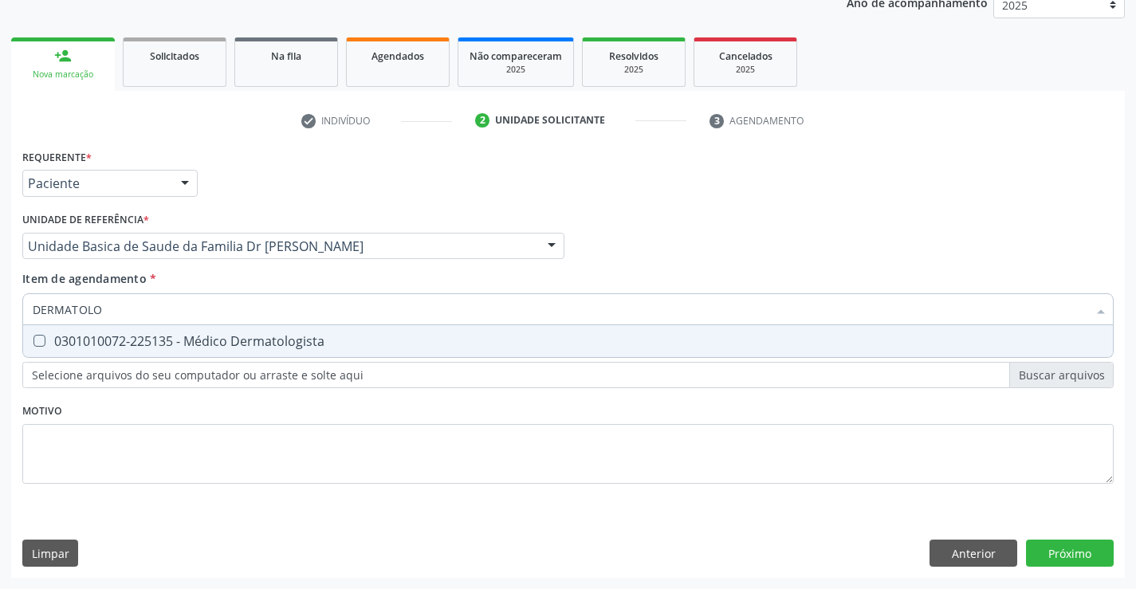
type input "DERMATOLOG"
click at [286, 344] on div "0301010072-225135 - Médico Dermatologista" at bounding box center [568, 341] width 1071 height 13
checkbox Dermatologista "true"
click at [1072, 551] on div "Requerente * Paciente Profissional de Saúde Paciente Nenhum resultado encontrad…" at bounding box center [568, 361] width 1114 height 433
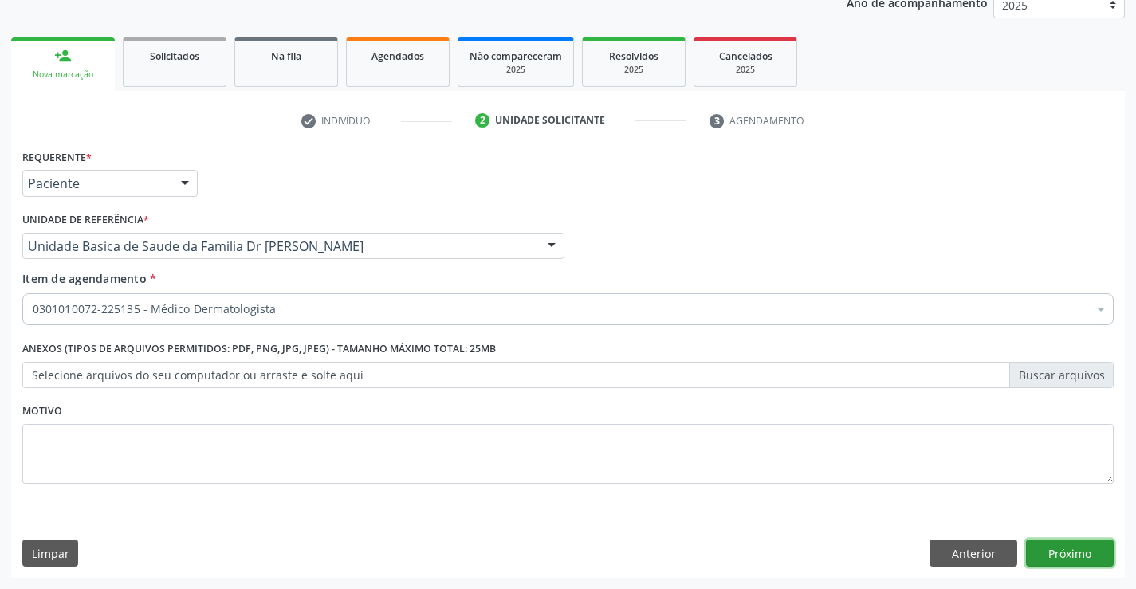
click at [1059, 551] on button "Próximo" at bounding box center [1070, 553] width 88 height 27
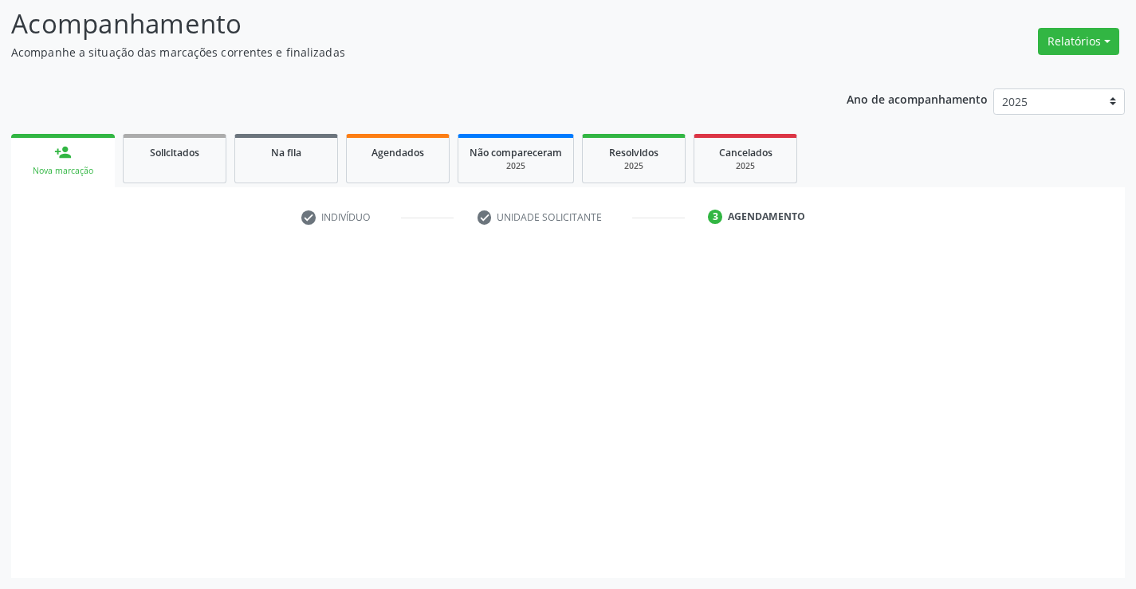
scroll to position [104, 0]
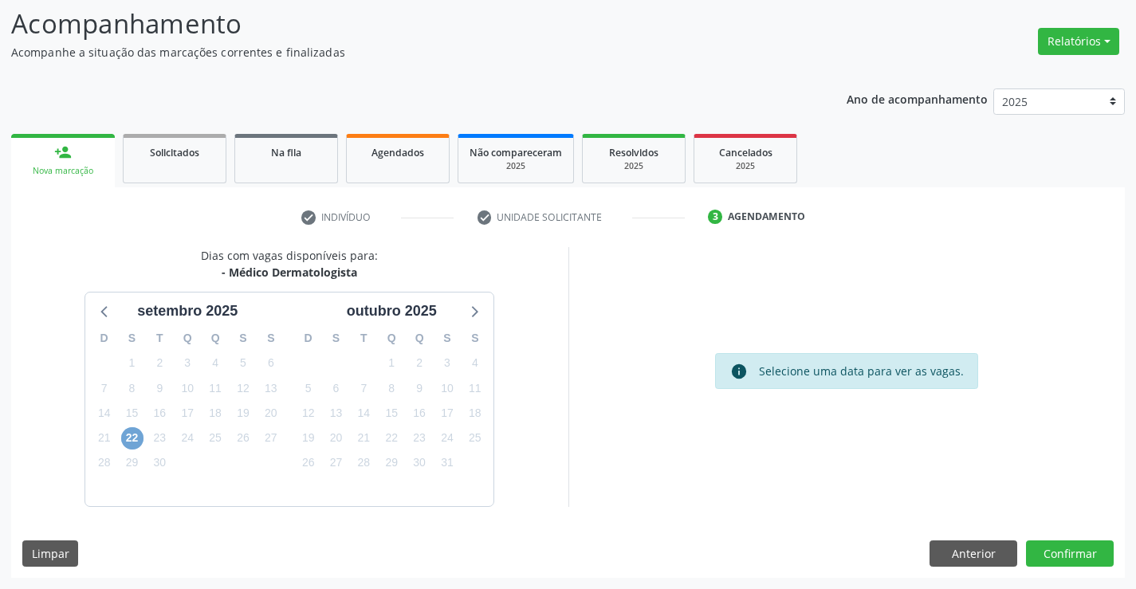
click at [129, 440] on span "22" at bounding box center [132, 438] width 22 height 22
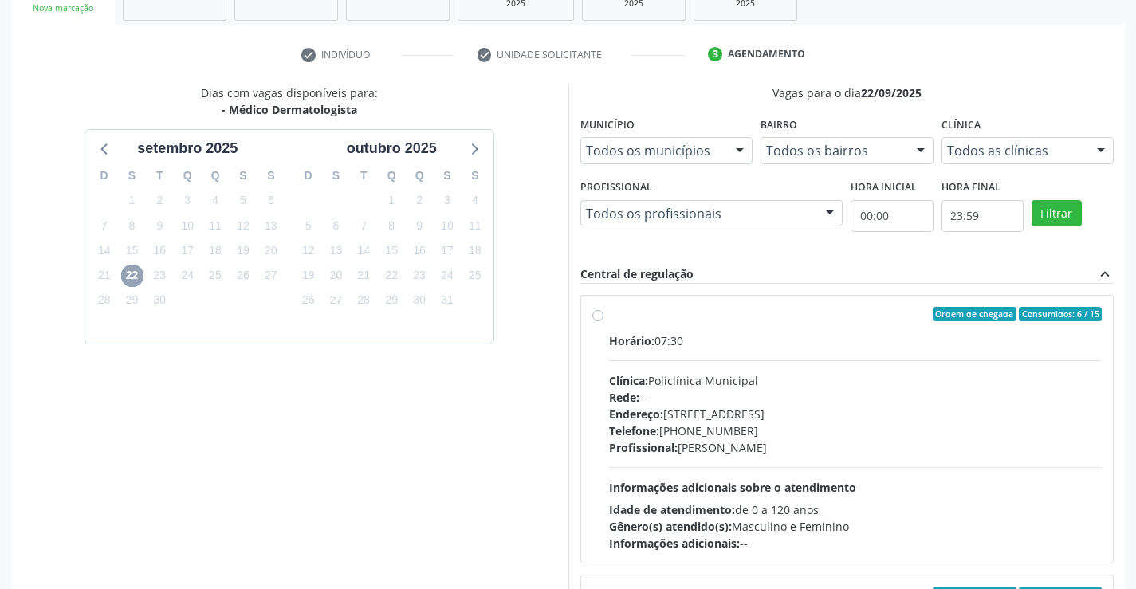
scroll to position [319, 0]
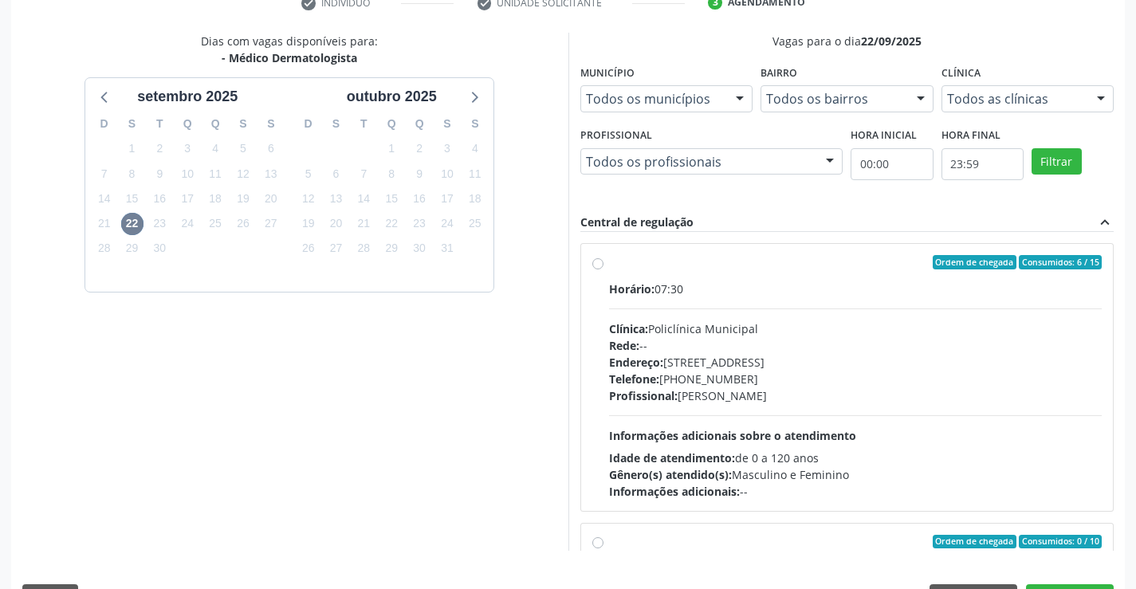
click at [609, 265] on label "Ordem de chegada Consumidos: 6 / 15 Horário: 07:30 Clínica: Policlínica Municip…" at bounding box center [856, 377] width 494 height 245
click at [596, 265] on input "Ordem de chegada Consumidos: 6 / 15 Horário: 07:30 Clínica: Policlínica Municip…" at bounding box center [597, 262] width 11 height 14
radio input "true"
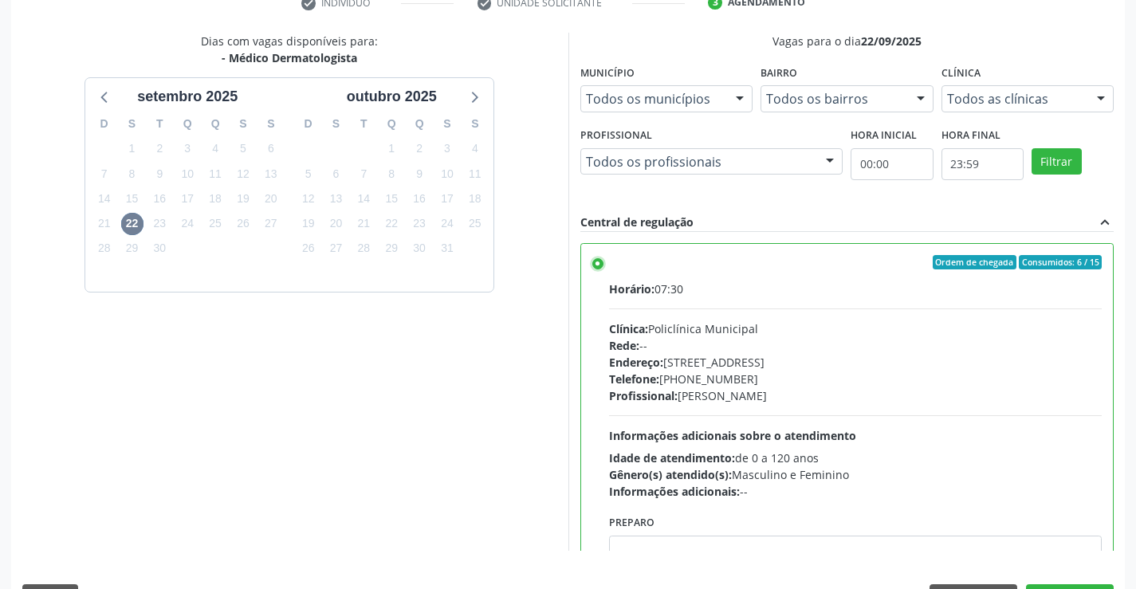
scroll to position [364, 0]
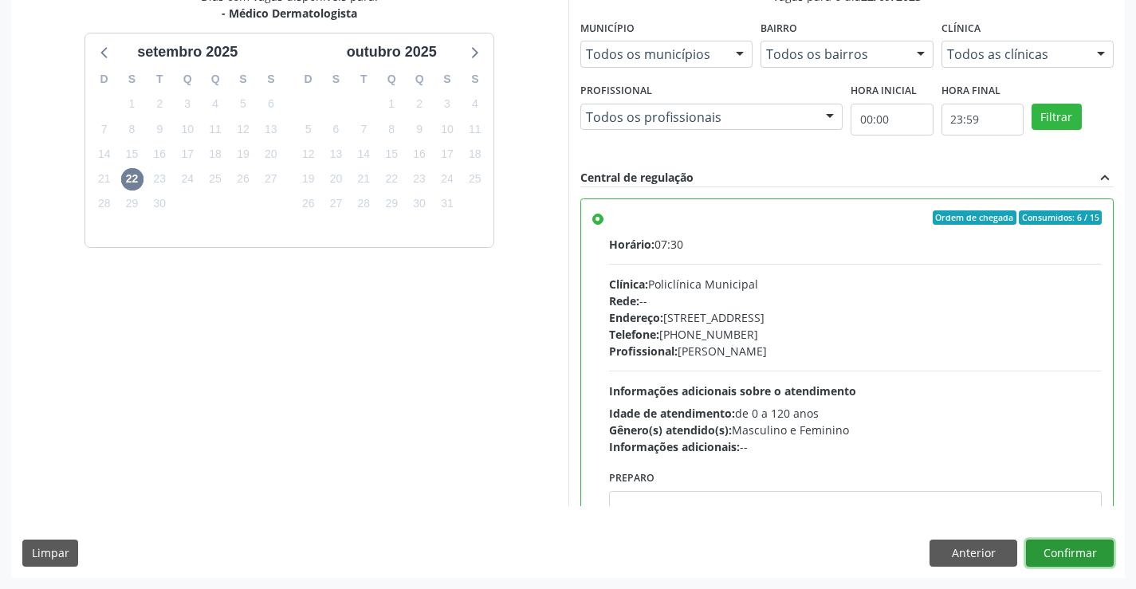
click at [1060, 557] on button "Confirmar" at bounding box center [1070, 553] width 88 height 27
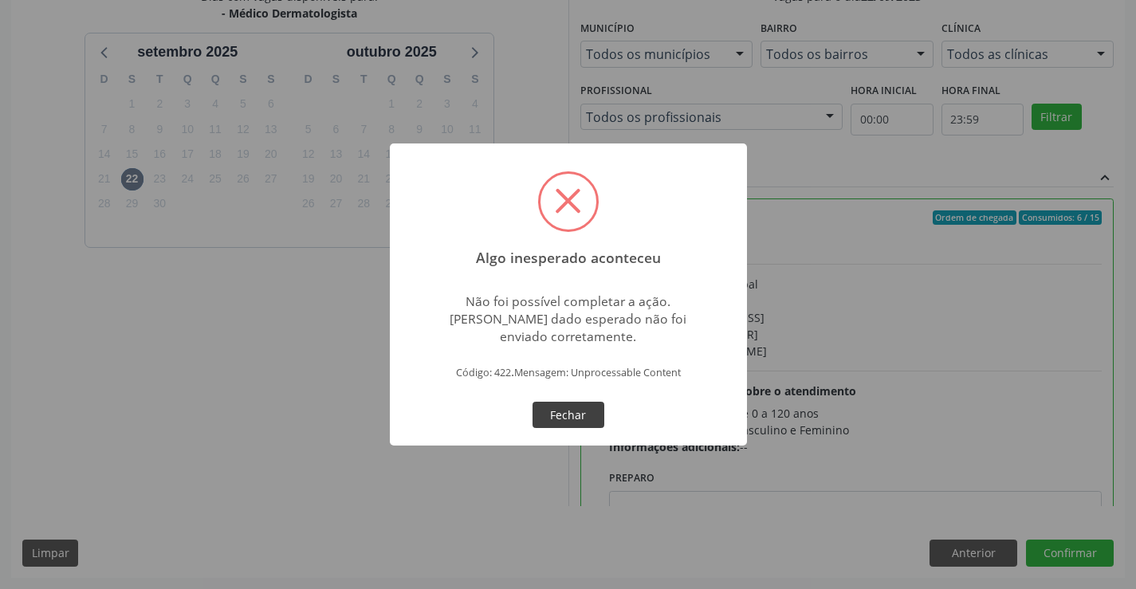
click at [562, 407] on button "Fechar" at bounding box center [569, 415] width 72 height 27
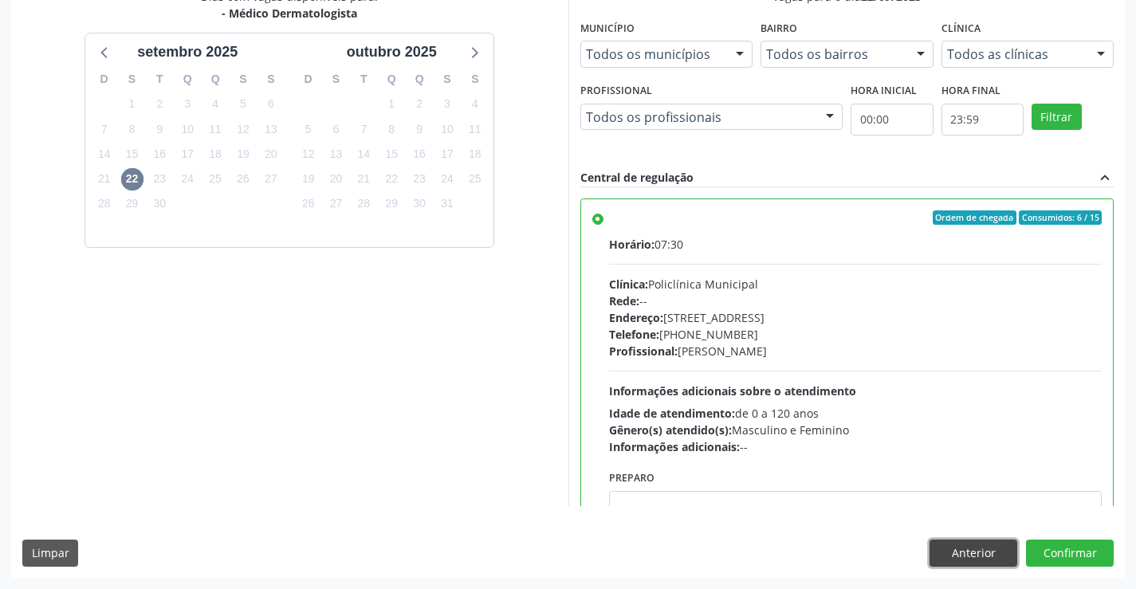
click at [969, 559] on button "Anterior" at bounding box center [974, 553] width 88 height 27
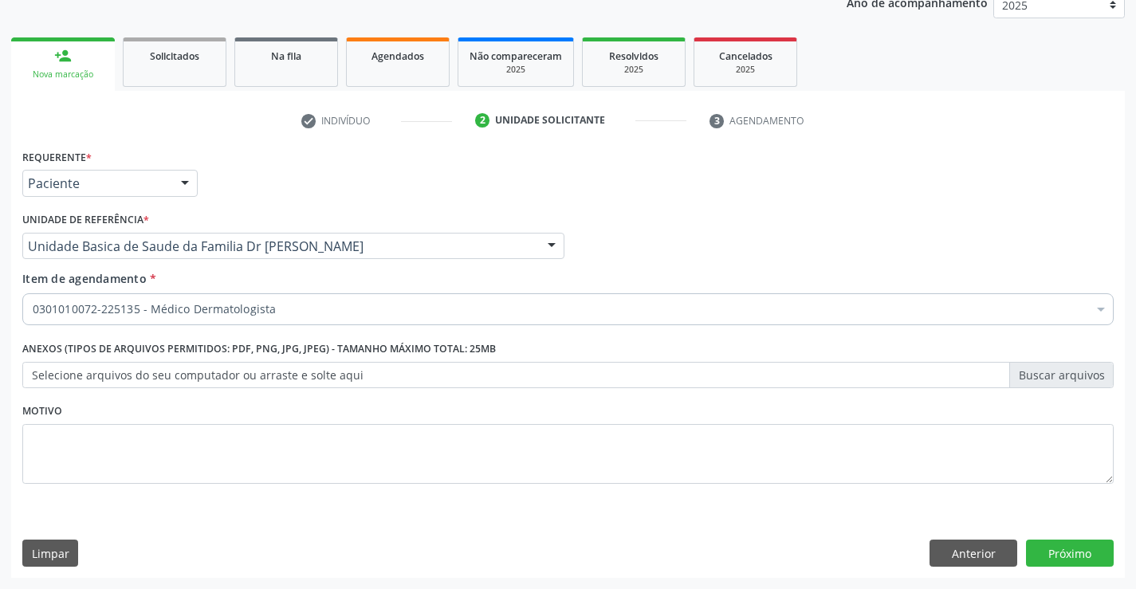
scroll to position [201, 0]
click at [969, 559] on button "Anterior" at bounding box center [974, 553] width 88 height 27
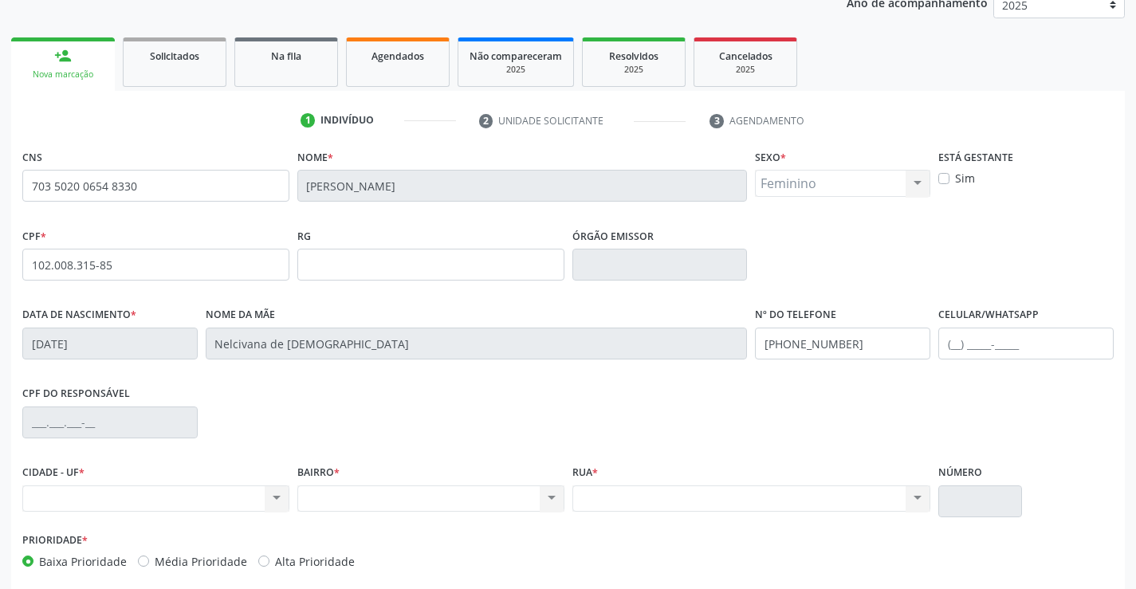
scroll to position [275, 0]
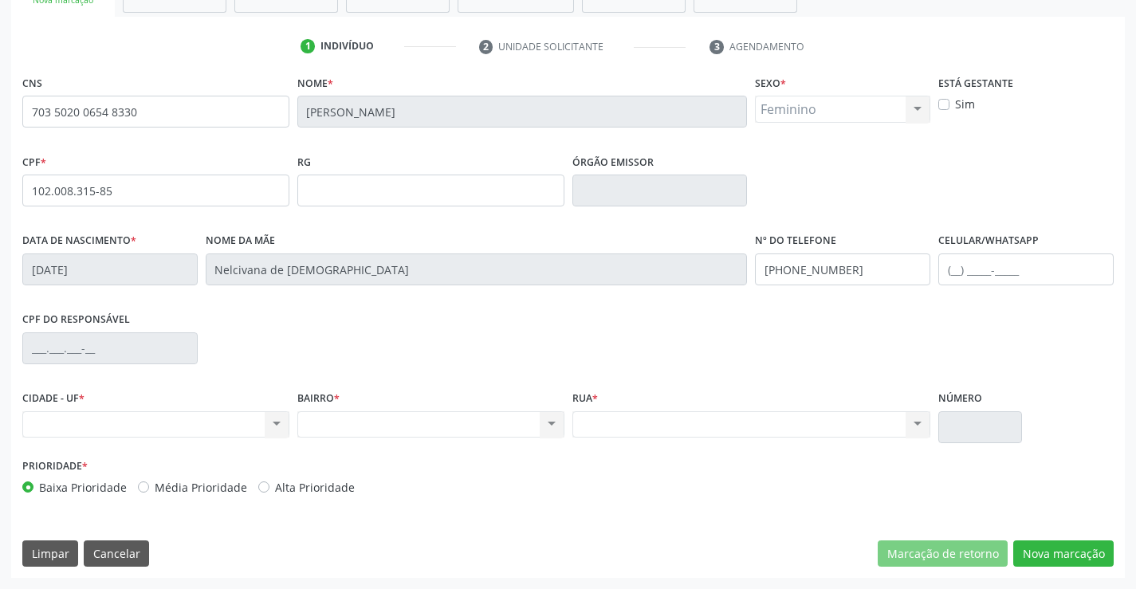
click at [78, 418] on div "Nenhum resultado encontrado para: " " Não há nenhuma opção para ser exibida." at bounding box center [155, 424] width 267 height 27
click at [273, 421] on div "Nenhum resultado encontrado para: " " Não há nenhuma opção para ser exibida." at bounding box center [155, 424] width 267 height 27
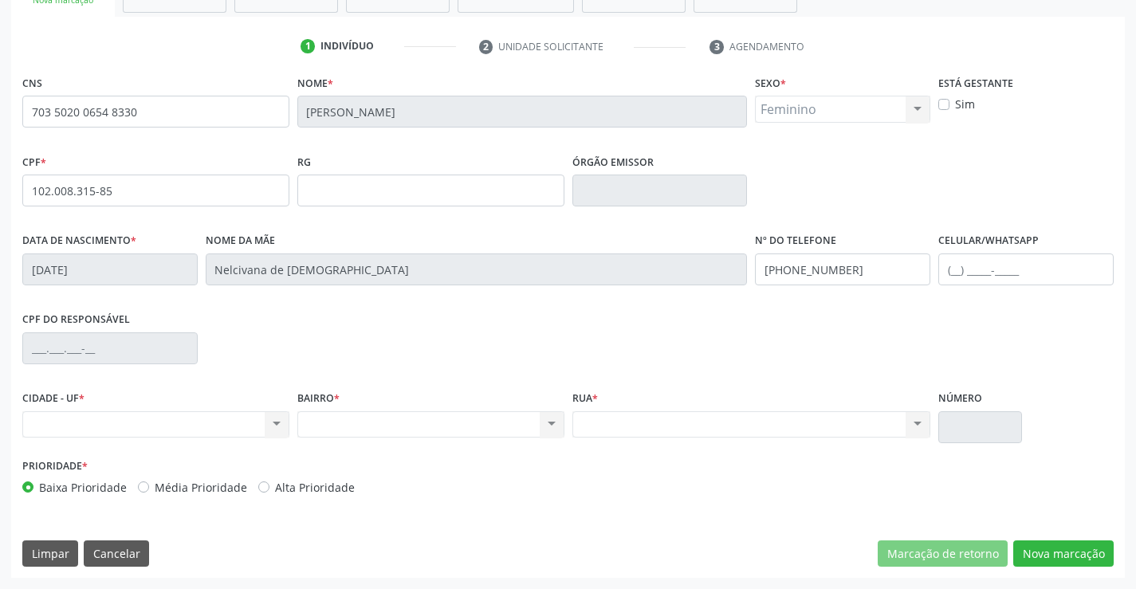
click at [273, 421] on div "Nenhum resultado encontrado para: " " Não há nenhuma opção para ser exibida." at bounding box center [155, 424] width 267 height 27
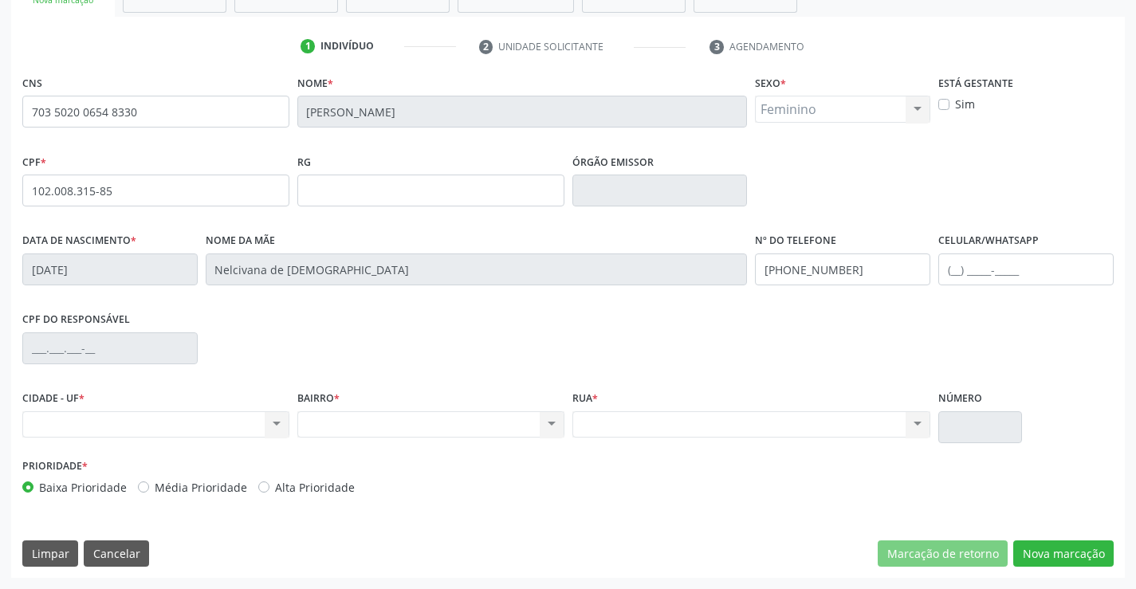
click at [273, 421] on div "Nenhum resultado encontrado para: " " Não há nenhuma opção para ser exibida." at bounding box center [155, 424] width 267 height 27
click at [196, 409] on div "CIDADE - UF * Nenhum resultado encontrado para: " " Não há nenhuma opção para s…" at bounding box center [155, 412] width 267 height 51
click at [192, 423] on div "Nenhum resultado encontrado para: " " Não há nenhuma opção para ser exibida." at bounding box center [155, 424] width 267 height 27
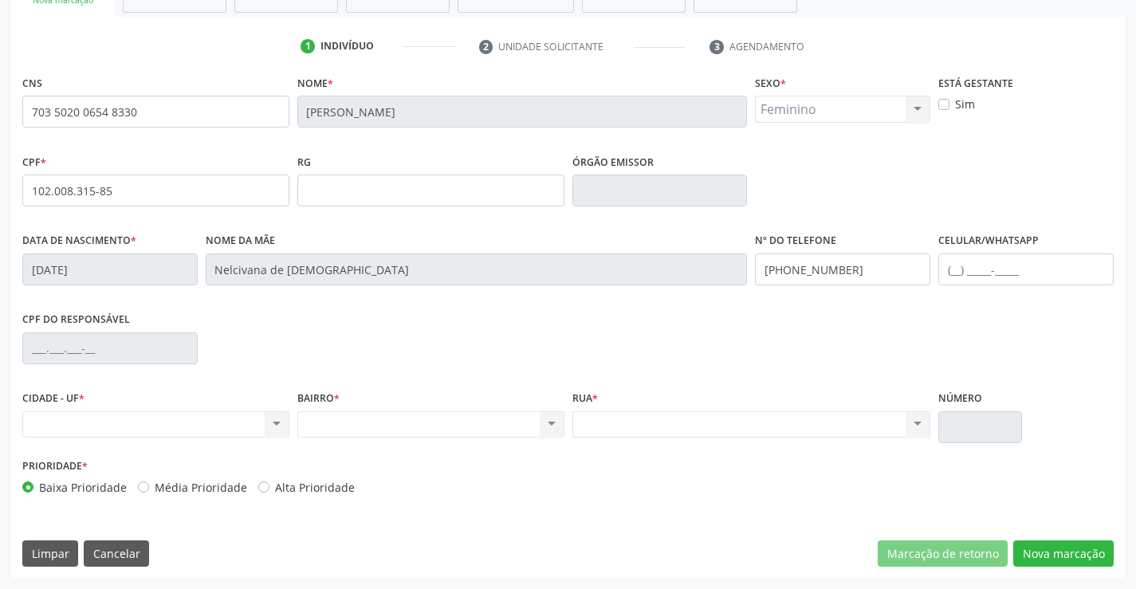
click at [192, 423] on div "Nenhum resultado encontrado para: " " Não há nenhuma opção para ser exibida." at bounding box center [155, 424] width 267 height 27
click at [36, 567] on button "Limpar" at bounding box center [50, 554] width 56 height 27
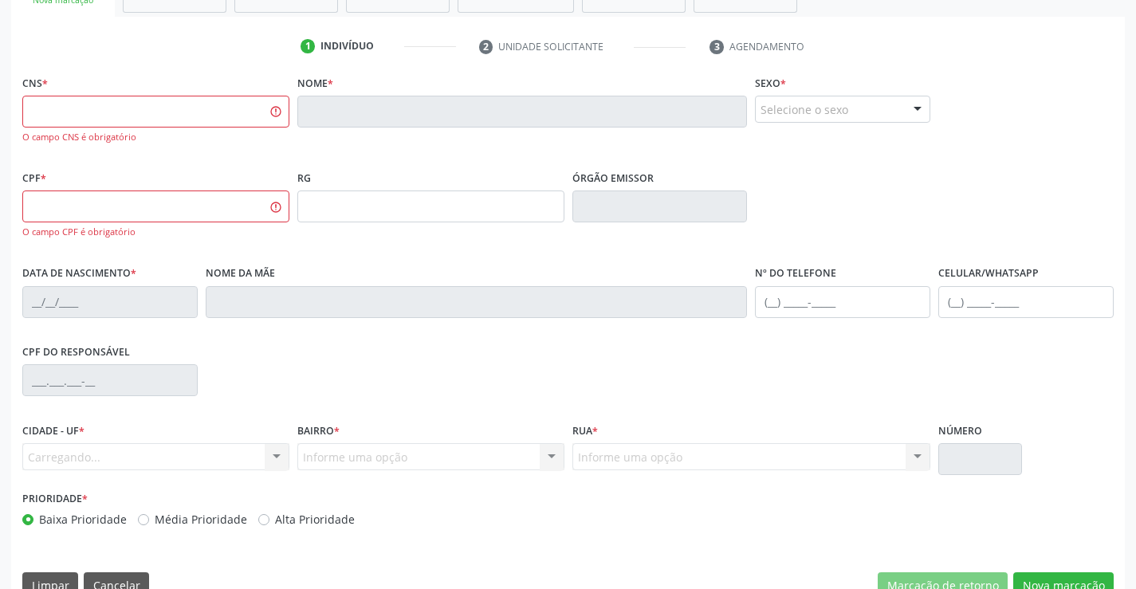
click at [48, 562] on div "CNS * O campo CNS é obrigatório Nome * Sexo * Selecione o sexo Masculino Femini…" at bounding box center [568, 340] width 1114 height 539
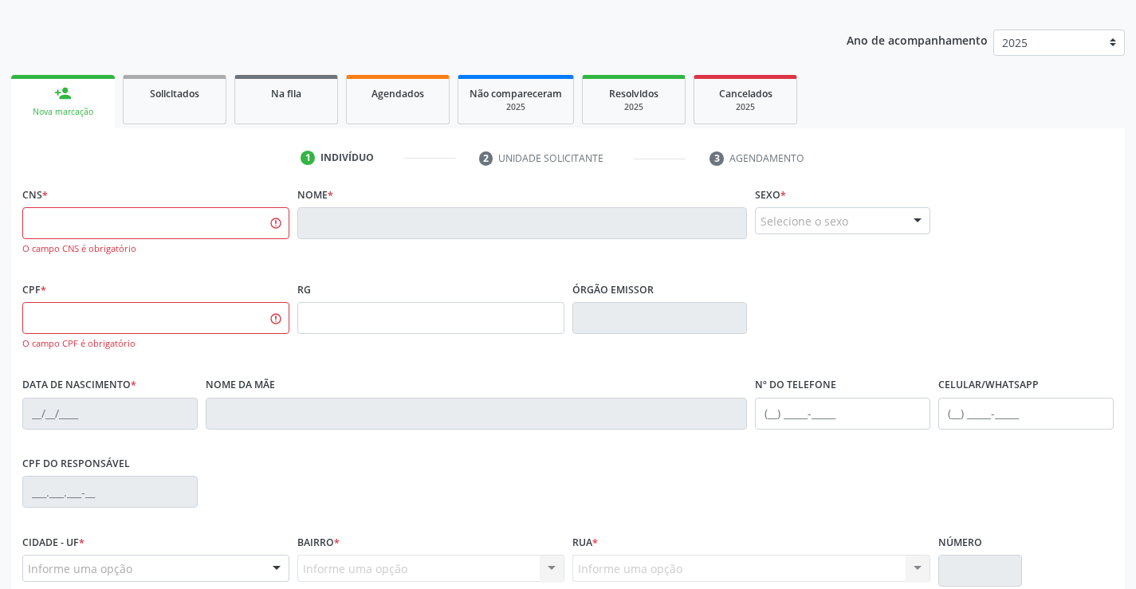
scroll to position [0, 0]
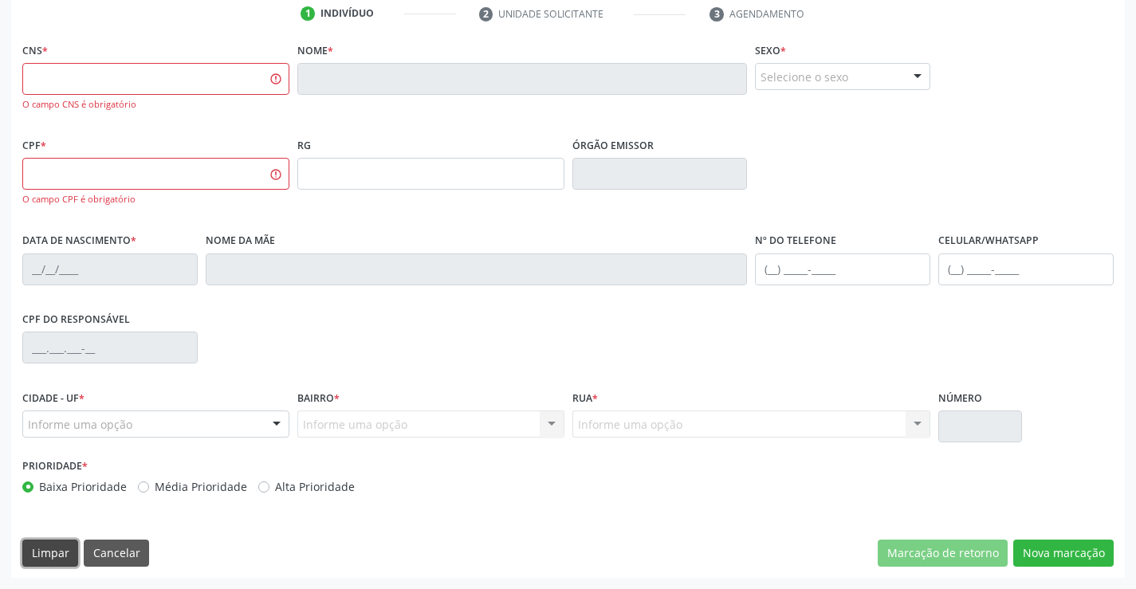
click at [38, 542] on button "Limpar" at bounding box center [50, 553] width 56 height 27
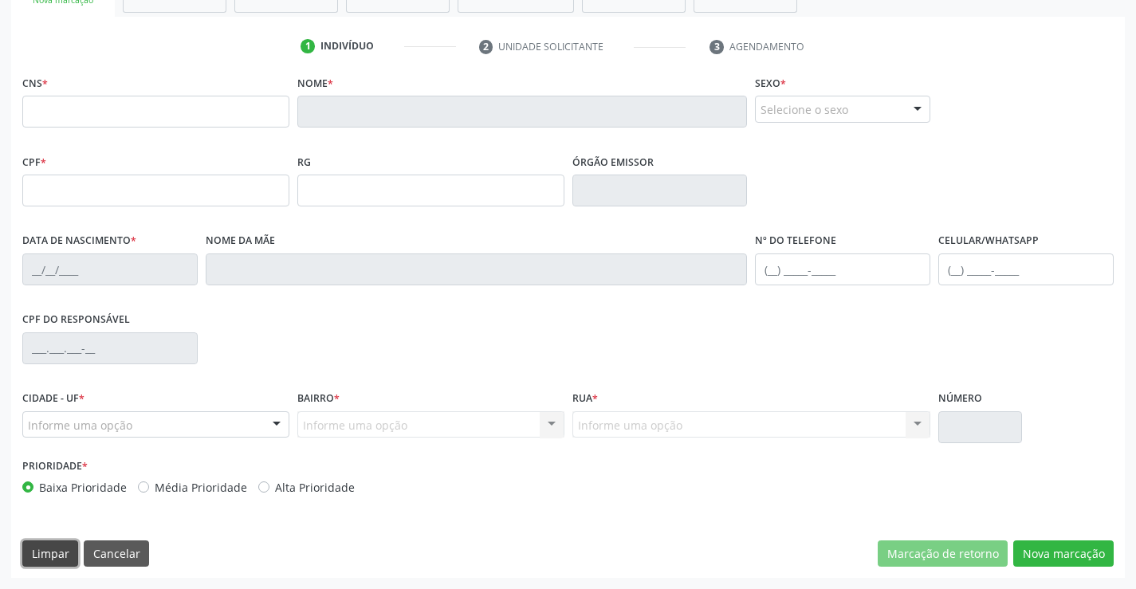
click at [37, 544] on button "Limpar" at bounding box center [50, 554] width 56 height 27
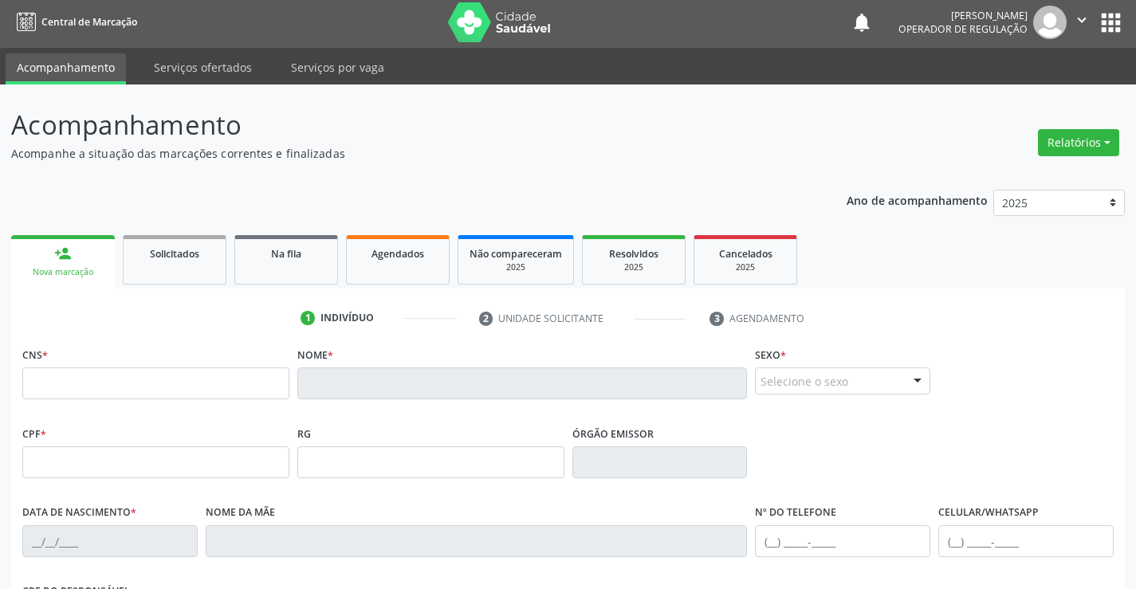
scroll to position [0, 0]
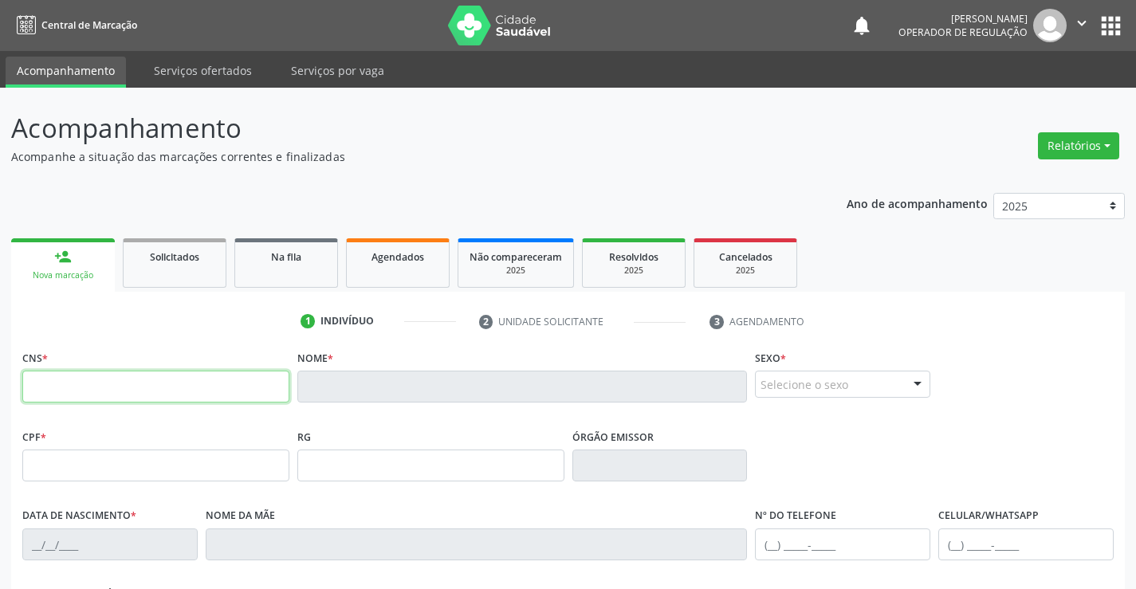
click at [116, 389] on input "text" at bounding box center [155, 387] width 267 height 32
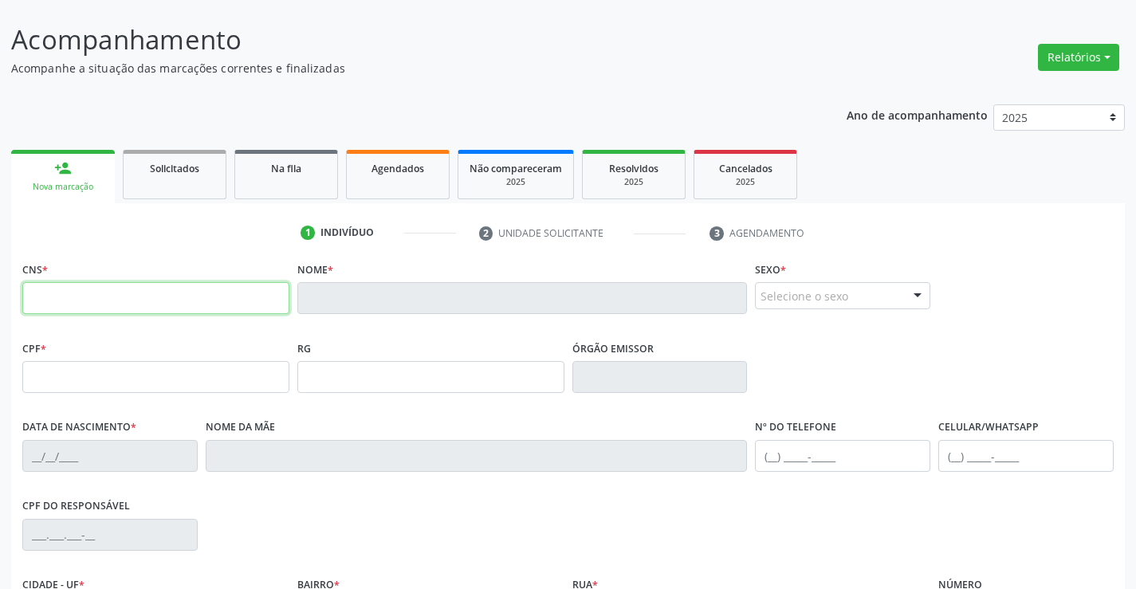
scroll to position [275, 0]
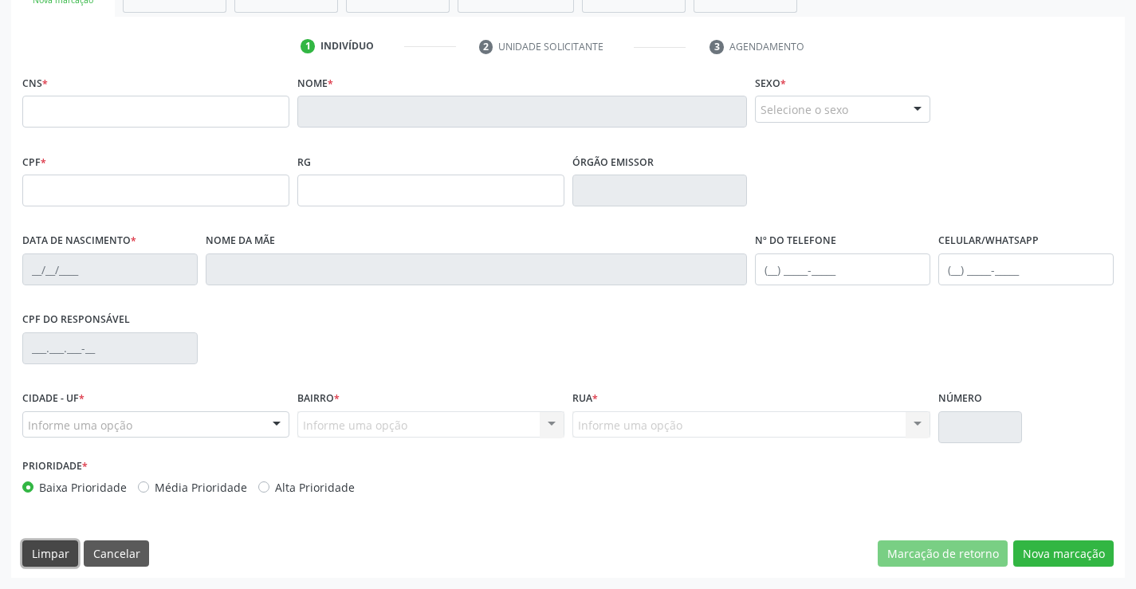
click at [49, 544] on button "Limpar" at bounding box center [50, 554] width 56 height 27
click at [41, 552] on button "Limpar" at bounding box center [50, 554] width 56 height 27
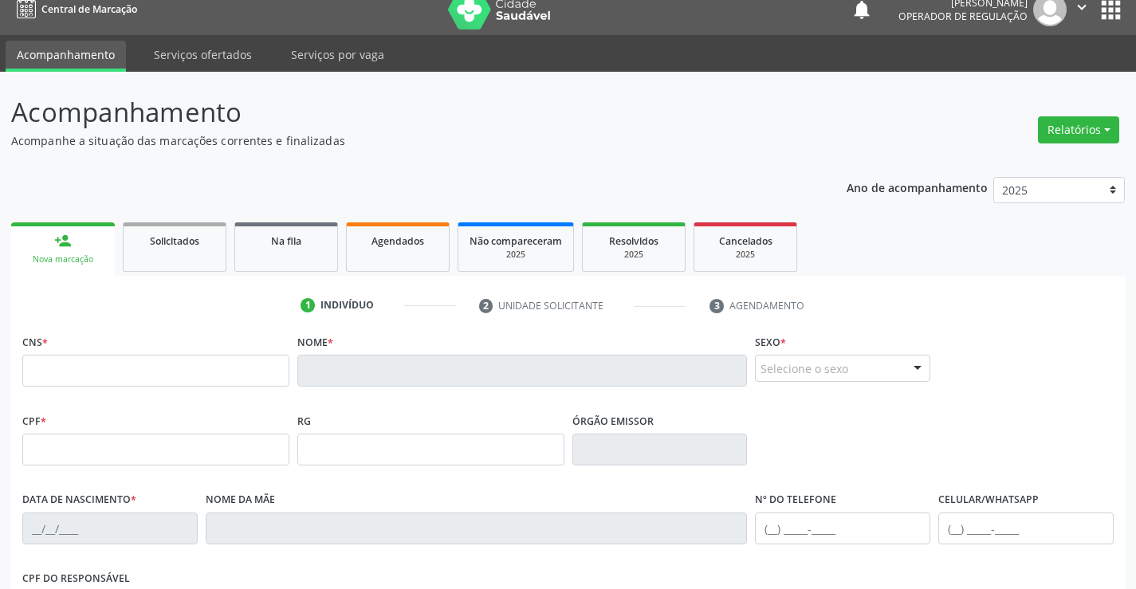
scroll to position [0, 0]
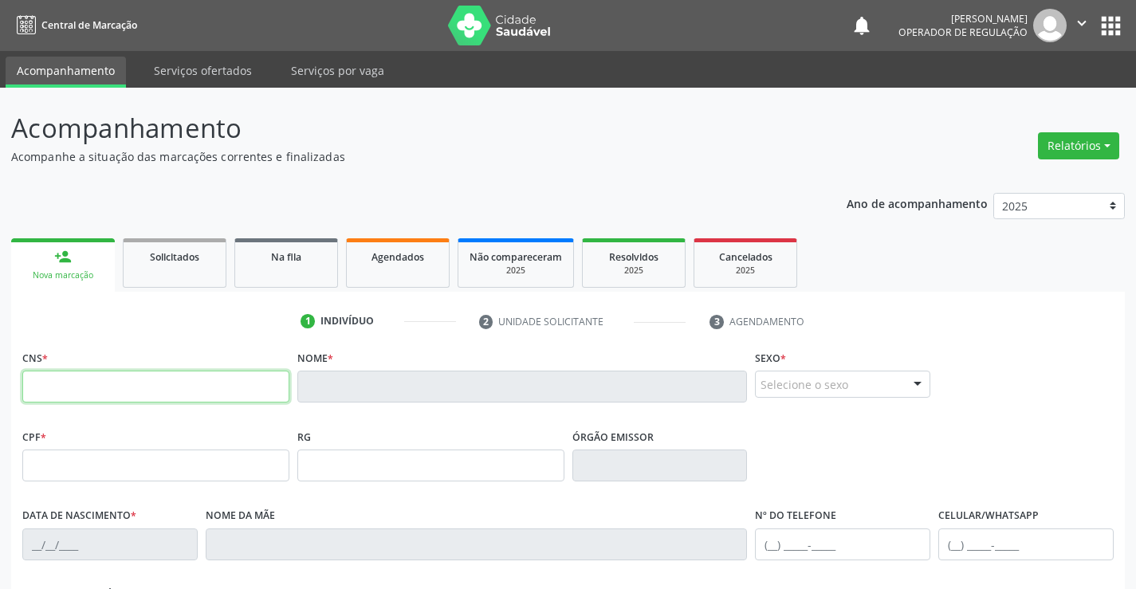
click at [108, 388] on input "text" at bounding box center [155, 387] width 267 height 32
type input "704 8000 6601 7742"
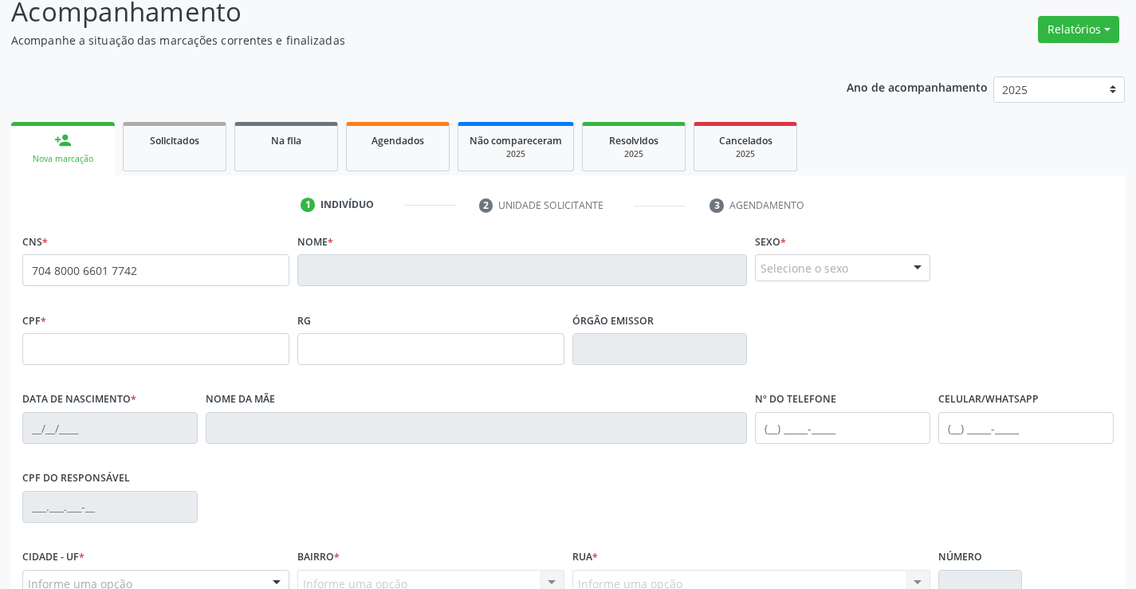
scroll to position [275, 0]
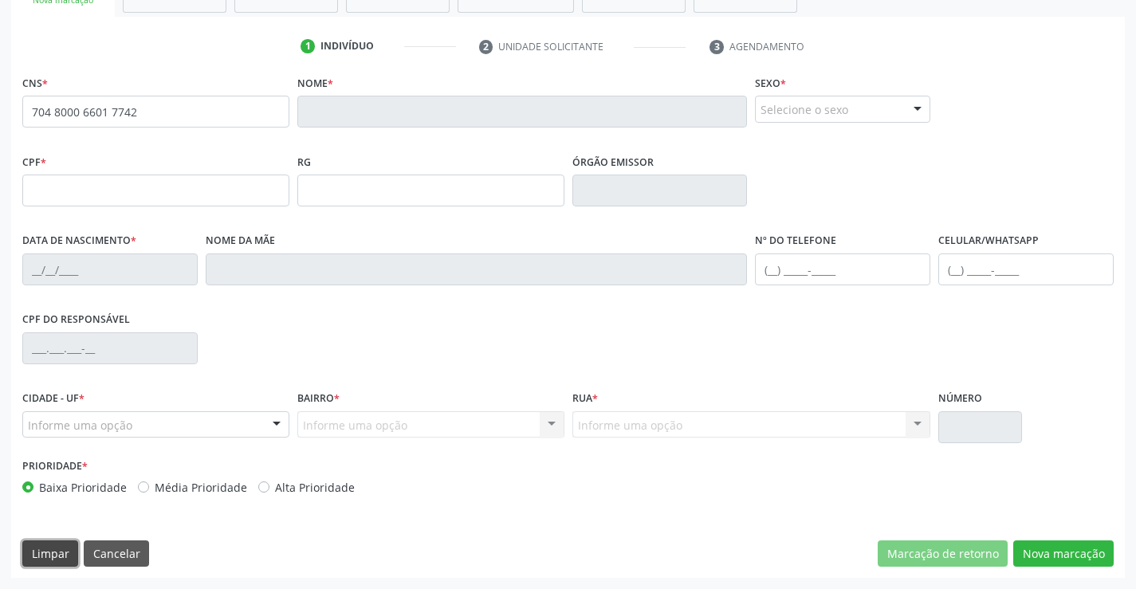
click at [51, 546] on button "Limpar" at bounding box center [50, 554] width 56 height 27
click at [35, 554] on button "Limpar" at bounding box center [50, 554] width 56 height 27
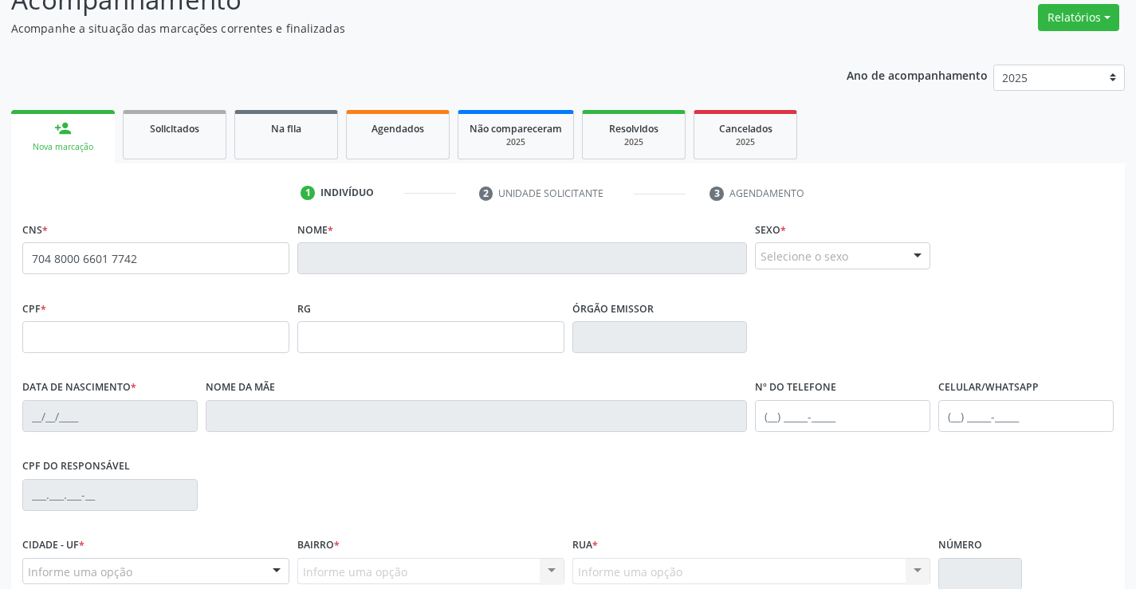
scroll to position [0, 0]
